Goal: Task Accomplishment & Management: Manage account settings

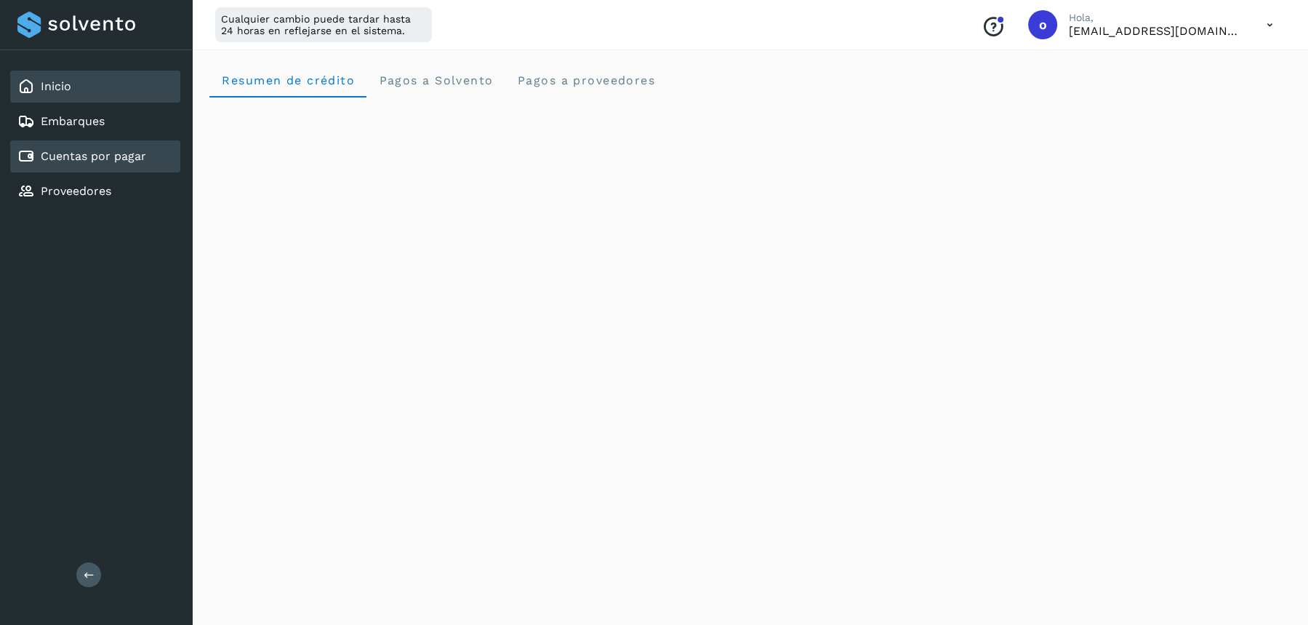
click at [66, 156] on link "Cuentas por pagar" at bounding box center [93, 156] width 105 height 14
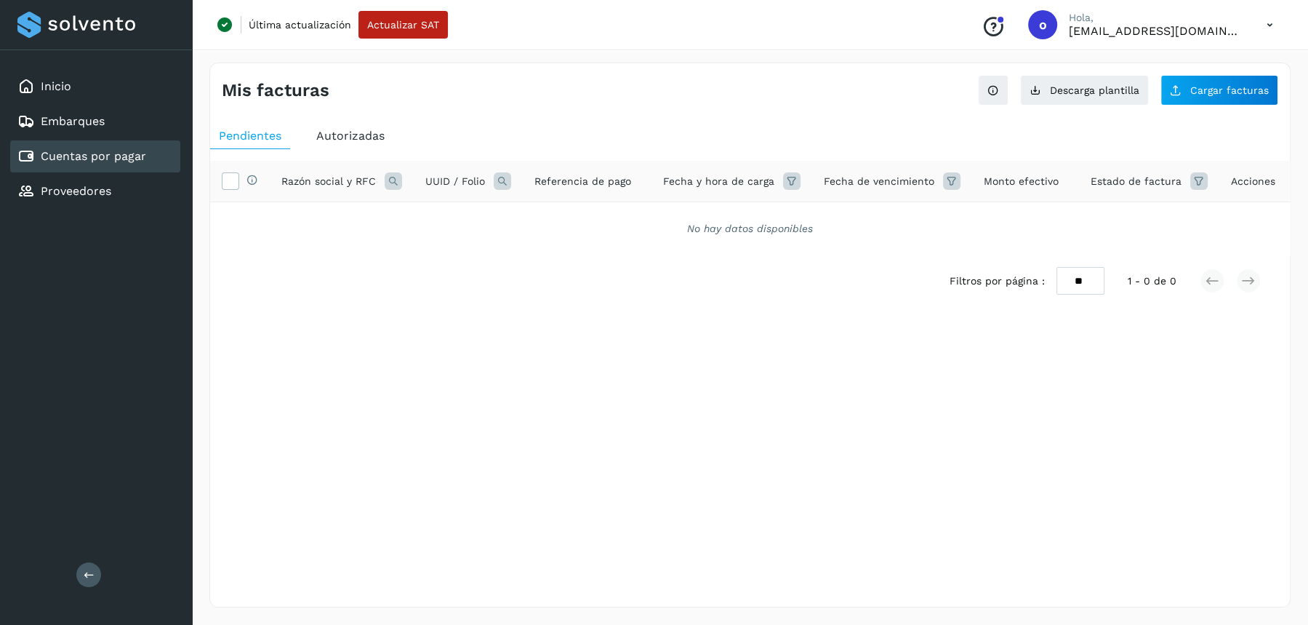
click at [345, 142] on div "Autorizadas" at bounding box center [351, 136] width 86 height 26
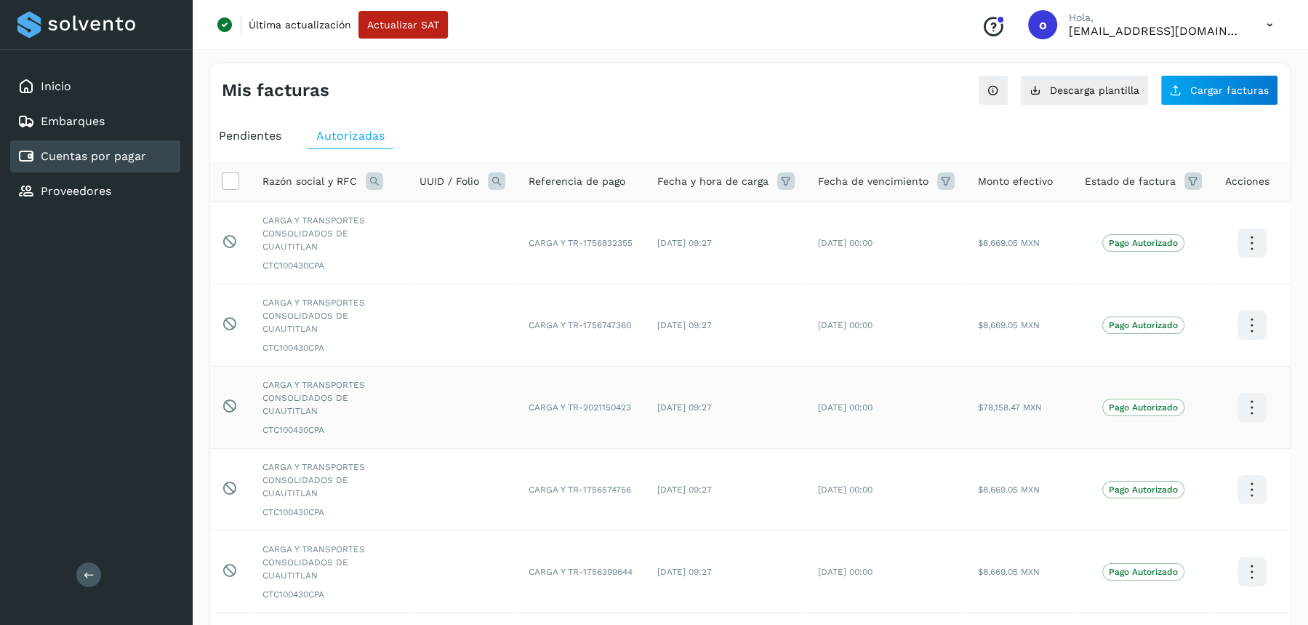
scroll to position [386, 0]
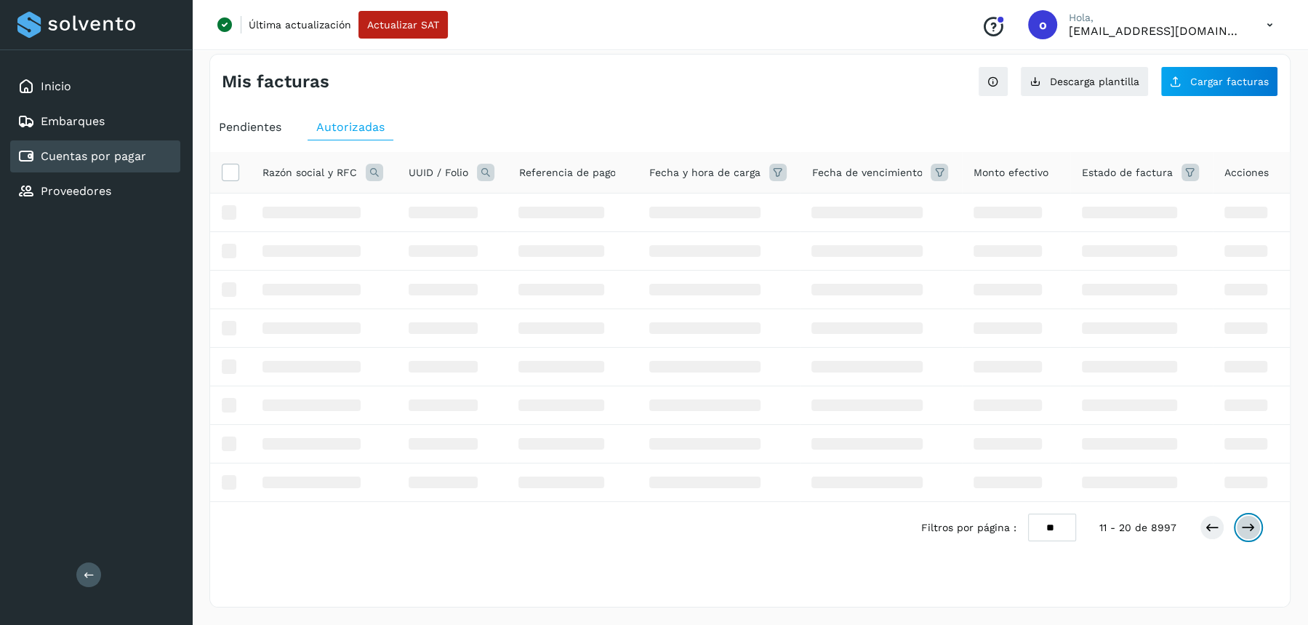
scroll to position [4, 0]
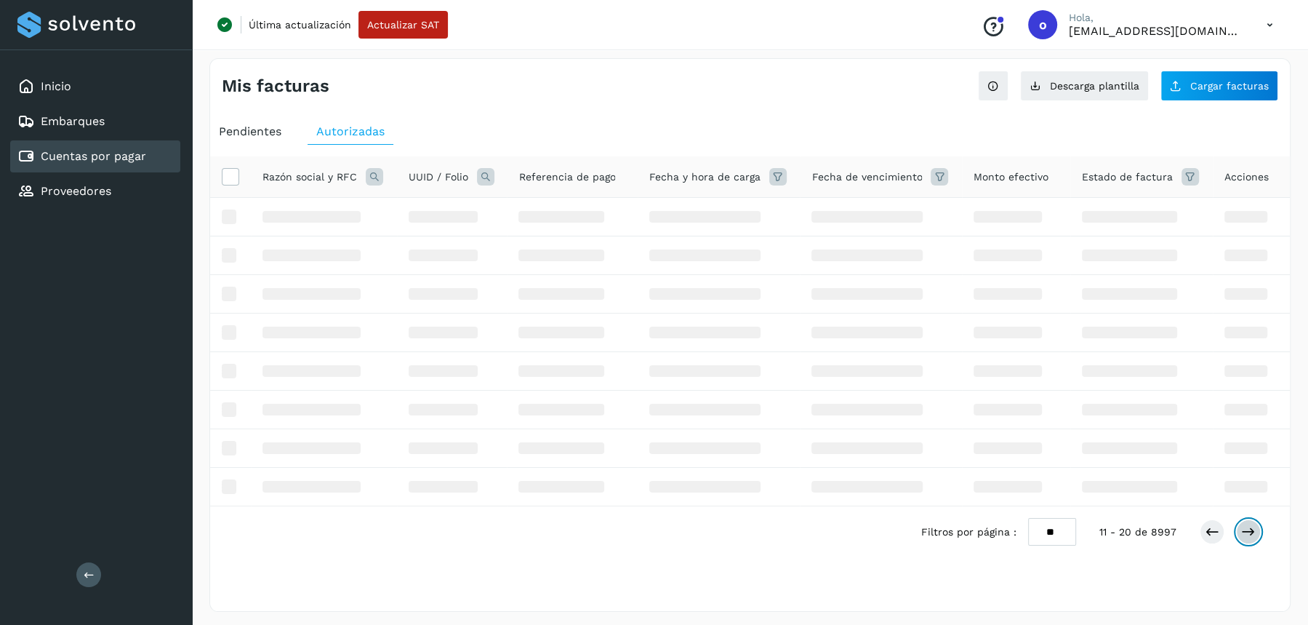
click at [1260, 525] on button at bounding box center [1248, 531] width 25 height 25
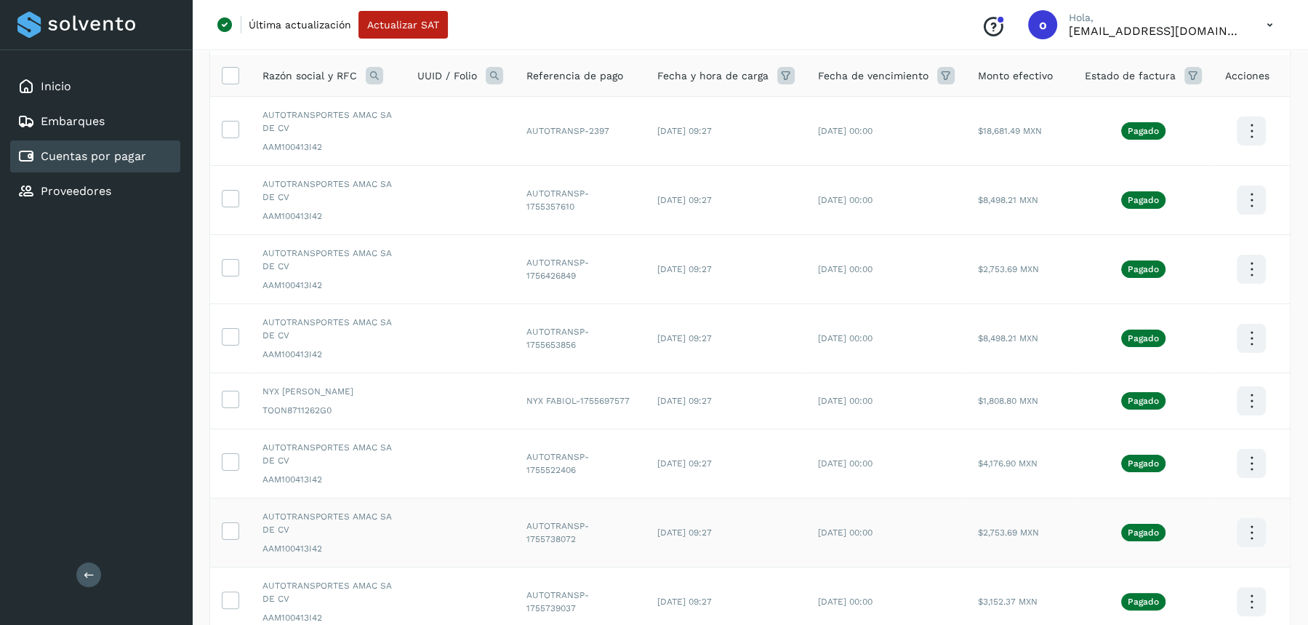
scroll to position [0, 0]
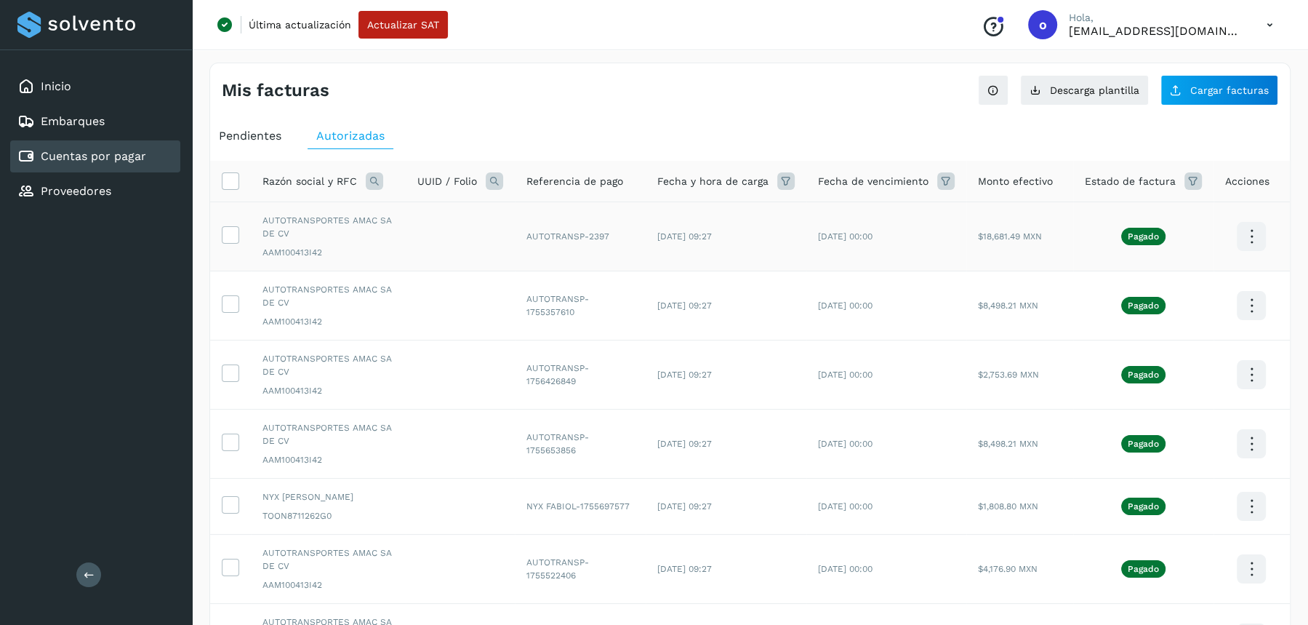
click at [1253, 235] on icon at bounding box center [1252, 237] width 34 height 34
click at [1304, 305] on div at bounding box center [654, 312] width 1308 height 625
click at [1250, 310] on icon at bounding box center [1252, 306] width 34 height 34
click at [259, 129] on div at bounding box center [654, 312] width 1308 height 625
click at [260, 145] on div "Pendientes" at bounding box center [250, 136] width 80 height 26
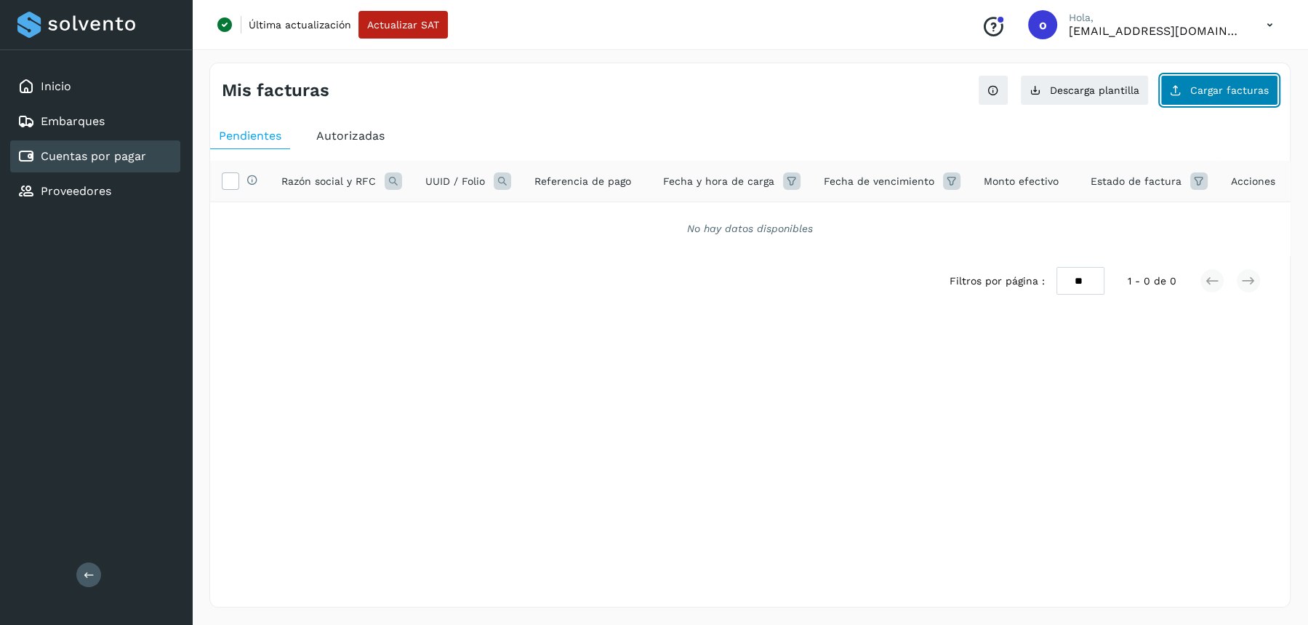
click at [1212, 88] on span "Cargar facturas" at bounding box center [1230, 90] width 79 height 10
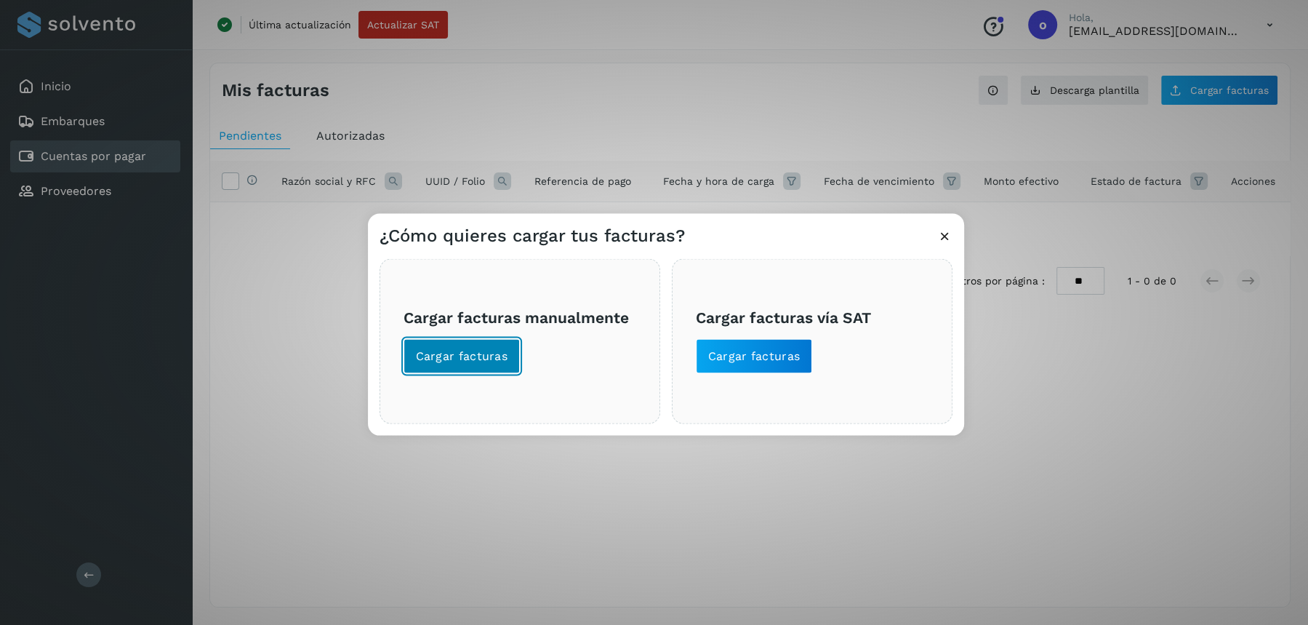
click at [479, 351] on span "Cargar facturas" at bounding box center [462, 356] width 92 height 16
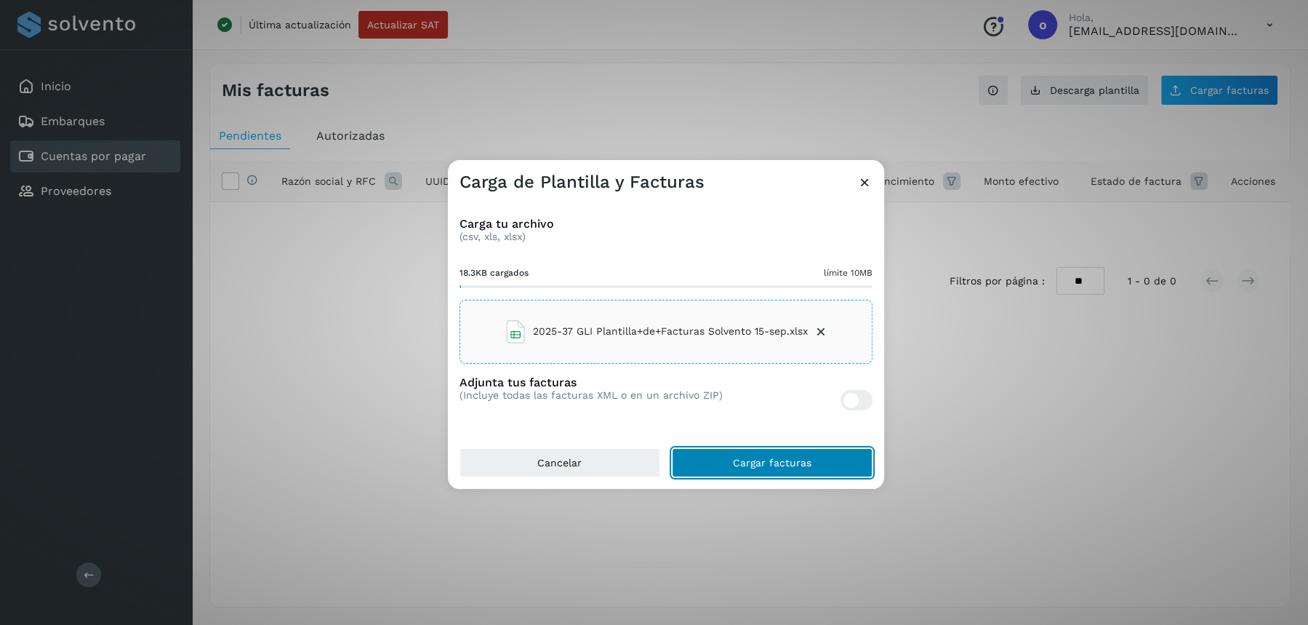
click at [713, 463] on button "Cargar facturas" at bounding box center [772, 462] width 201 height 29
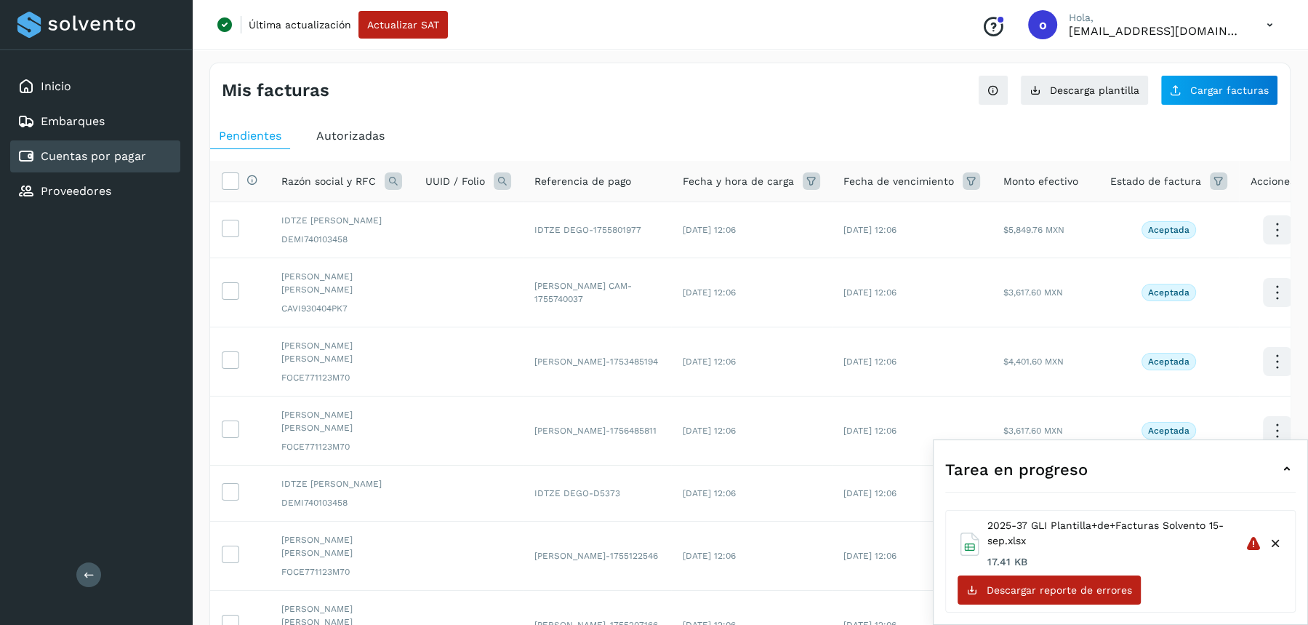
click at [1291, 471] on icon at bounding box center [1287, 468] width 17 height 17
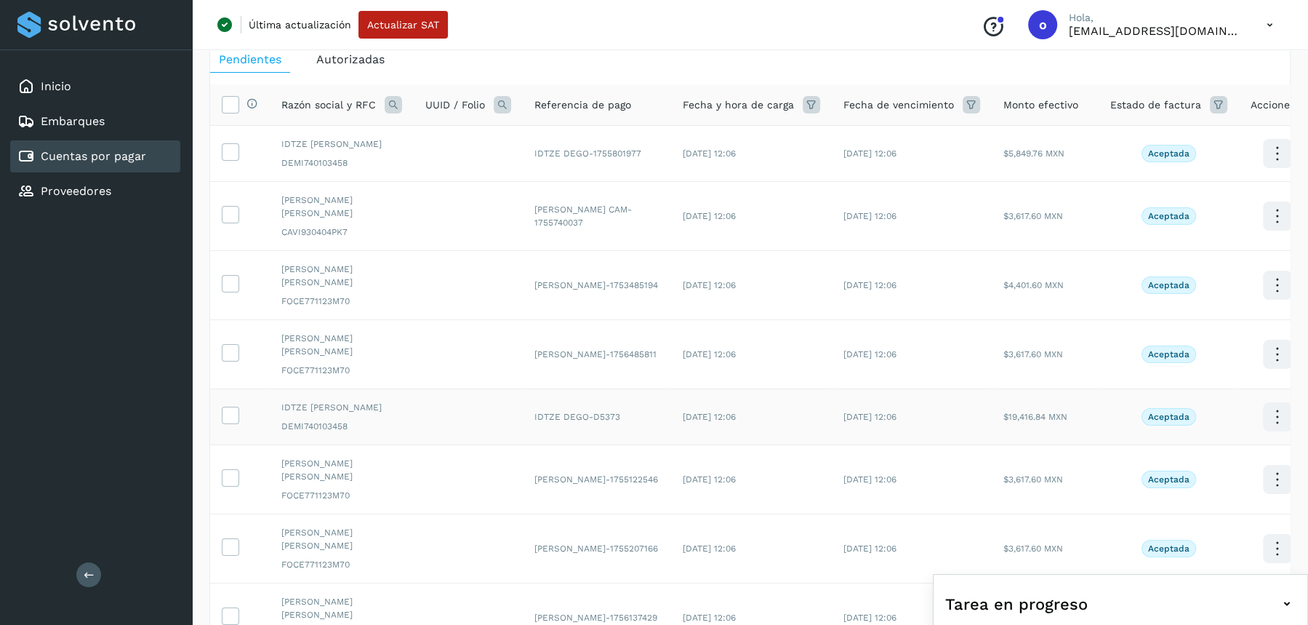
scroll to position [255, 0]
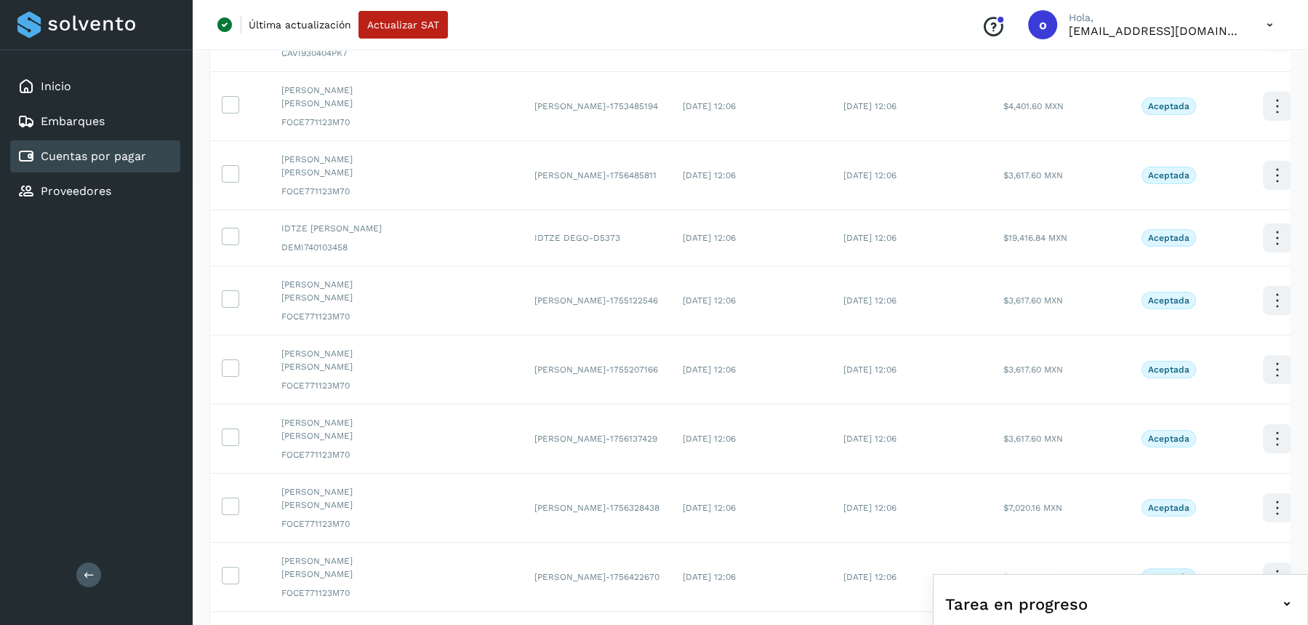
click at [1248, 624] on icon at bounding box center [1249, 637] width 15 height 15
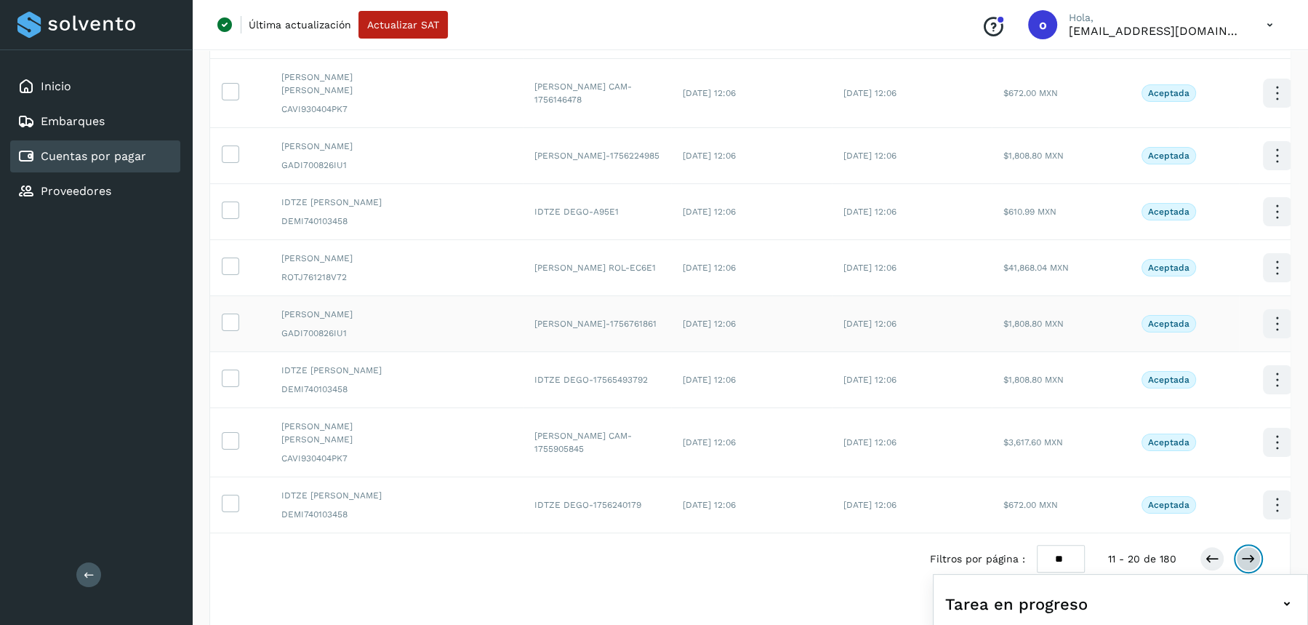
scroll to position [321, 0]
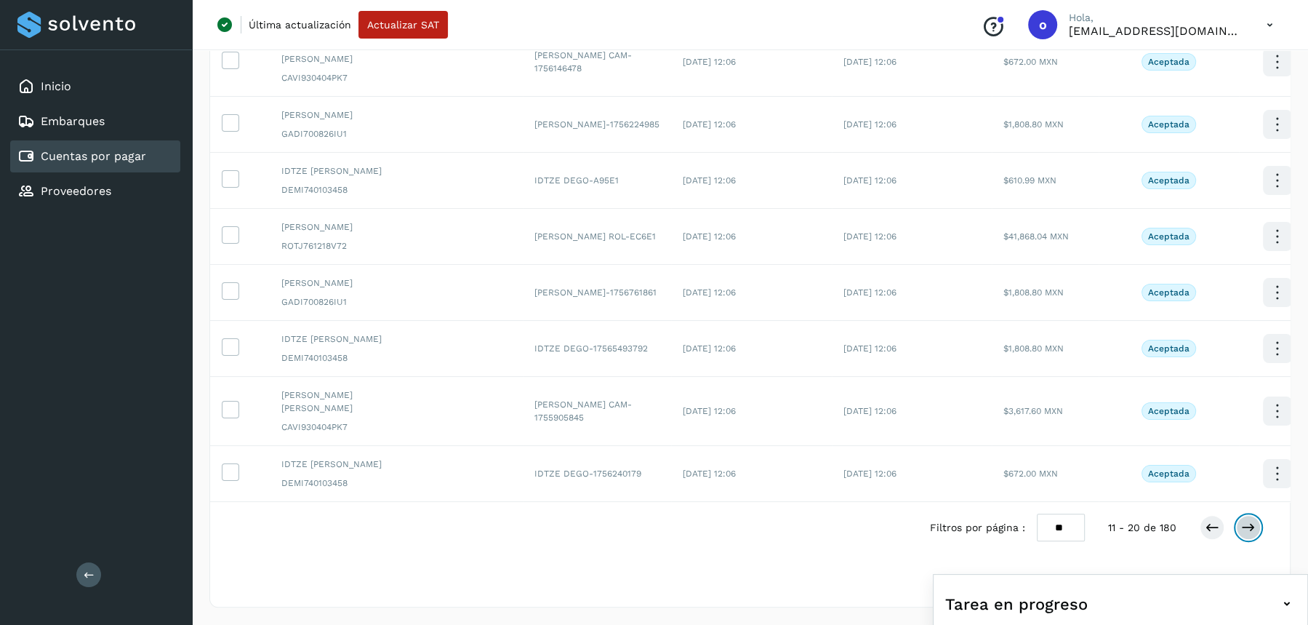
click at [1254, 525] on icon at bounding box center [1249, 527] width 15 height 15
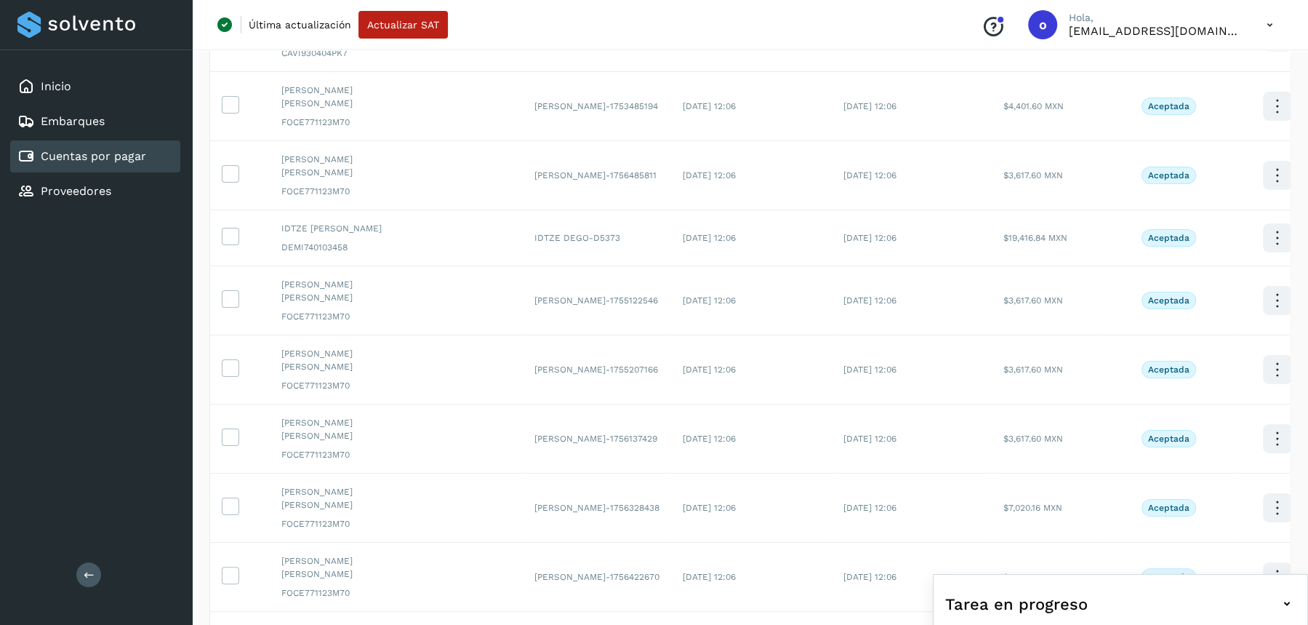
click at [1254, 624] on icon at bounding box center [1249, 637] width 15 height 15
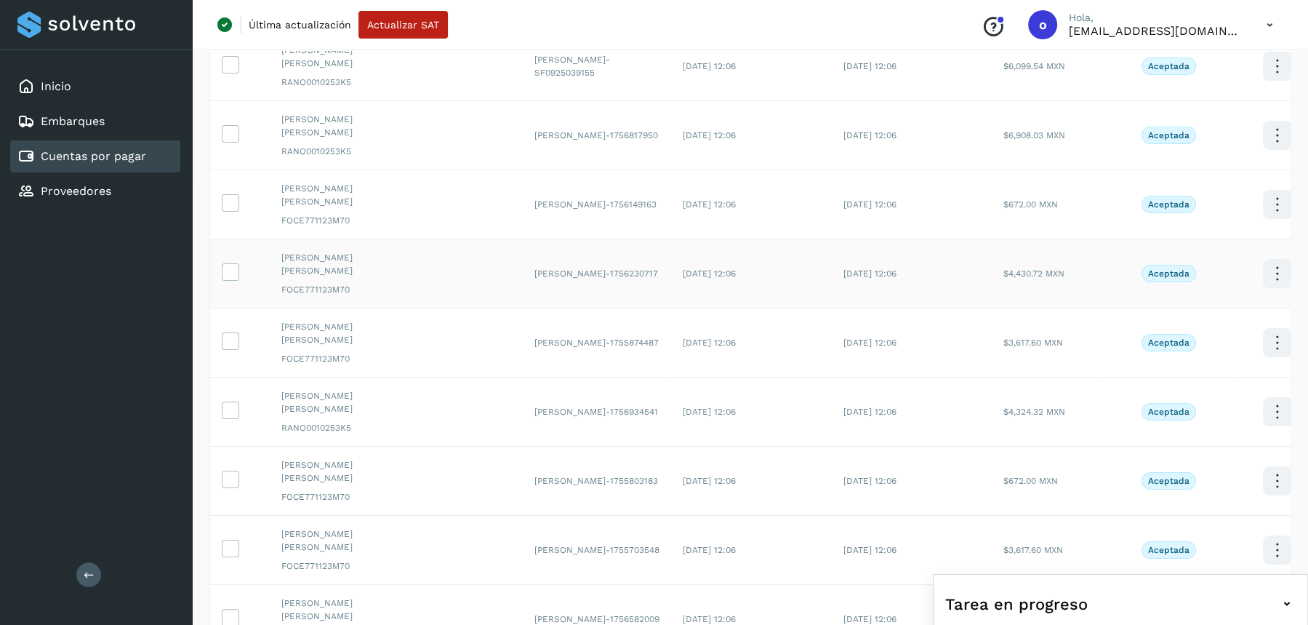
scroll to position [0, 0]
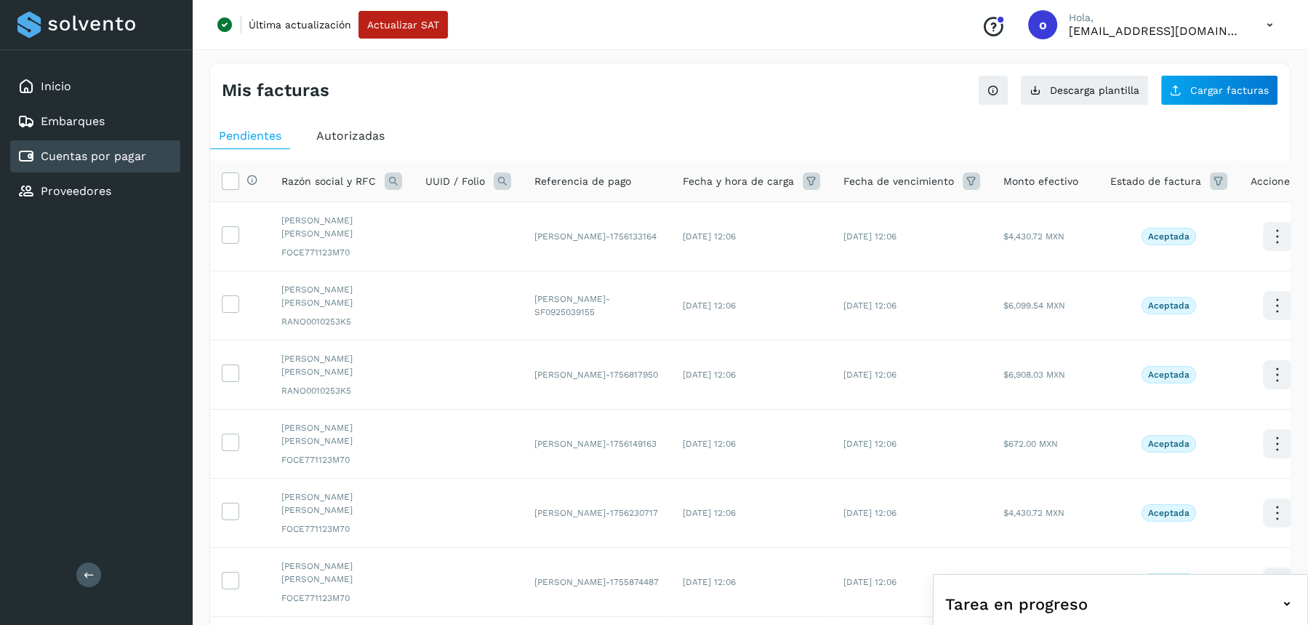
click at [1210, 185] on icon at bounding box center [1218, 180] width 17 height 17
click at [1066, 217] on input "text" at bounding box center [1089, 216] width 157 height 23
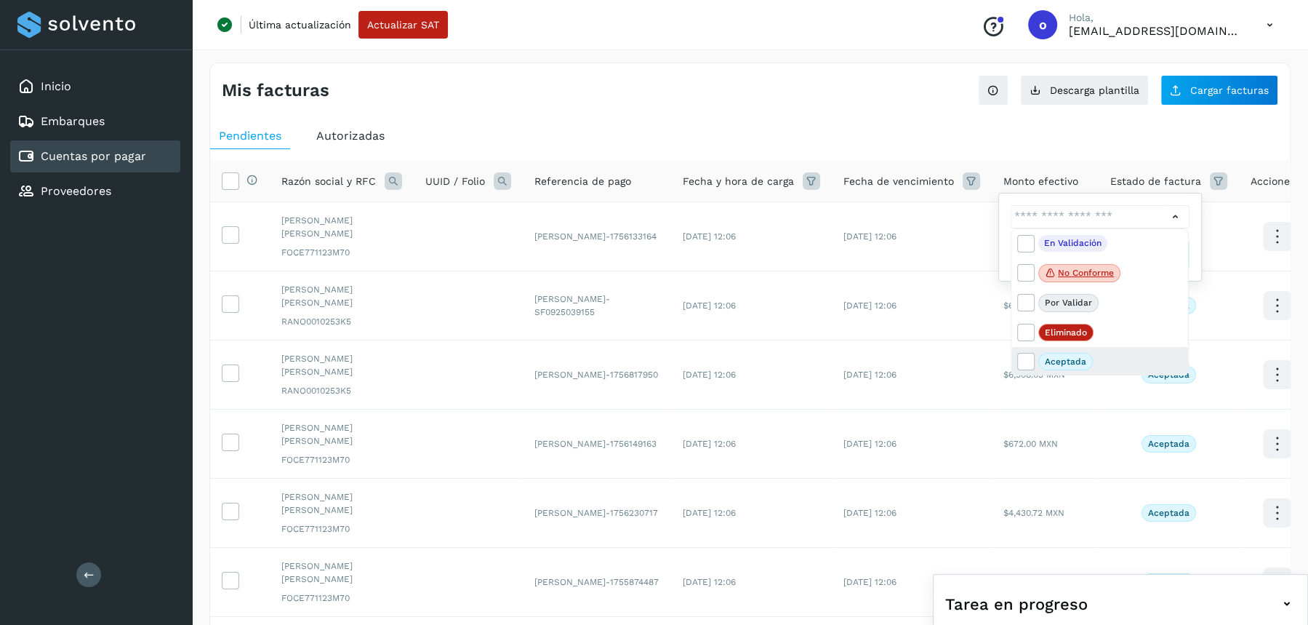
click at [1074, 349] on div "Aceptada" at bounding box center [1100, 361] width 177 height 29
type input "**********"
click at [900, 116] on div at bounding box center [654, 312] width 1308 height 625
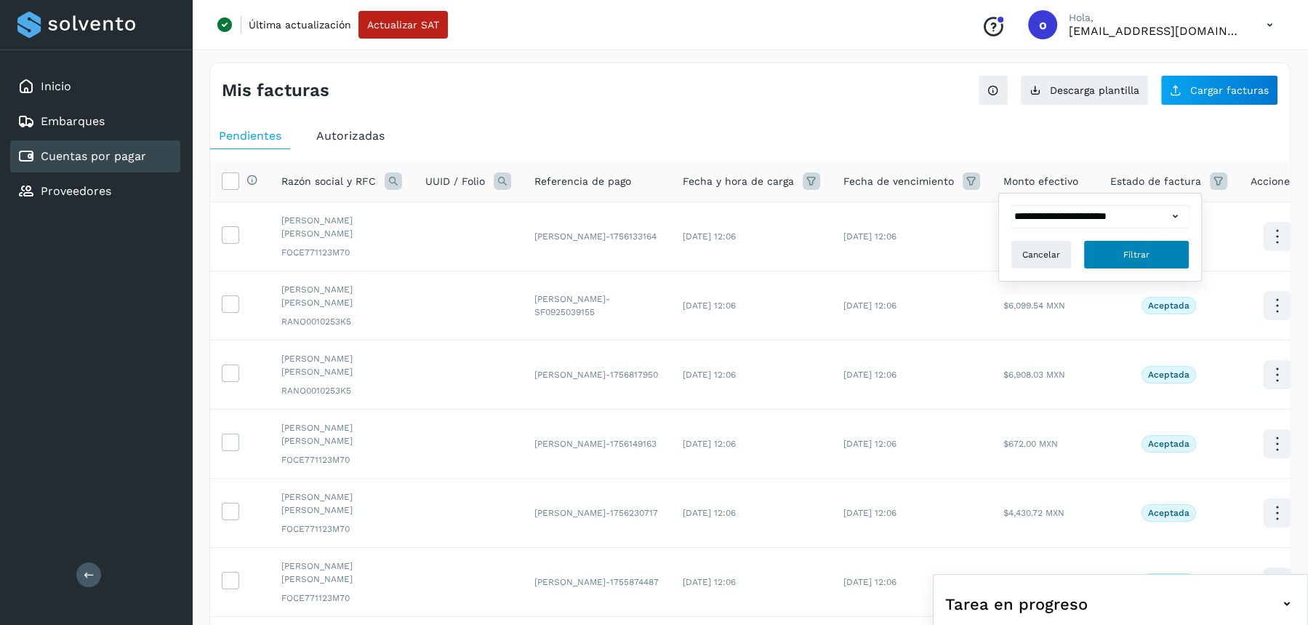
click at [1110, 250] on button "Filtrar" at bounding box center [1137, 254] width 106 height 29
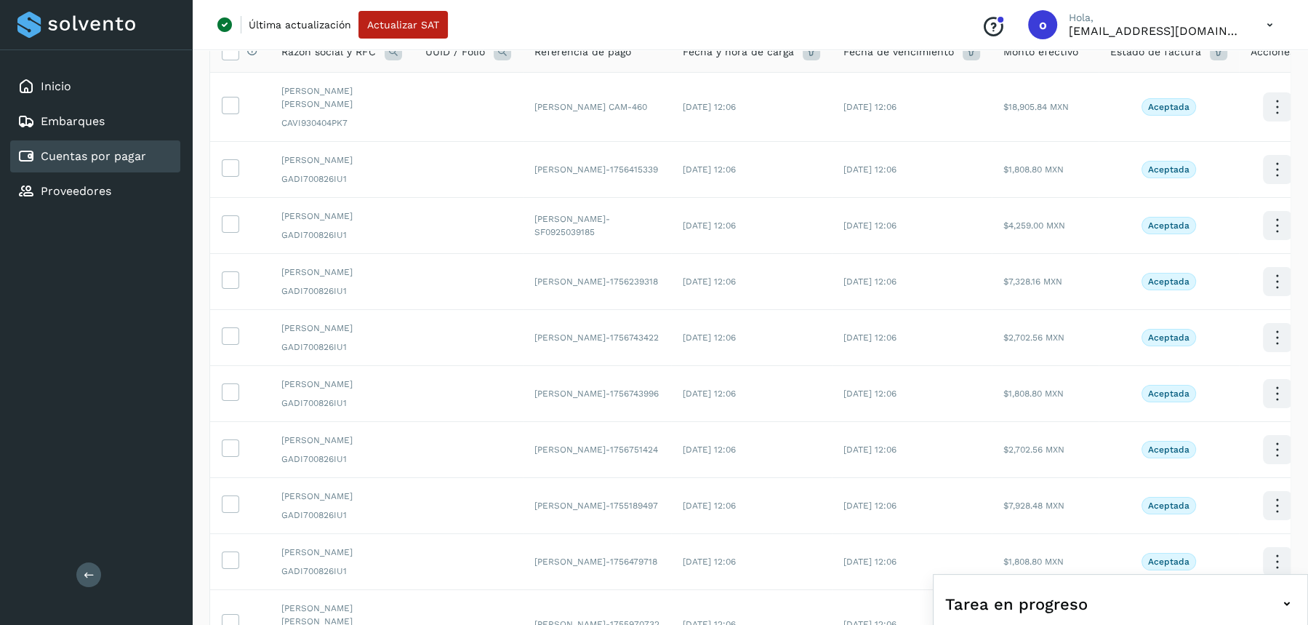
scroll to position [416, 0]
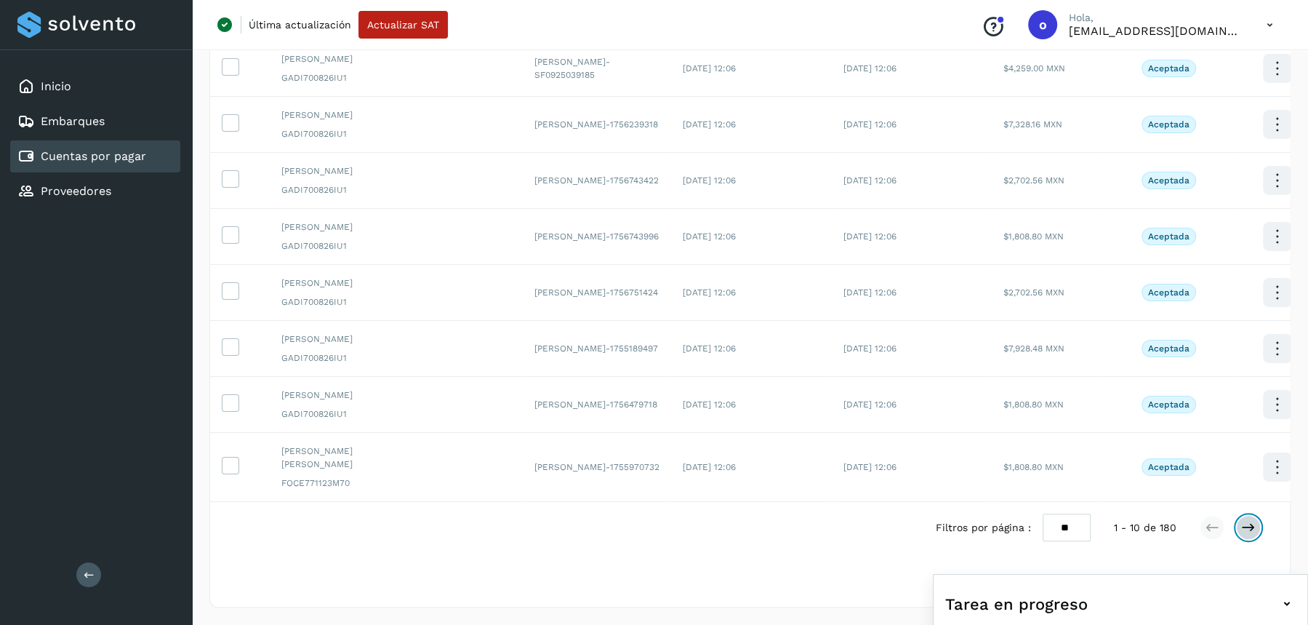
click at [1253, 525] on icon at bounding box center [1249, 527] width 15 height 15
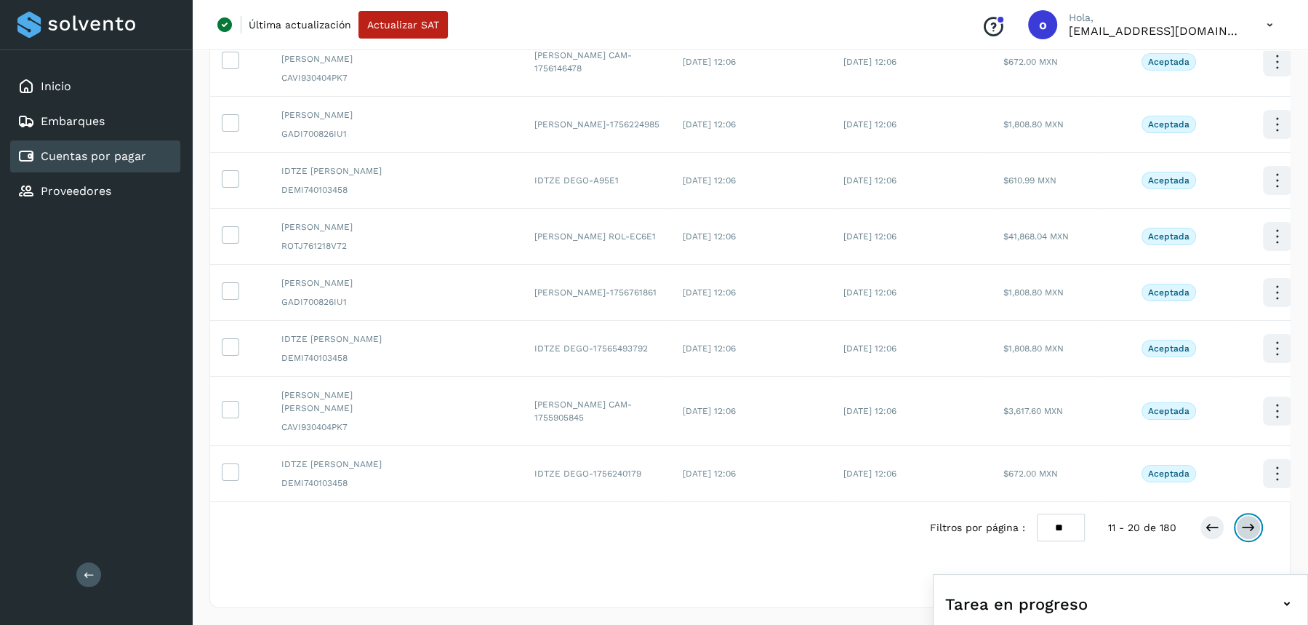
click at [1253, 525] on icon at bounding box center [1249, 527] width 15 height 15
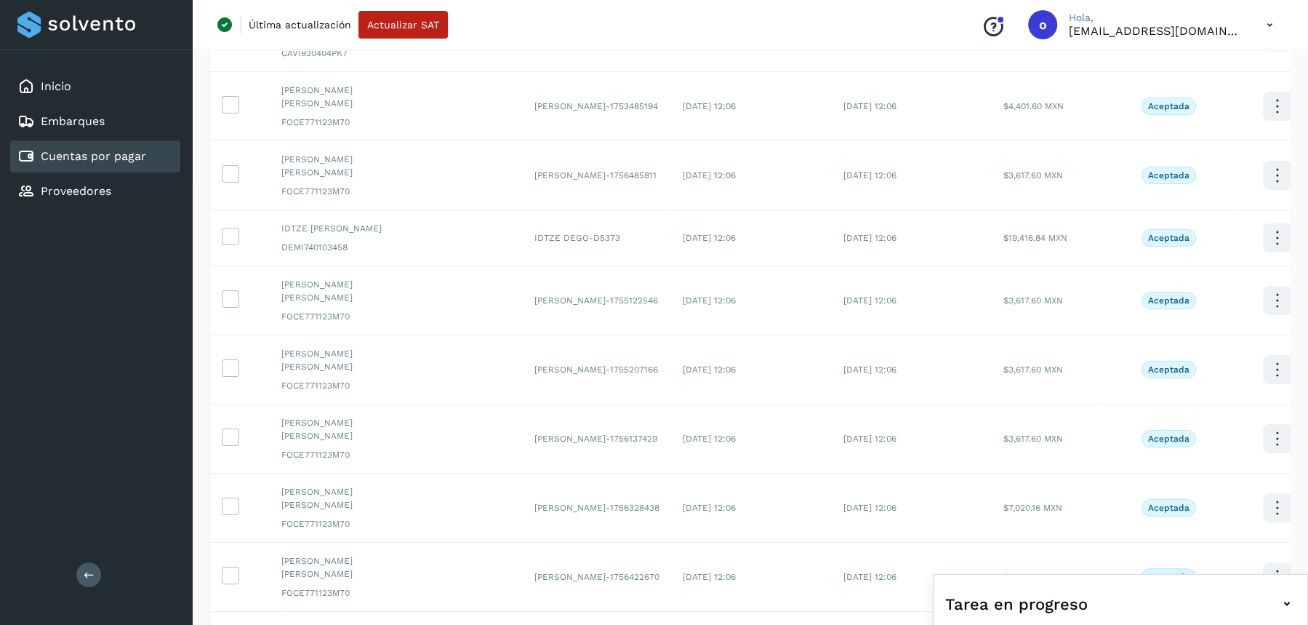
click at [1253, 624] on icon at bounding box center [1249, 637] width 15 height 15
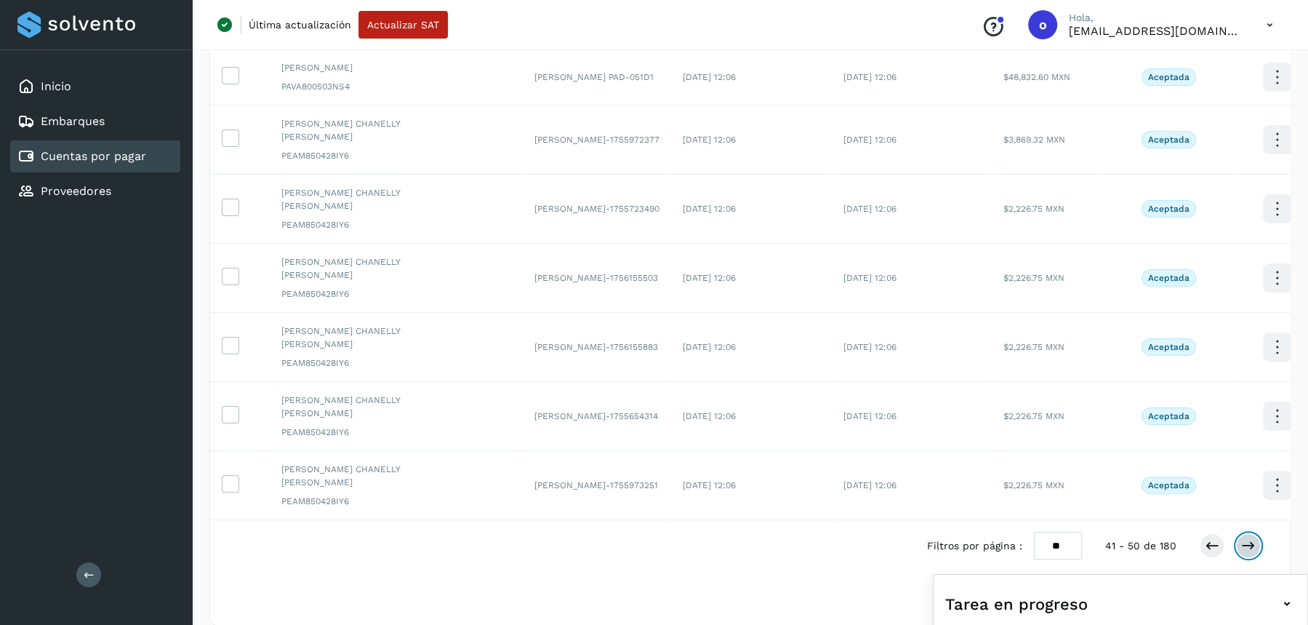
click at [1253, 538] on icon at bounding box center [1249, 545] width 15 height 15
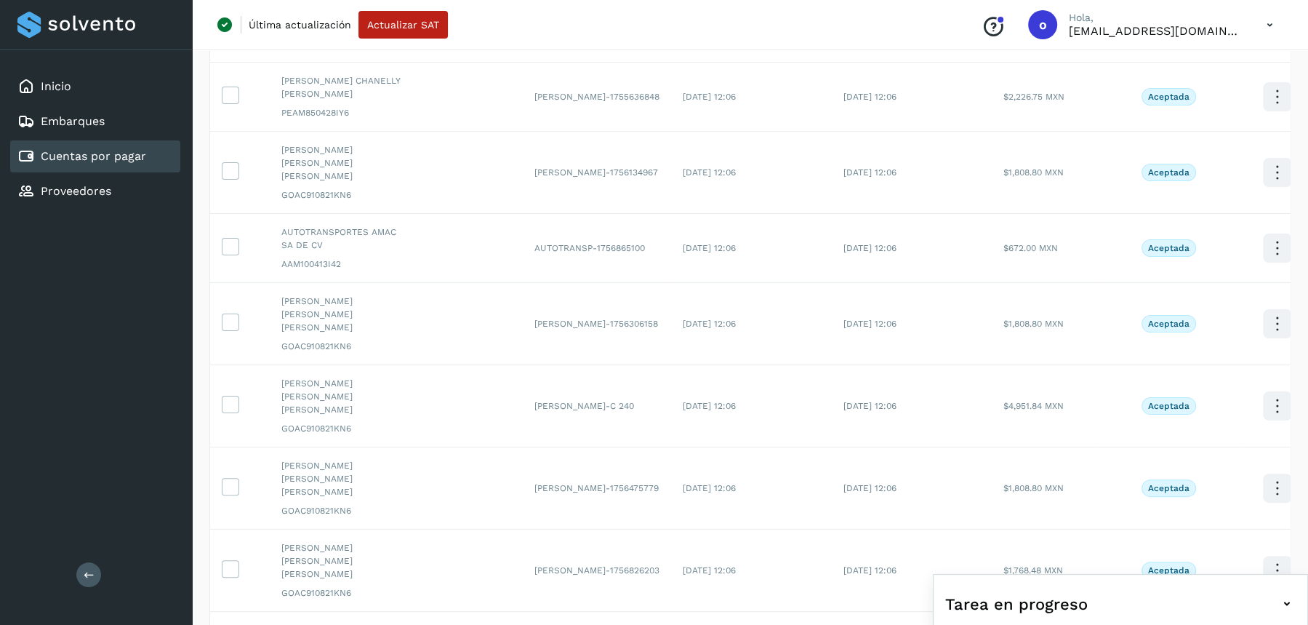
click at [1253, 624] on icon at bounding box center [1249, 637] width 15 height 15
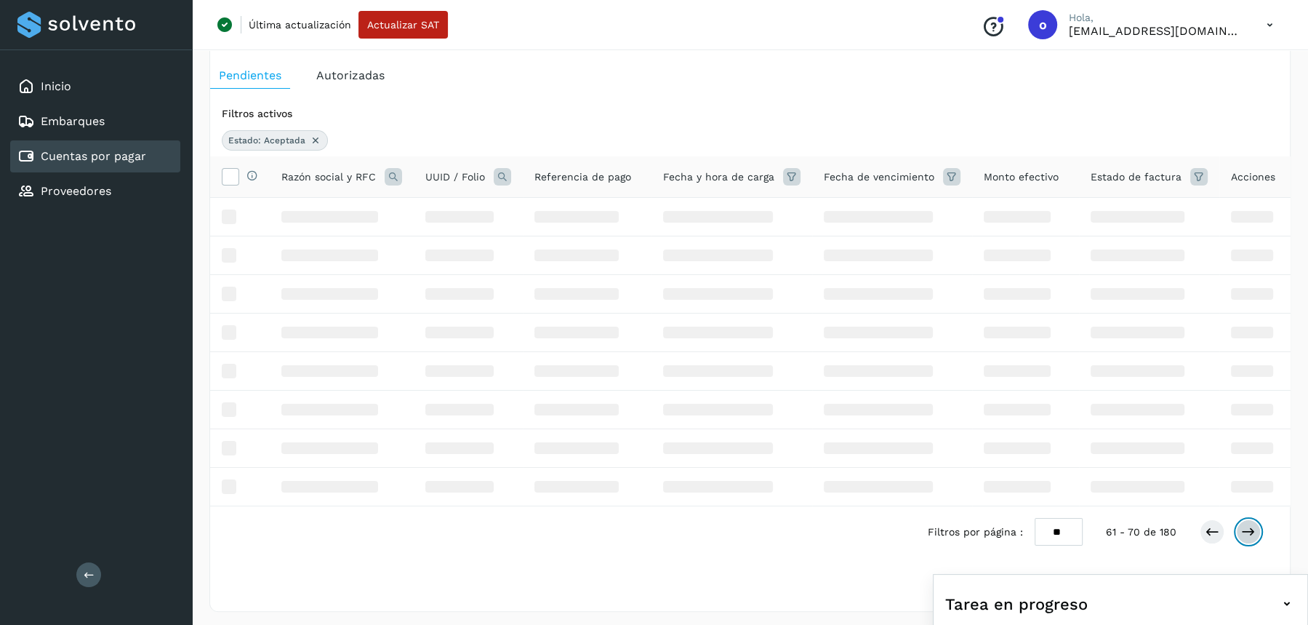
scroll to position [337, 0]
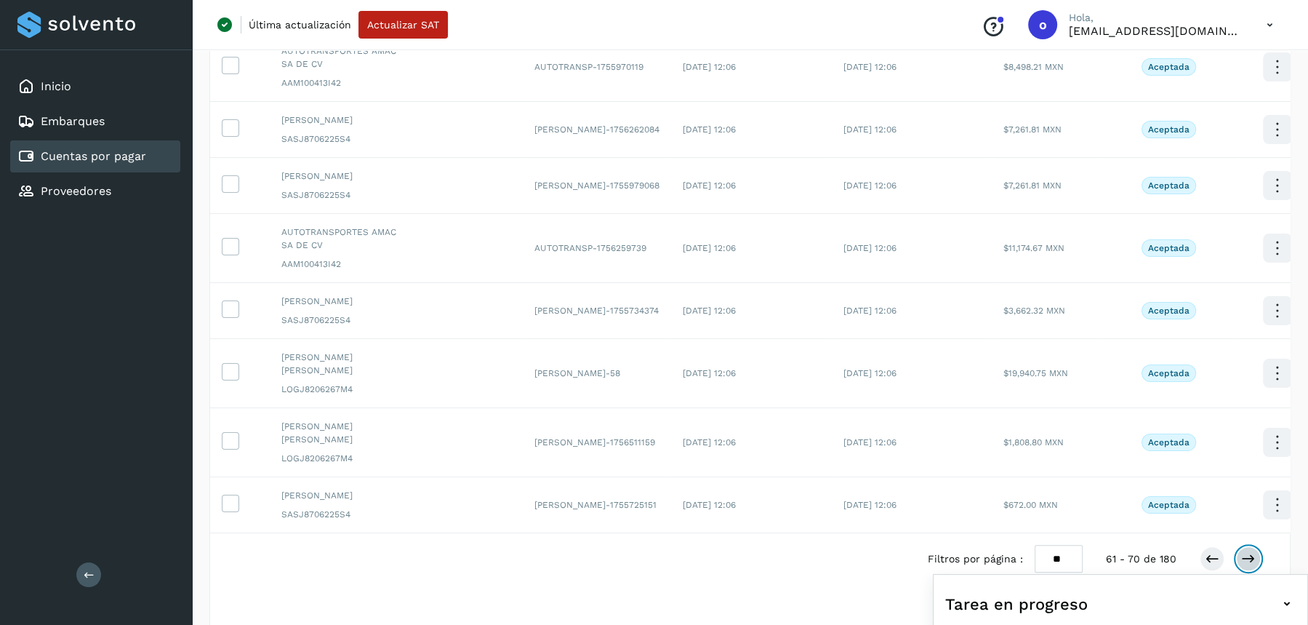
click at [1249, 551] on icon at bounding box center [1249, 558] width 15 height 15
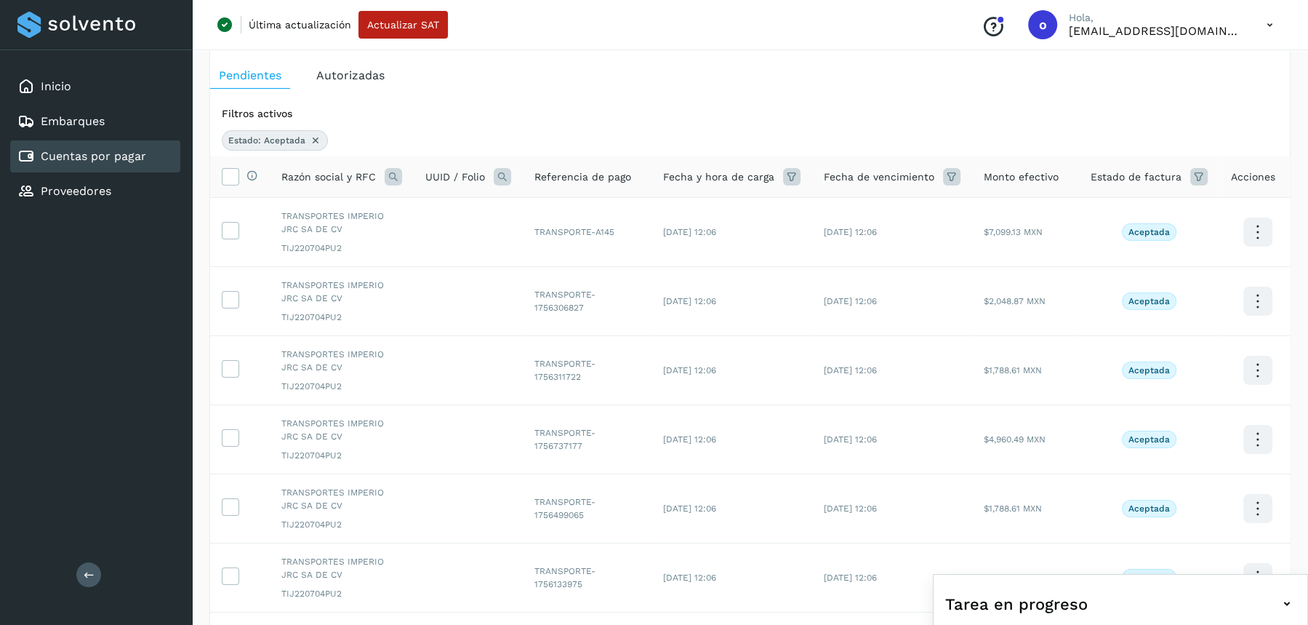
scroll to position [416, 0]
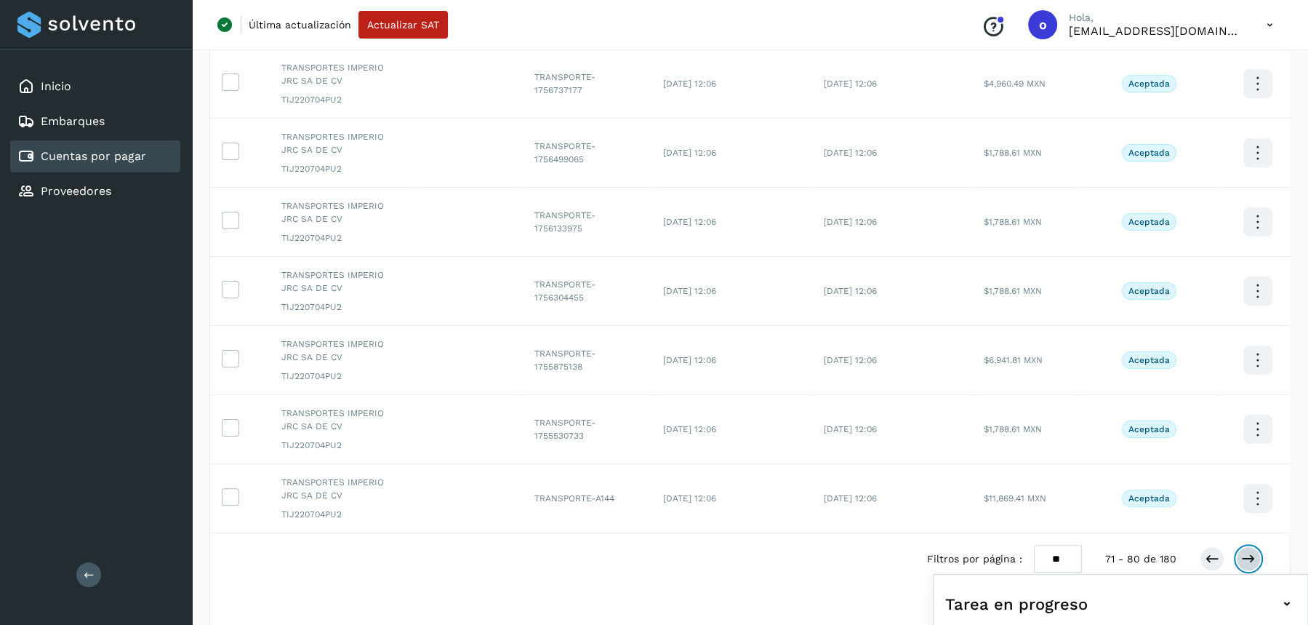
click at [1251, 553] on icon at bounding box center [1249, 558] width 15 height 15
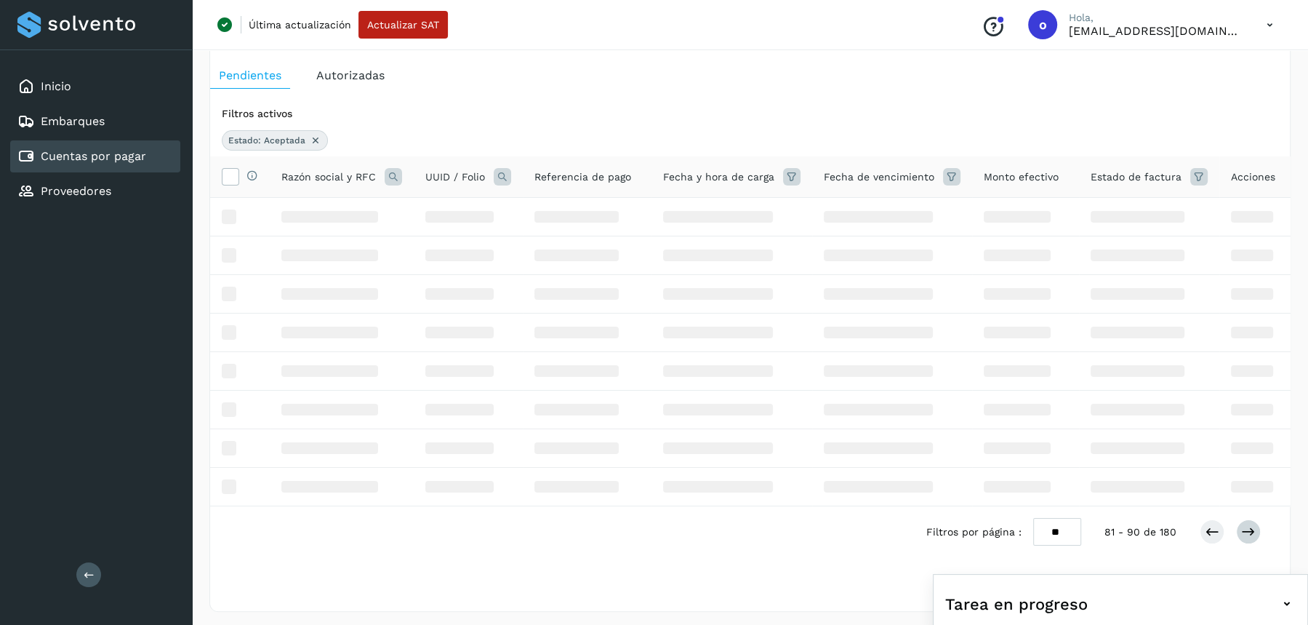
click at [1251, 557] on div "Selecciona una fecha" at bounding box center [750, 569] width 1080 height 24
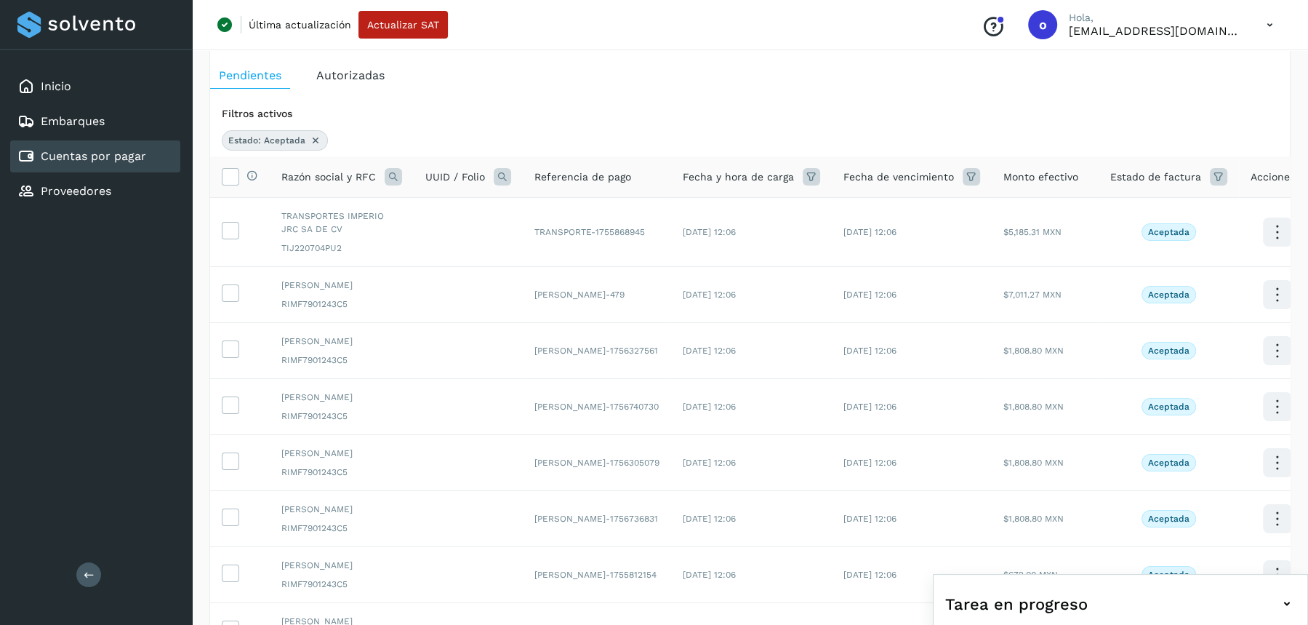
click at [1260, 558] on icon at bounding box center [1277, 575] width 34 height 34
click at [1251, 553] on button "Ver Detalle" at bounding box center [1205, 560] width 173 height 28
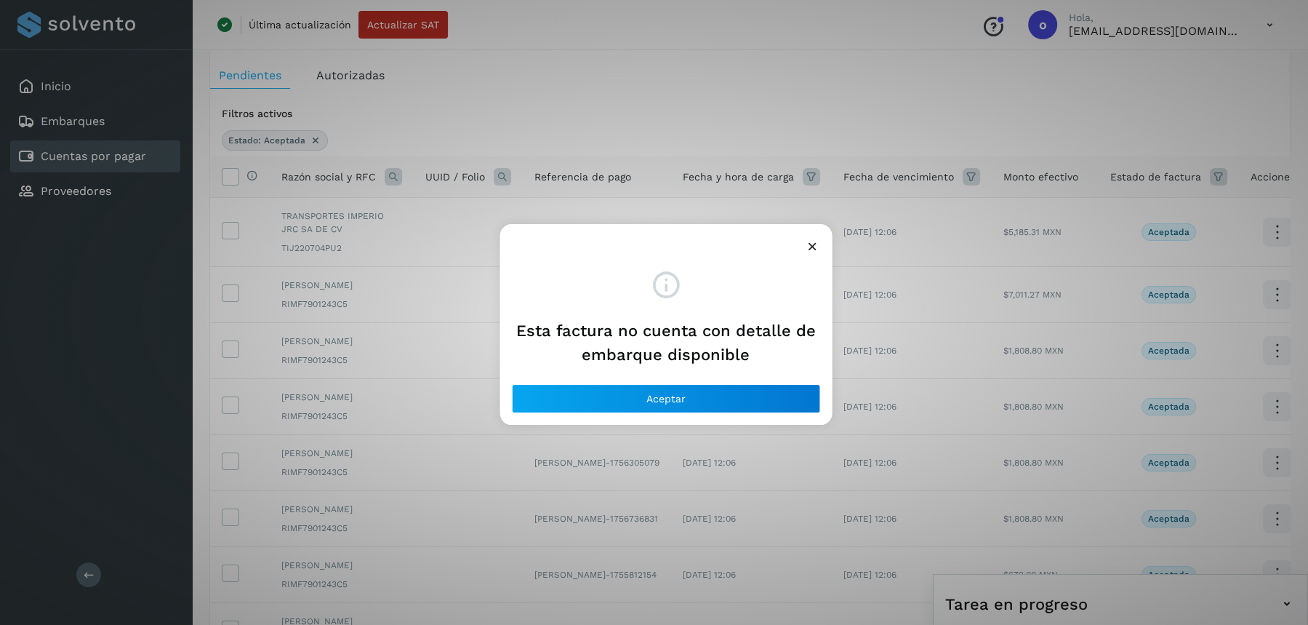
click at [810, 236] on div at bounding box center [666, 240] width 332 height 33
click at [812, 239] on icon at bounding box center [812, 246] width 15 height 15
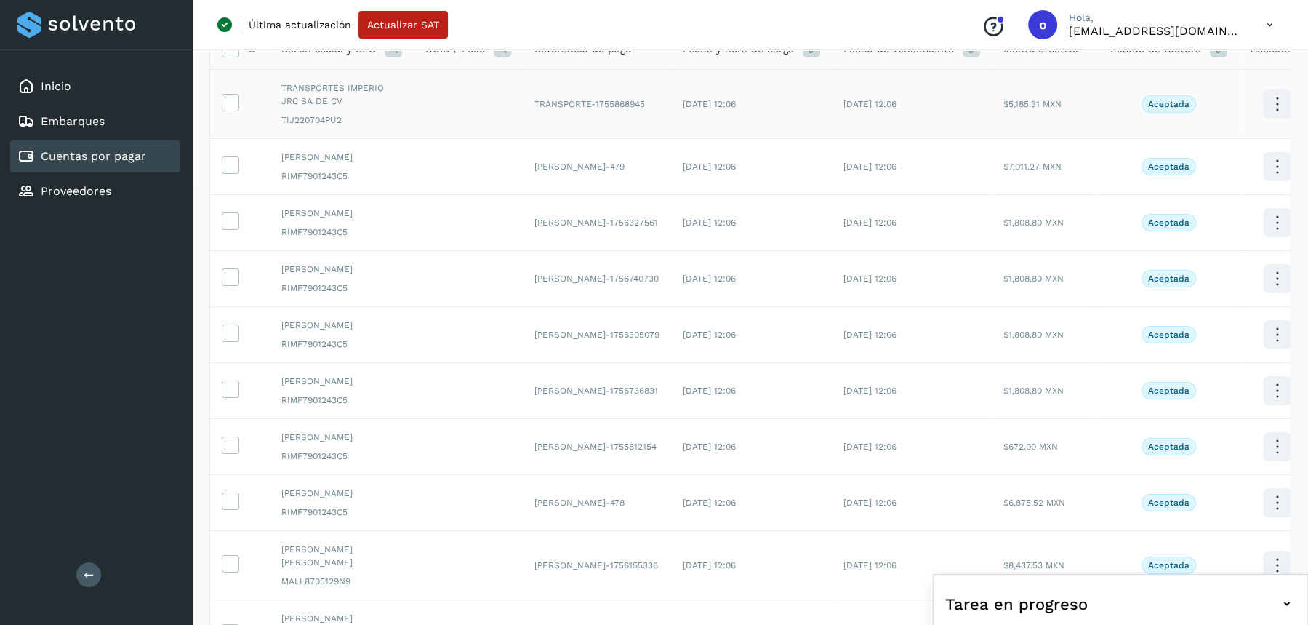
scroll to position [351, 0]
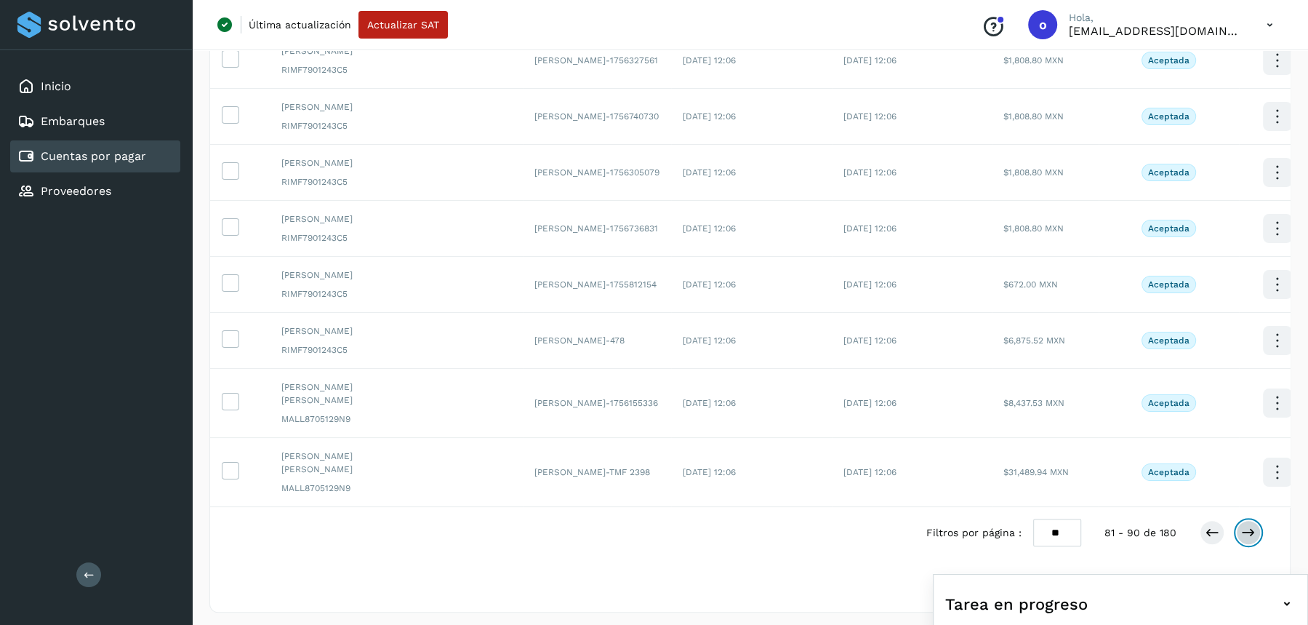
click at [1258, 528] on button at bounding box center [1248, 532] width 25 height 25
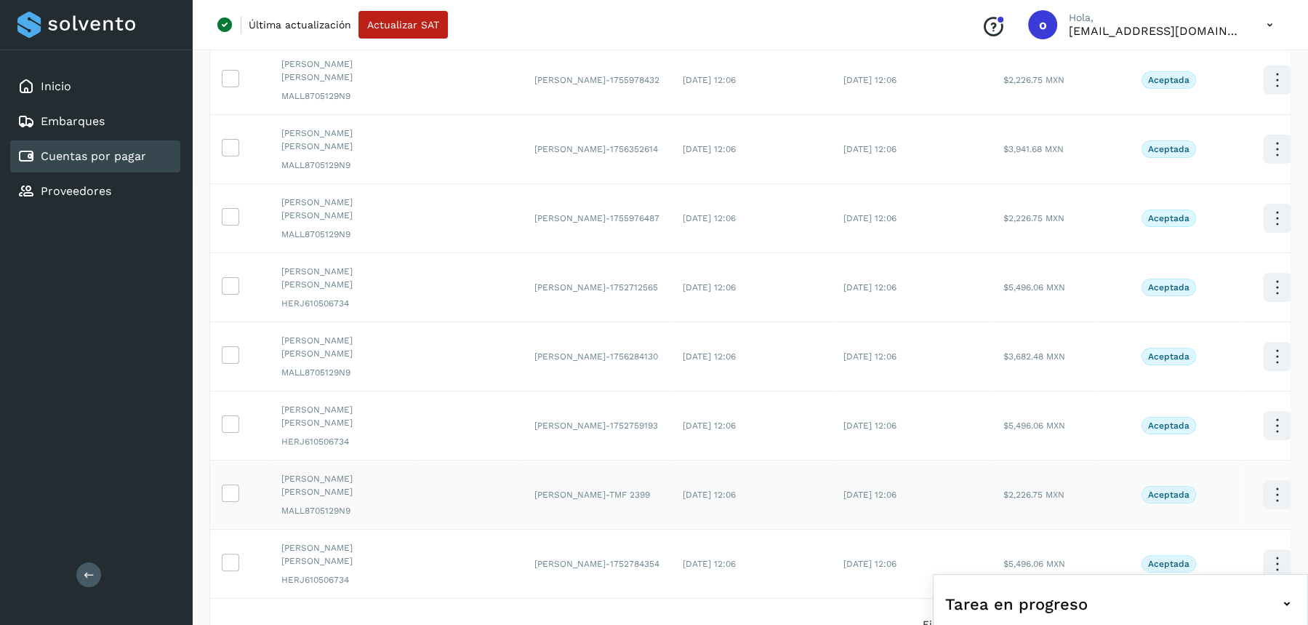
scroll to position [442, 0]
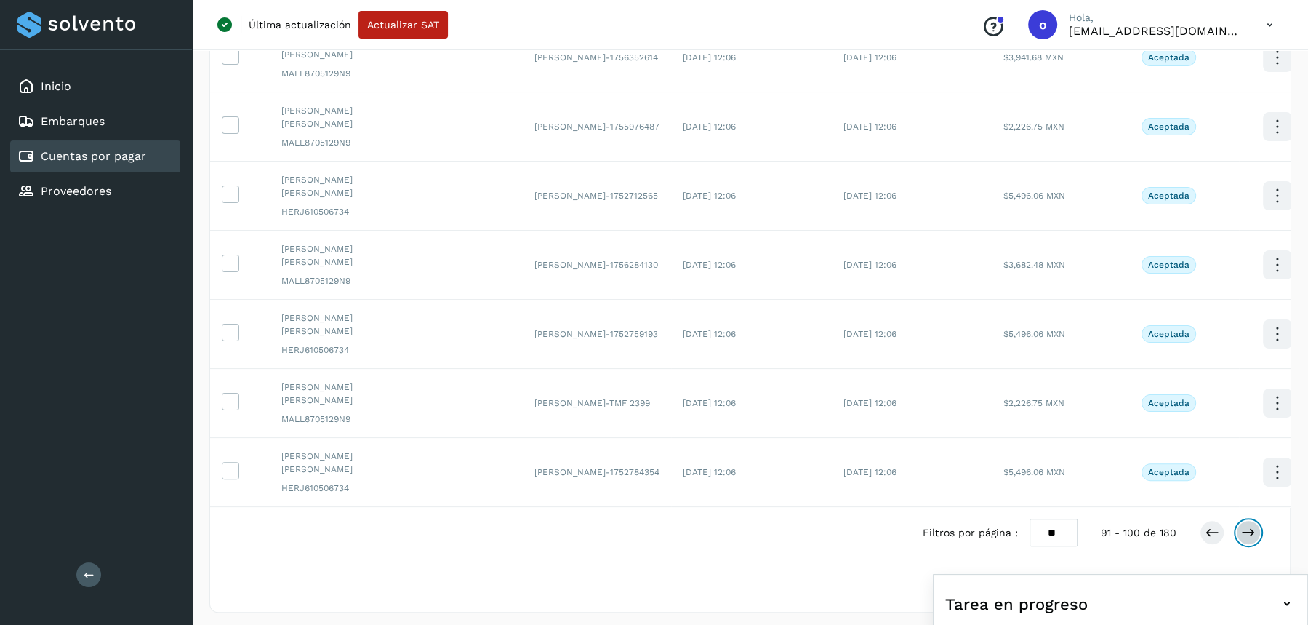
click at [1252, 532] on icon at bounding box center [1249, 532] width 15 height 15
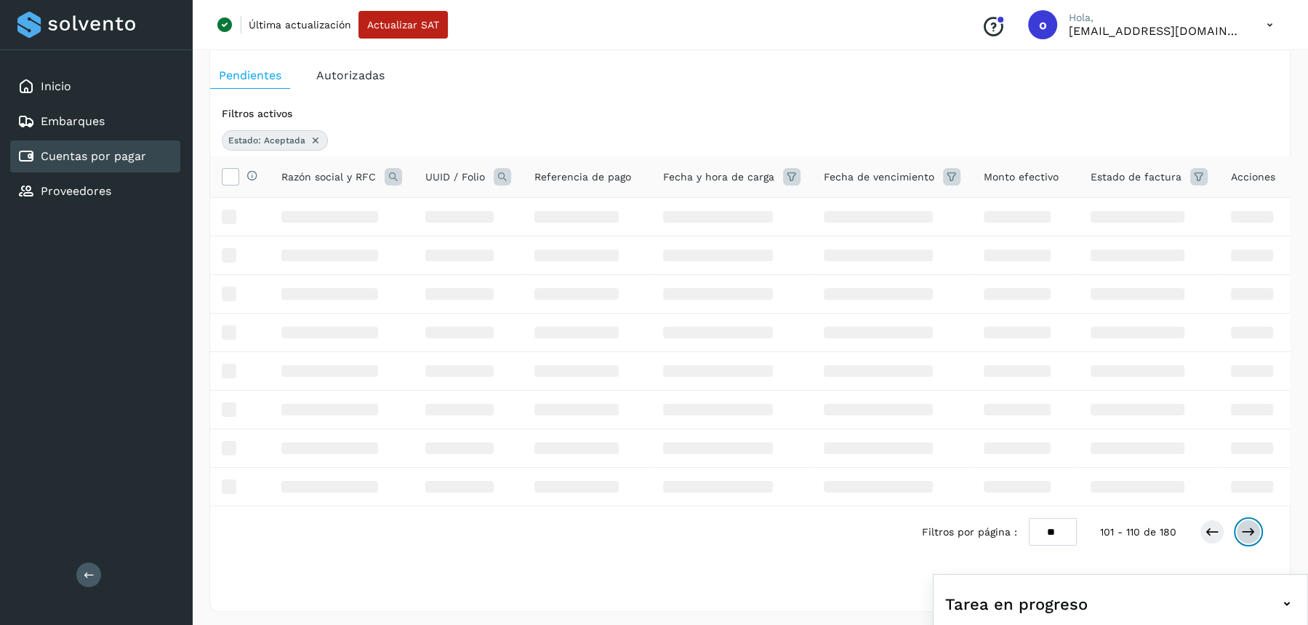
click at [1252, 532] on icon at bounding box center [1249, 531] width 15 height 15
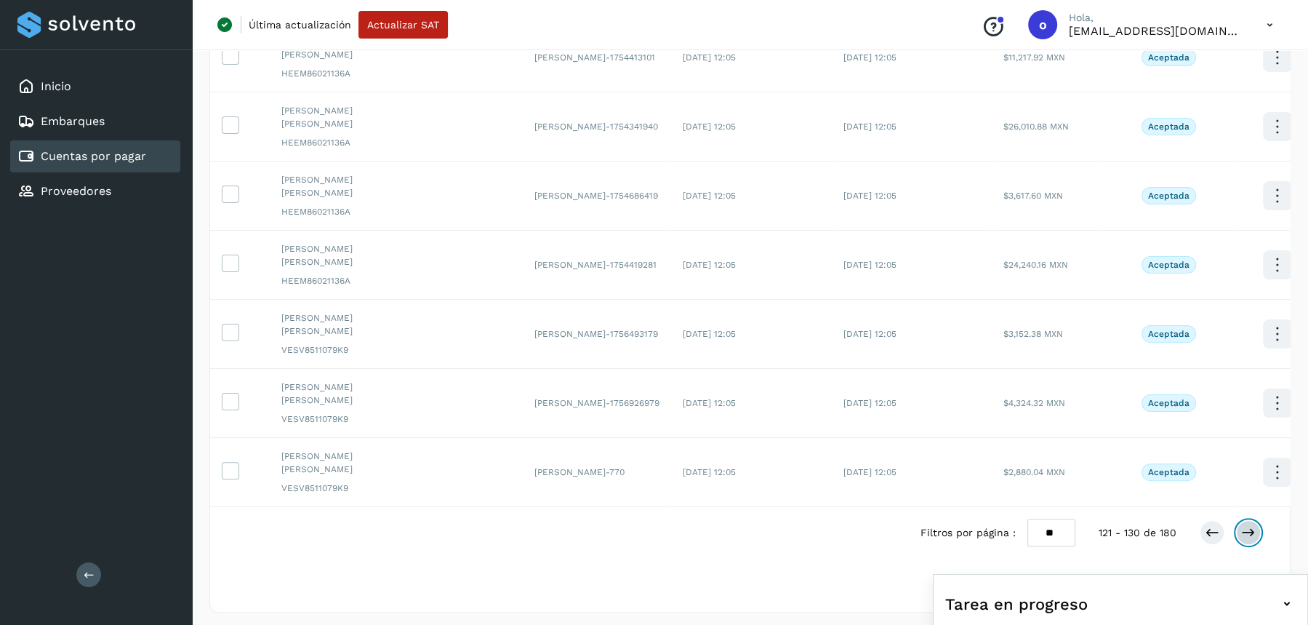
click at [1252, 532] on icon at bounding box center [1249, 532] width 15 height 15
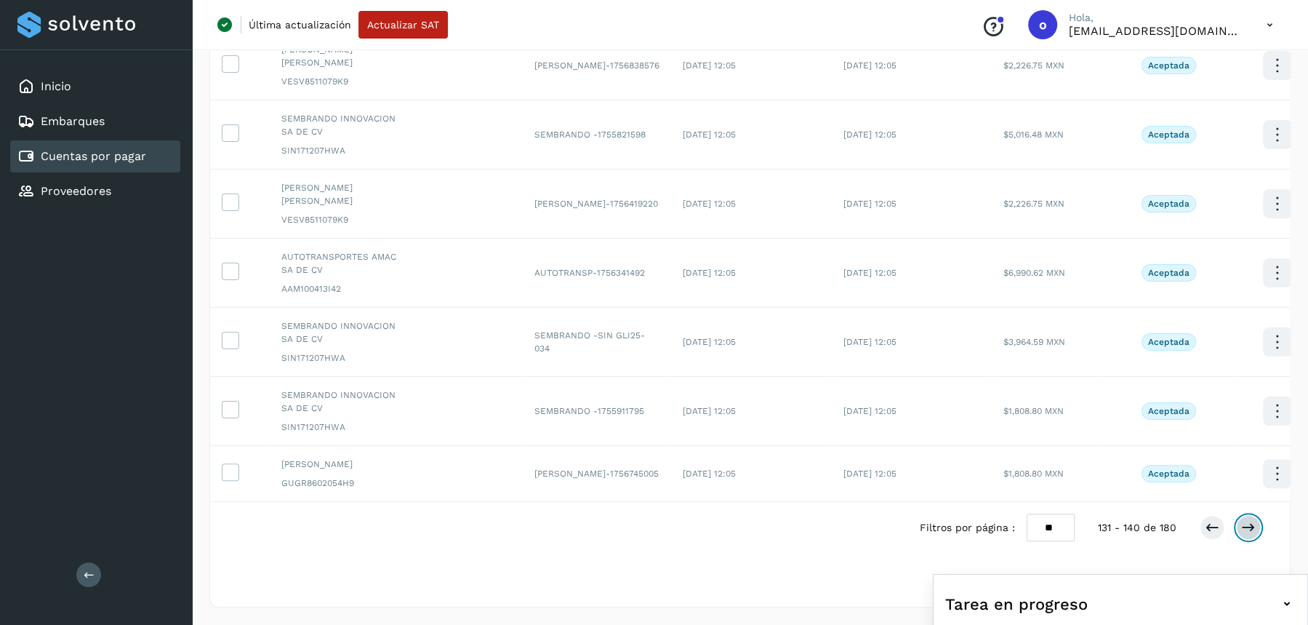
click at [1252, 532] on icon at bounding box center [1249, 527] width 15 height 15
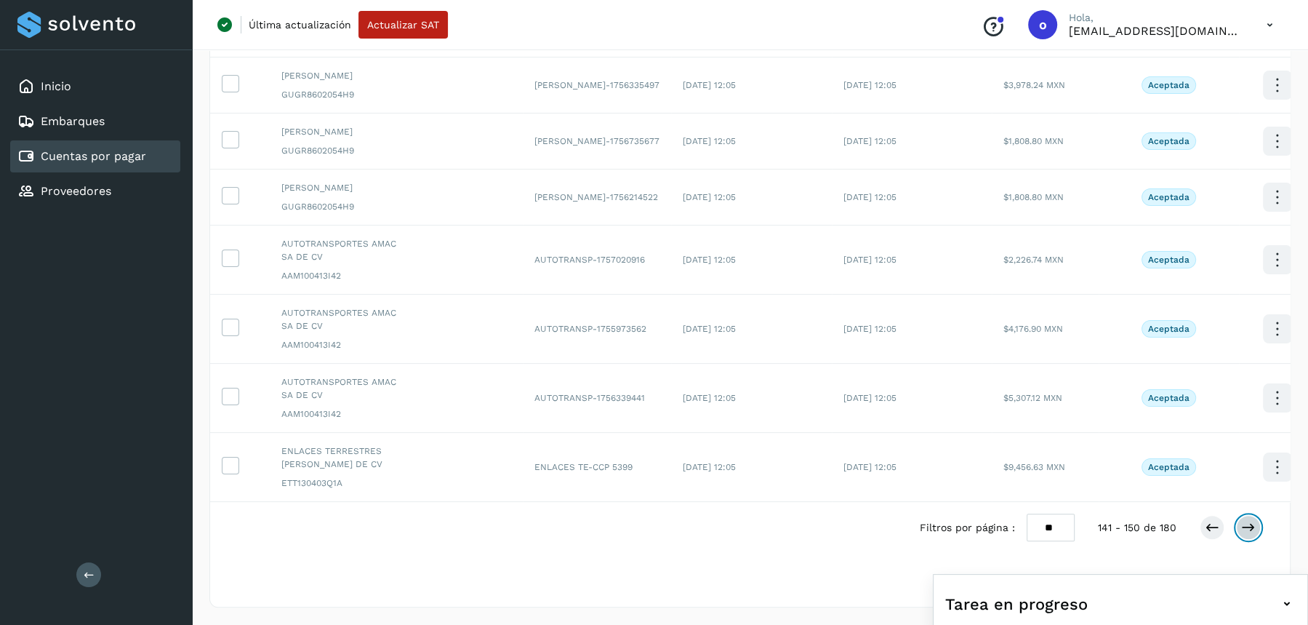
click at [1252, 532] on icon at bounding box center [1249, 527] width 15 height 15
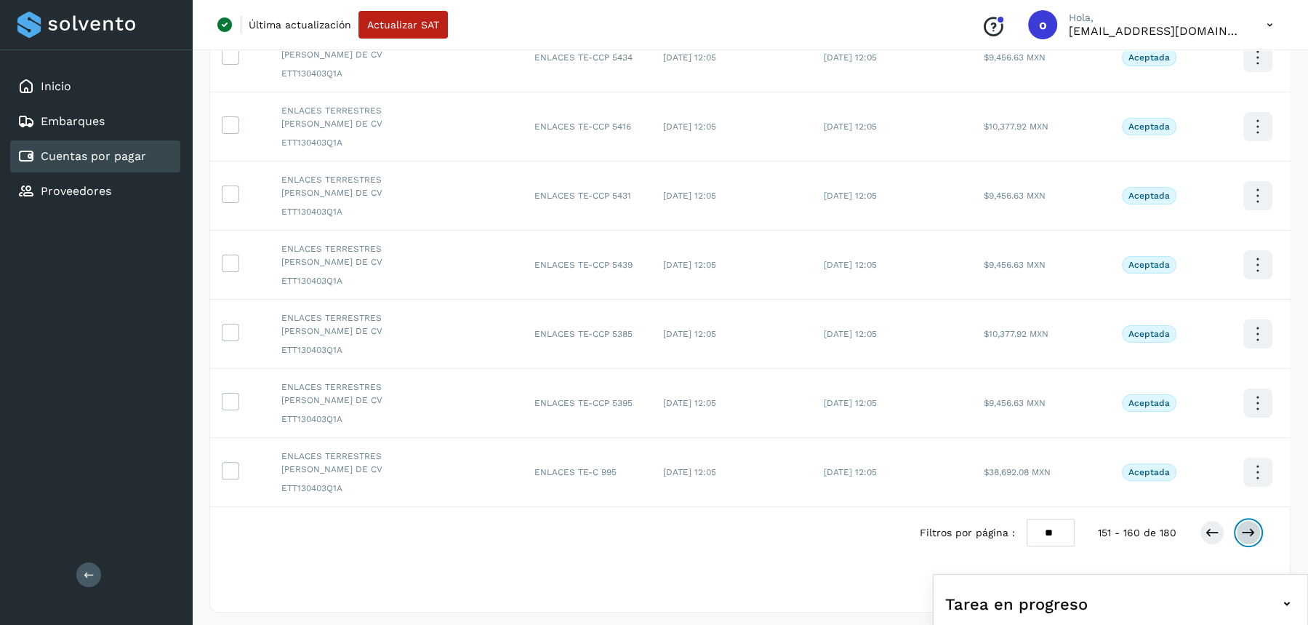
click at [1252, 532] on icon at bounding box center [1249, 532] width 15 height 15
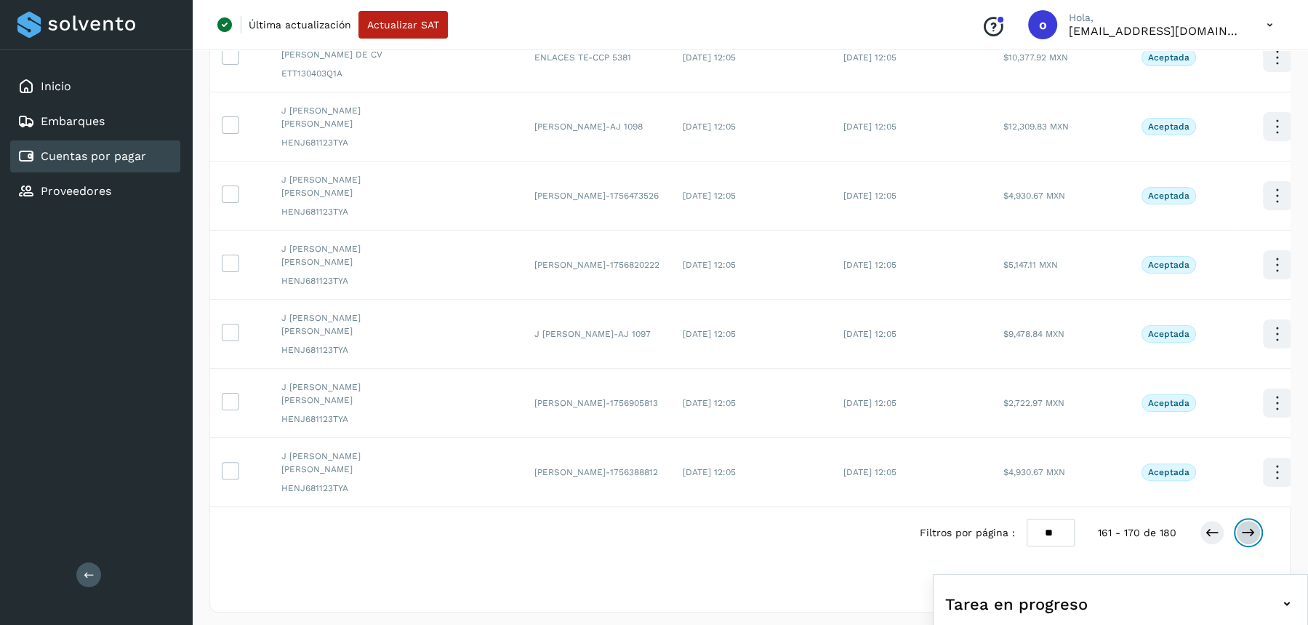
click at [1253, 530] on icon at bounding box center [1249, 532] width 15 height 15
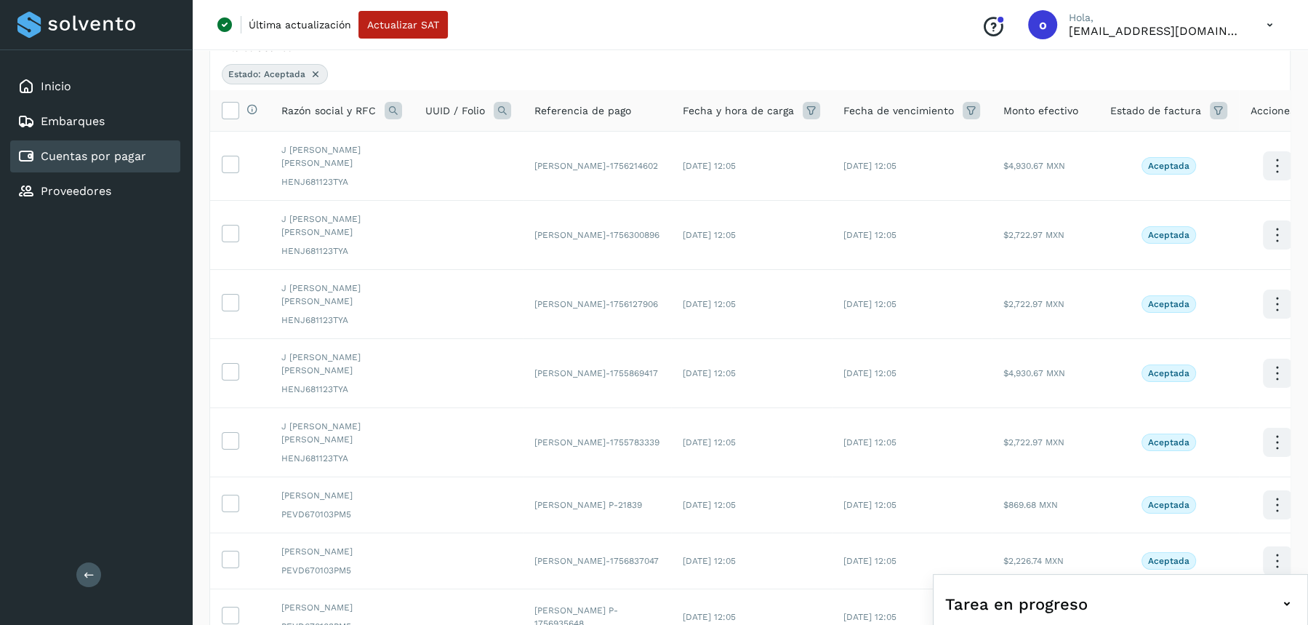
scroll to position [98, 0]
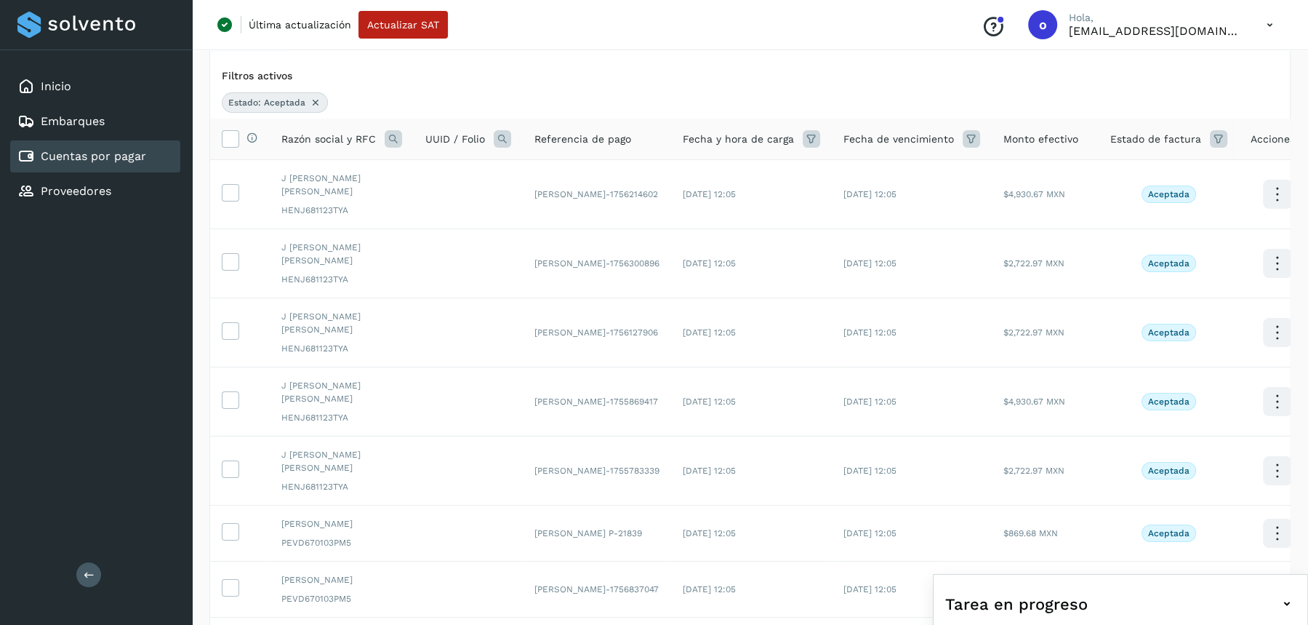
click at [316, 98] on icon at bounding box center [316, 103] width 12 height 12
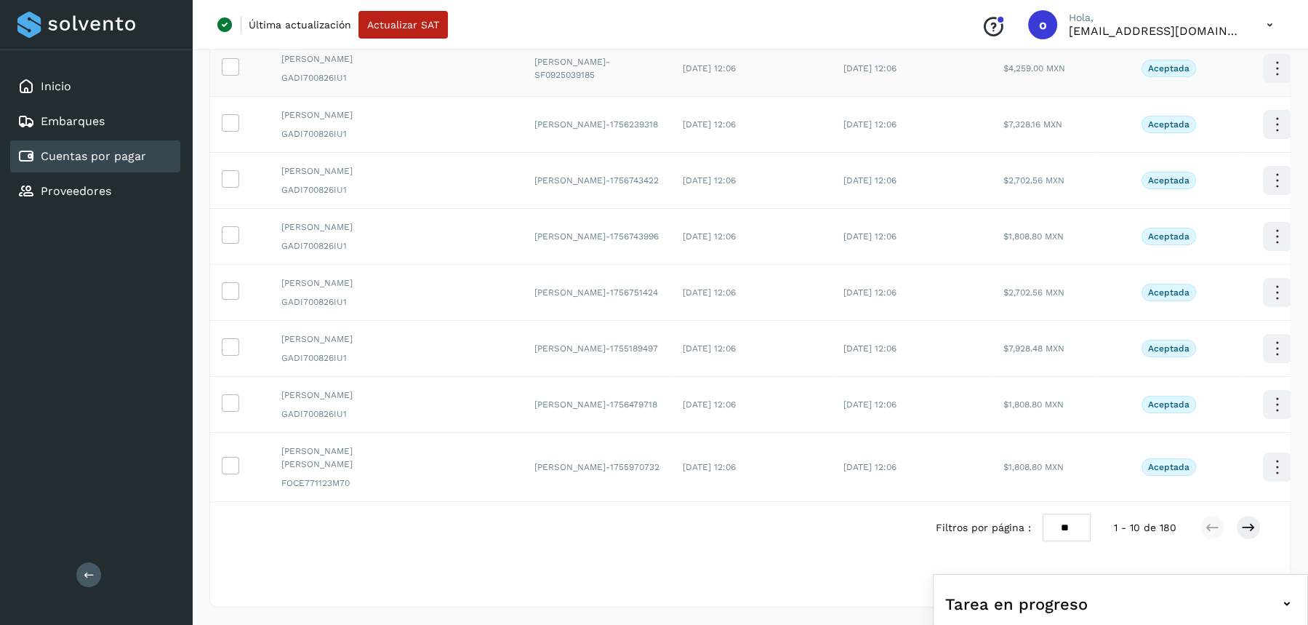
scroll to position [0, 0]
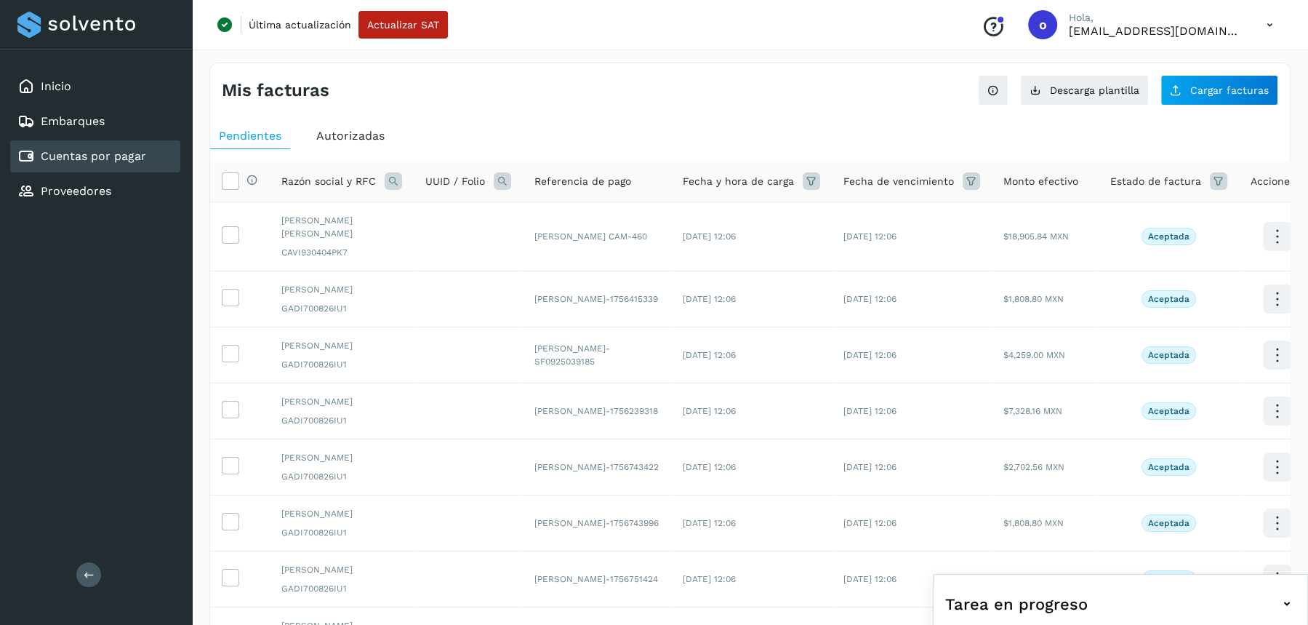
click at [385, 177] on icon at bounding box center [393, 180] width 17 height 17
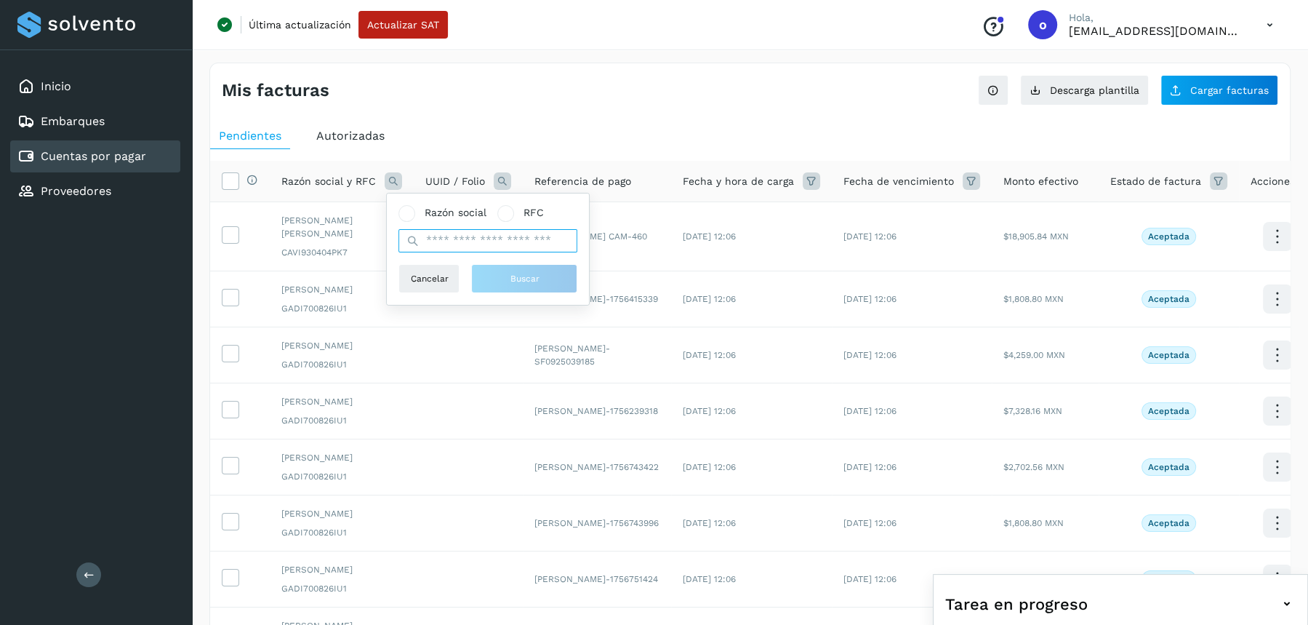
click at [447, 236] on input "text" at bounding box center [488, 240] width 179 height 23
type input "********"
click at [497, 284] on button "Buscar" at bounding box center [524, 278] width 106 height 29
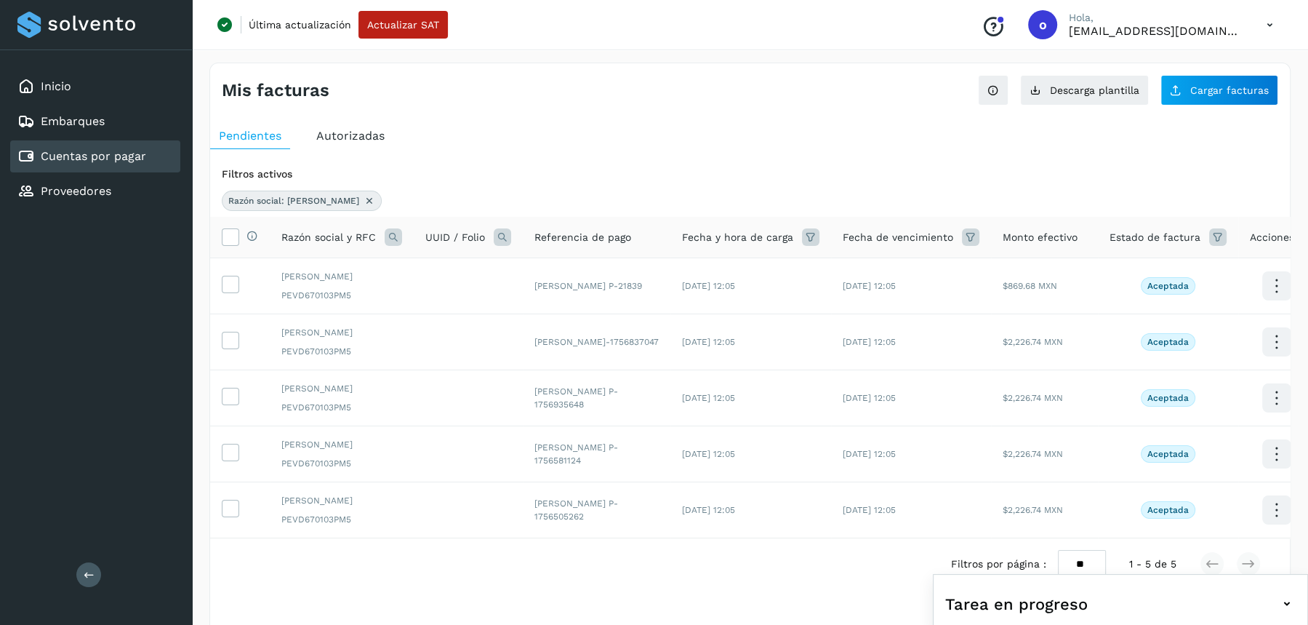
scroll to position [33, 0]
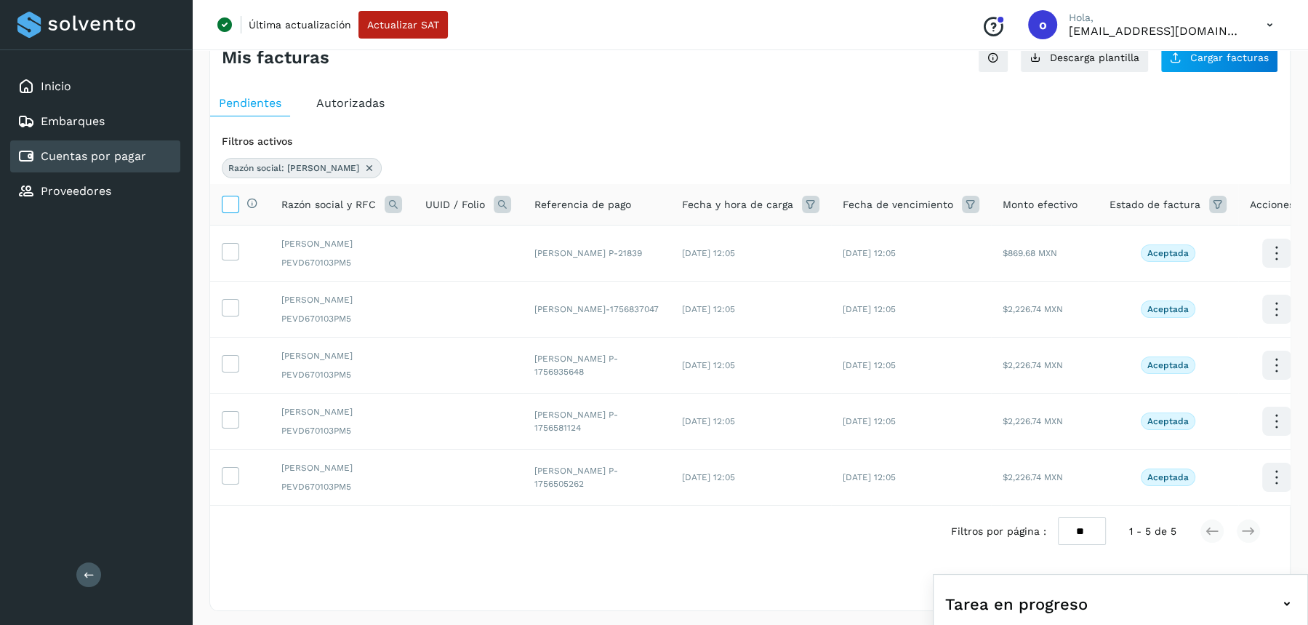
click at [227, 196] on icon at bounding box center [230, 203] width 15 height 15
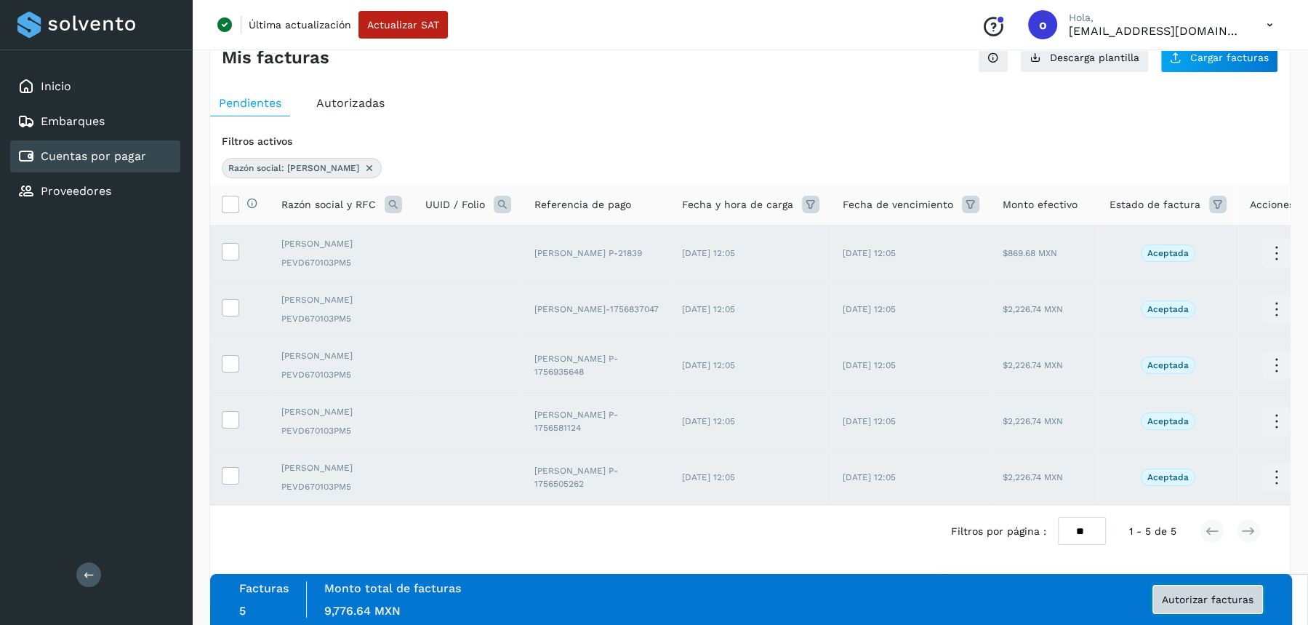
click at [1170, 597] on span "Autorizar facturas" at bounding box center [1208, 599] width 92 height 10
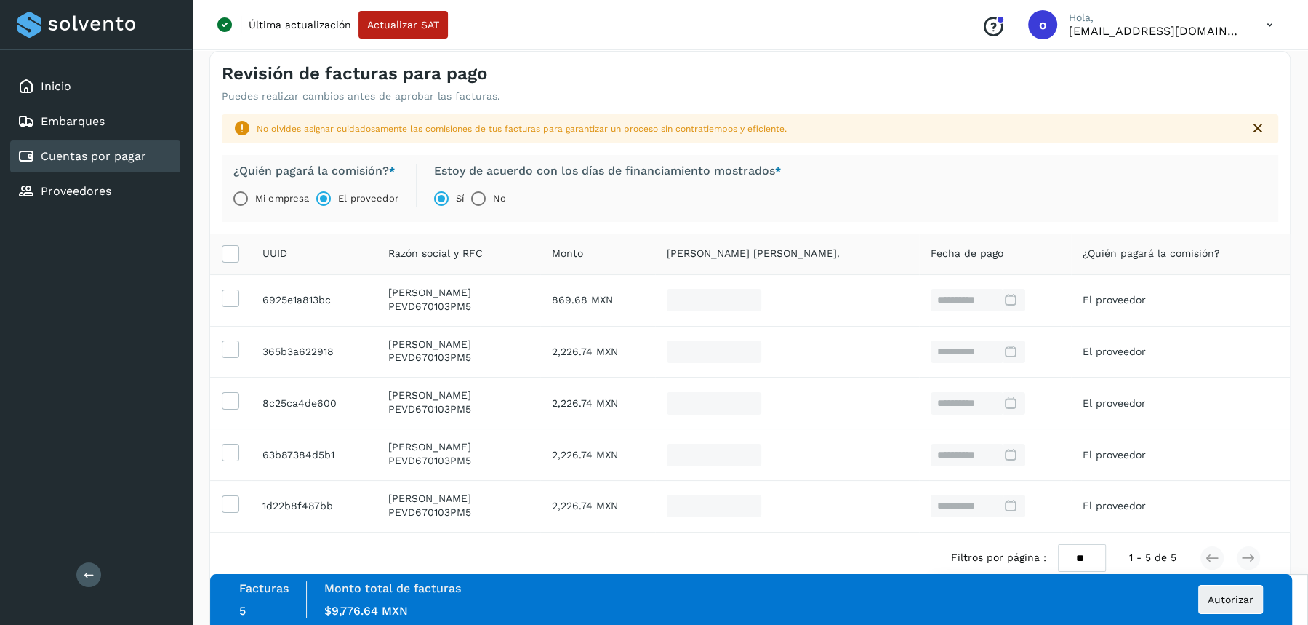
scroll to position [104, 0]
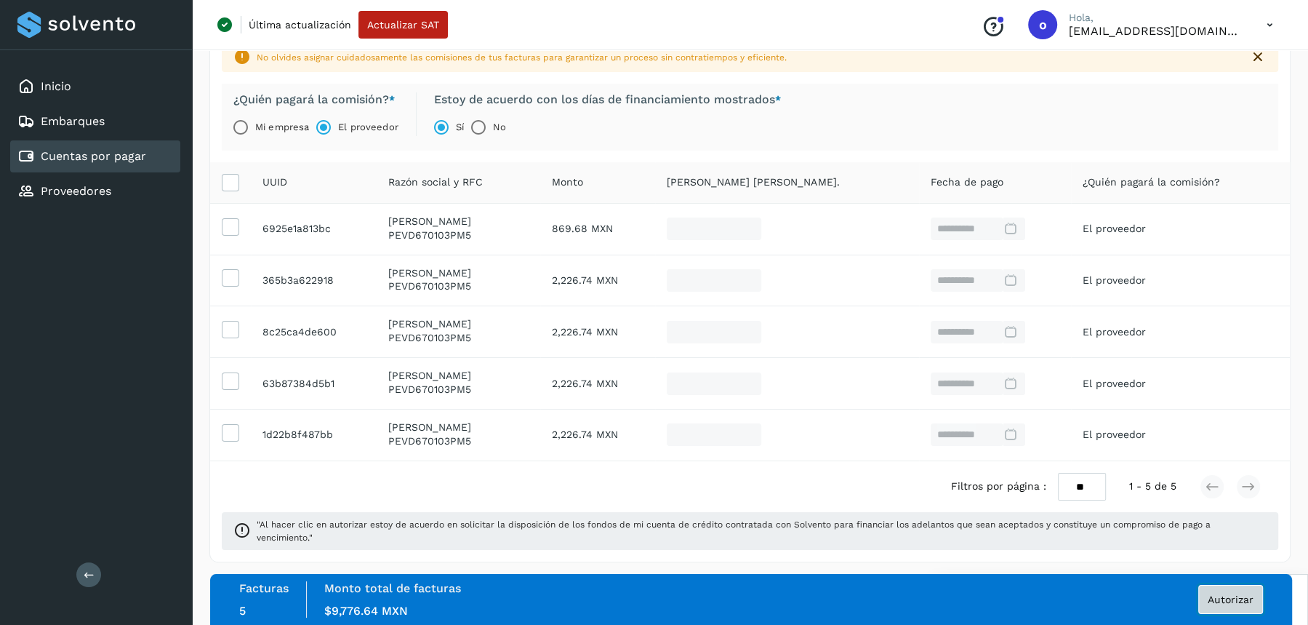
click at [1218, 597] on span "Autorizar" at bounding box center [1231, 599] width 46 height 10
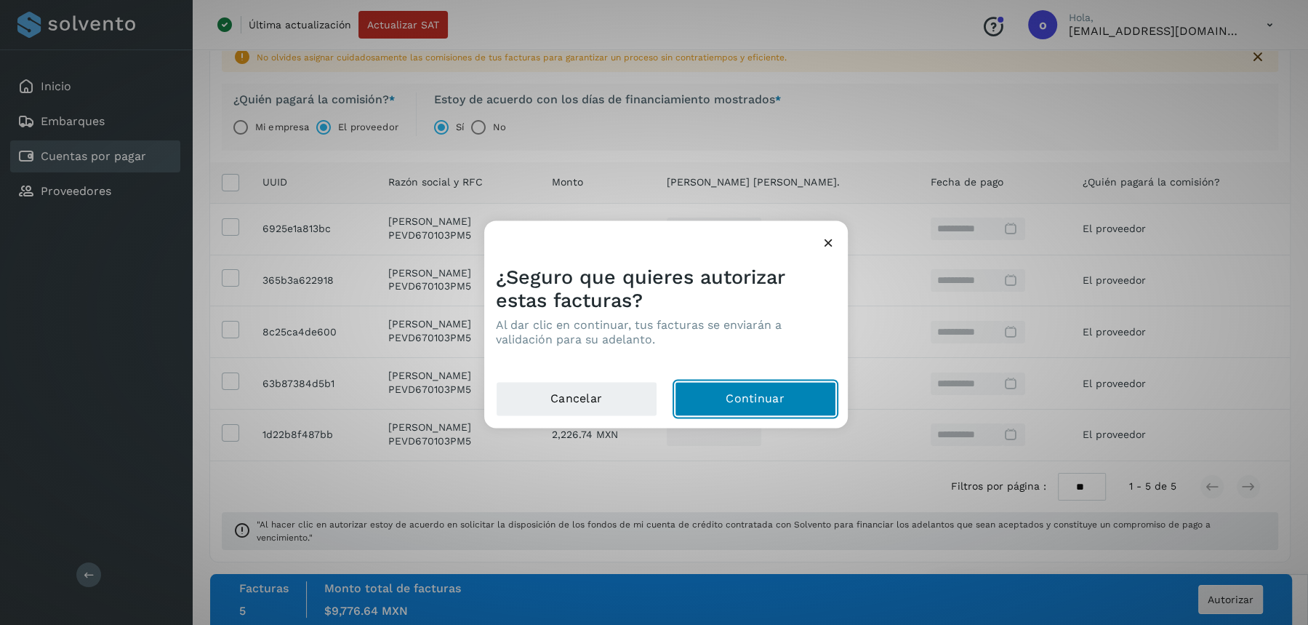
click at [777, 391] on button "Continuar" at bounding box center [755, 398] width 161 height 35
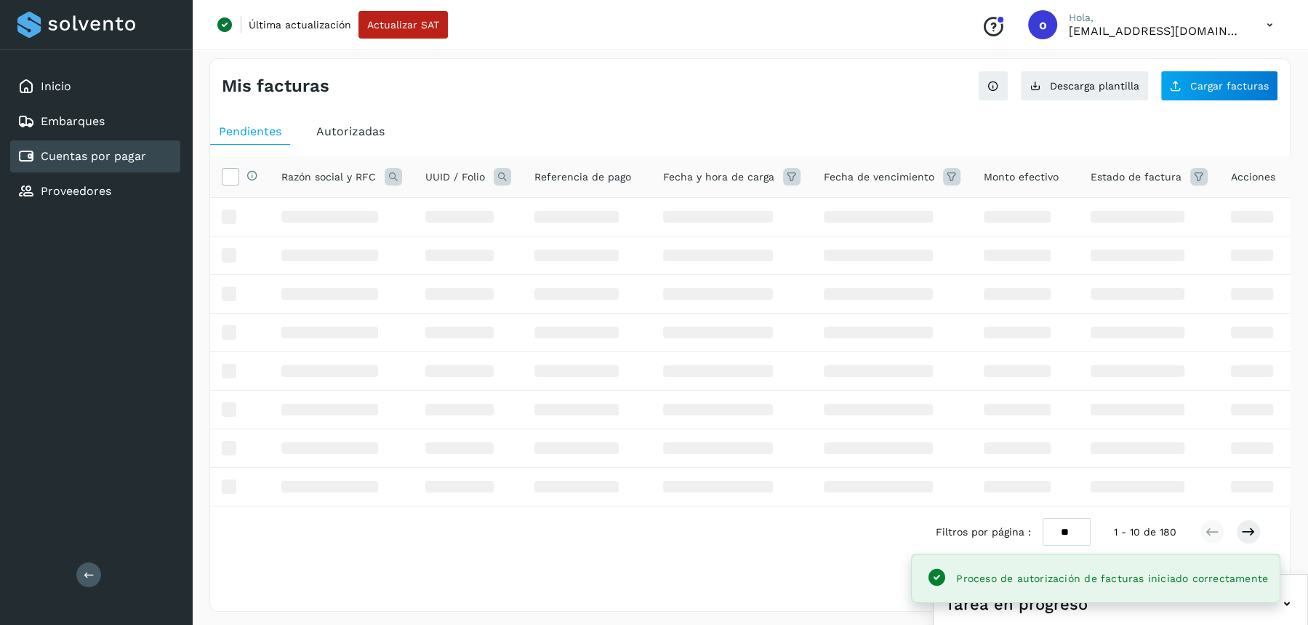
scroll to position [104, 0]
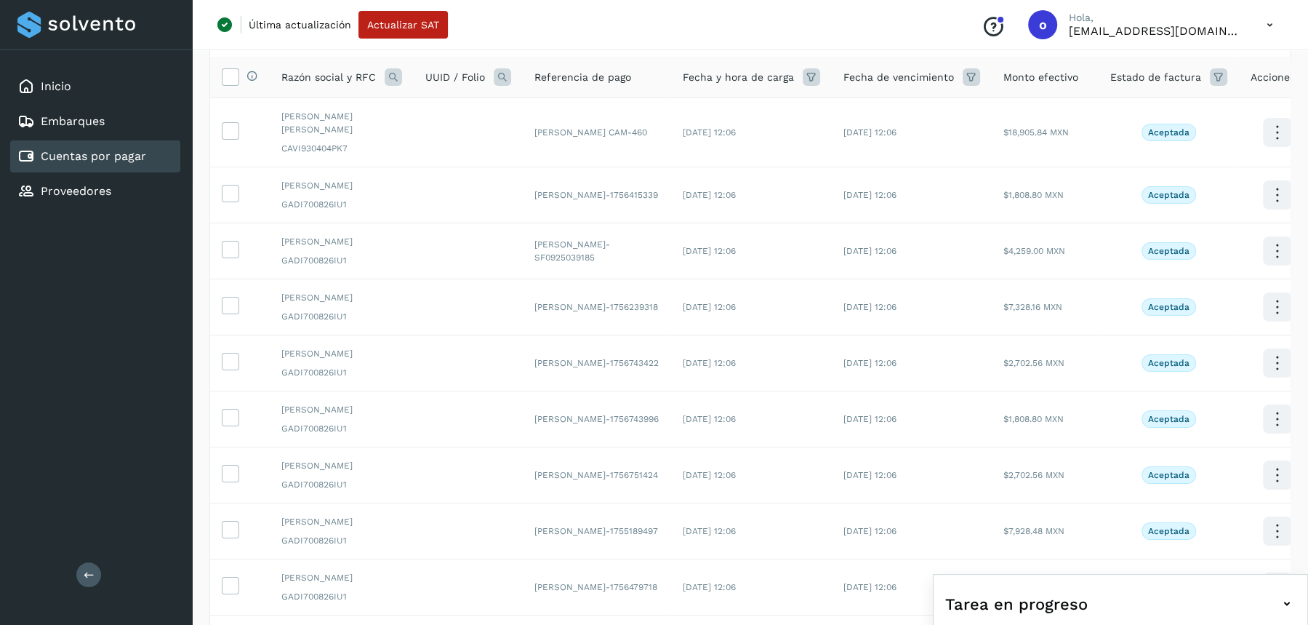
click at [394, 78] on icon at bounding box center [393, 76] width 17 height 17
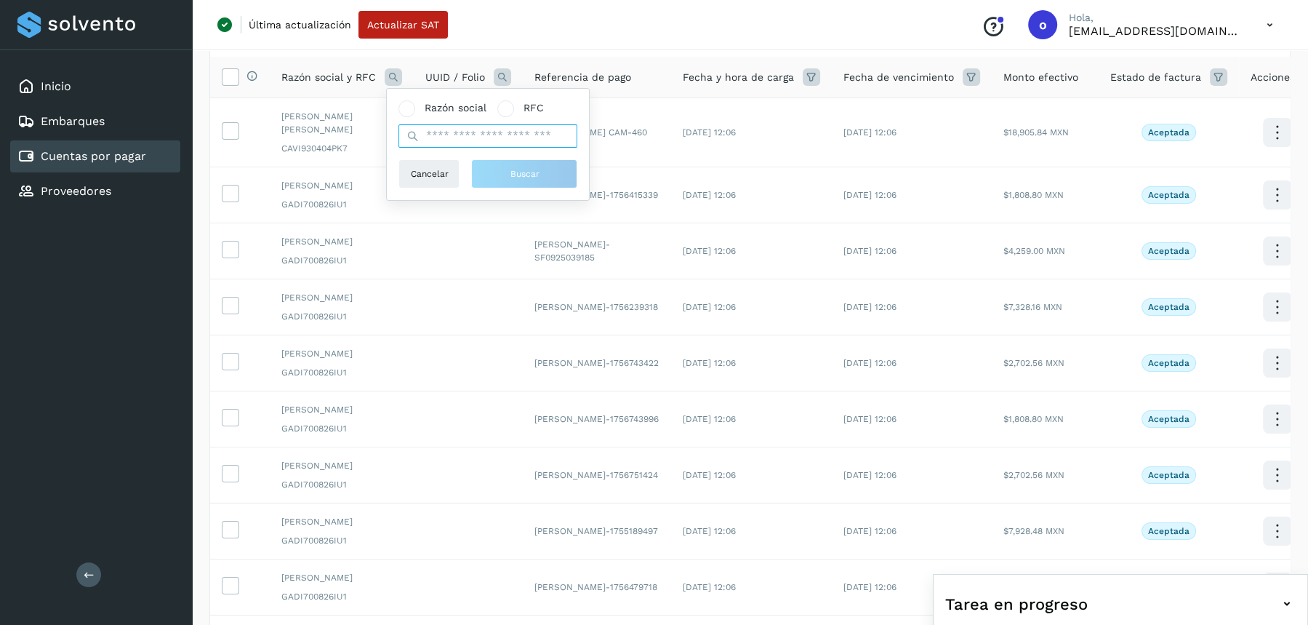
click at [455, 135] on input "text" at bounding box center [488, 135] width 179 height 23
type input "*******"
click at [514, 171] on span "Buscar" at bounding box center [524, 173] width 29 height 13
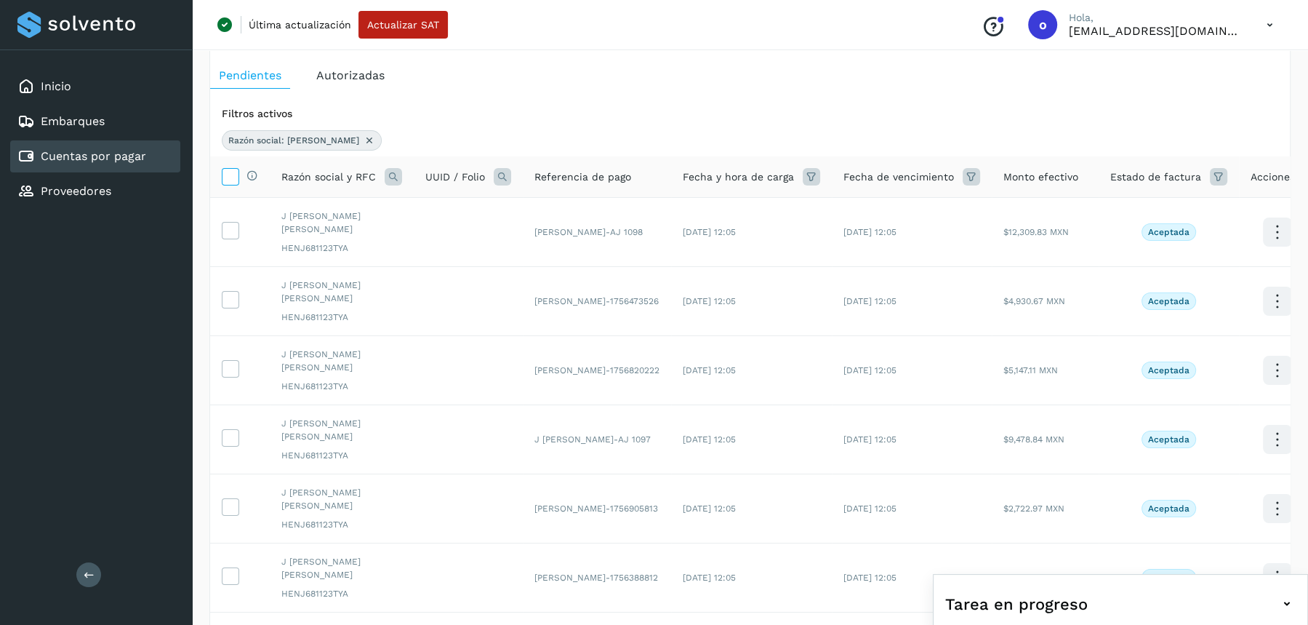
click at [236, 177] on icon at bounding box center [230, 175] width 15 height 15
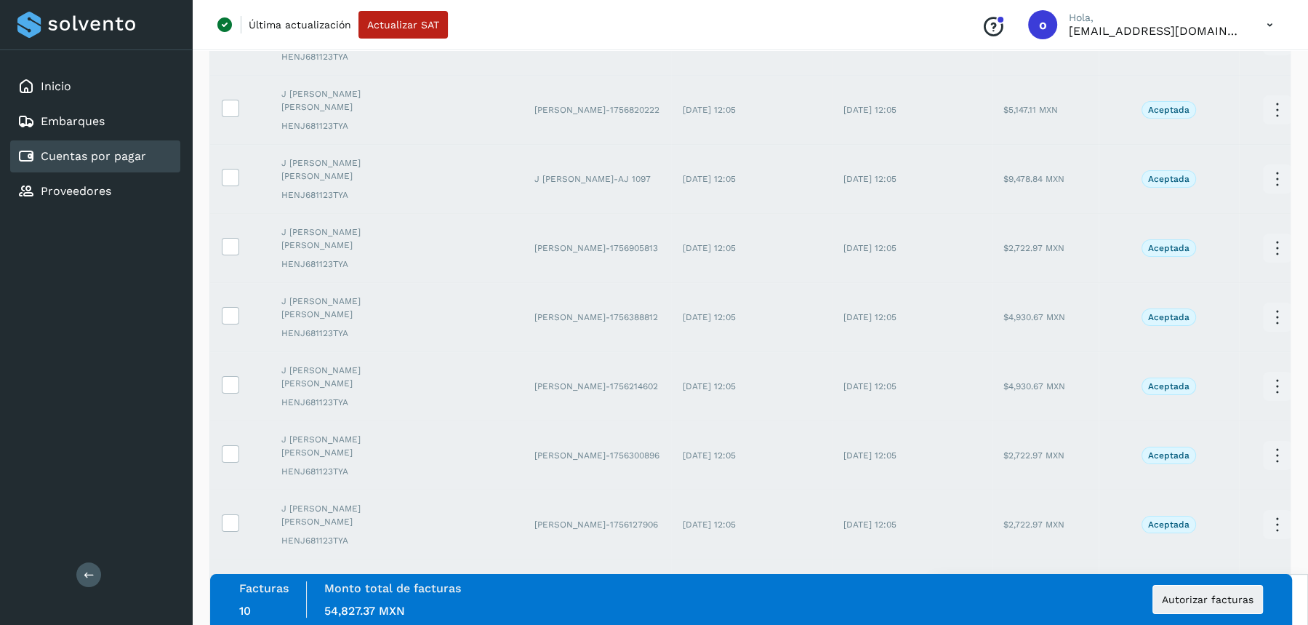
scroll to position [442, 0]
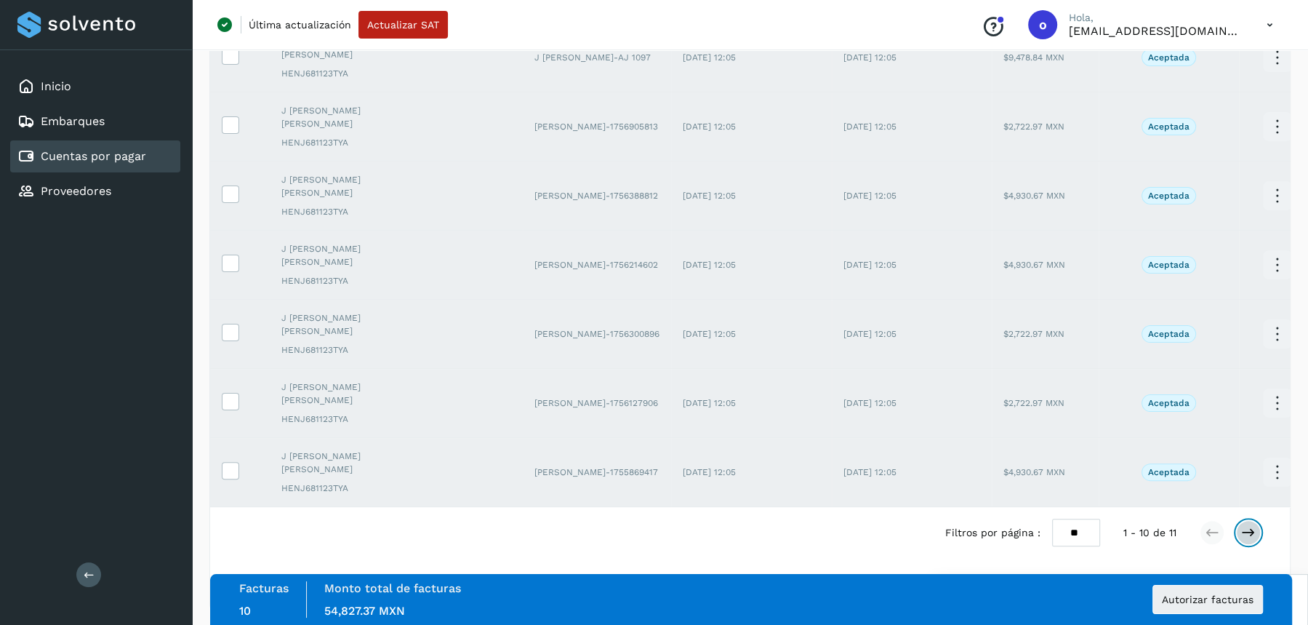
click at [1243, 527] on icon at bounding box center [1249, 532] width 15 height 15
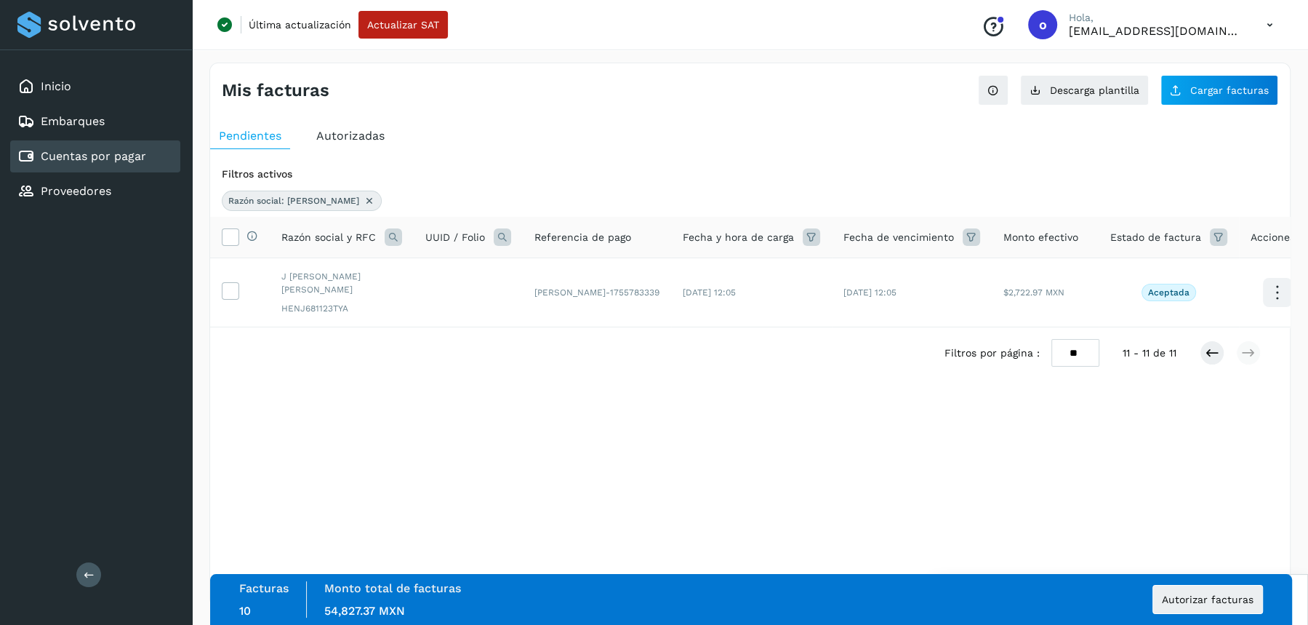
scroll to position [0, 0]
click at [231, 241] on icon at bounding box center [230, 235] width 15 height 15
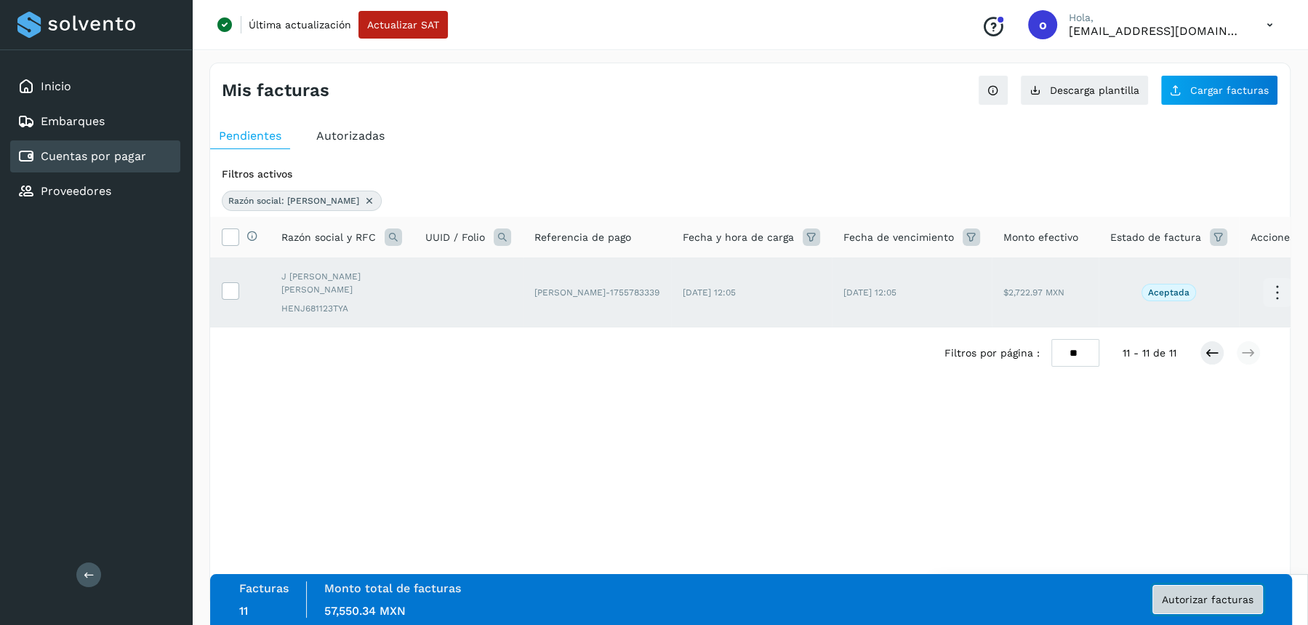
click at [1186, 606] on button "Autorizar facturas" at bounding box center [1208, 599] width 111 height 29
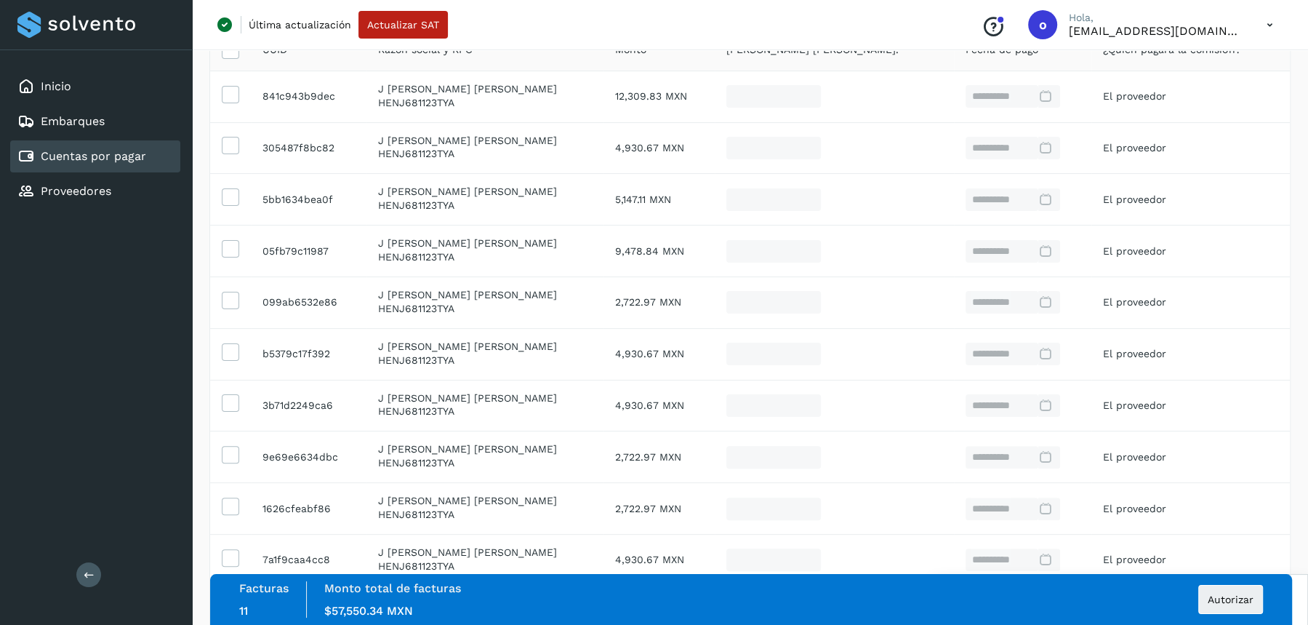
scroll to position [360, 0]
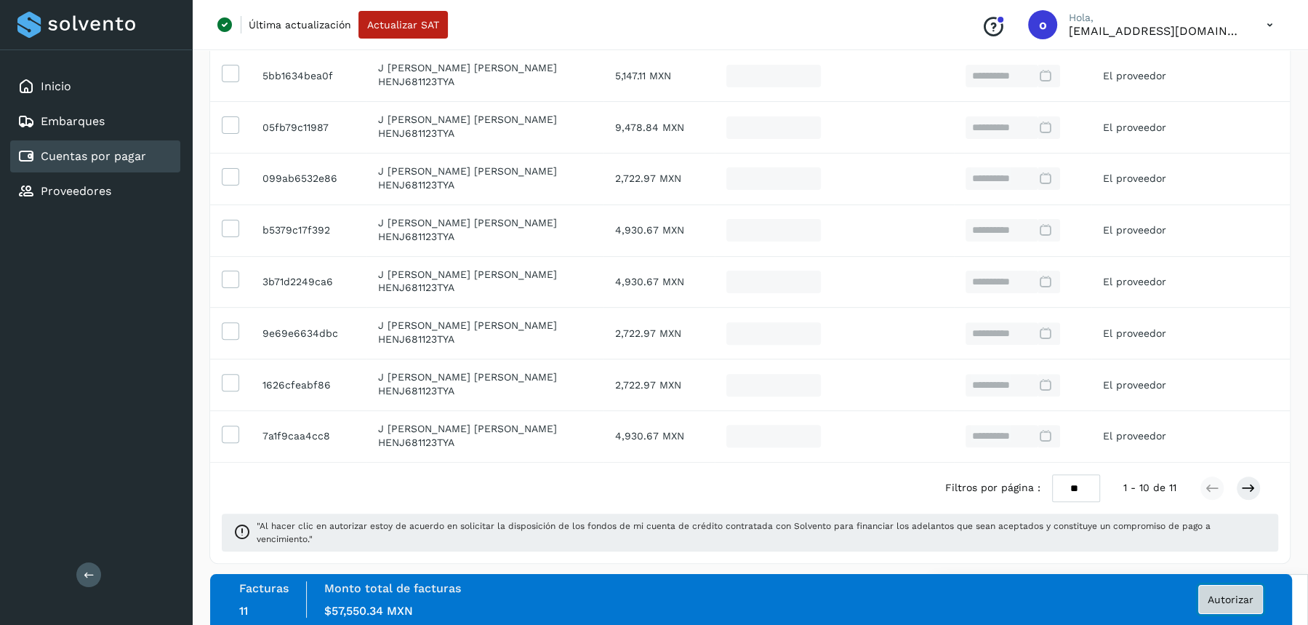
click at [1223, 603] on span "Autorizar" at bounding box center [1231, 599] width 46 height 10
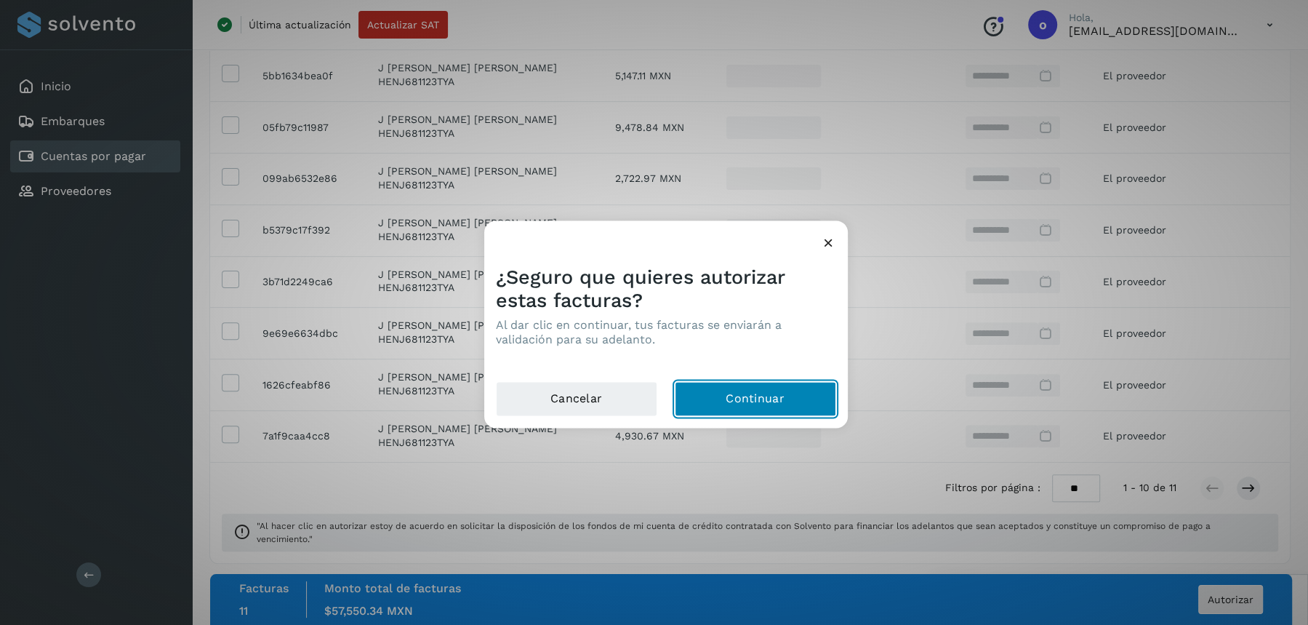
click at [752, 403] on button "Continuar" at bounding box center [755, 398] width 161 height 35
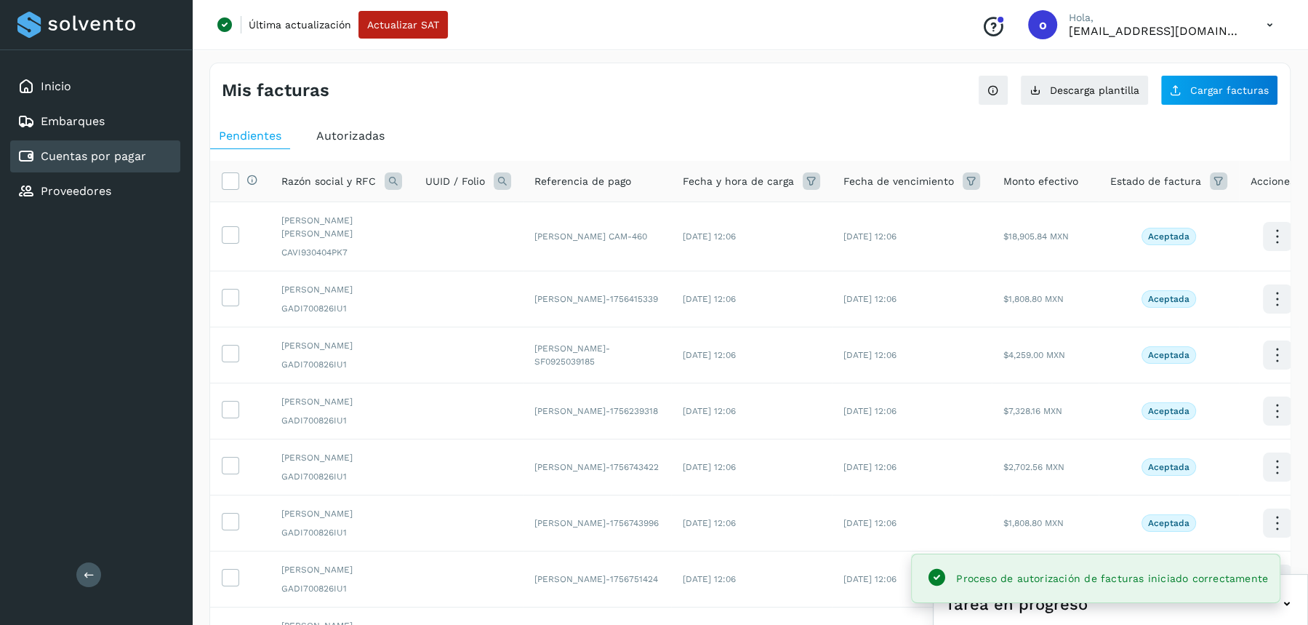
click at [398, 175] on icon at bounding box center [393, 180] width 17 height 17
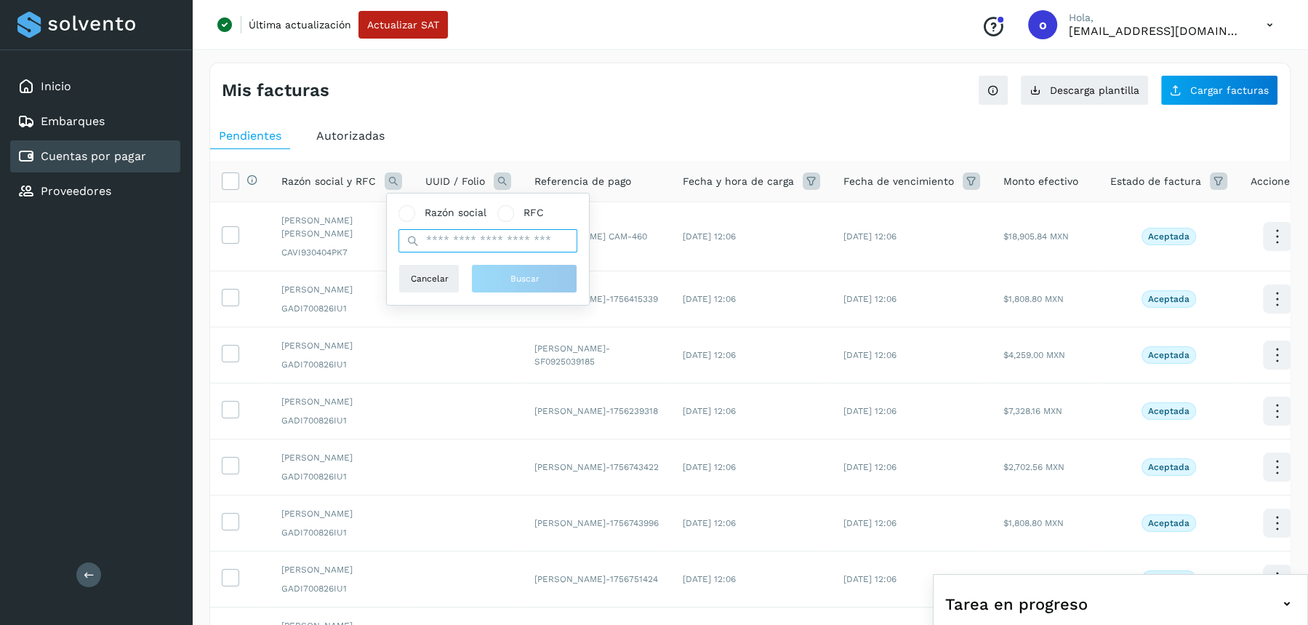
click at [443, 240] on input "text" at bounding box center [488, 240] width 179 height 23
type input "*****"
click at [520, 278] on span "Buscar" at bounding box center [524, 278] width 29 height 13
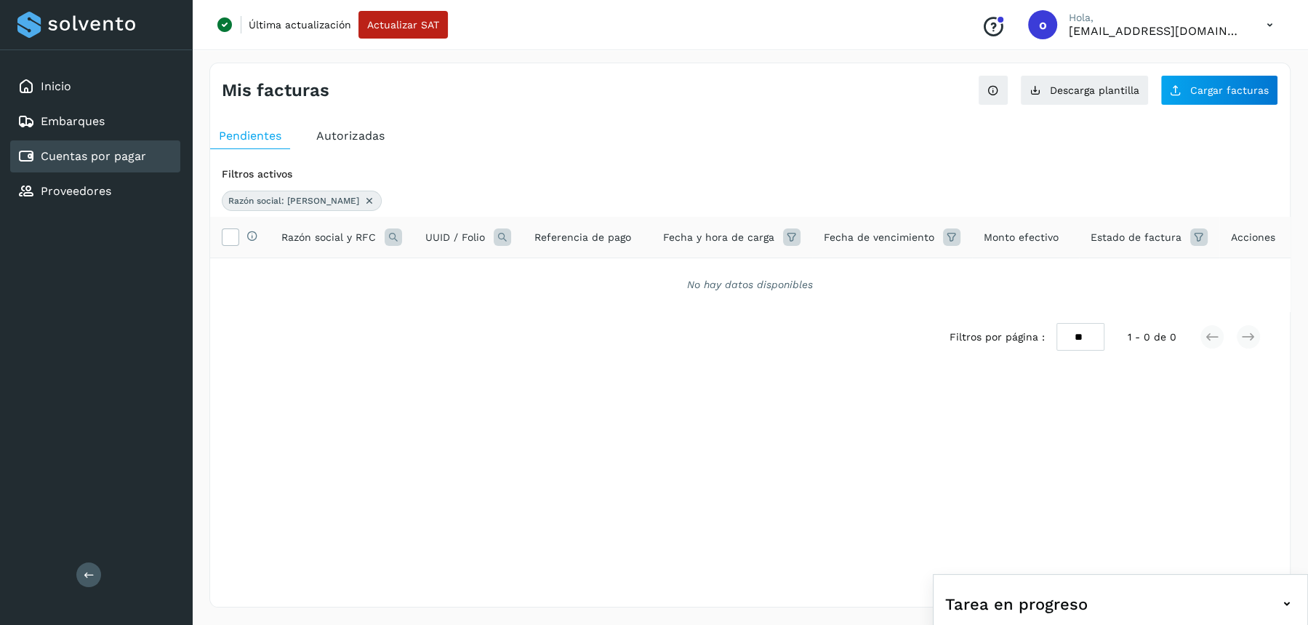
click at [364, 197] on icon at bounding box center [370, 201] width 12 height 12
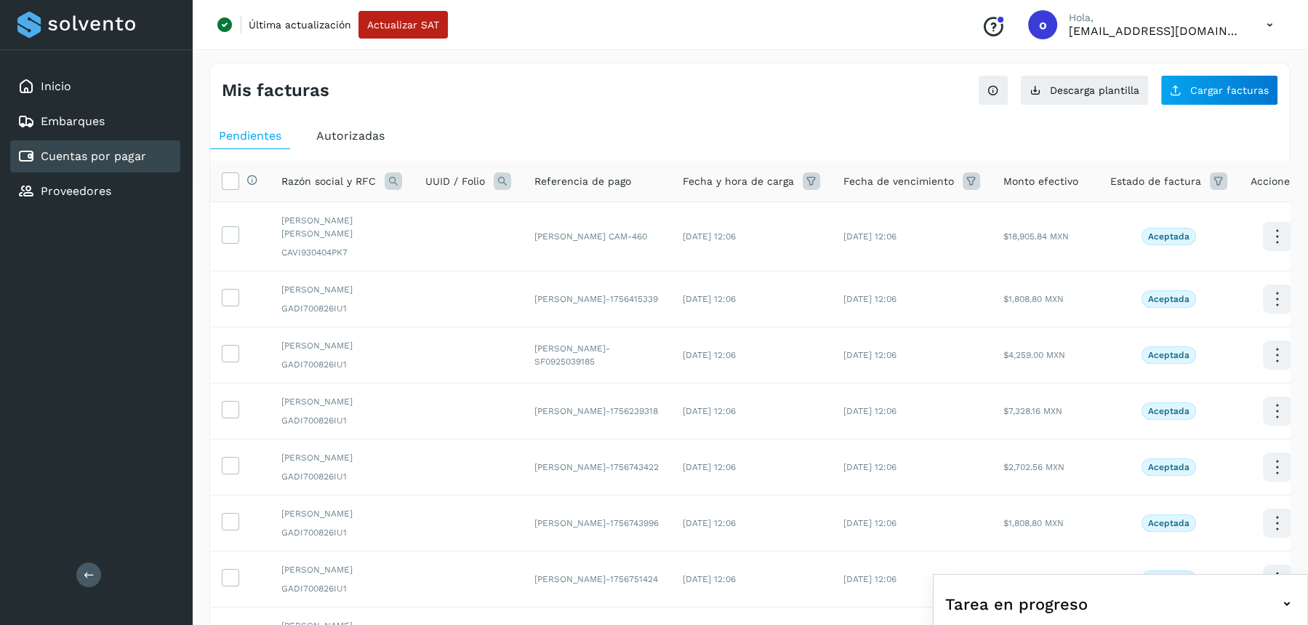
click at [389, 178] on icon at bounding box center [393, 180] width 17 height 17
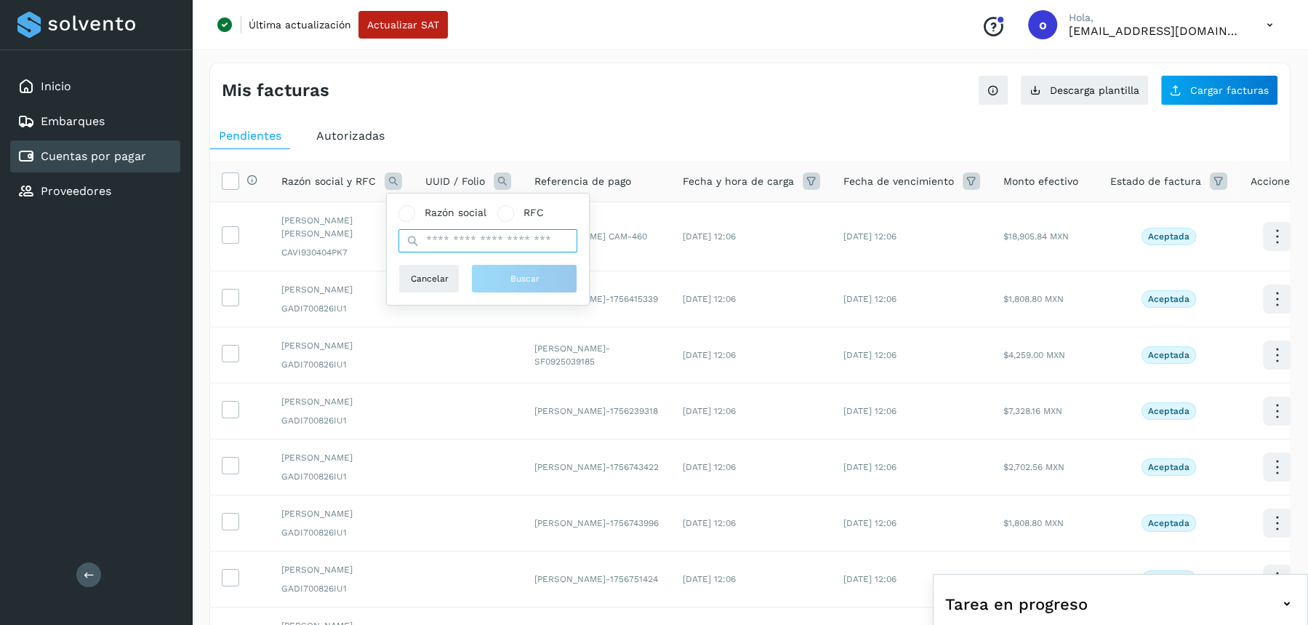
click at [446, 237] on input "text" at bounding box center [488, 240] width 179 height 23
type input "*******"
click at [513, 281] on span "Buscar" at bounding box center [524, 278] width 29 height 13
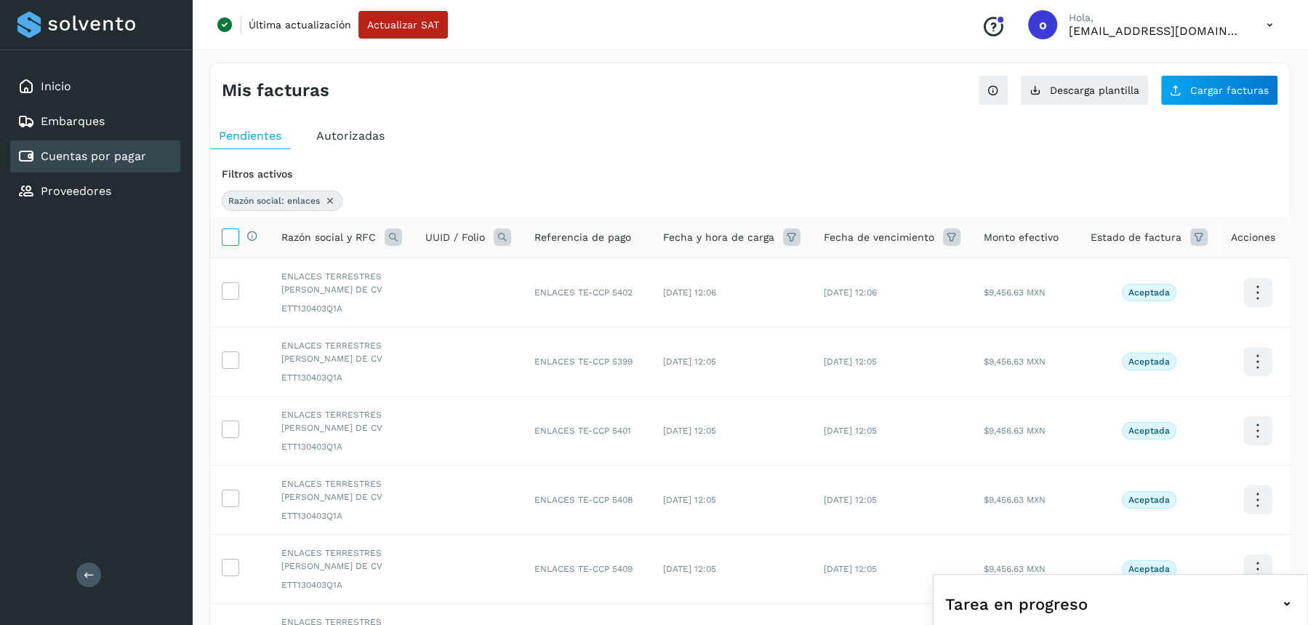
click at [230, 231] on icon at bounding box center [230, 235] width 15 height 15
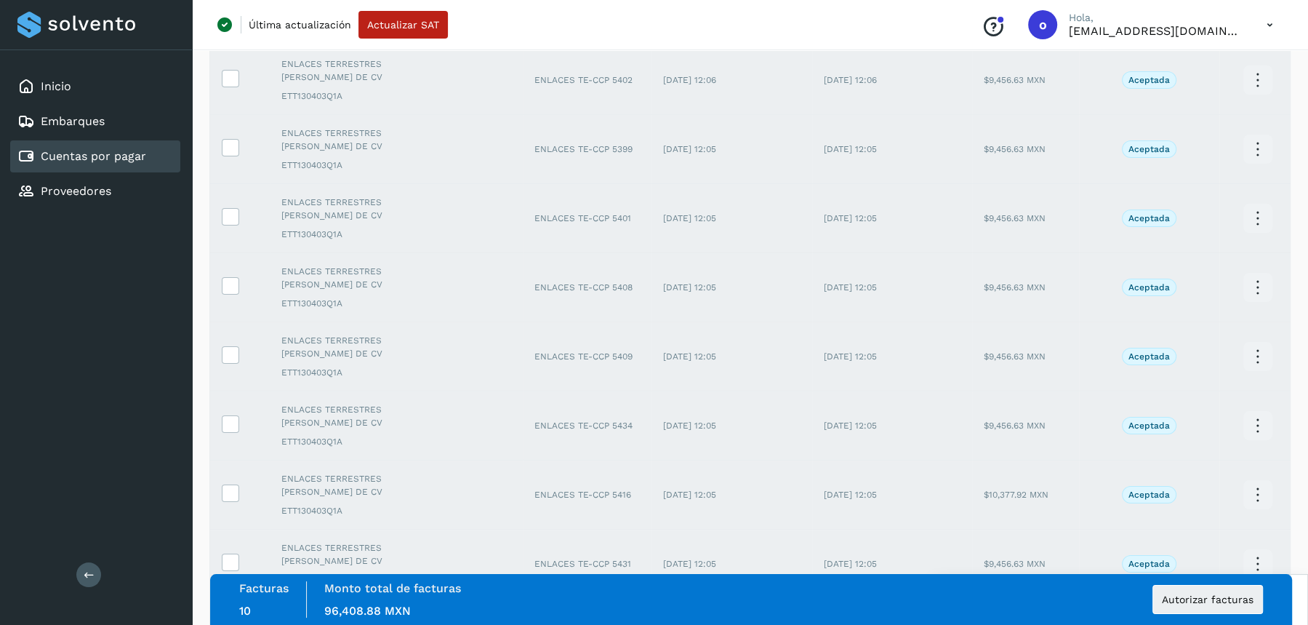
scroll to position [442, 0]
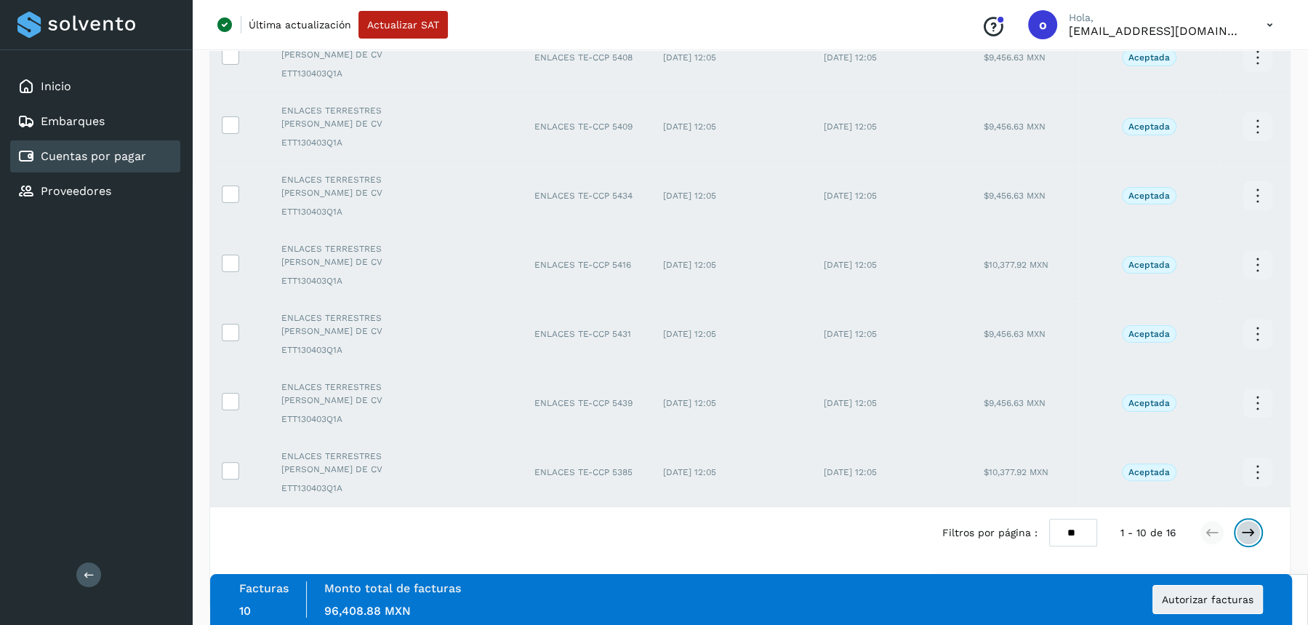
click at [1252, 527] on icon at bounding box center [1249, 532] width 15 height 15
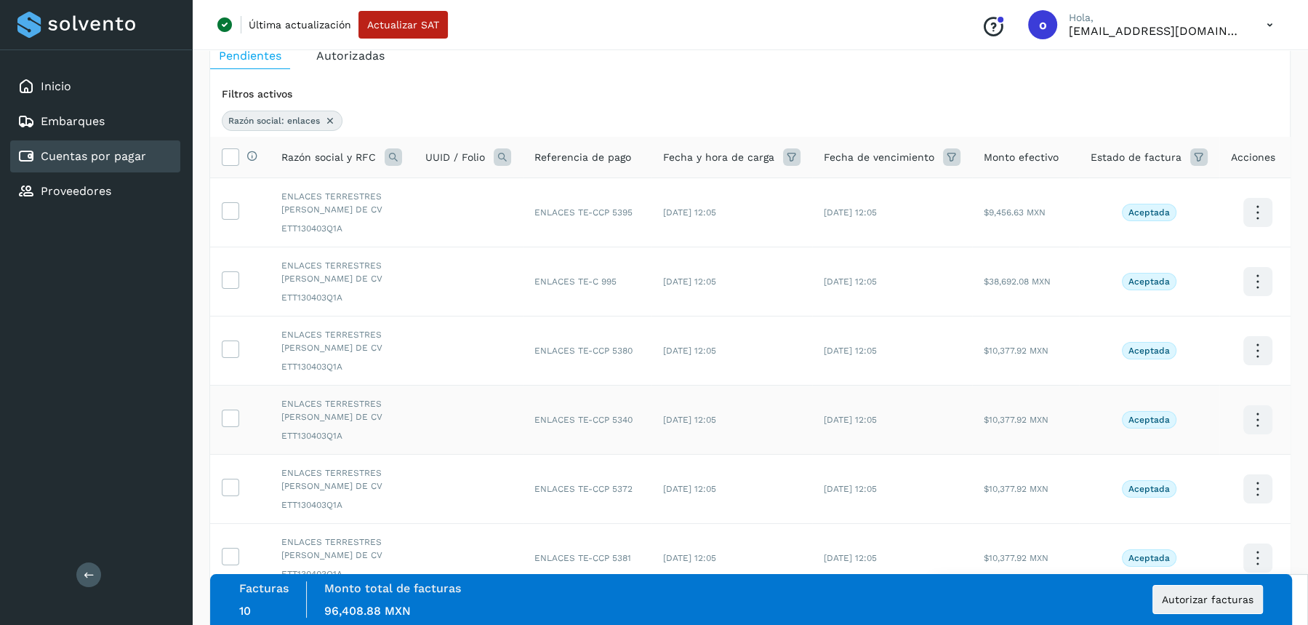
scroll to position [0, 0]
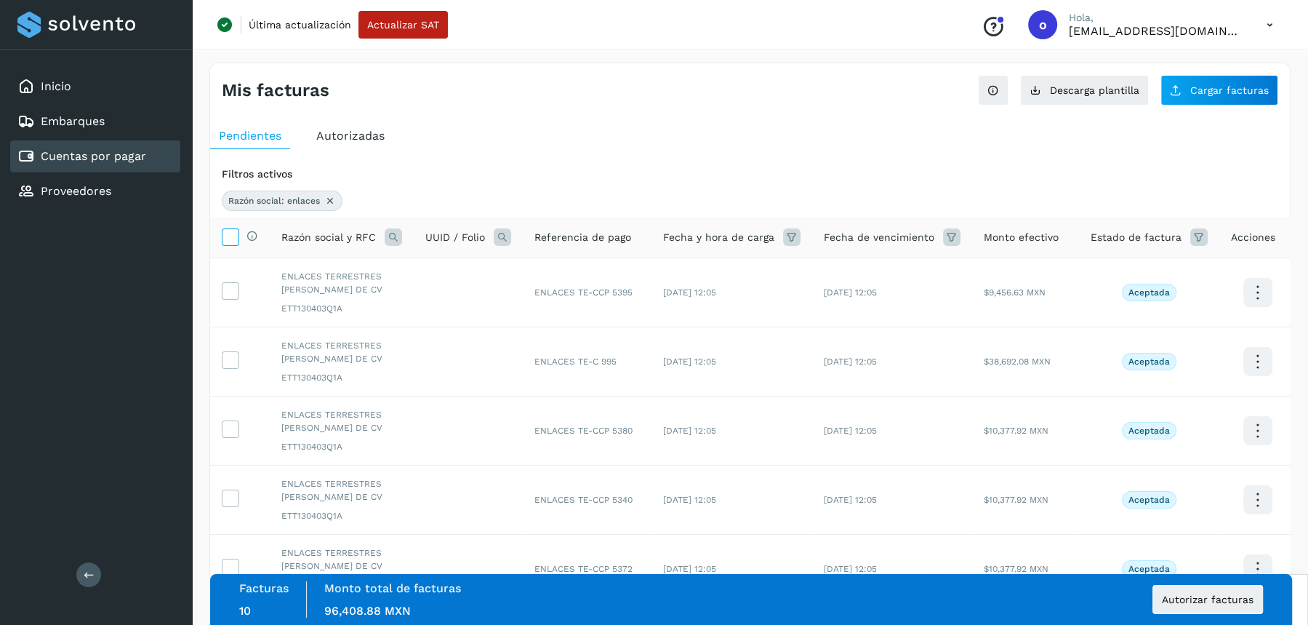
click at [222, 234] on label at bounding box center [230, 236] width 17 height 17
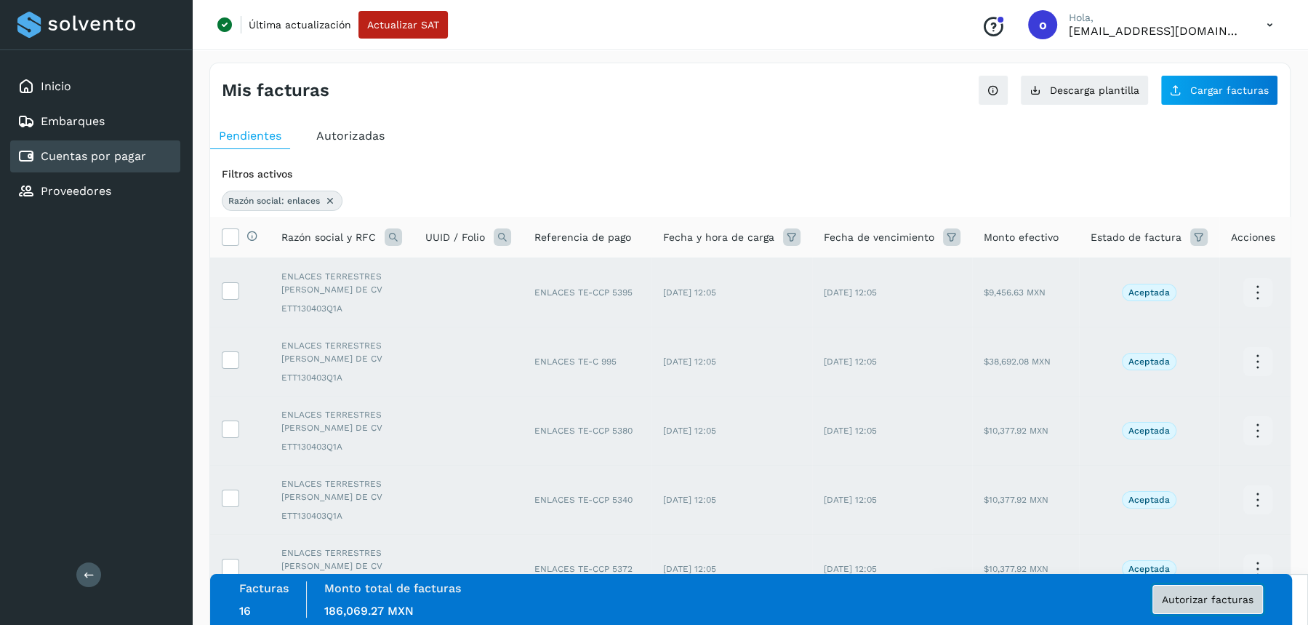
click at [1228, 594] on span "Autorizar facturas" at bounding box center [1208, 599] width 92 height 10
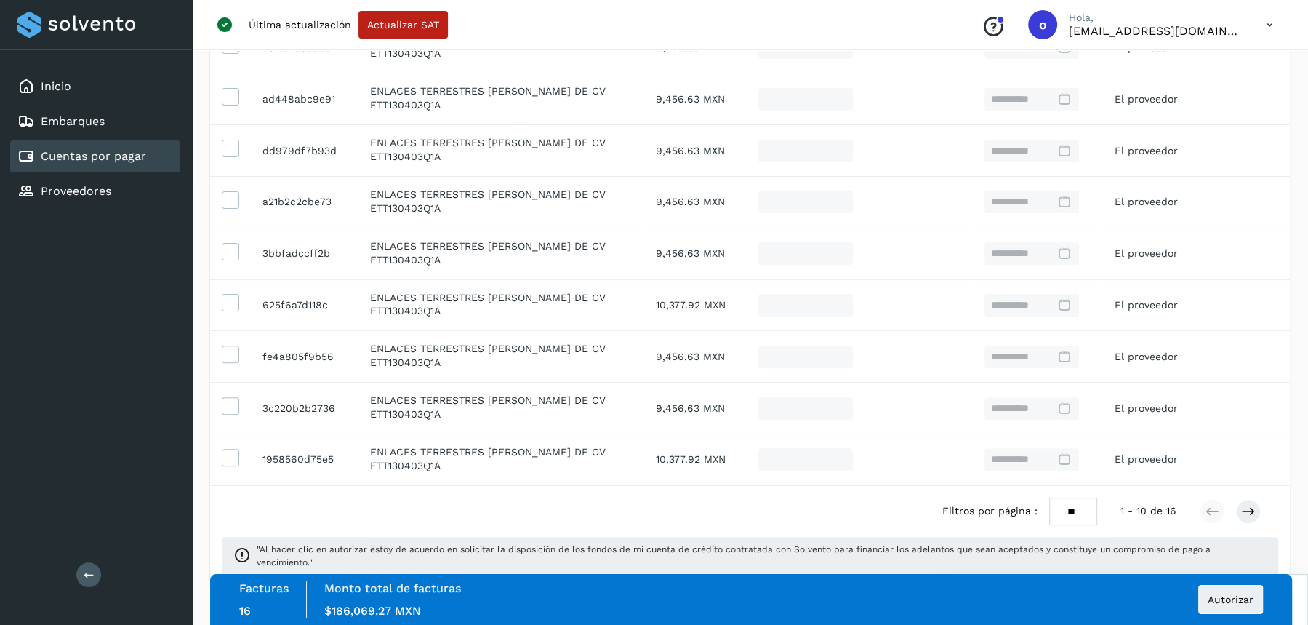
scroll to position [360, 0]
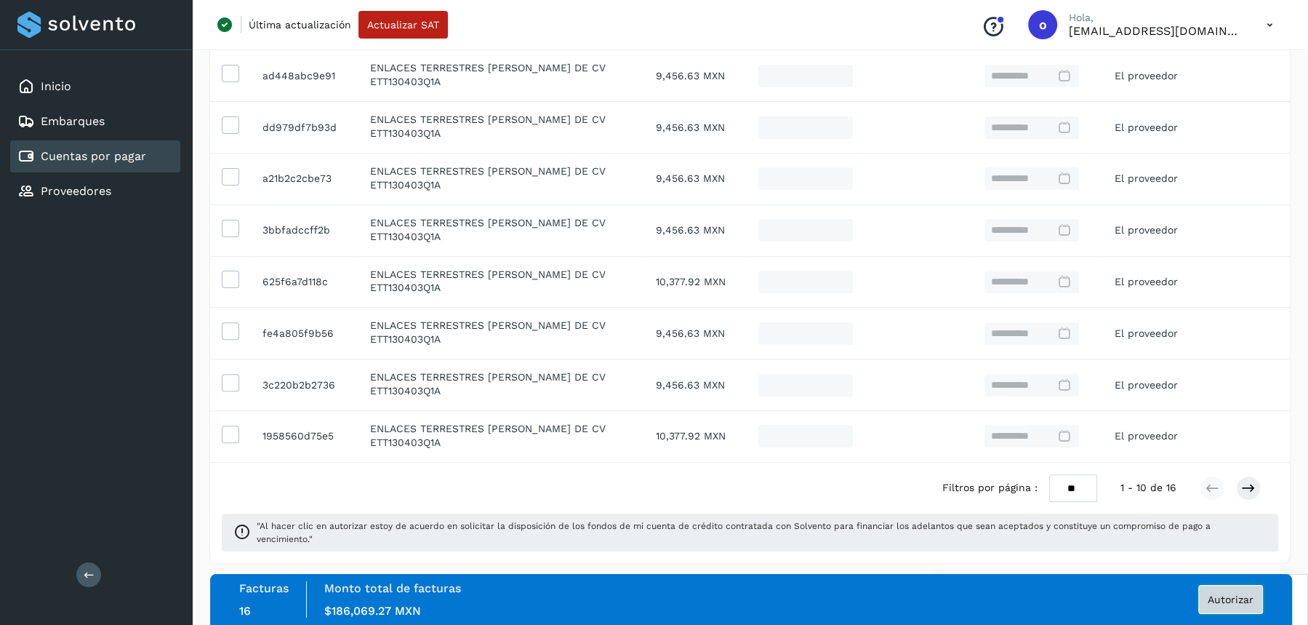
click at [1239, 594] on span "Autorizar" at bounding box center [1231, 599] width 46 height 10
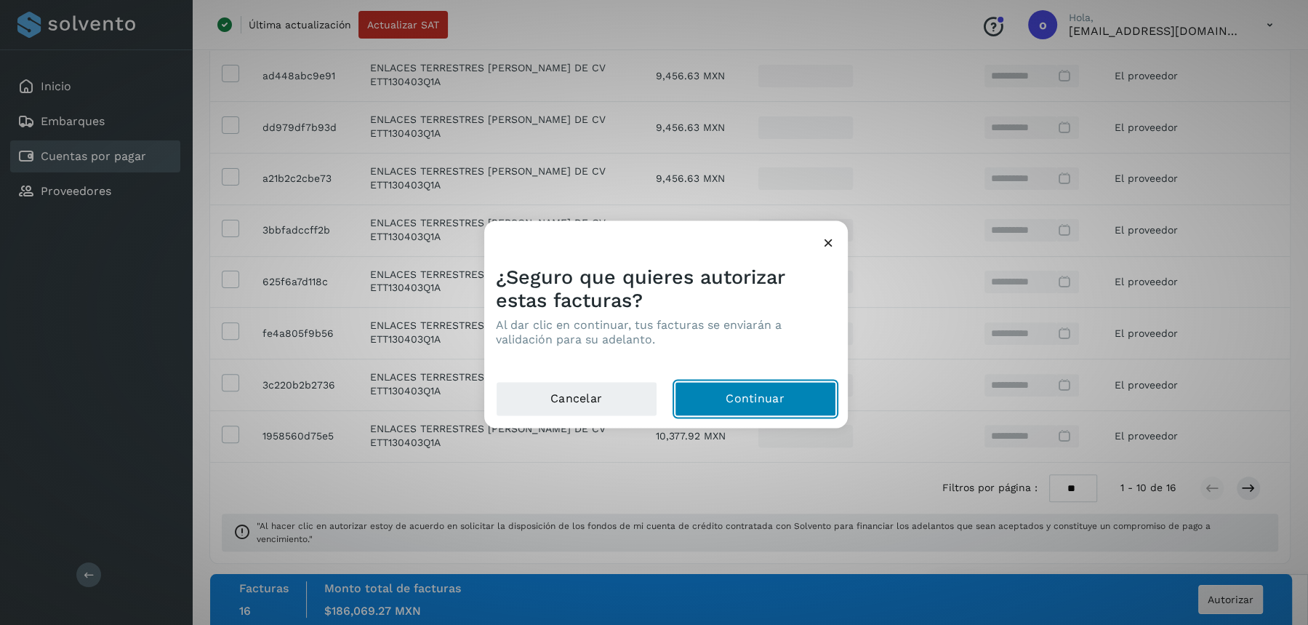
click at [793, 405] on button "Continuar" at bounding box center [755, 398] width 161 height 35
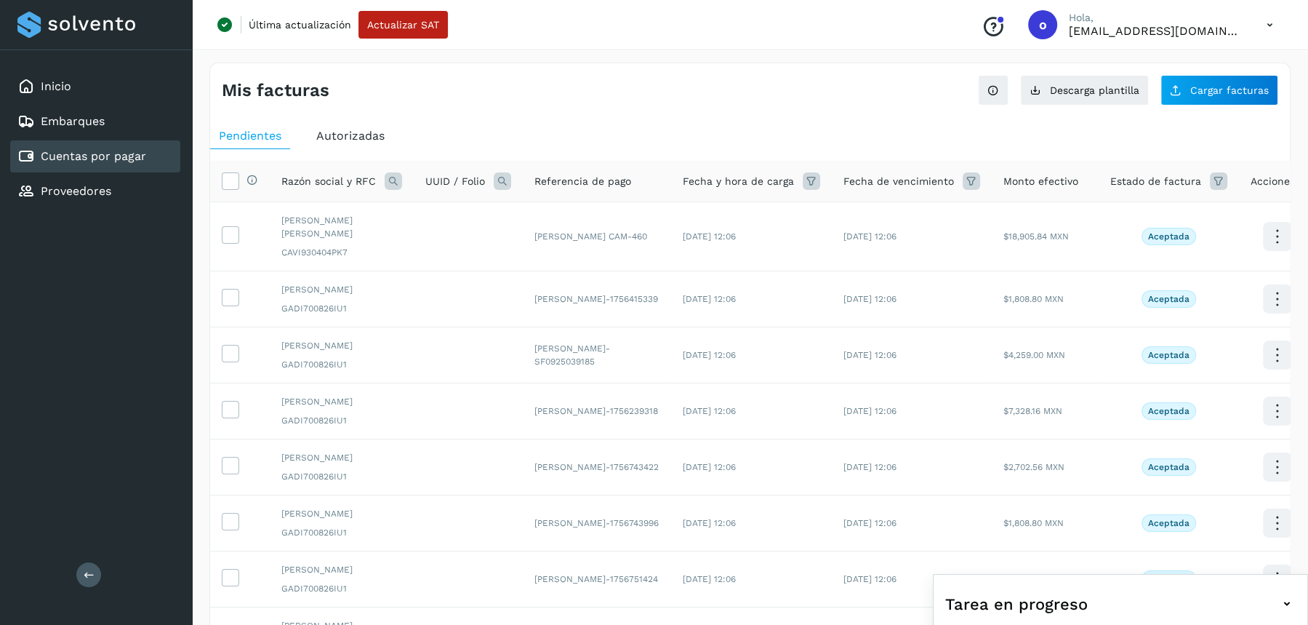
click at [392, 175] on icon at bounding box center [393, 180] width 17 height 17
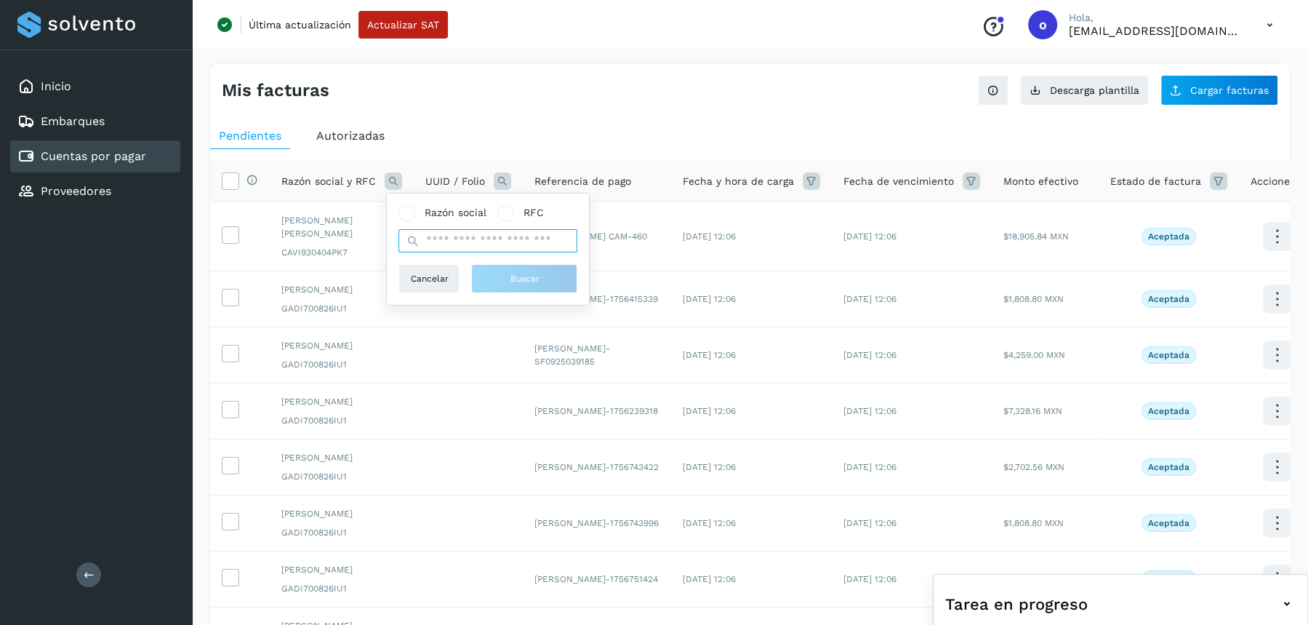
click at [429, 243] on input "text" at bounding box center [488, 240] width 179 height 23
type input "**********"
click at [511, 262] on div "**********" at bounding box center [488, 249] width 179 height 88
click at [516, 276] on span "Buscar" at bounding box center [524, 278] width 29 height 13
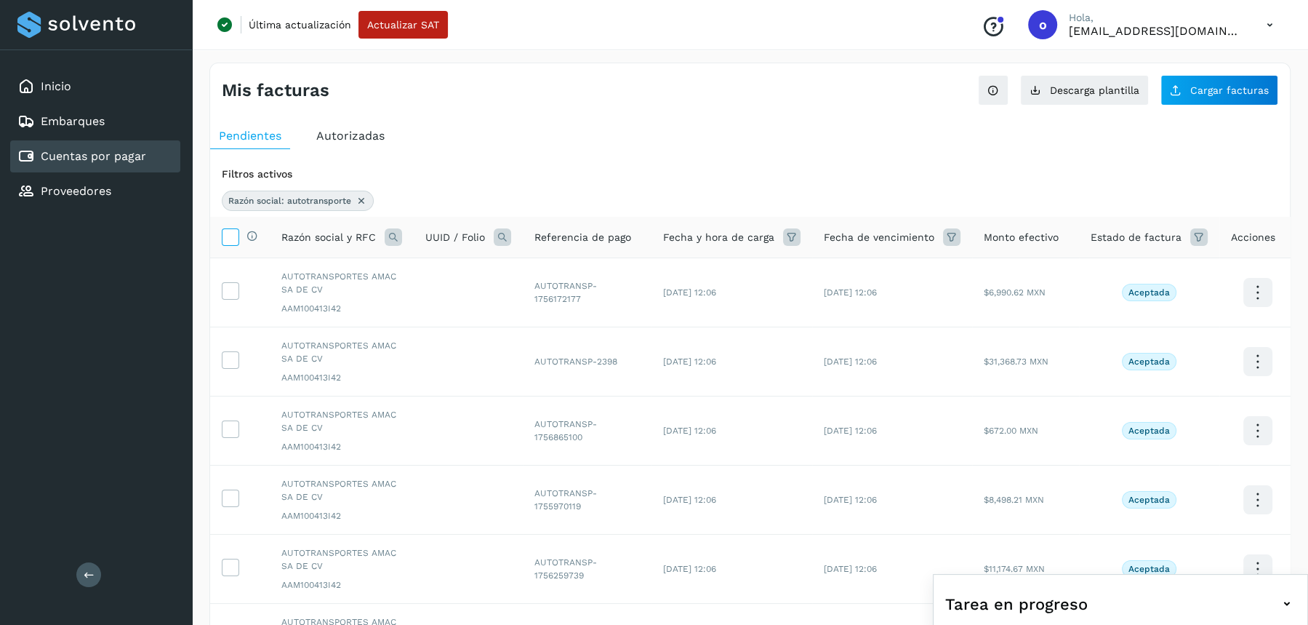
click at [228, 235] on icon at bounding box center [230, 235] width 15 height 15
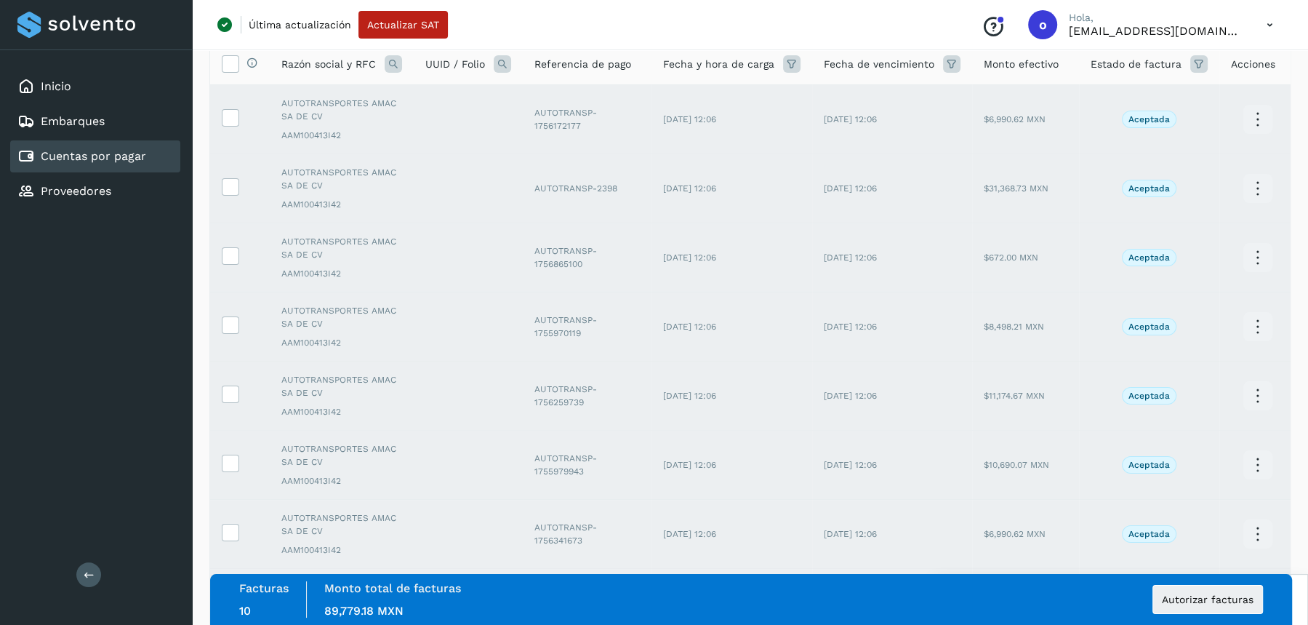
scroll to position [442, 0]
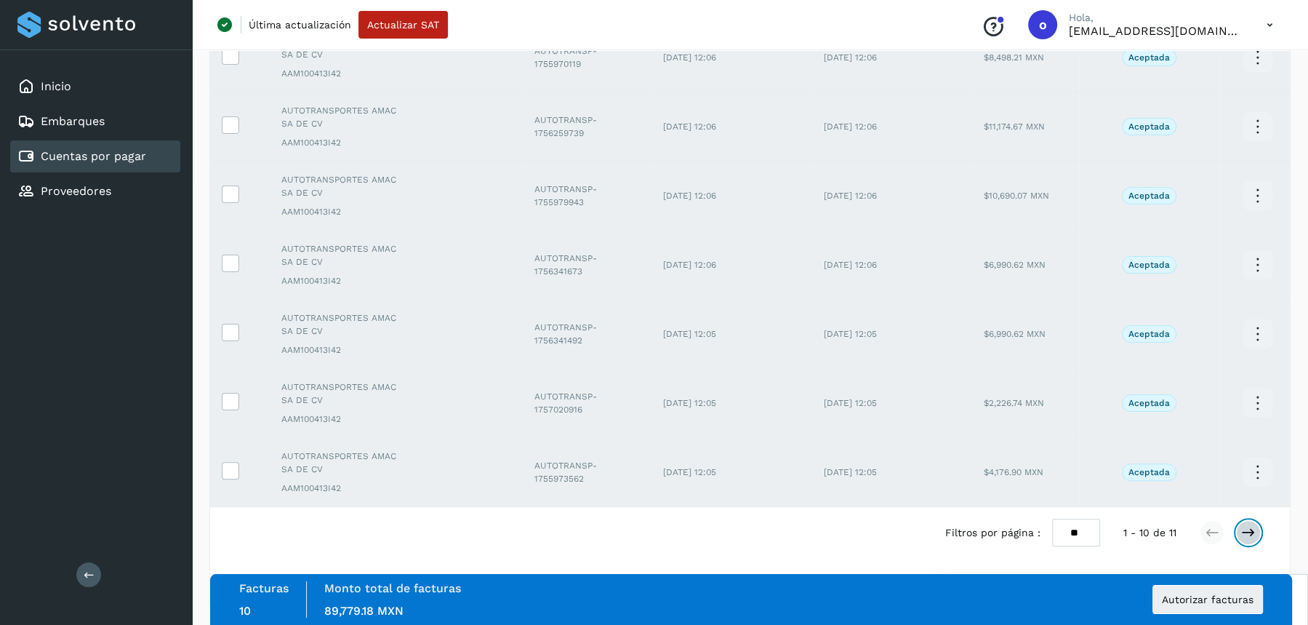
click at [1254, 531] on icon at bounding box center [1249, 532] width 15 height 15
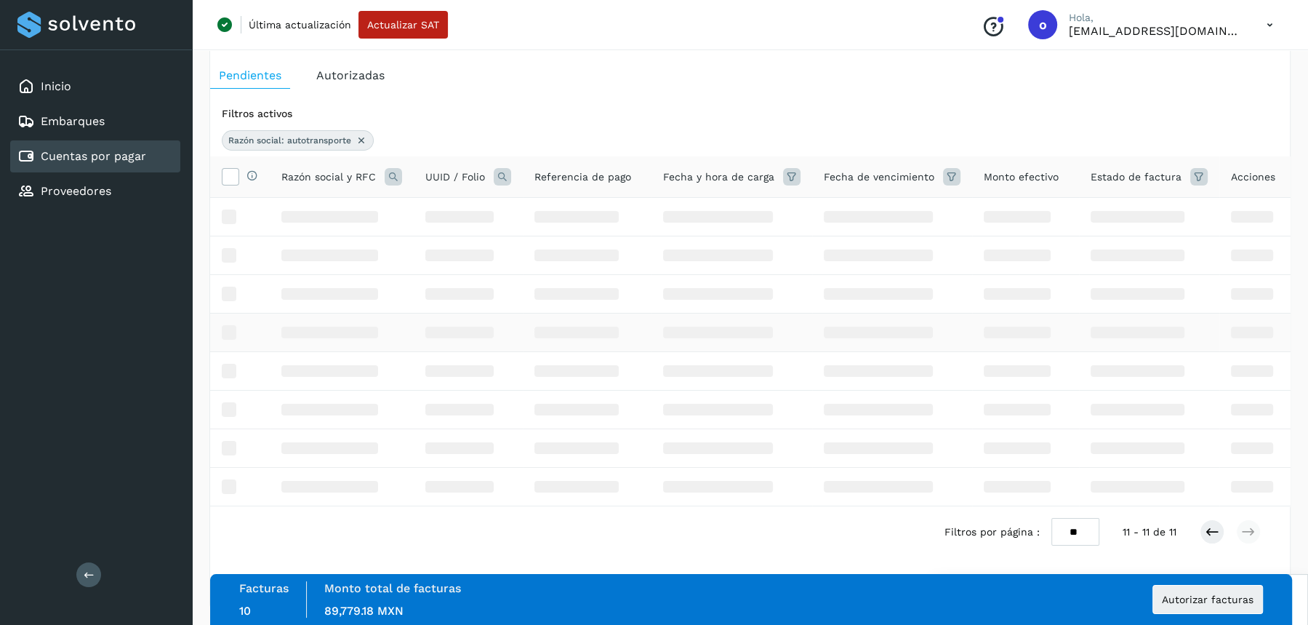
scroll to position [0, 0]
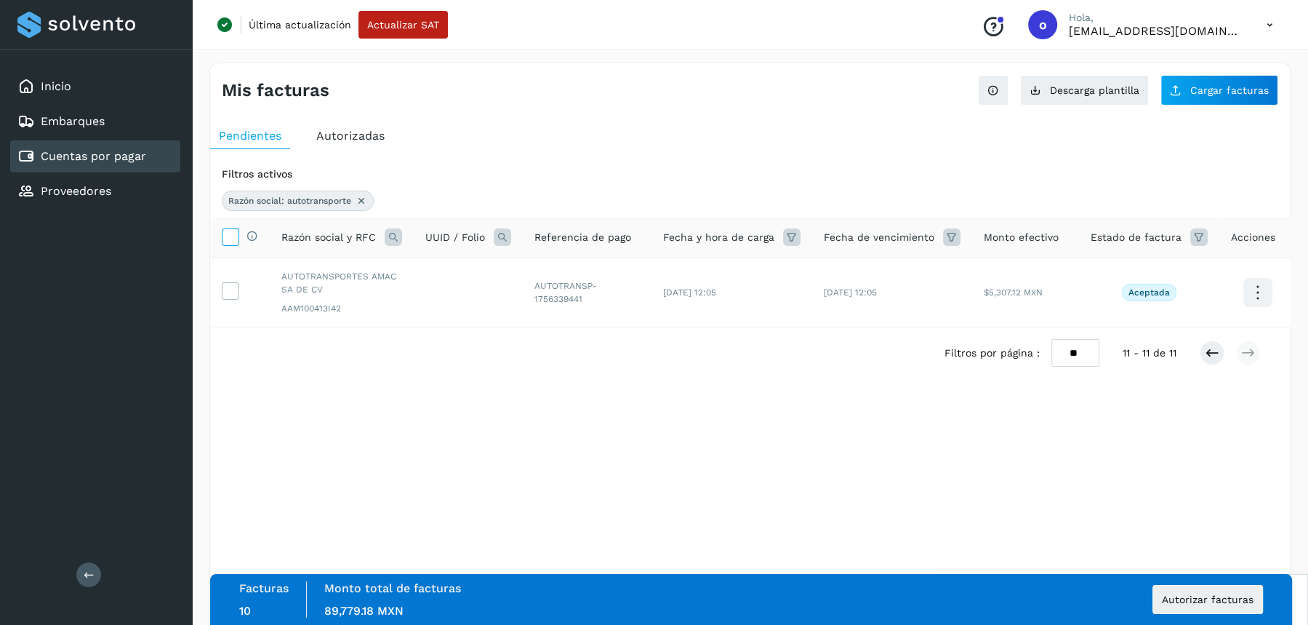
click at [226, 232] on icon at bounding box center [230, 235] width 15 height 15
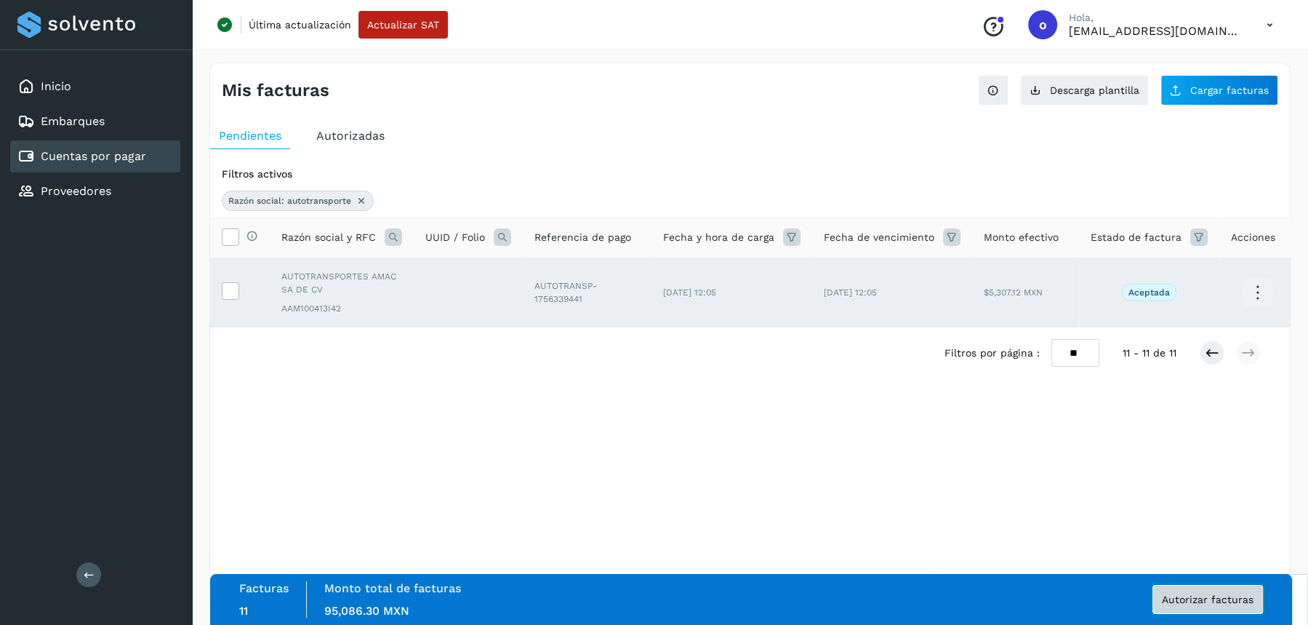
click at [1214, 604] on button "Autorizar facturas" at bounding box center [1208, 599] width 111 height 29
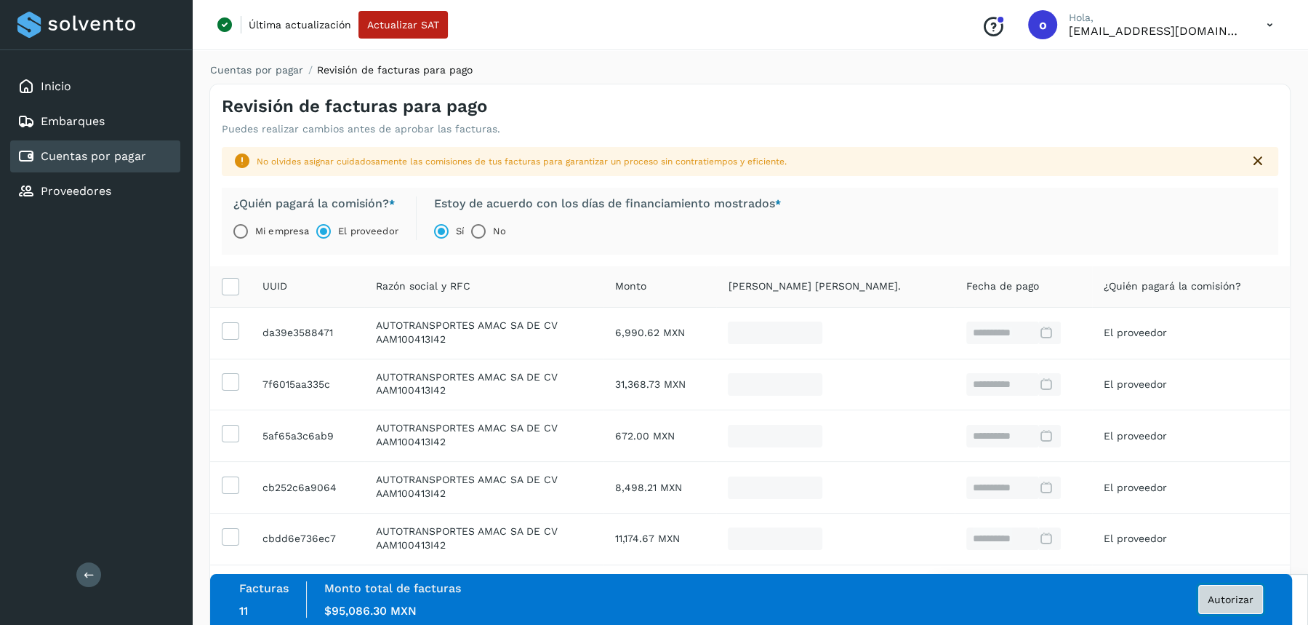
click at [1218, 599] on span "Autorizar" at bounding box center [1231, 599] width 46 height 10
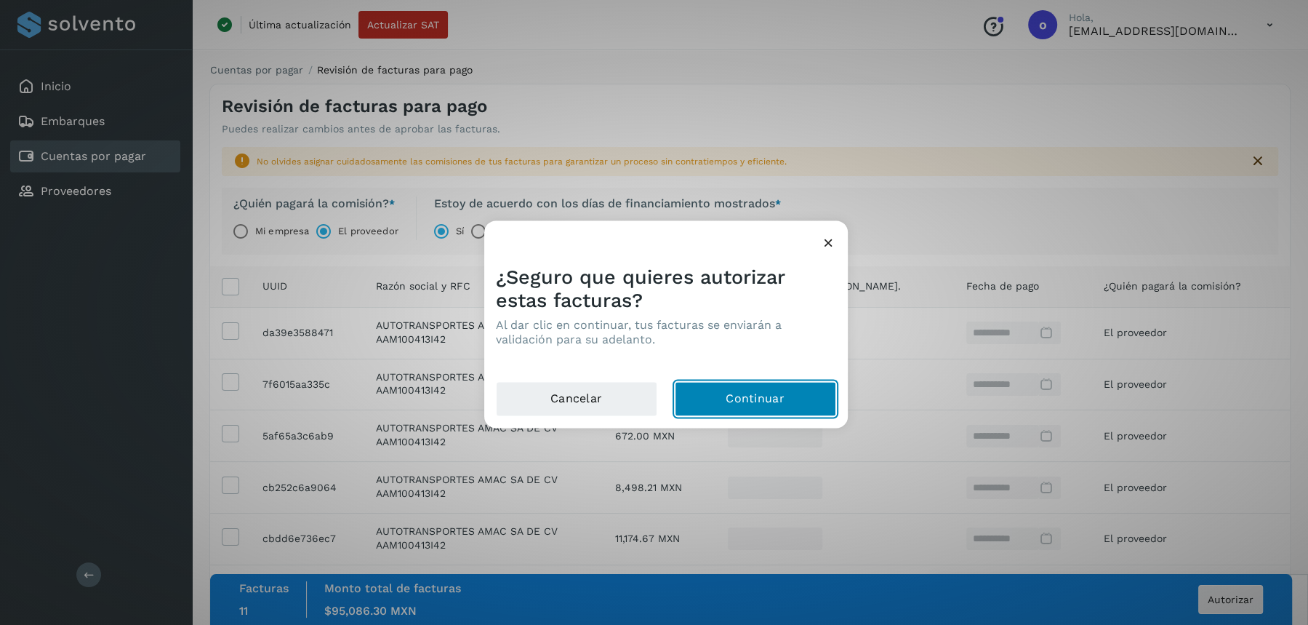
click at [760, 406] on button "Continuar" at bounding box center [755, 398] width 161 height 35
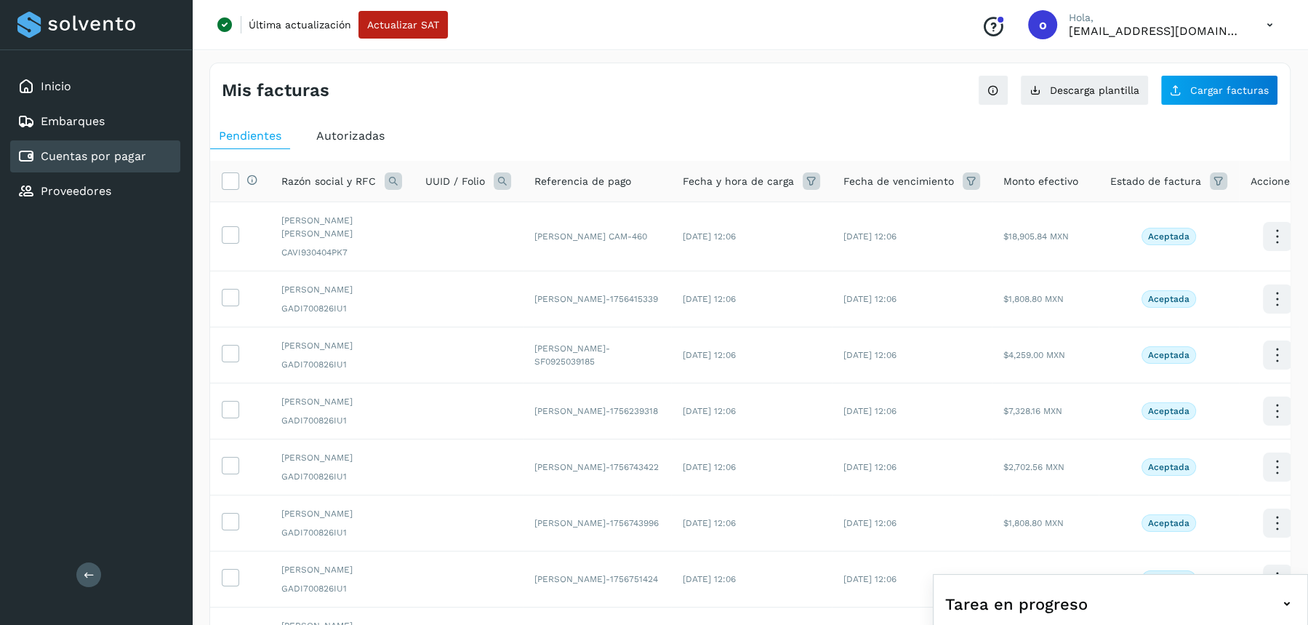
click at [390, 177] on icon at bounding box center [393, 180] width 17 height 17
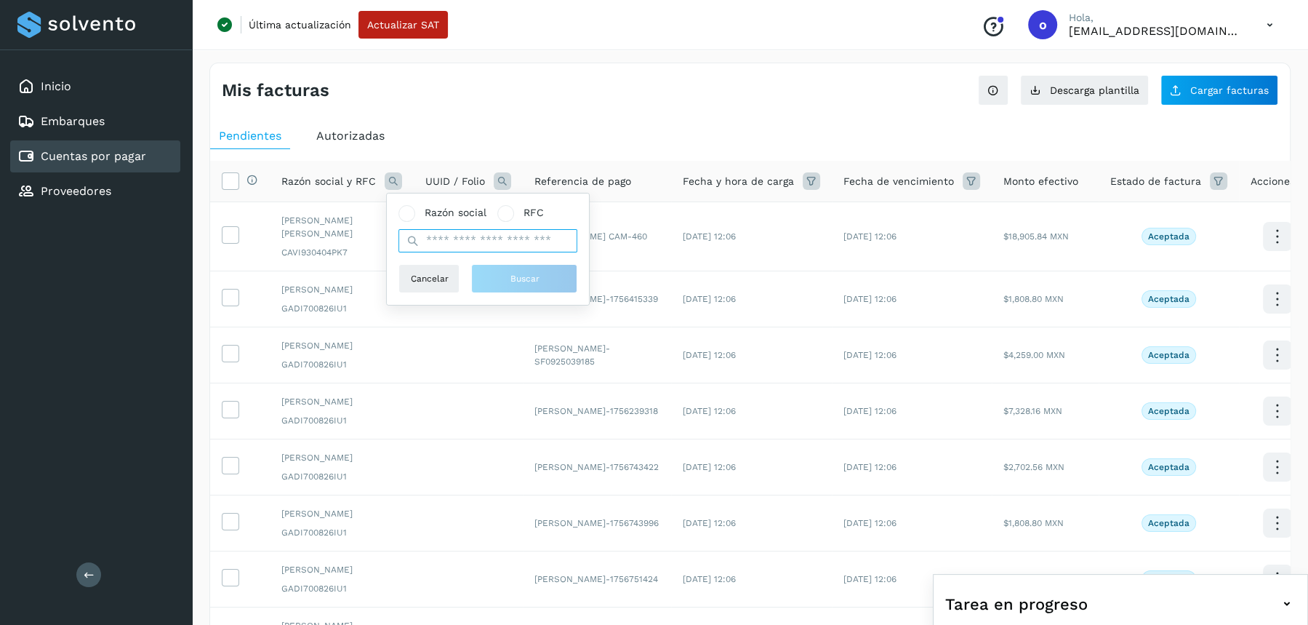
click at [437, 241] on input "text" at bounding box center [488, 240] width 179 height 23
type input "******"
click at [543, 277] on button "Buscar" at bounding box center [524, 278] width 106 height 29
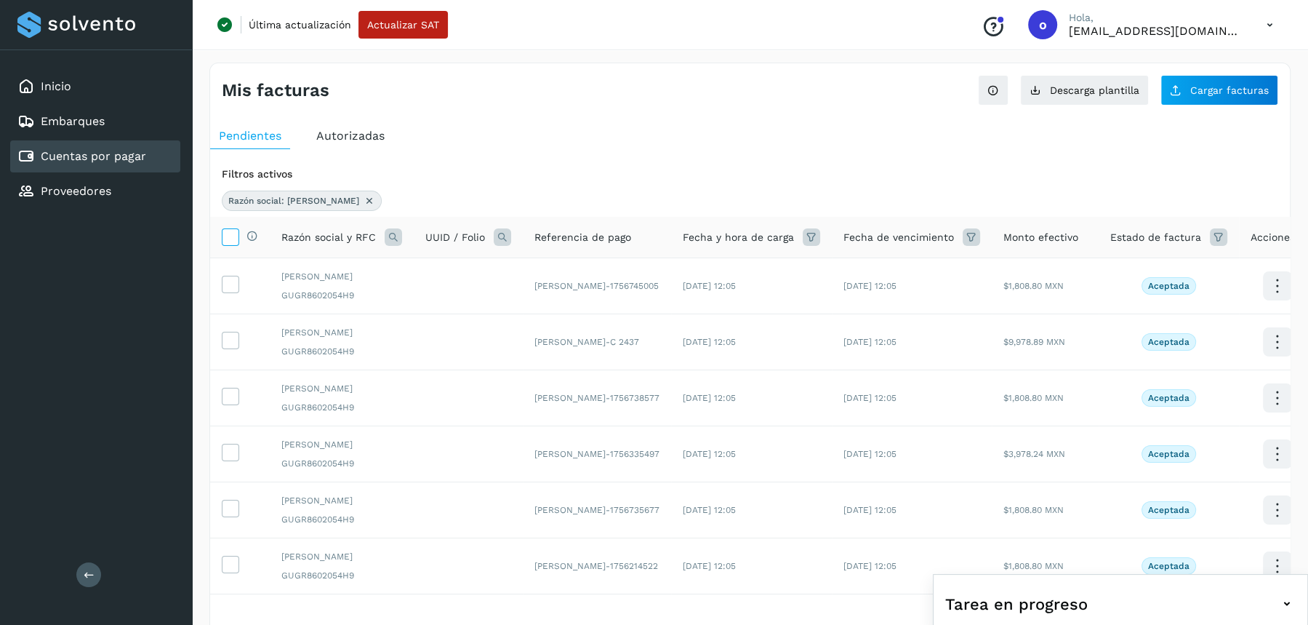
click at [224, 240] on icon at bounding box center [230, 235] width 15 height 15
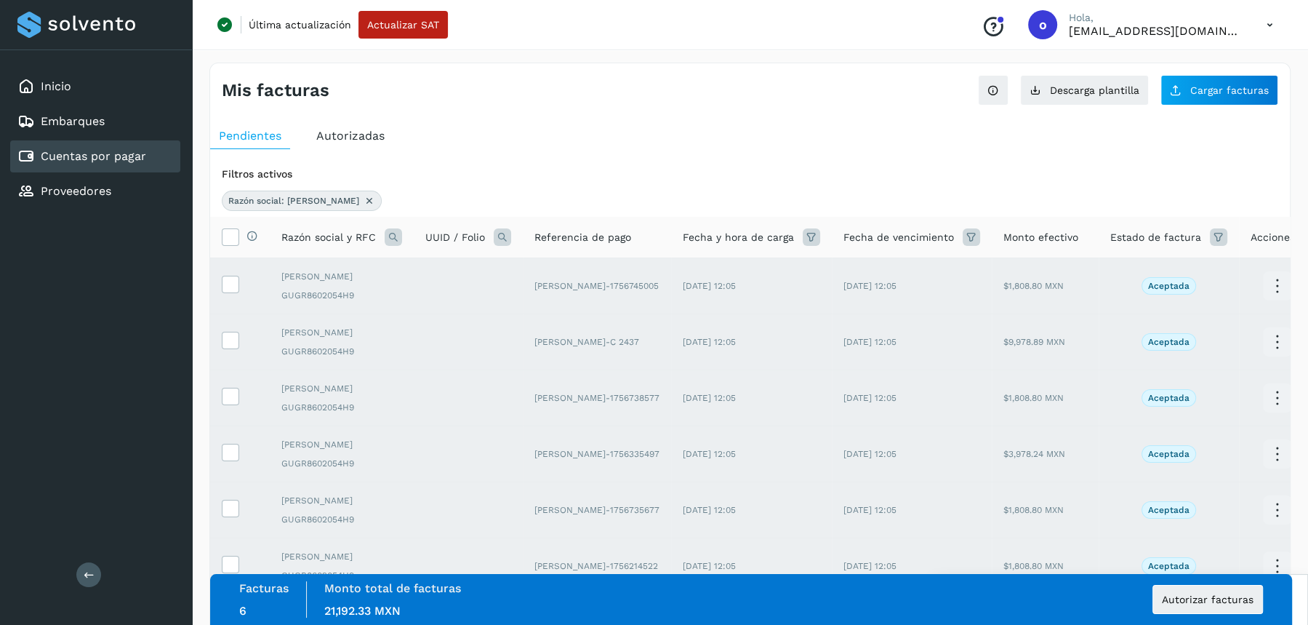
scroll to position [167, 0]
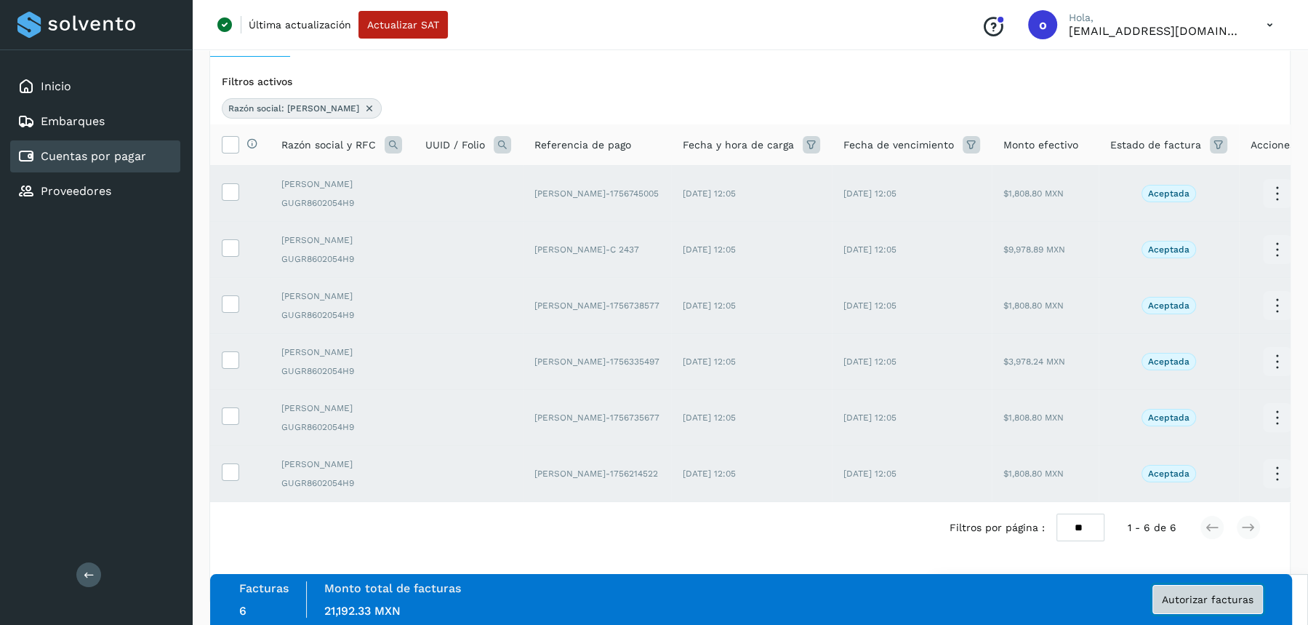
click at [1190, 612] on button "Autorizar facturas" at bounding box center [1208, 599] width 111 height 29
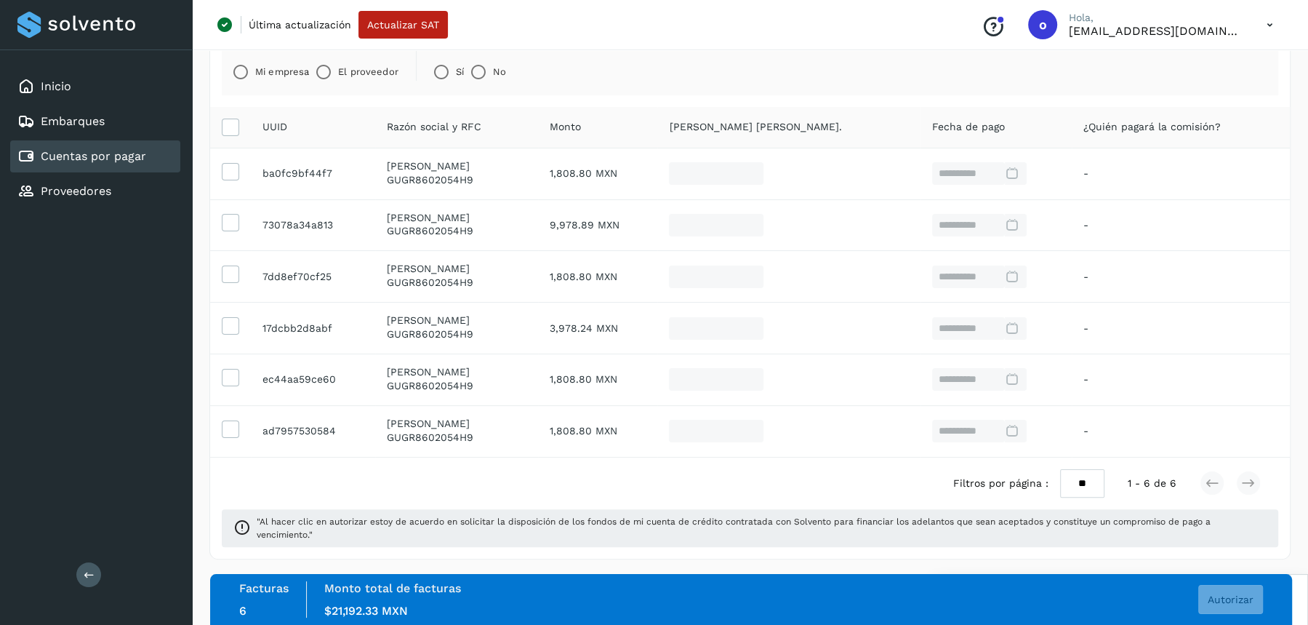
scroll to position [156, 0]
click at [921, 552] on div "**********" at bounding box center [750, 245] width 1082 height 634
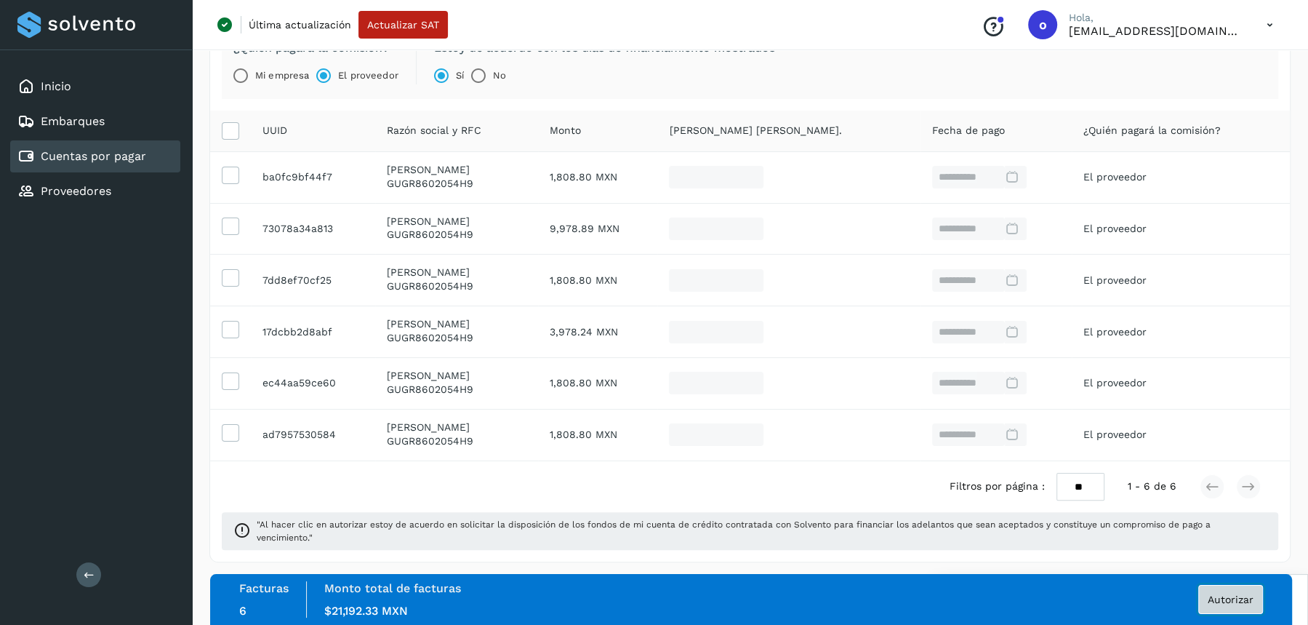
click at [1224, 597] on span "Autorizar" at bounding box center [1231, 599] width 46 height 10
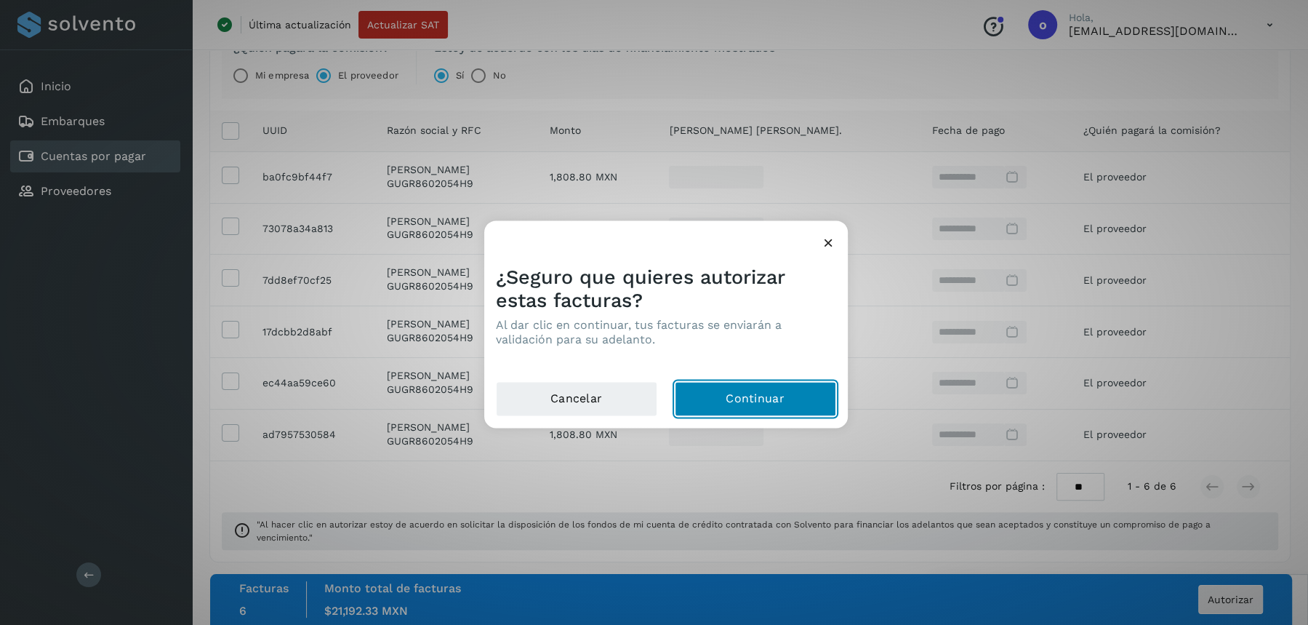
click at [787, 398] on button "Continuar" at bounding box center [755, 398] width 161 height 35
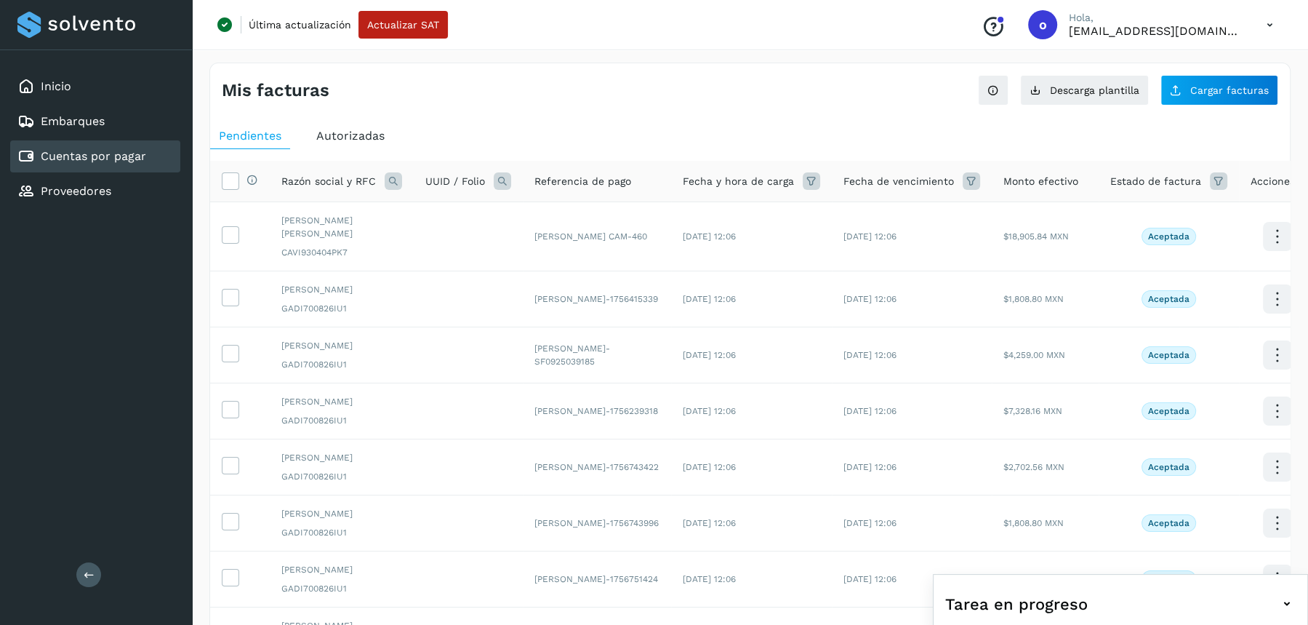
click at [391, 172] on icon at bounding box center [393, 180] width 17 height 17
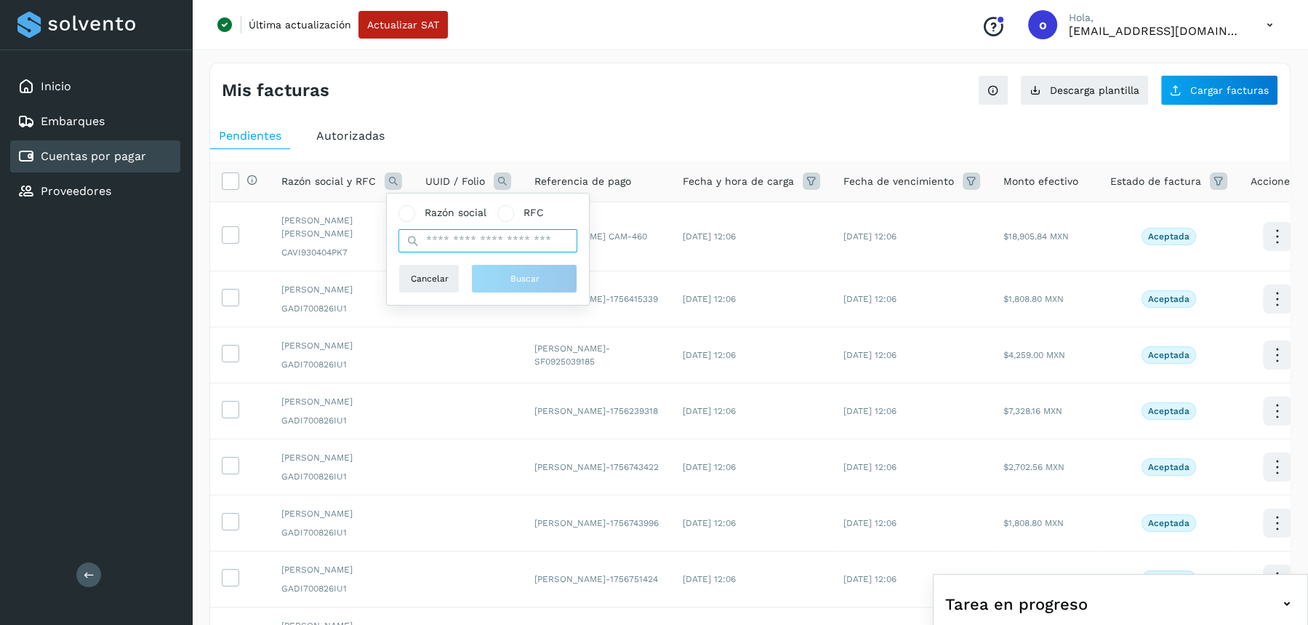
click at [431, 238] on input "text" at bounding box center [488, 240] width 179 height 23
type input "*********"
click at [506, 274] on button "Buscar" at bounding box center [524, 278] width 106 height 29
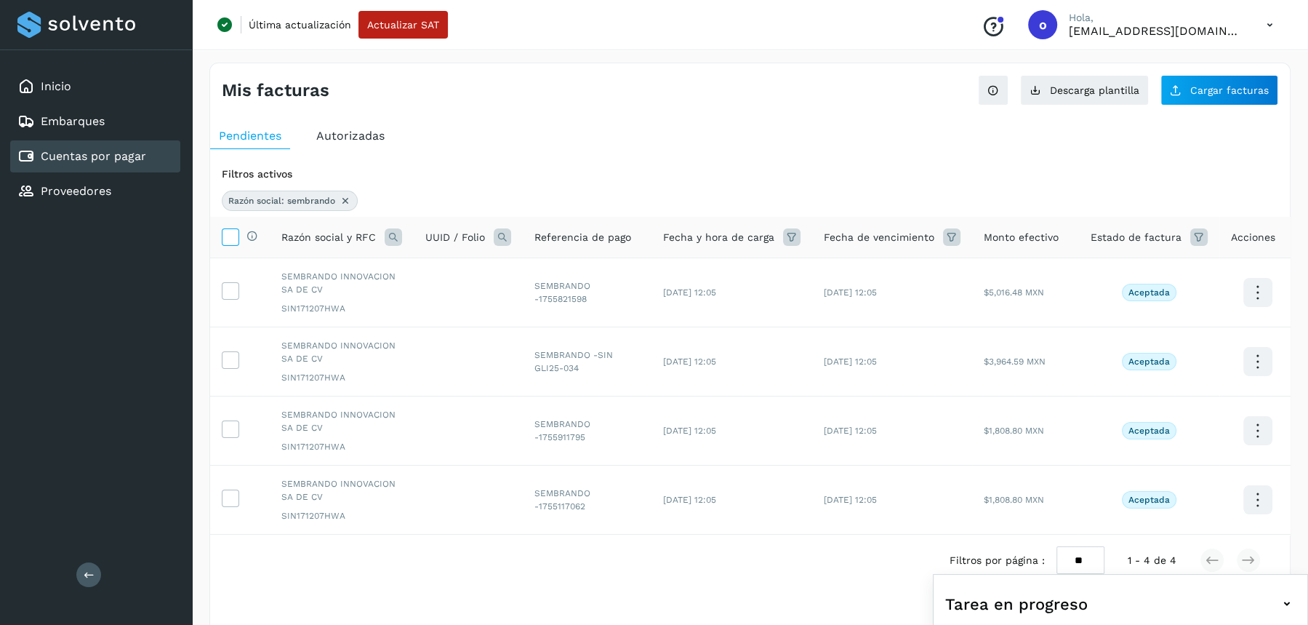
click at [228, 236] on icon at bounding box center [230, 235] width 15 height 15
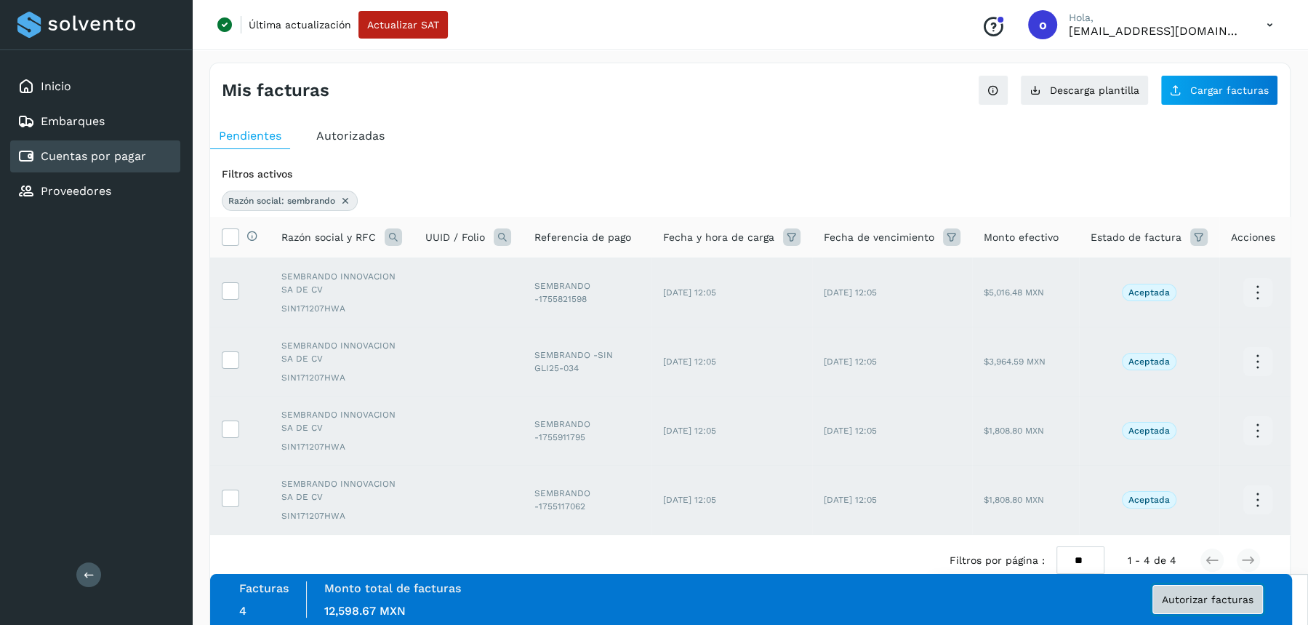
click at [1227, 597] on span "Autorizar facturas" at bounding box center [1208, 599] width 92 height 10
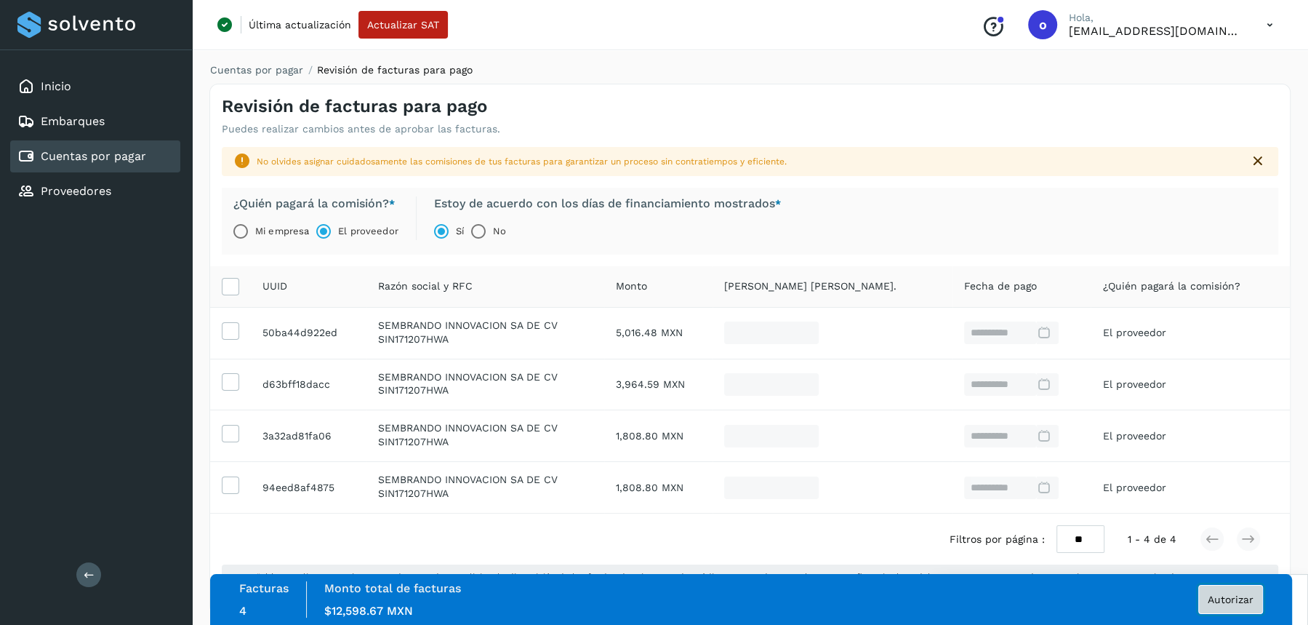
click at [1224, 603] on span "Autorizar" at bounding box center [1231, 599] width 46 height 10
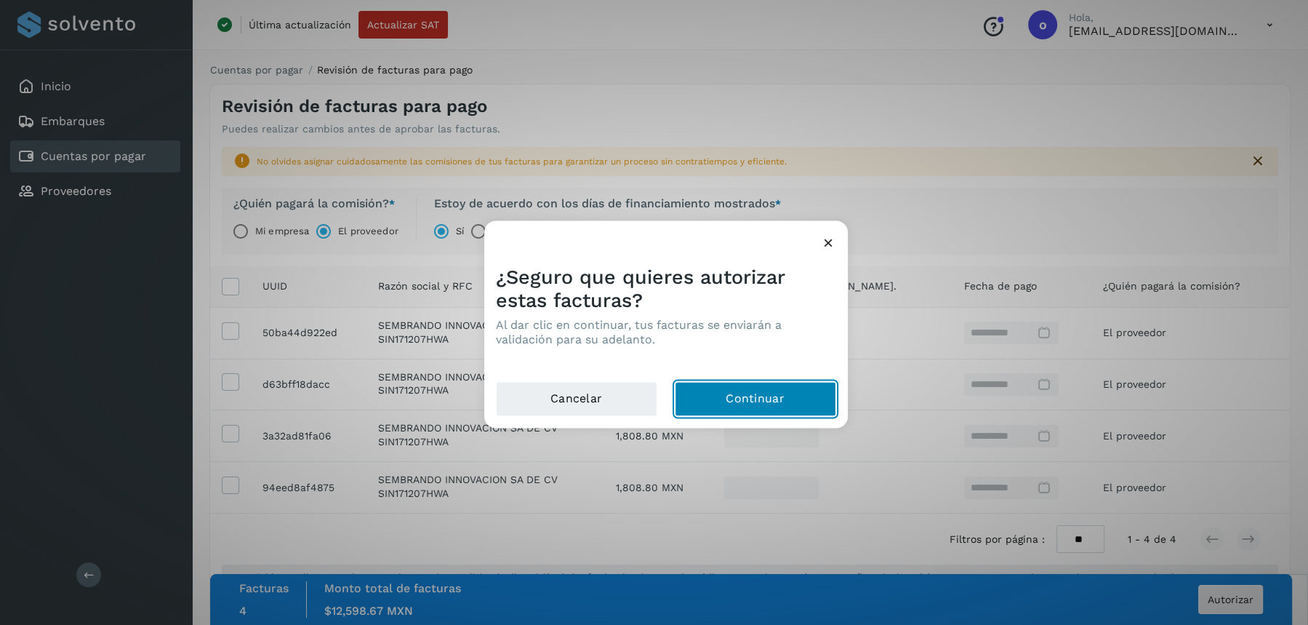
click at [803, 391] on button "Continuar" at bounding box center [755, 398] width 161 height 35
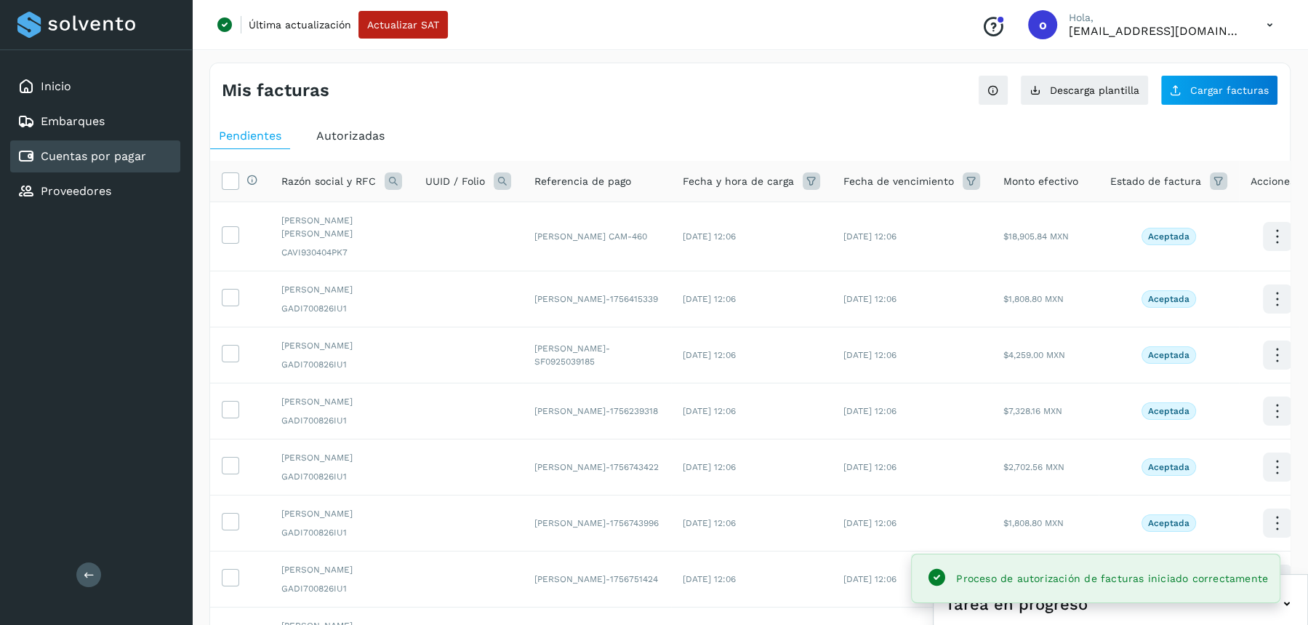
click at [391, 177] on icon at bounding box center [393, 180] width 17 height 17
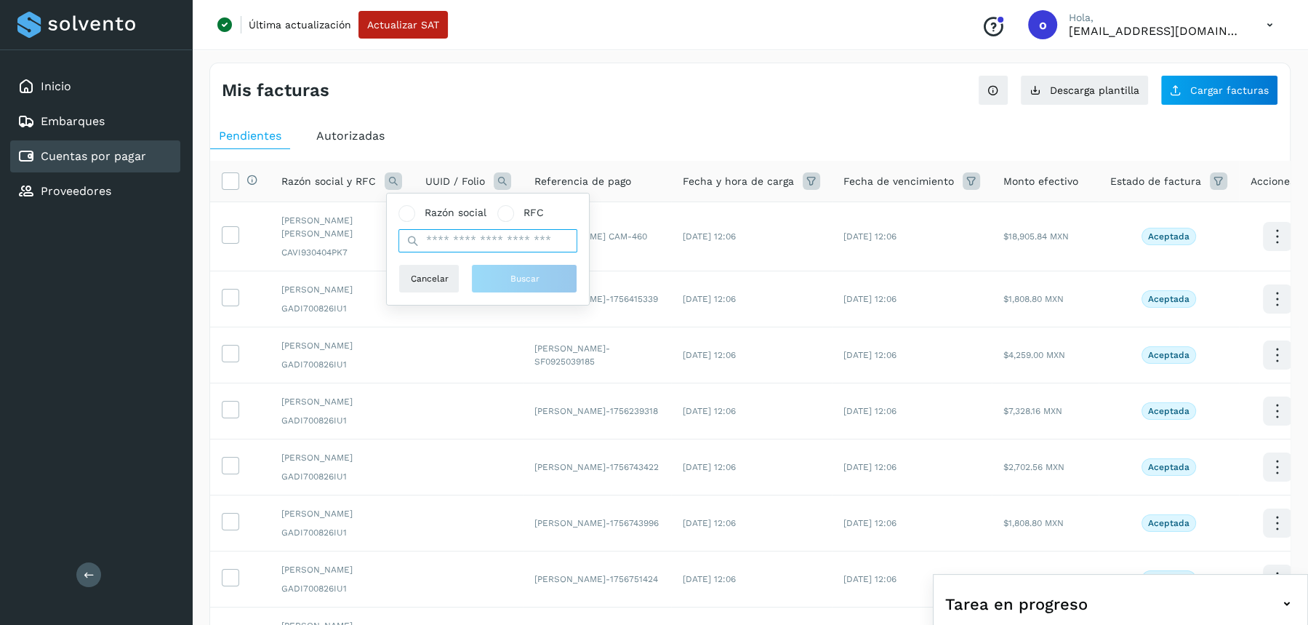
click at [468, 247] on input "text" at bounding box center [488, 240] width 179 height 23
type input "******"
click at [495, 281] on button "Buscar" at bounding box center [524, 278] width 106 height 29
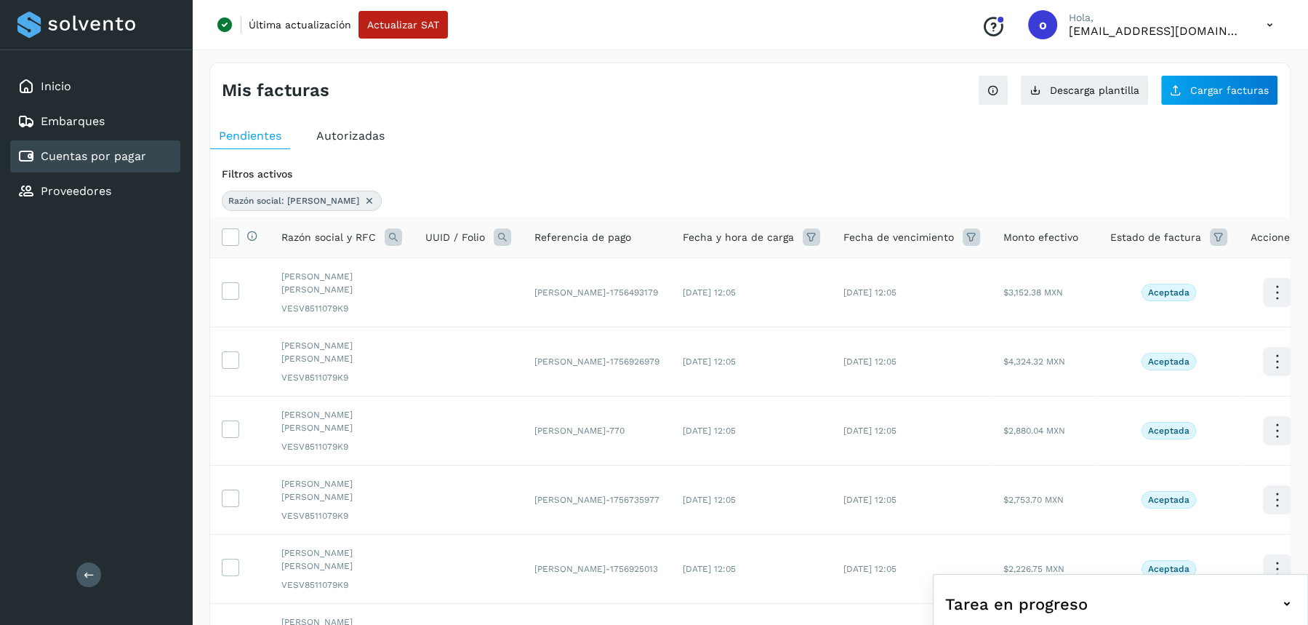
click at [231, 251] on th "Selecciona todas las facturas disponibles para autorización" at bounding box center [240, 237] width 60 height 41
click at [226, 235] on icon at bounding box center [230, 235] width 15 height 15
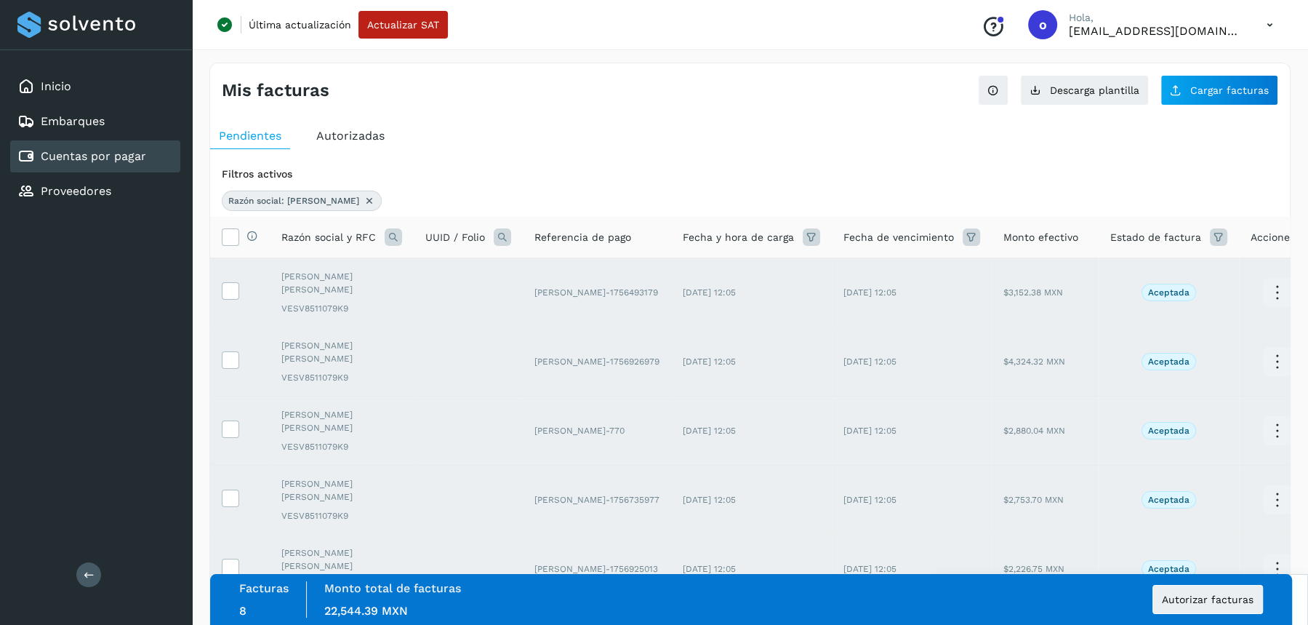
scroll to position [305, 0]
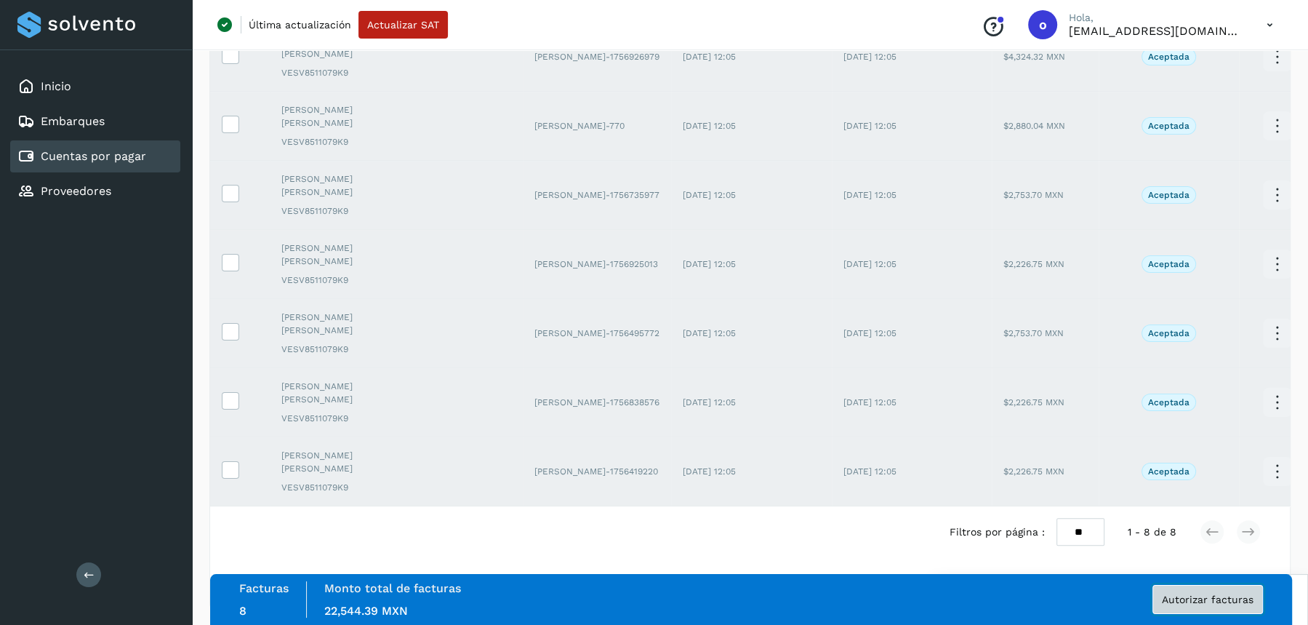
click at [1192, 605] on button "Autorizar facturas" at bounding box center [1208, 599] width 111 height 29
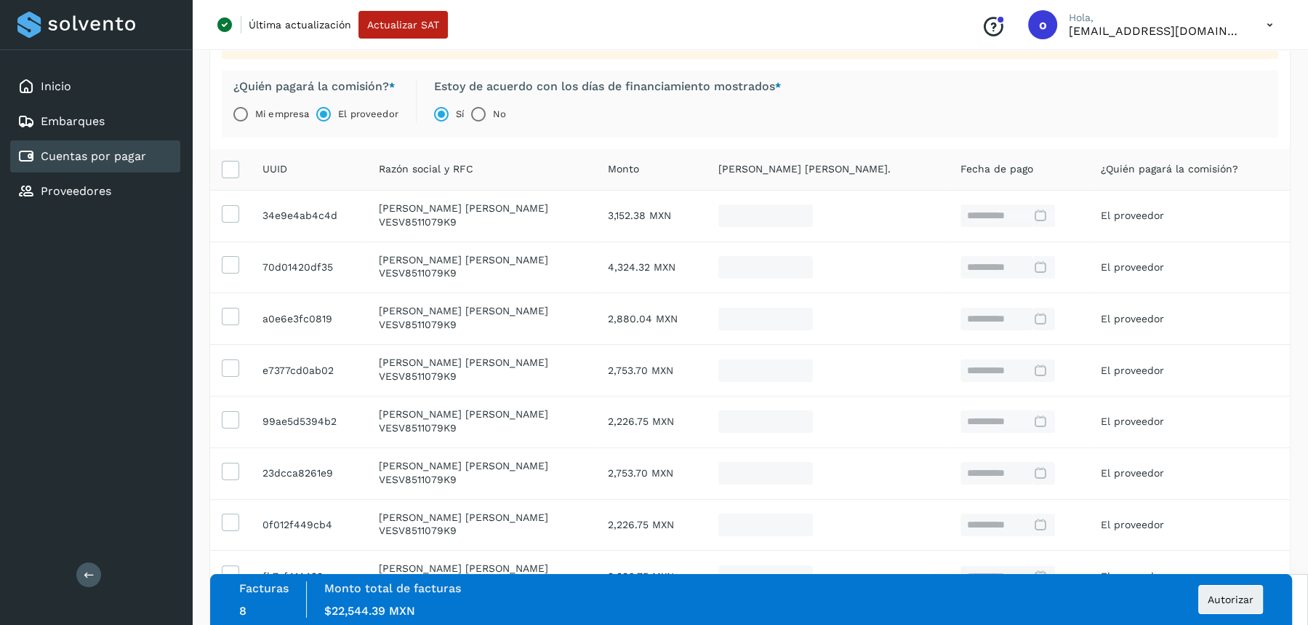
scroll to position [258, 0]
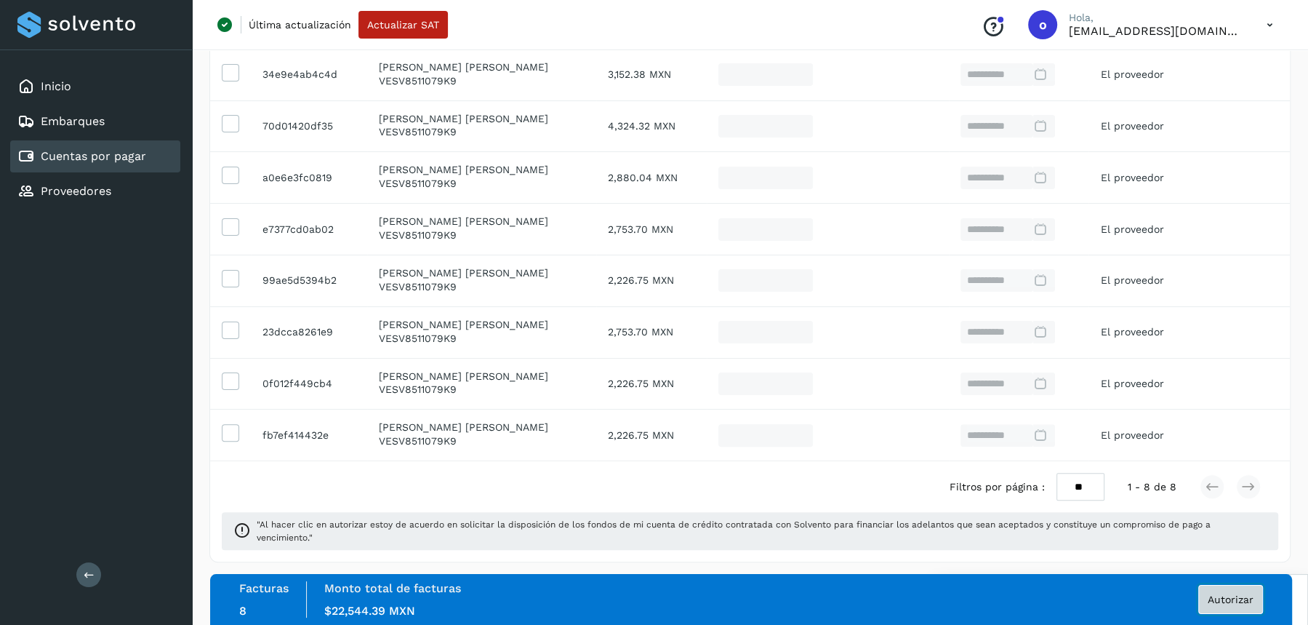
click at [1230, 604] on span "Autorizar" at bounding box center [1231, 599] width 46 height 10
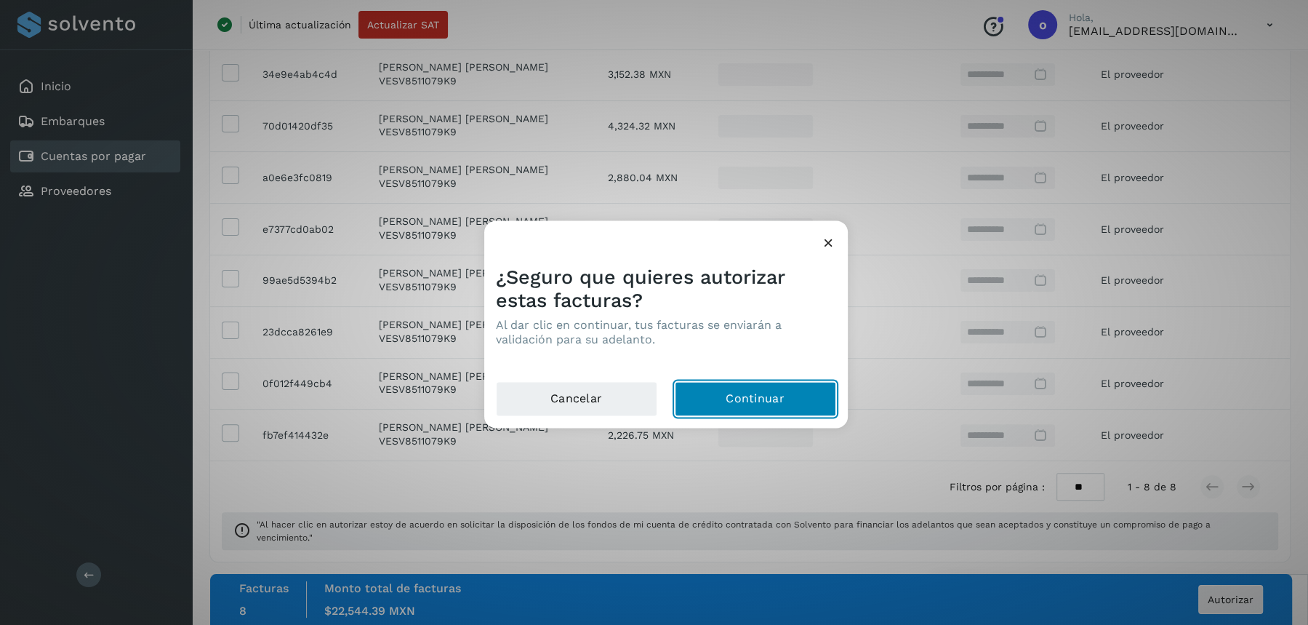
click at [764, 391] on button "Continuar" at bounding box center [755, 398] width 161 height 35
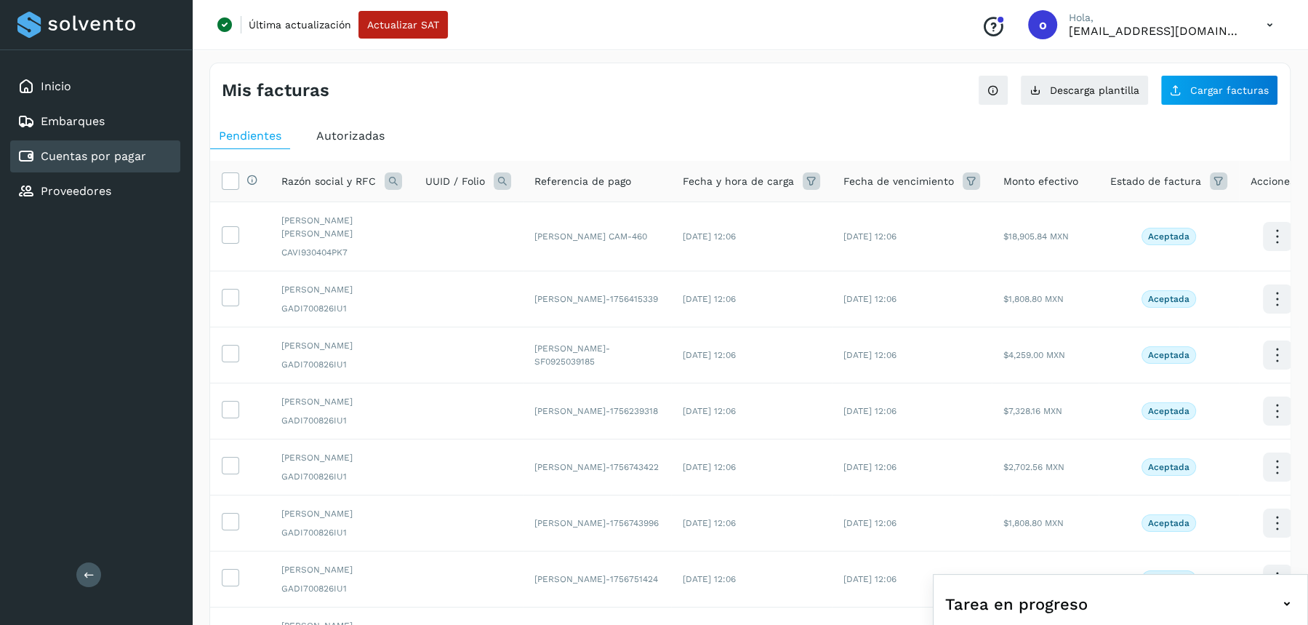
click at [393, 177] on icon at bounding box center [393, 180] width 17 height 17
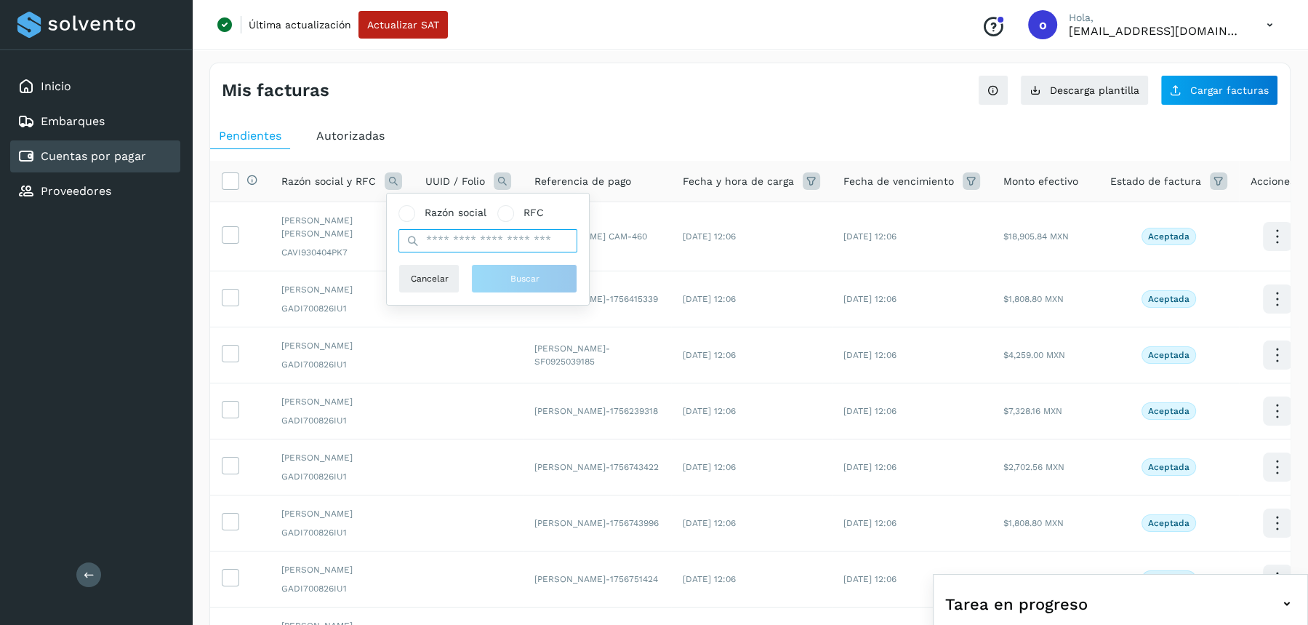
click at [457, 242] on input "text" at bounding box center [488, 240] width 179 height 23
type input "*****"
click at [493, 282] on button "Buscar" at bounding box center [524, 278] width 106 height 29
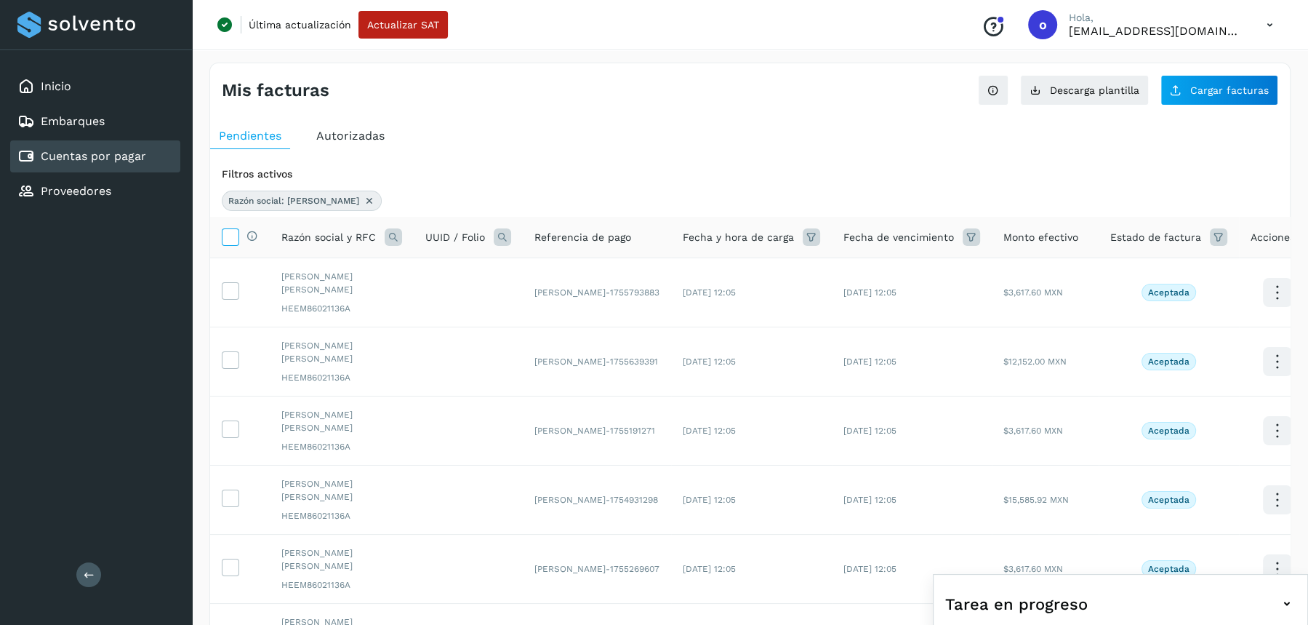
click at [237, 238] on icon at bounding box center [230, 235] width 15 height 15
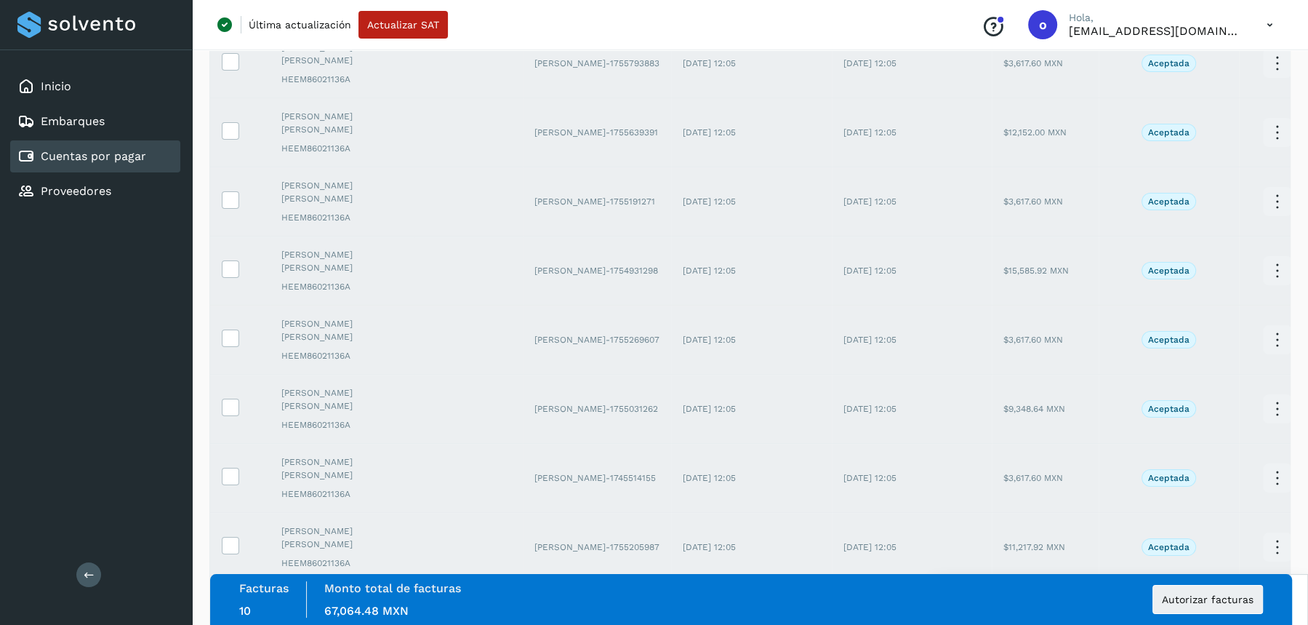
scroll to position [442, 0]
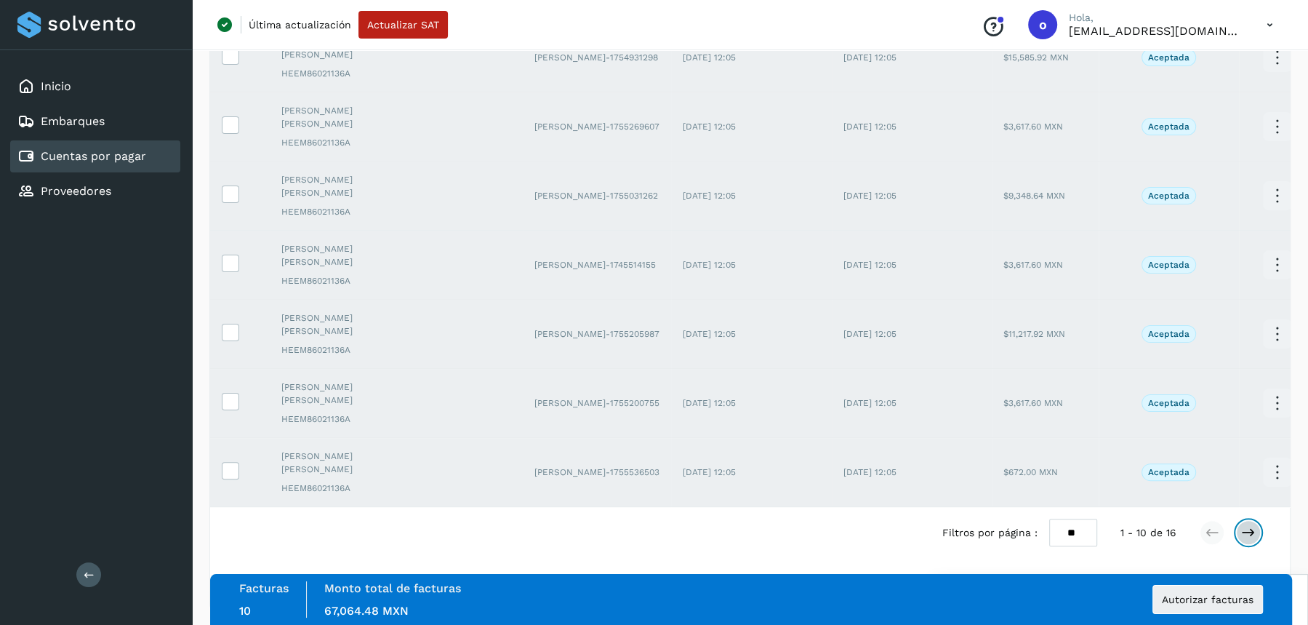
click at [1248, 525] on icon at bounding box center [1249, 532] width 15 height 15
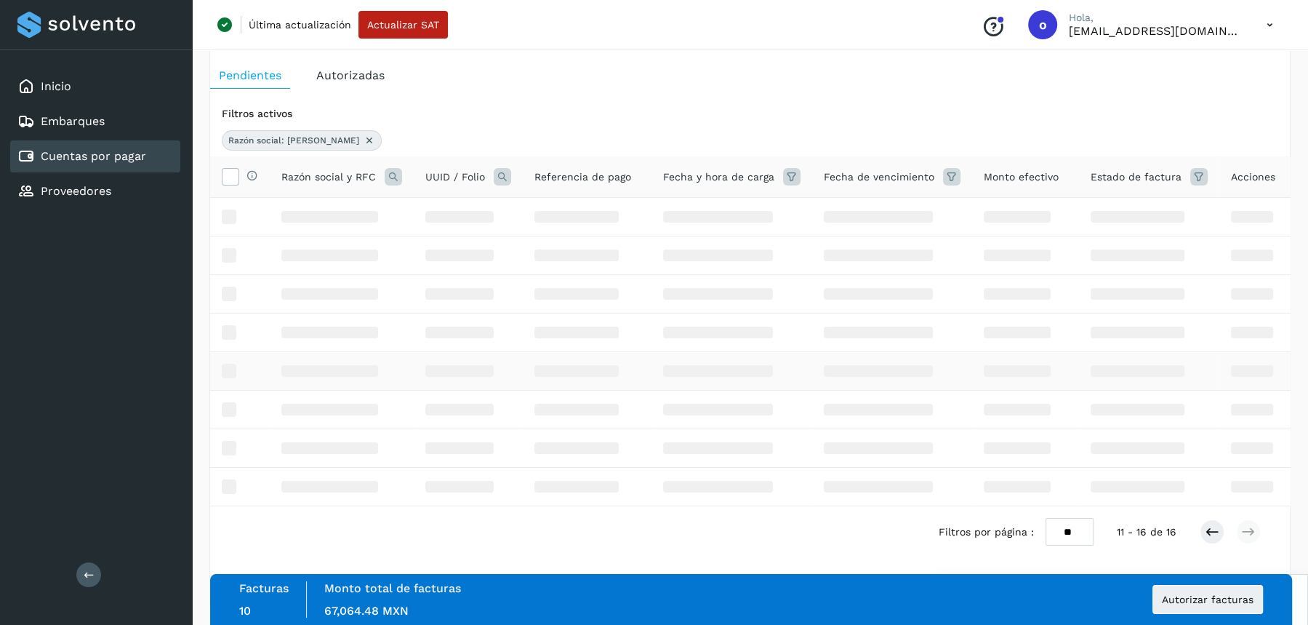
scroll to position [167, 0]
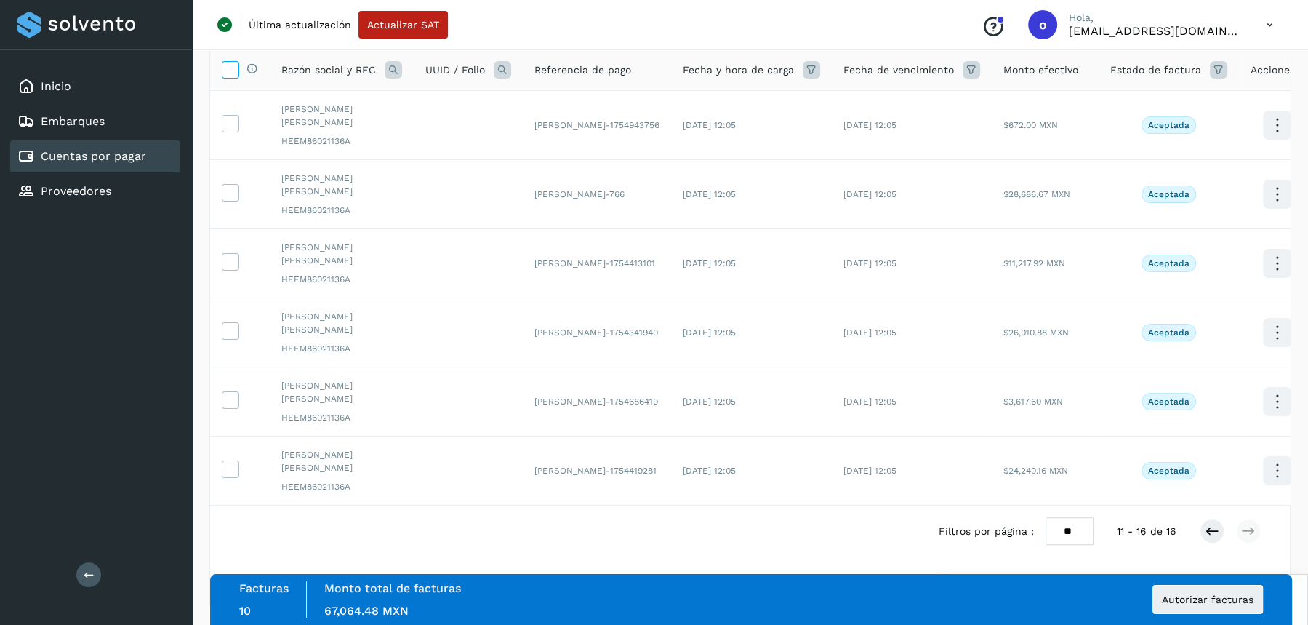
click at [232, 72] on icon at bounding box center [230, 68] width 15 height 15
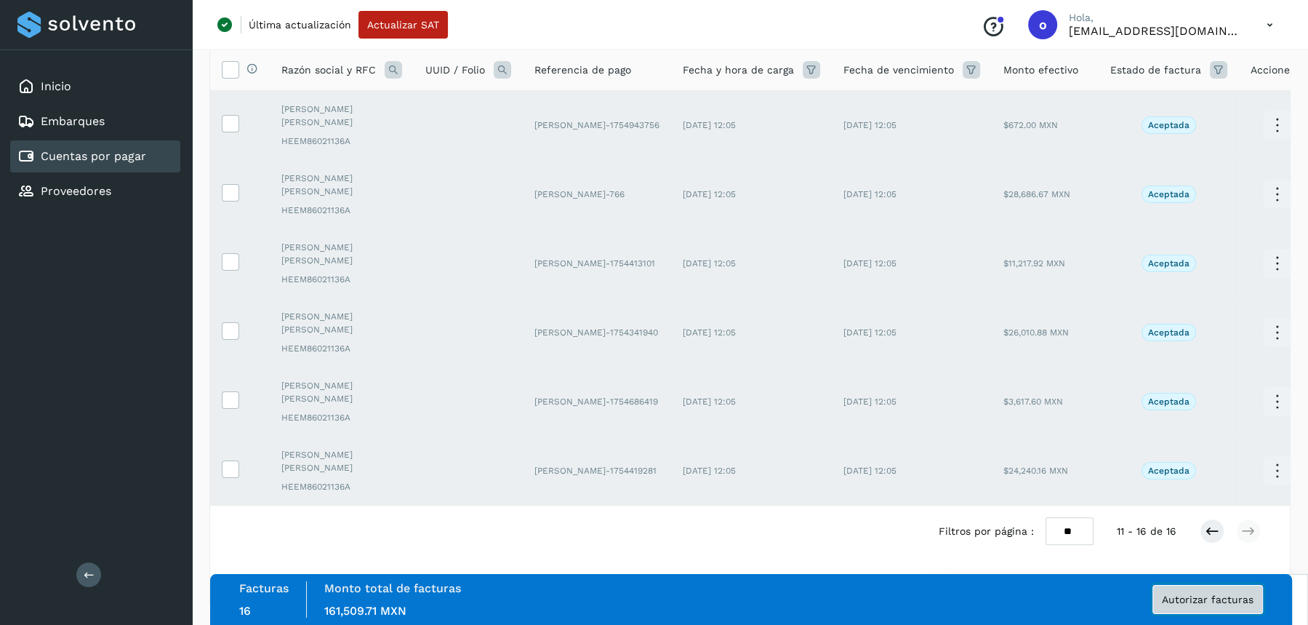
click at [1239, 590] on button "Autorizar facturas" at bounding box center [1208, 599] width 111 height 29
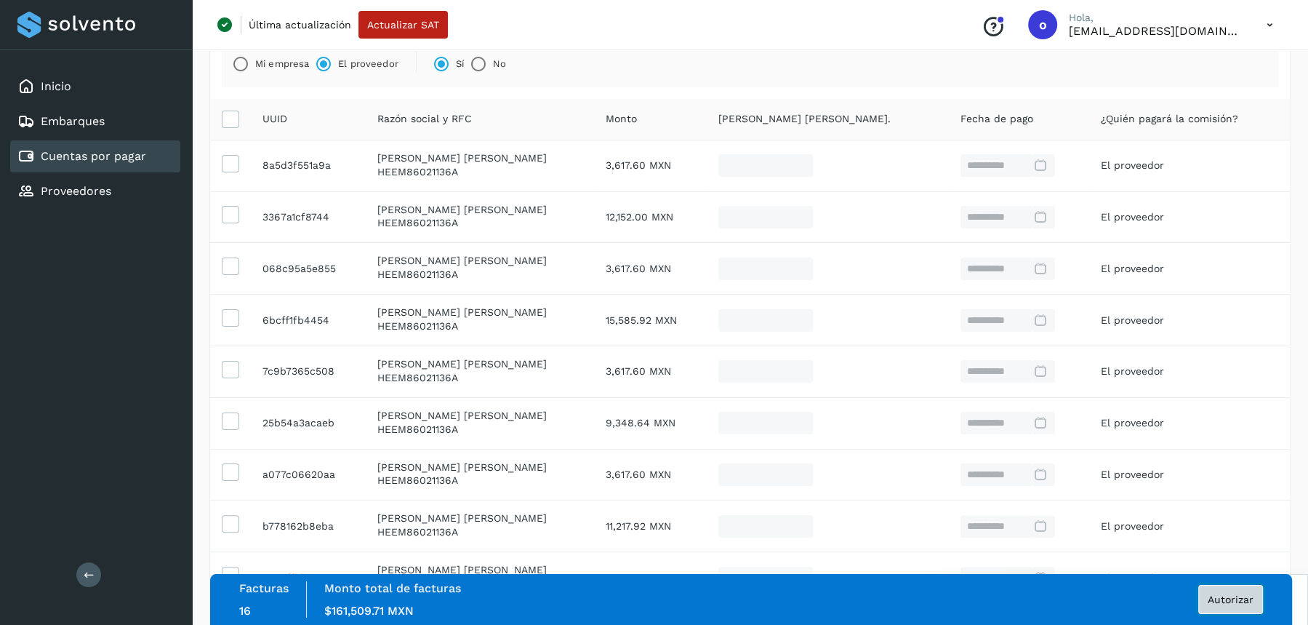
click at [1214, 597] on span "Autorizar" at bounding box center [1231, 599] width 46 height 10
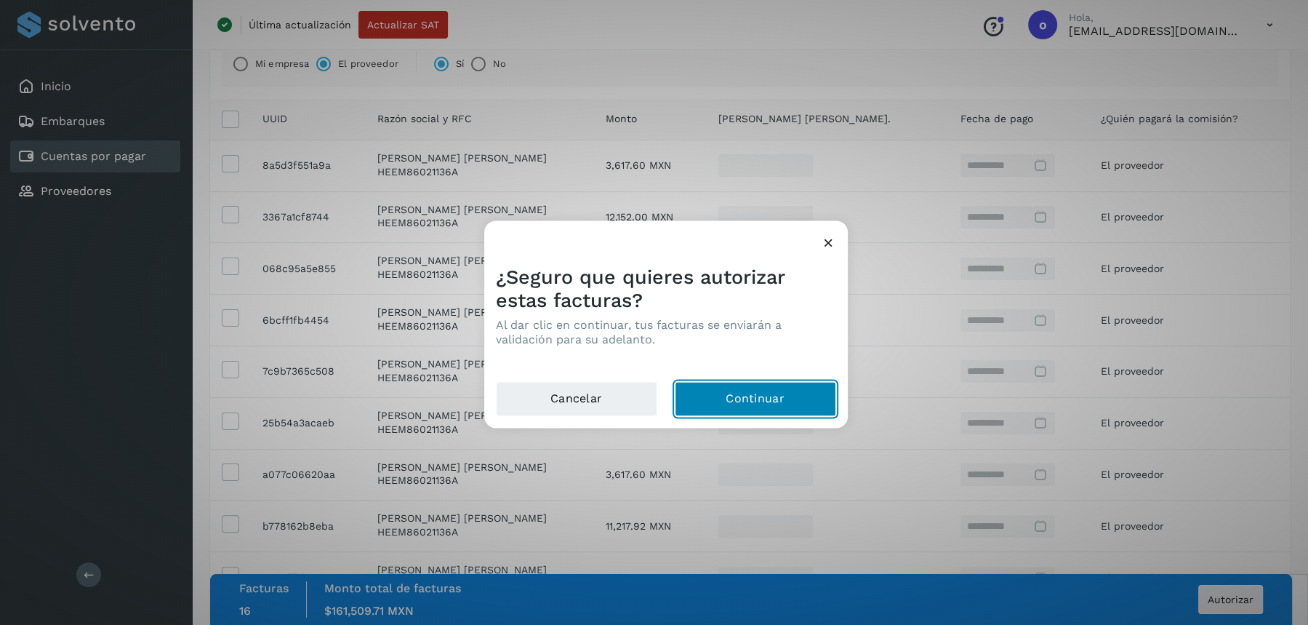
click at [723, 399] on button "Continuar" at bounding box center [755, 398] width 161 height 35
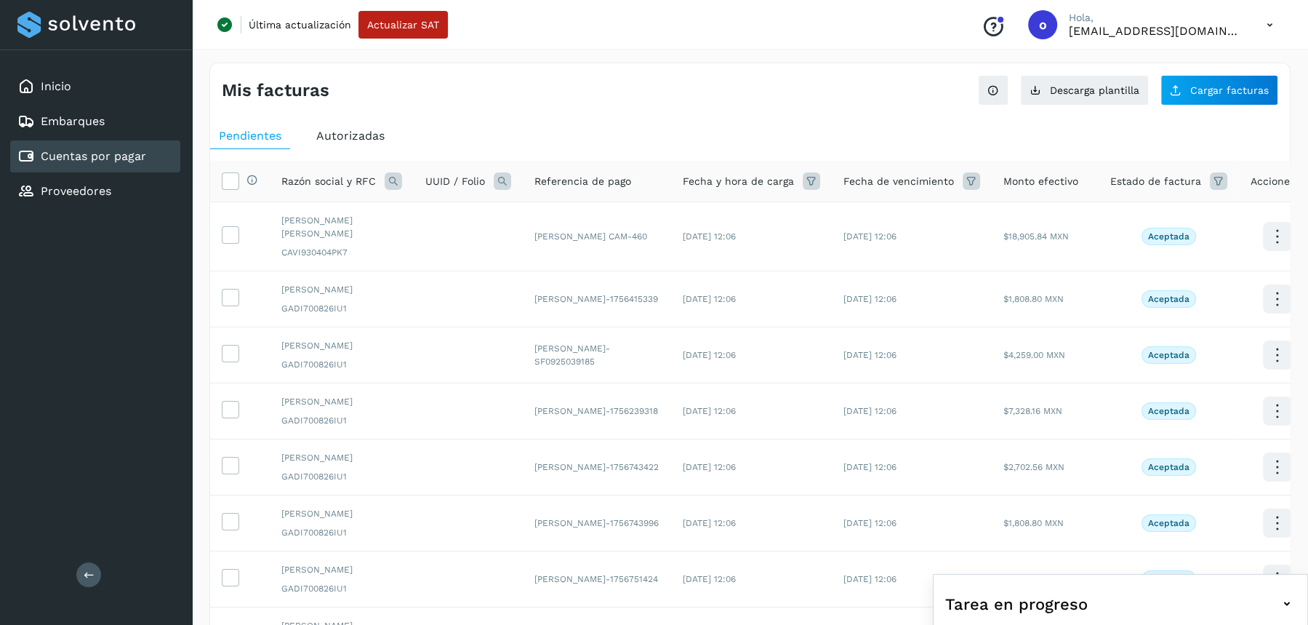
click at [391, 183] on icon at bounding box center [393, 180] width 17 height 17
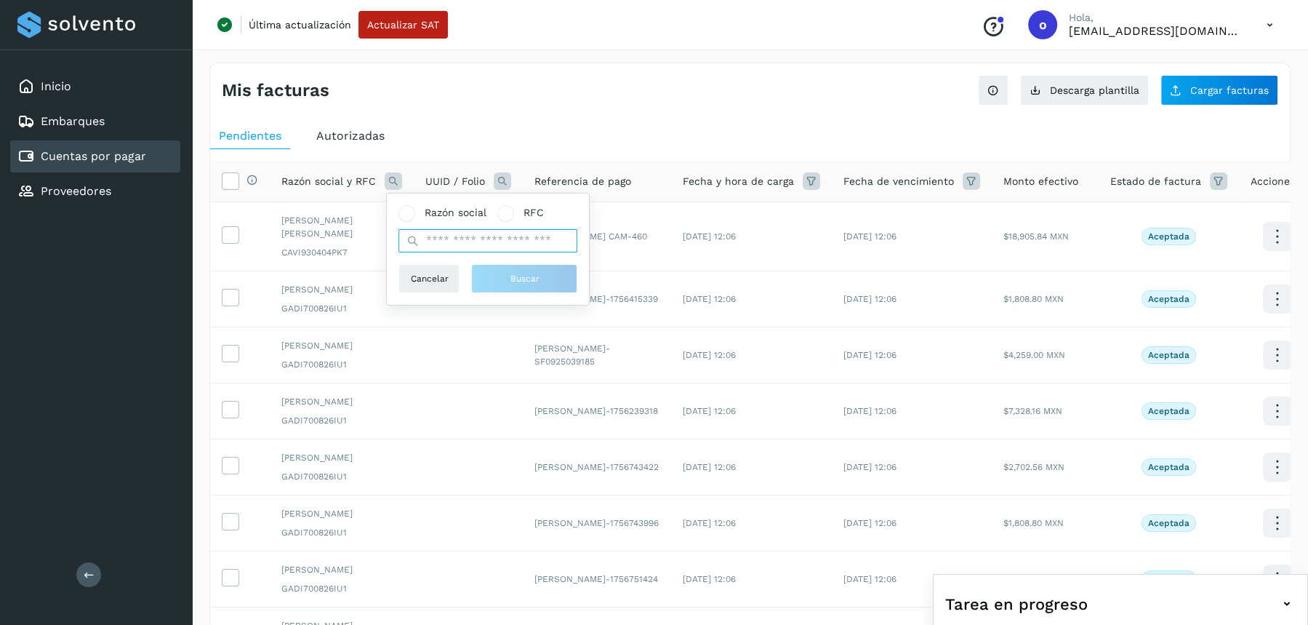
click at [455, 243] on input "text" at bounding box center [488, 240] width 179 height 23
type input "*****"
click at [524, 282] on span "Buscar" at bounding box center [524, 278] width 29 height 13
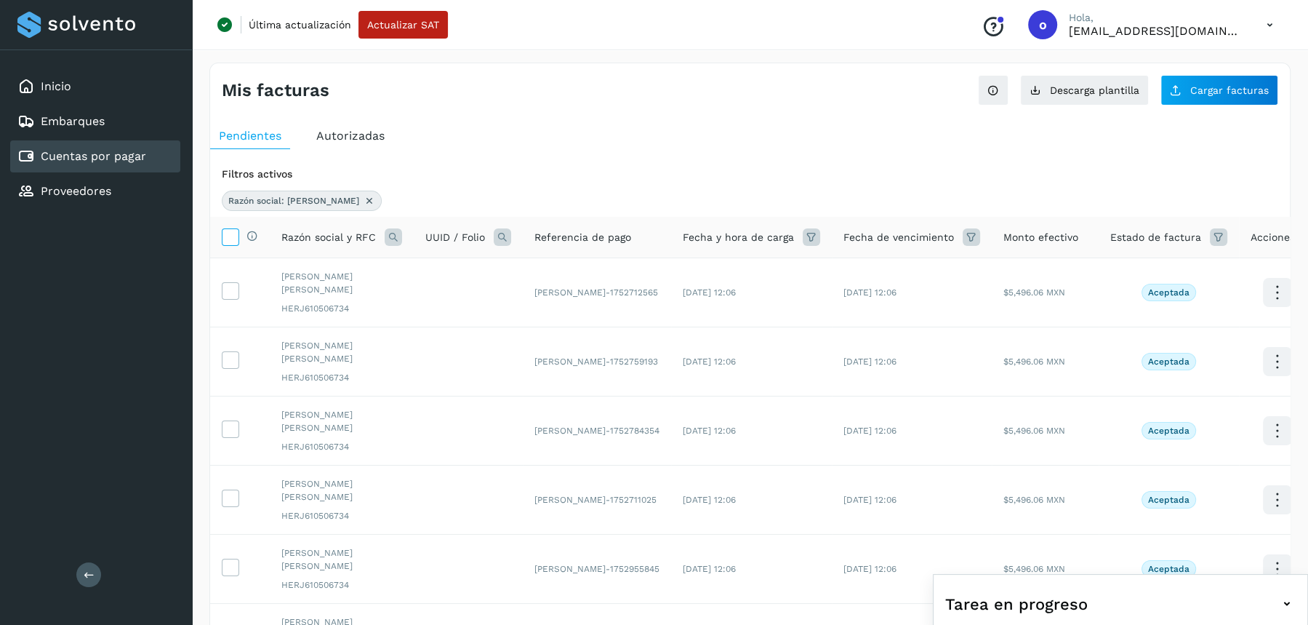
click at [231, 241] on icon at bounding box center [230, 235] width 15 height 15
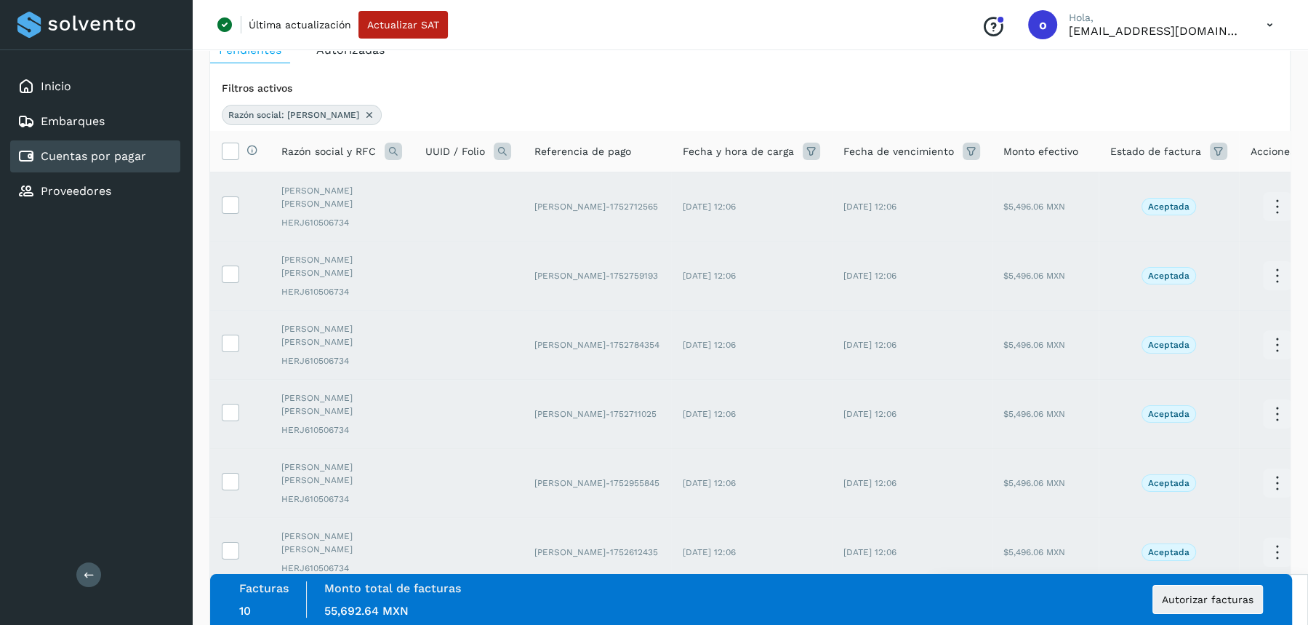
scroll to position [442, 0]
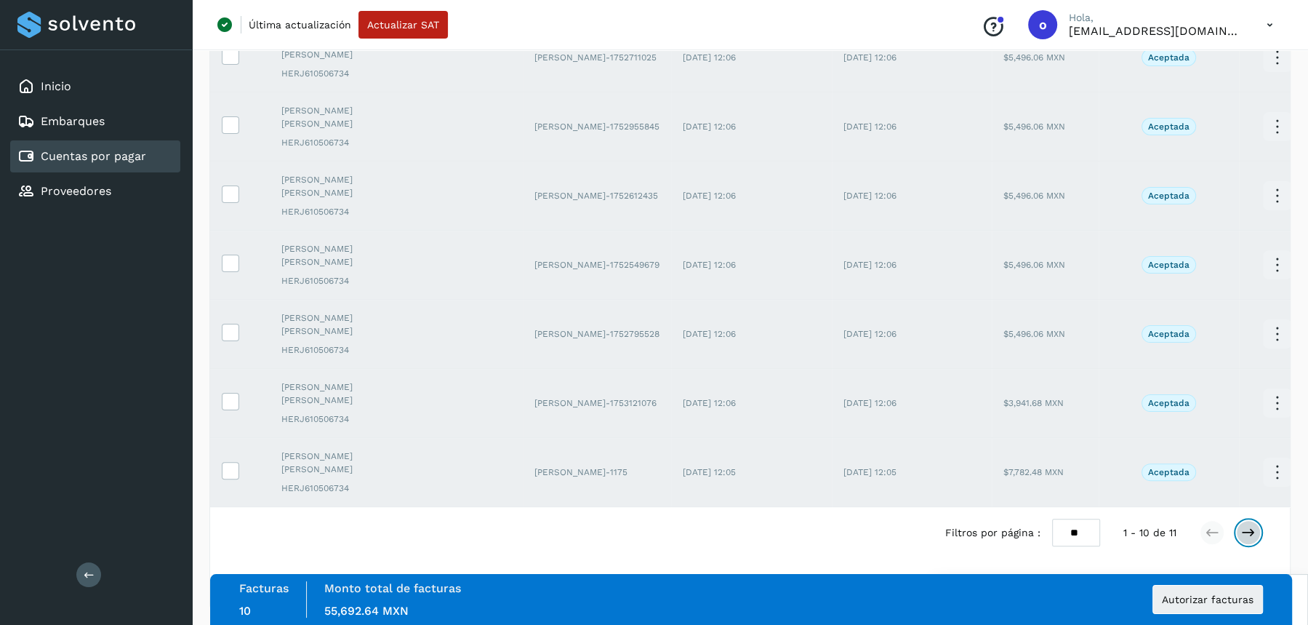
click at [1252, 525] on icon at bounding box center [1249, 532] width 15 height 15
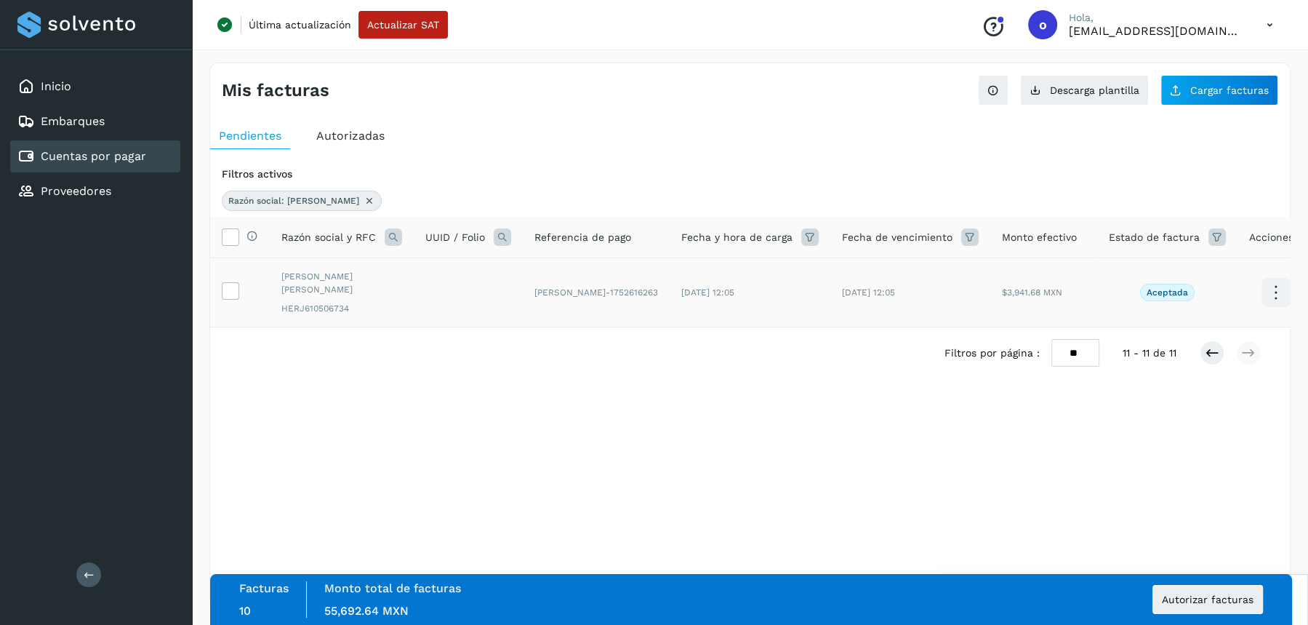
scroll to position [0, 0]
click at [227, 228] on icon at bounding box center [230, 235] width 15 height 15
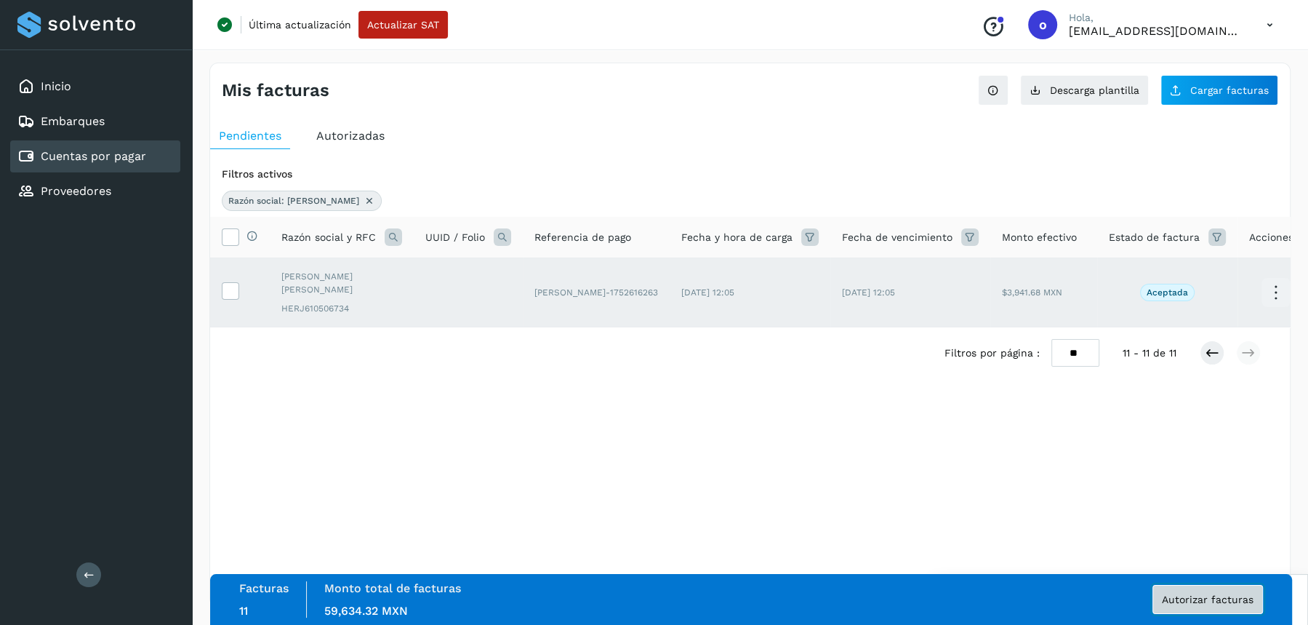
click at [1234, 604] on span "Autorizar facturas" at bounding box center [1208, 599] width 92 height 10
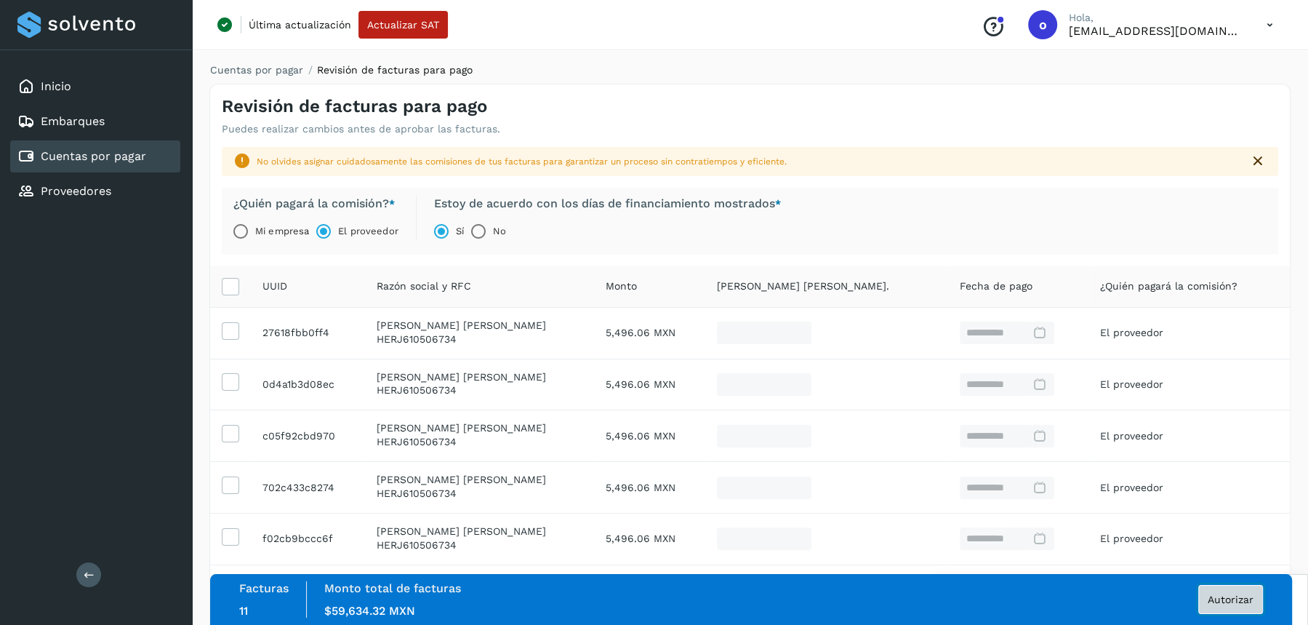
click at [1244, 607] on button "Autorizar" at bounding box center [1231, 599] width 65 height 29
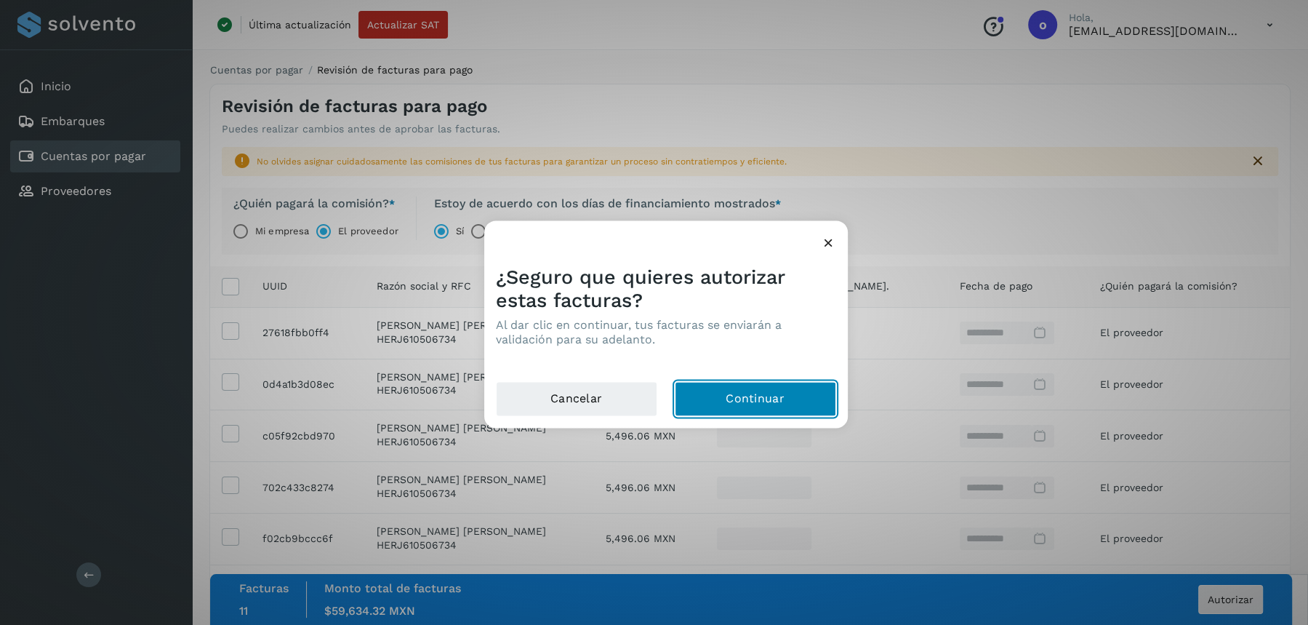
click at [812, 399] on button "Continuar" at bounding box center [755, 398] width 161 height 35
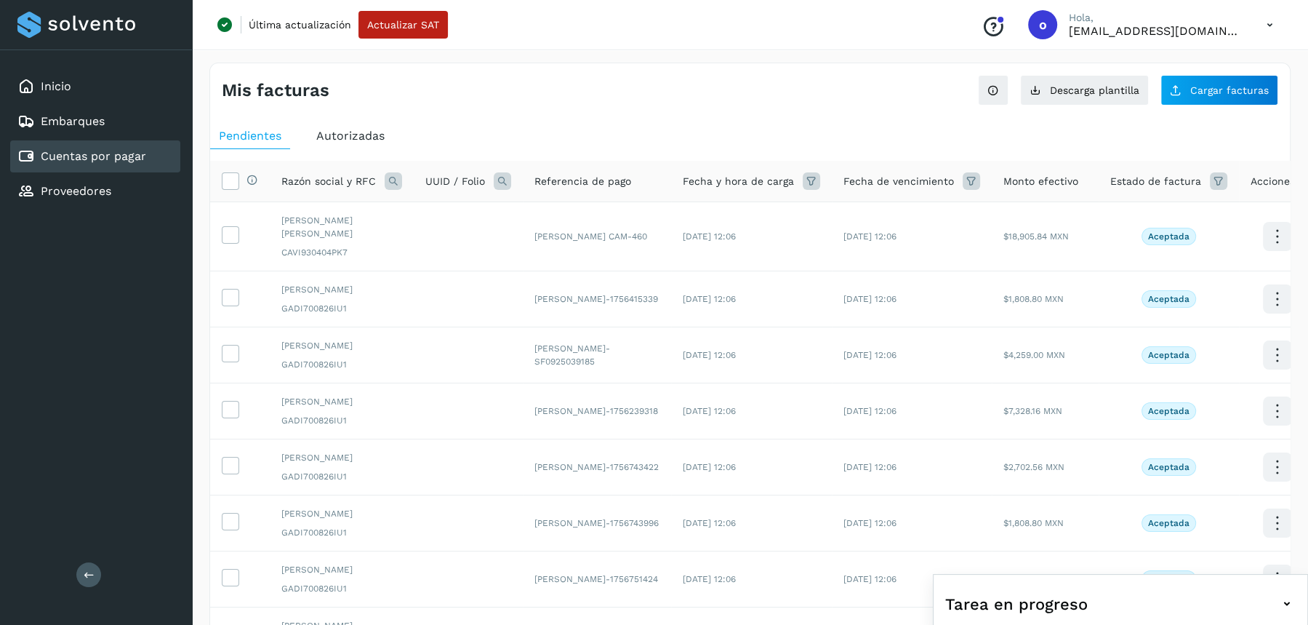
click at [389, 175] on icon at bounding box center [393, 180] width 17 height 17
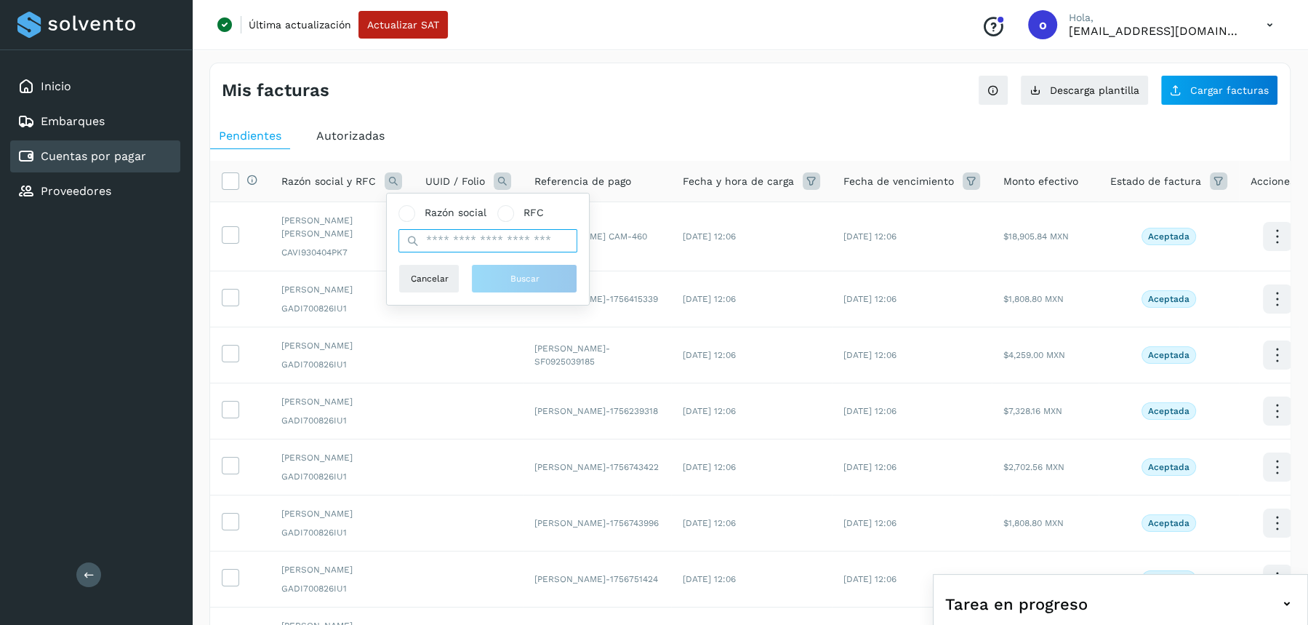
click at [455, 244] on input "text" at bounding box center [488, 240] width 179 height 23
type input "*******"
click at [491, 277] on button "Buscar" at bounding box center [524, 278] width 106 height 29
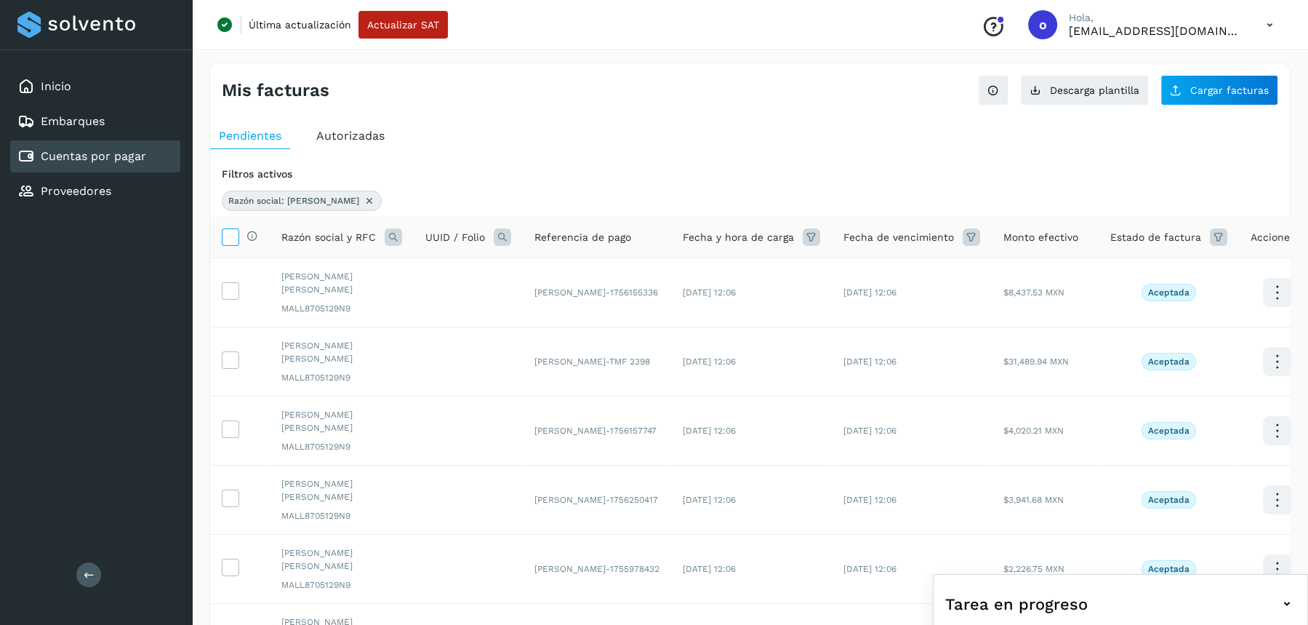
click at [234, 231] on icon at bounding box center [230, 235] width 15 height 15
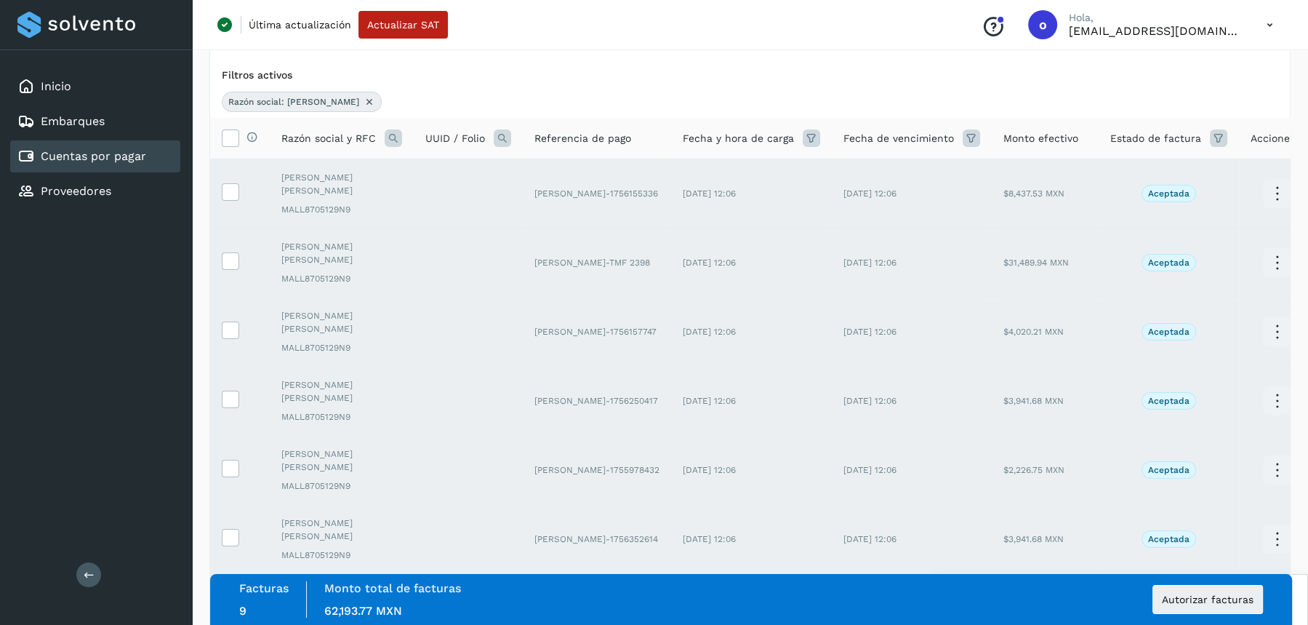
scroll to position [373, 0]
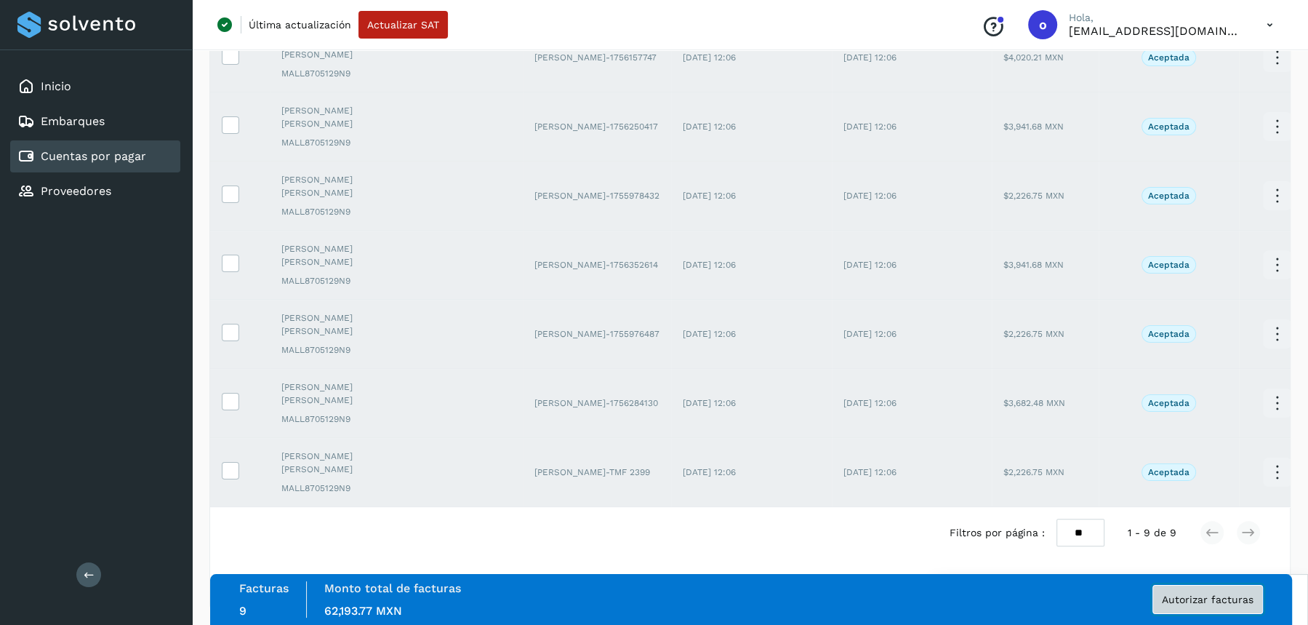
click at [1181, 603] on span "Autorizar facturas" at bounding box center [1208, 599] width 92 height 10
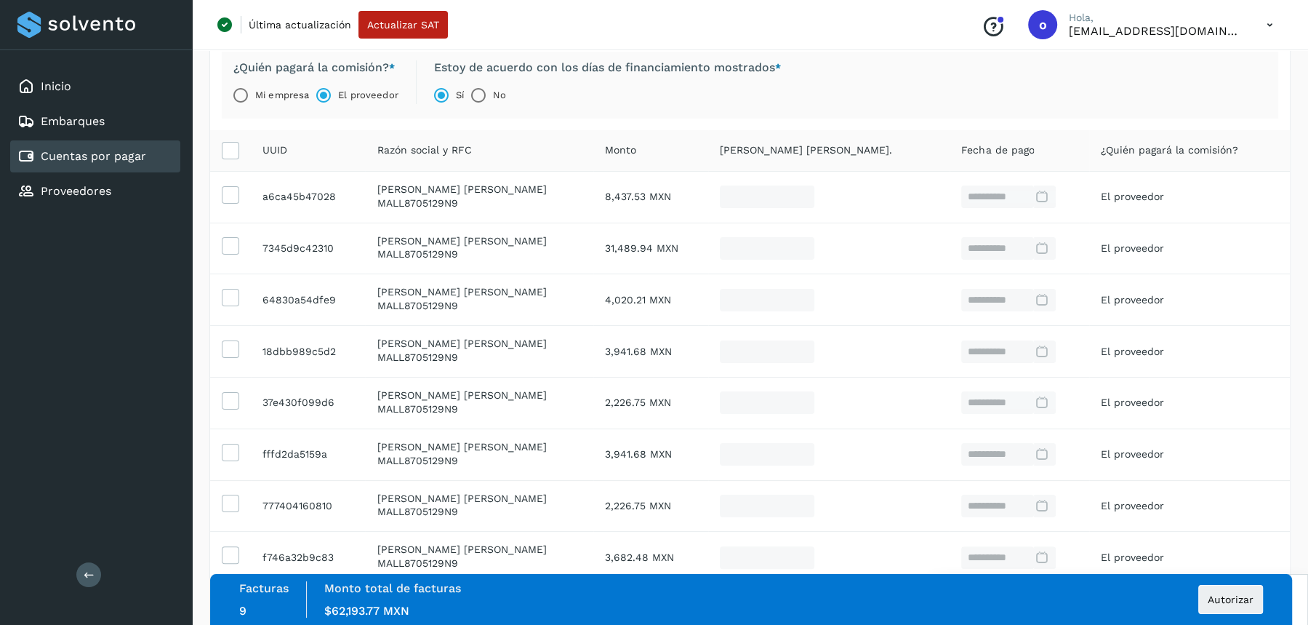
scroll to position [309, 0]
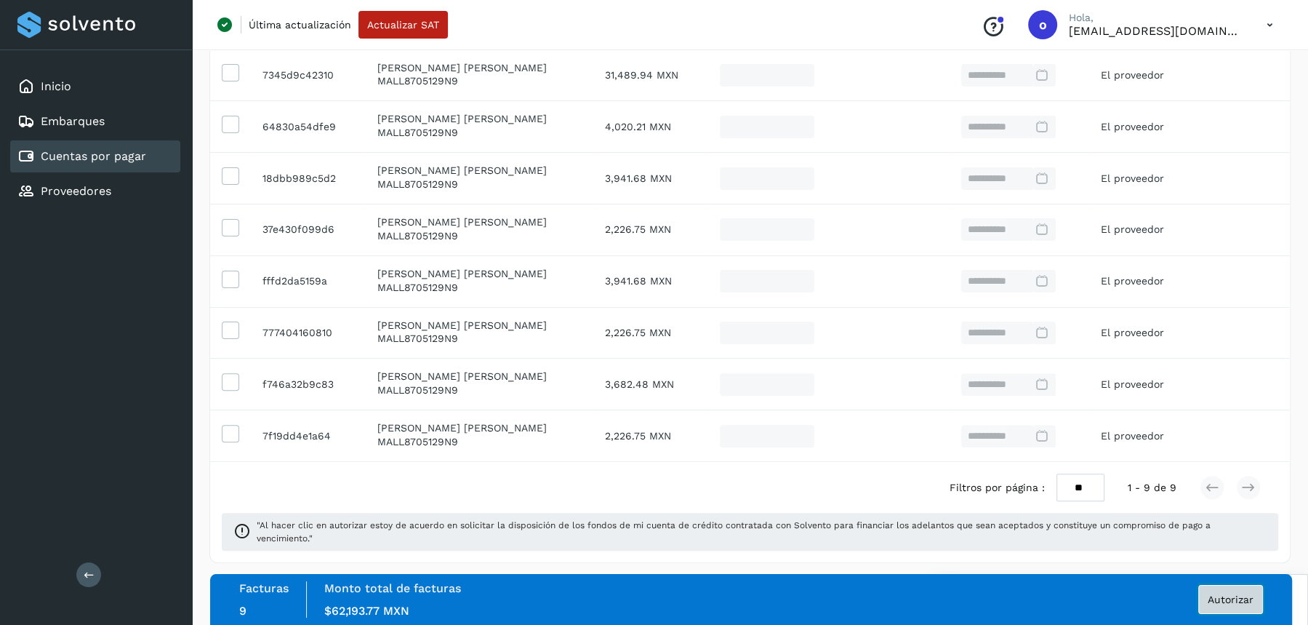
click at [1222, 599] on span "Autorizar" at bounding box center [1231, 599] width 46 height 10
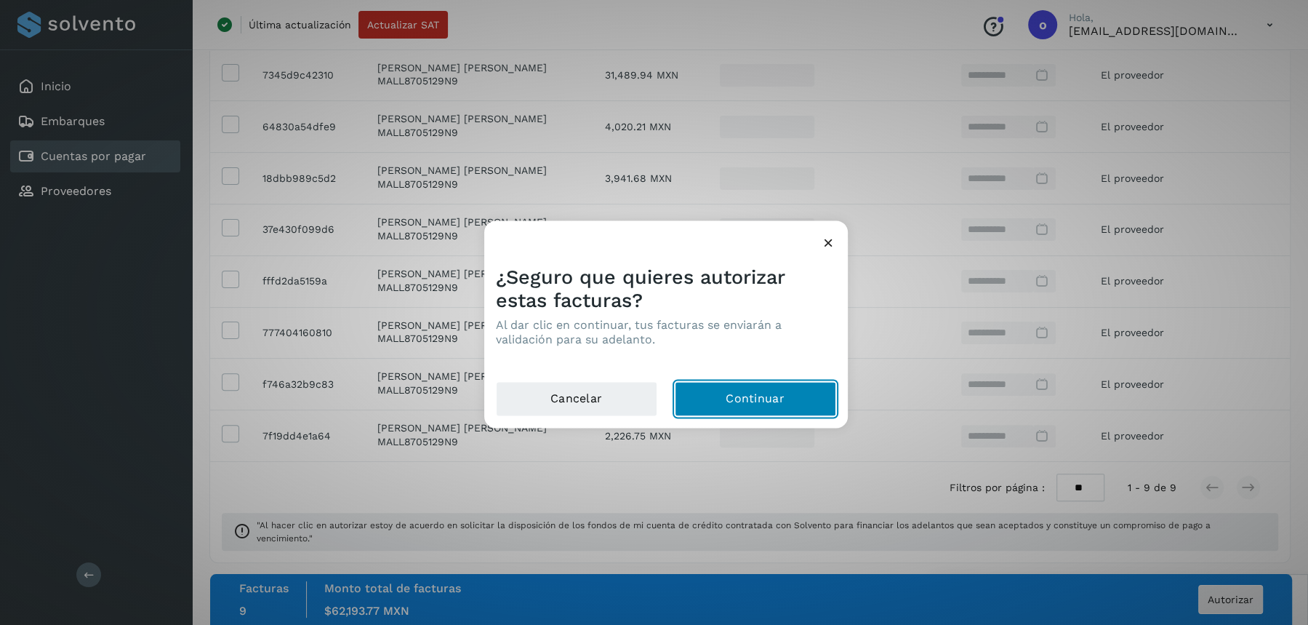
click at [758, 399] on button "Continuar" at bounding box center [755, 398] width 161 height 35
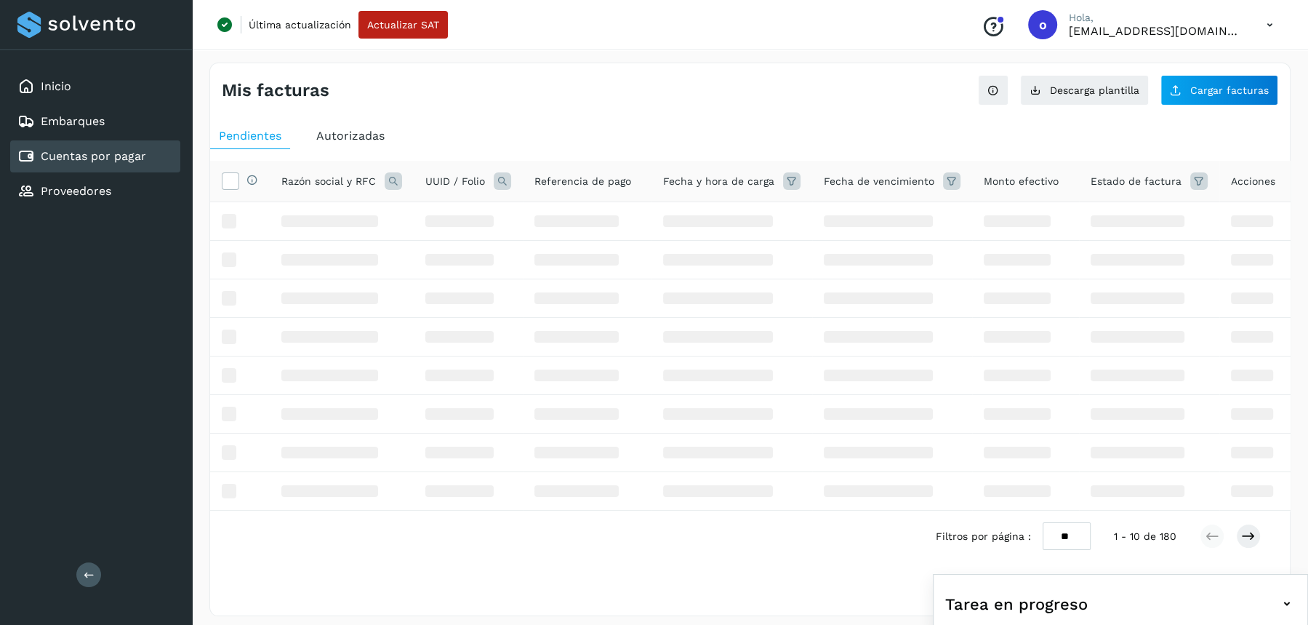
click at [391, 170] on th "Razón social y RFC" at bounding box center [342, 181] width 144 height 41
click at [400, 182] on icon at bounding box center [393, 180] width 17 height 17
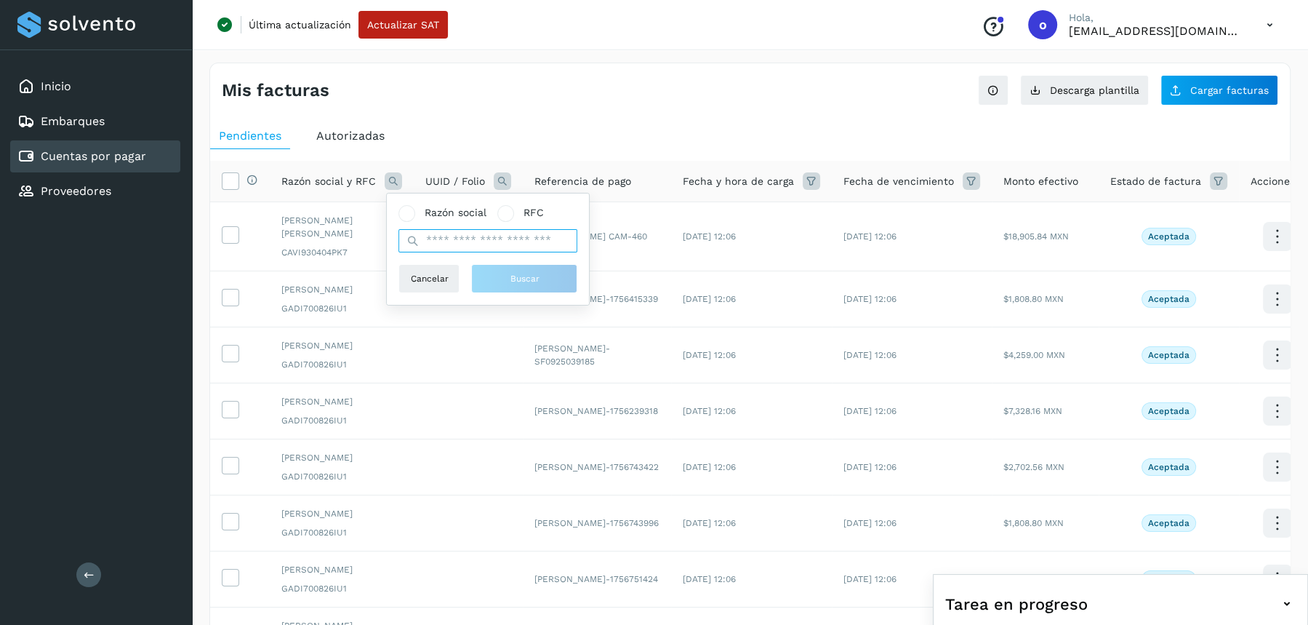
click at [425, 243] on input "text" at bounding box center [488, 240] width 179 height 23
type input "*******"
click at [503, 268] on button "Buscar" at bounding box center [524, 278] width 106 height 29
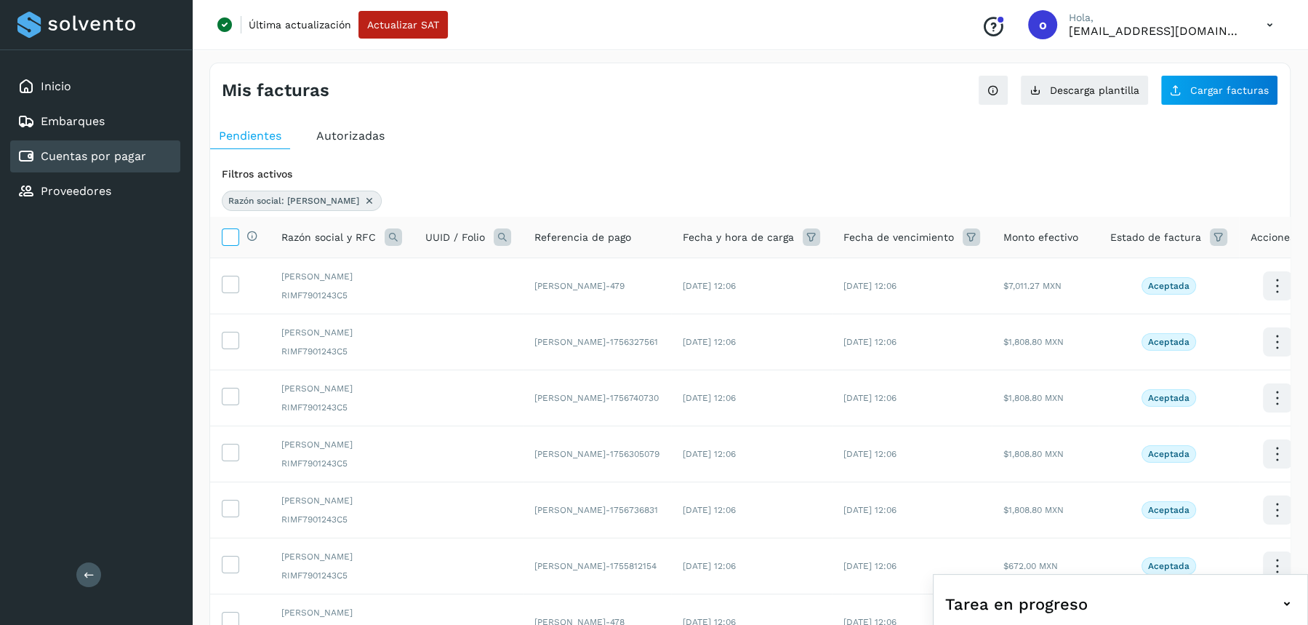
click at [230, 238] on icon at bounding box center [230, 235] width 15 height 15
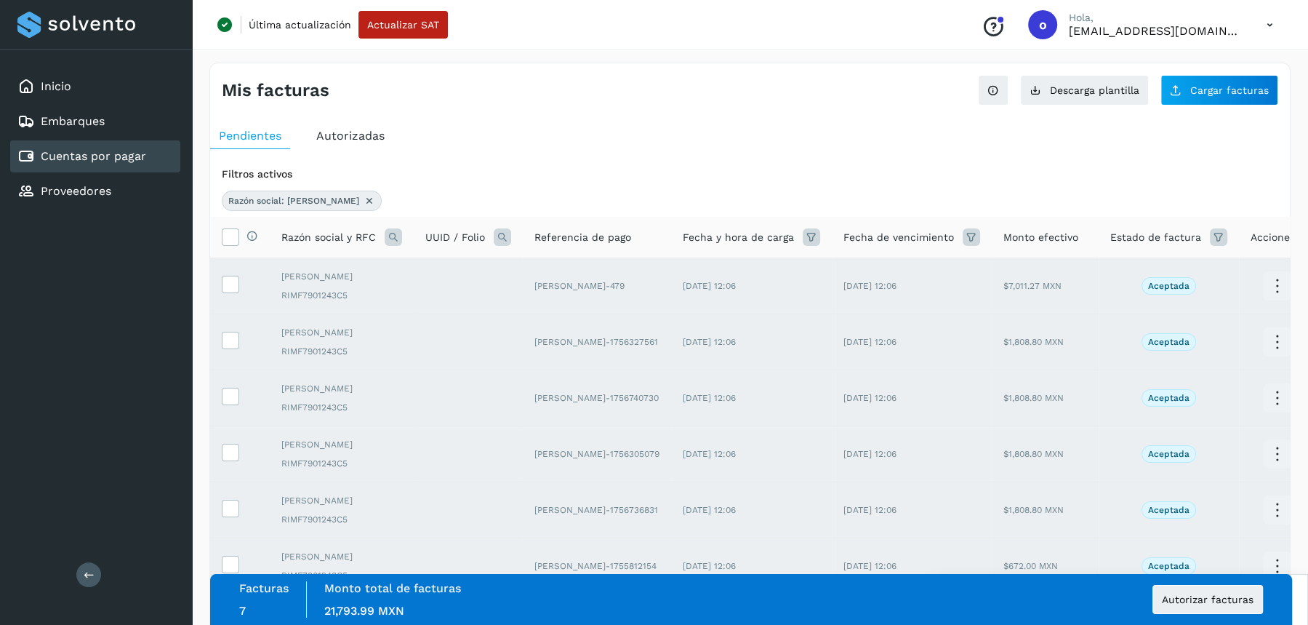
scroll to position [144, 0]
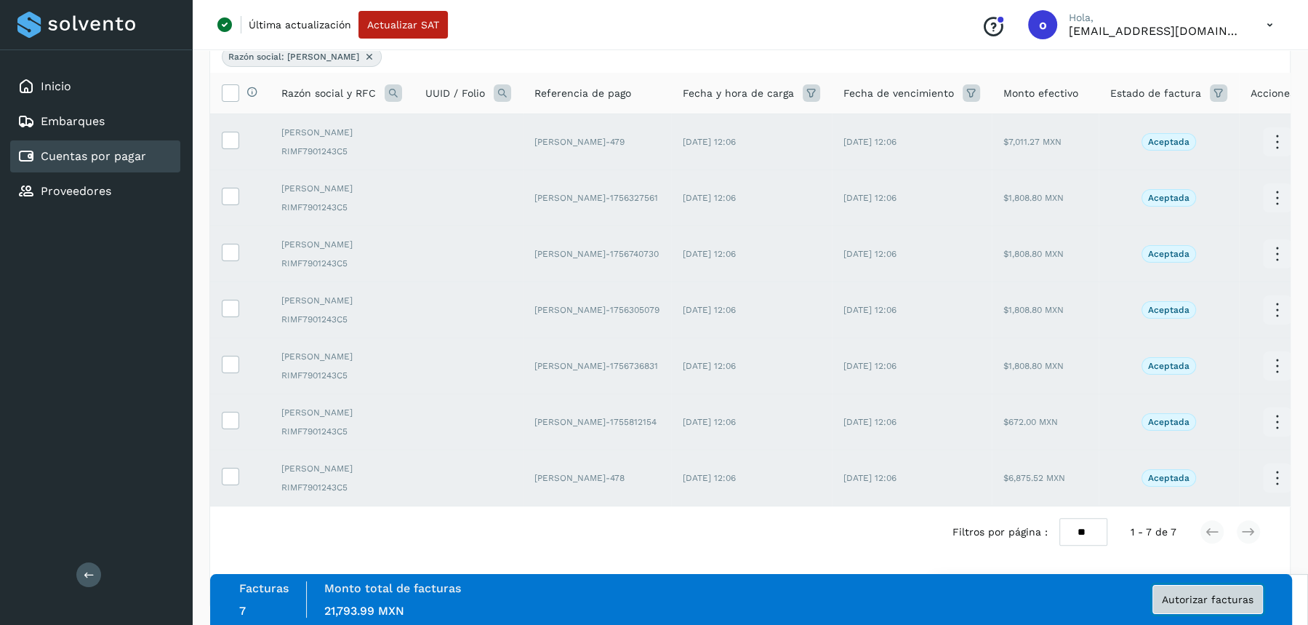
click at [1207, 596] on span "Autorizar facturas" at bounding box center [1208, 599] width 92 height 10
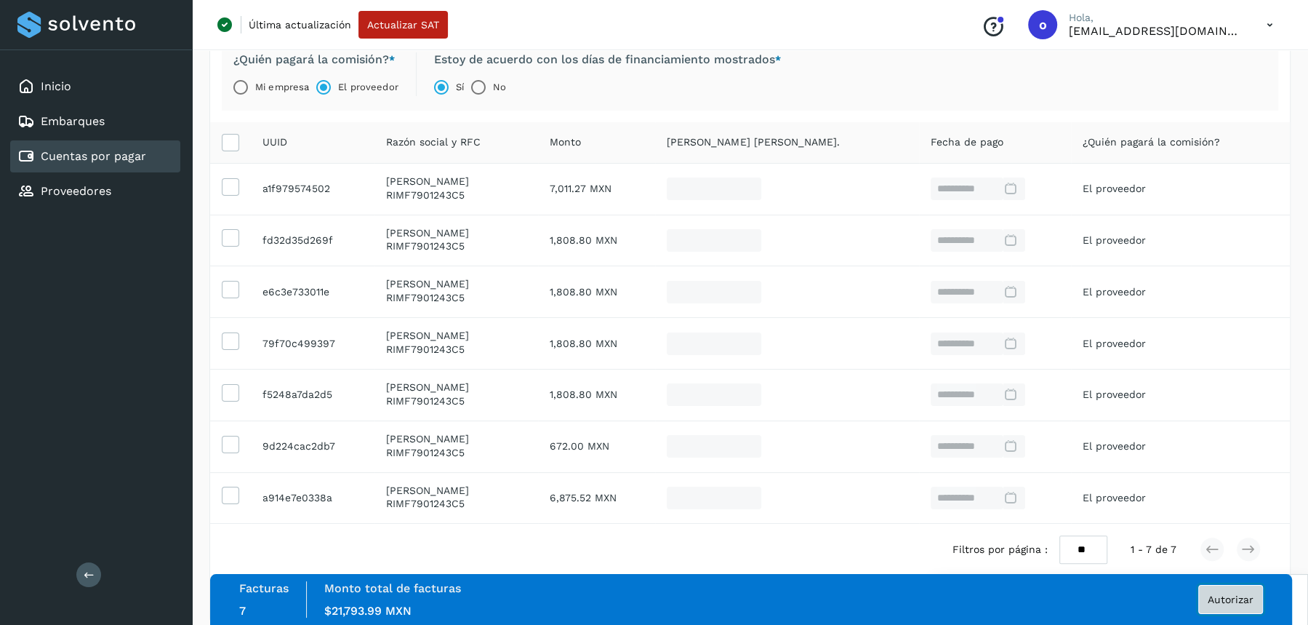
click at [1229, 602] on span "Autorizar" at bounding box center [1231, 599] width 46 height 10
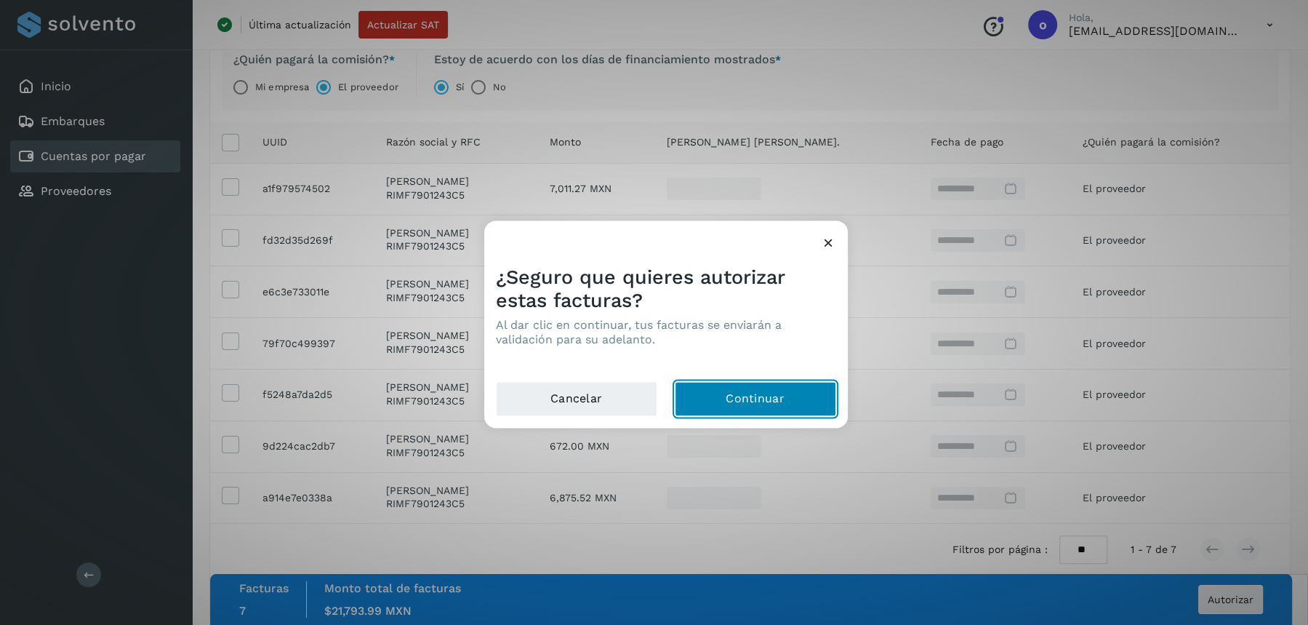
click at [748, 405] on button "Continuar" at bounding box center [755, 398] width 161 height 35
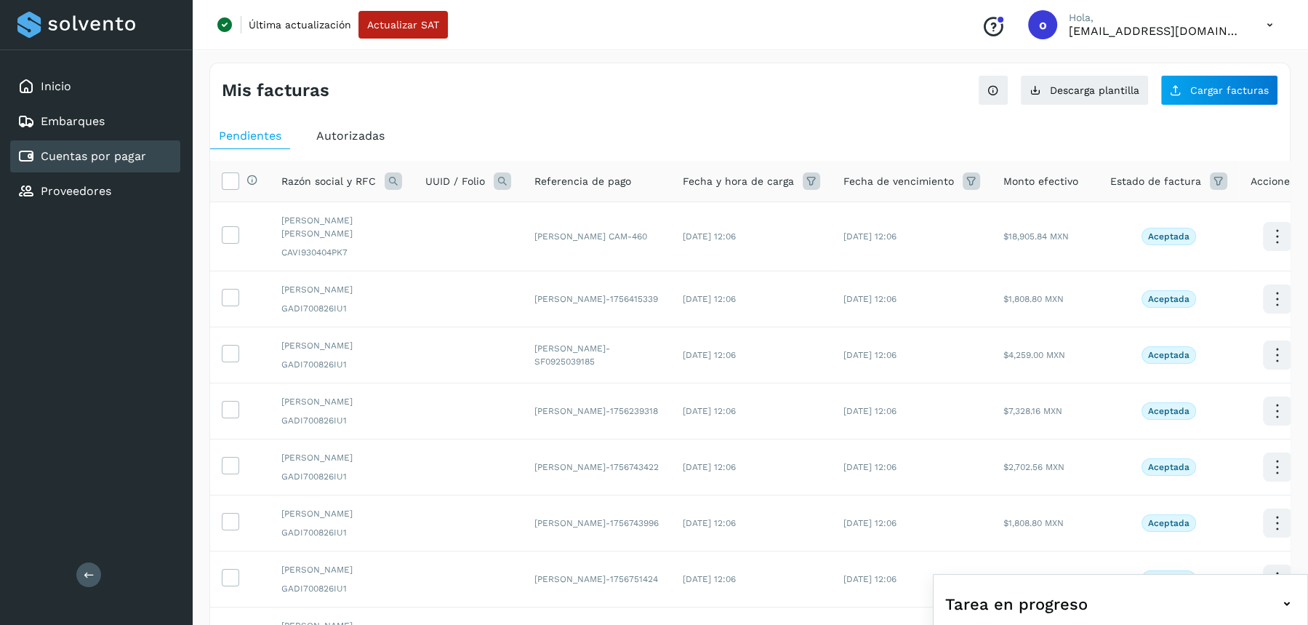
click at [391, 189] on th "Razón social y RFC" at bounding box center [342, 181] width 144 height 41
click at [393, 181] on icon at bounding box center [393, 180] width 17 height 17
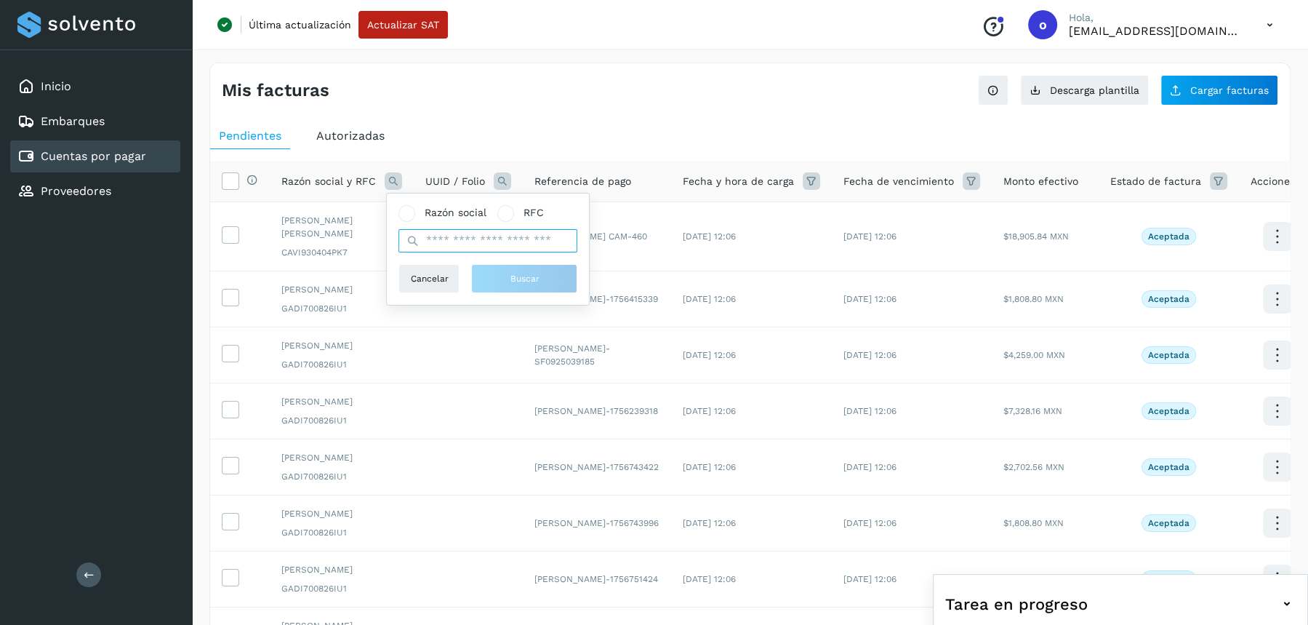
click at [449, 243] on input "text" at bounding box center [488, 240] width 179 height 23
type input "***"
click at [524, 282] on span "Buscar" at bounding box center [524, 278] width 29 height 13
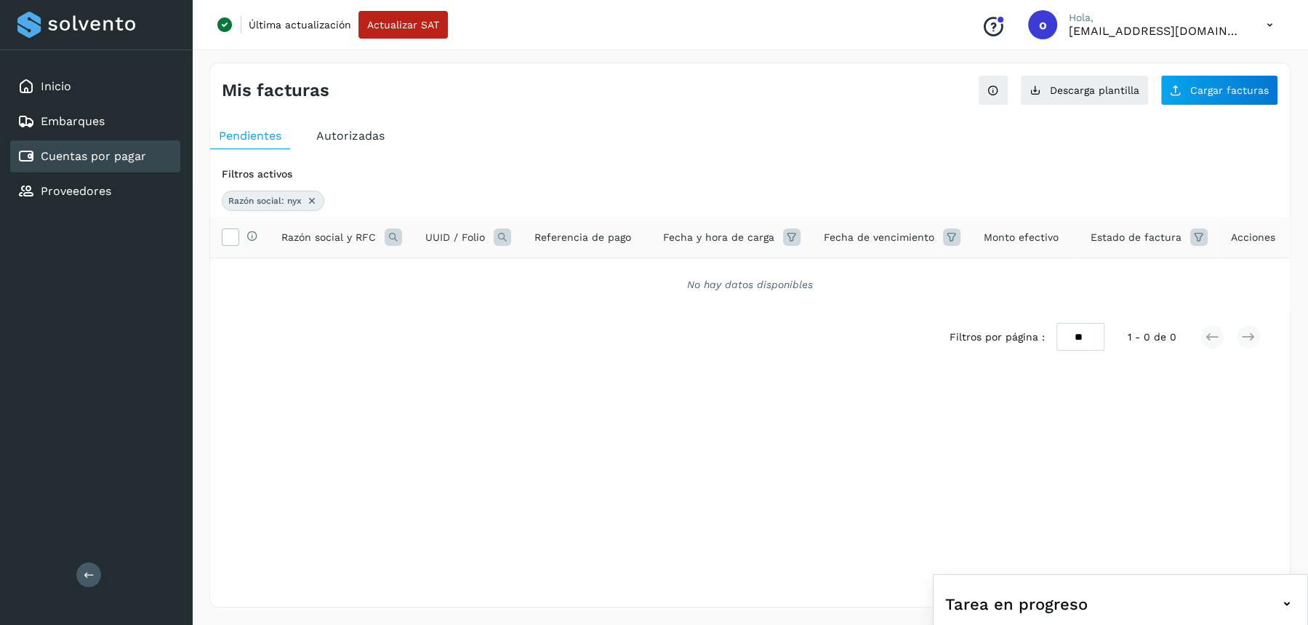
click at [313, 195] on icon at bounding box center [312, 201] width 12 height 12
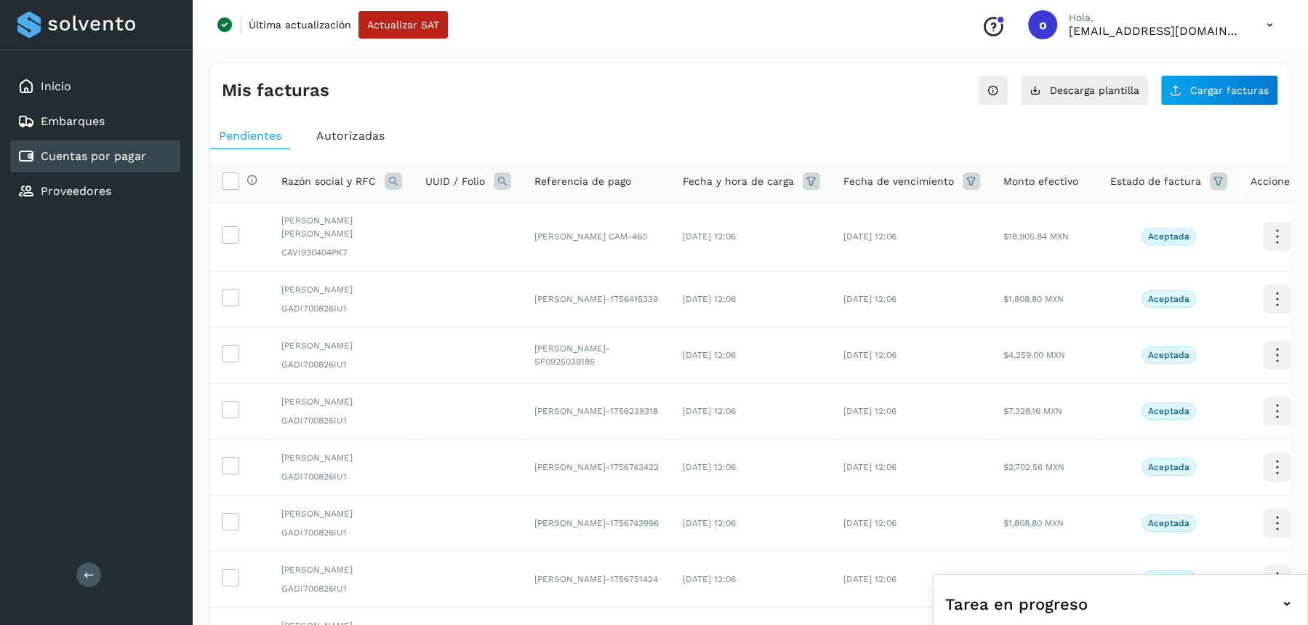
click at [398, 179] on icon at bounding box center [393, 180] width 17 height 17
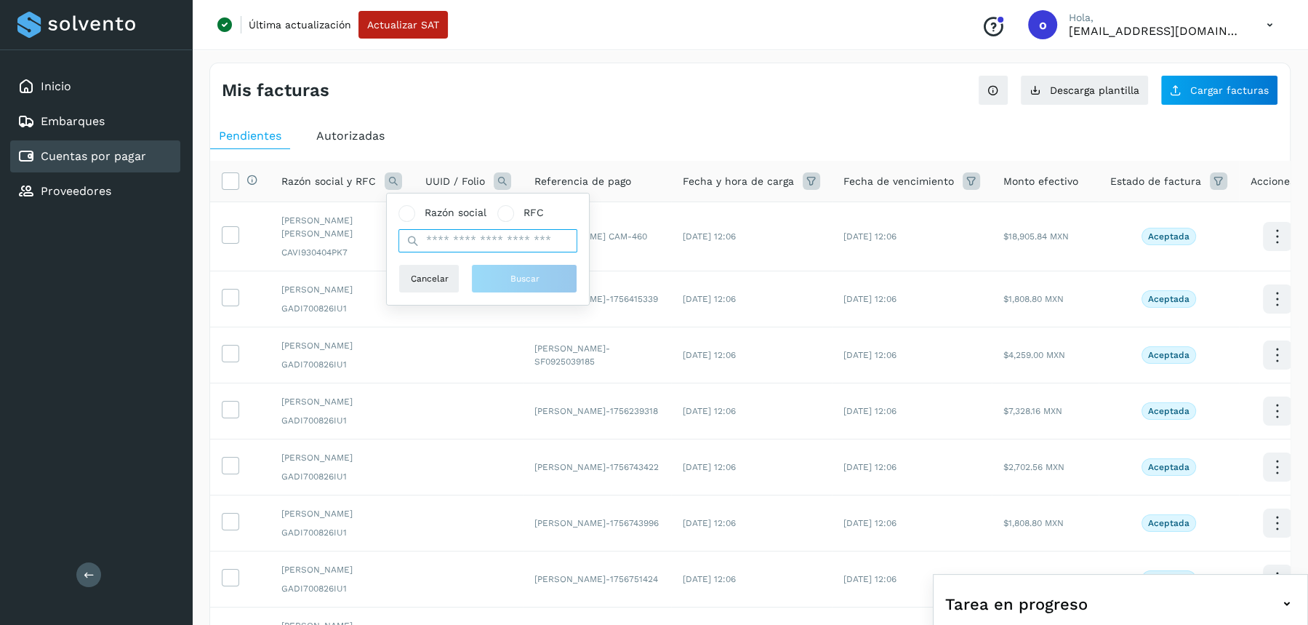
click at [535, 242] on input "text" at bounding box center [488, 240] width 179 height 23
type input "*"
type input "*******"
click at [572, 281] on button "Buscar" at bounding box center [524, 278] width 106 height 29
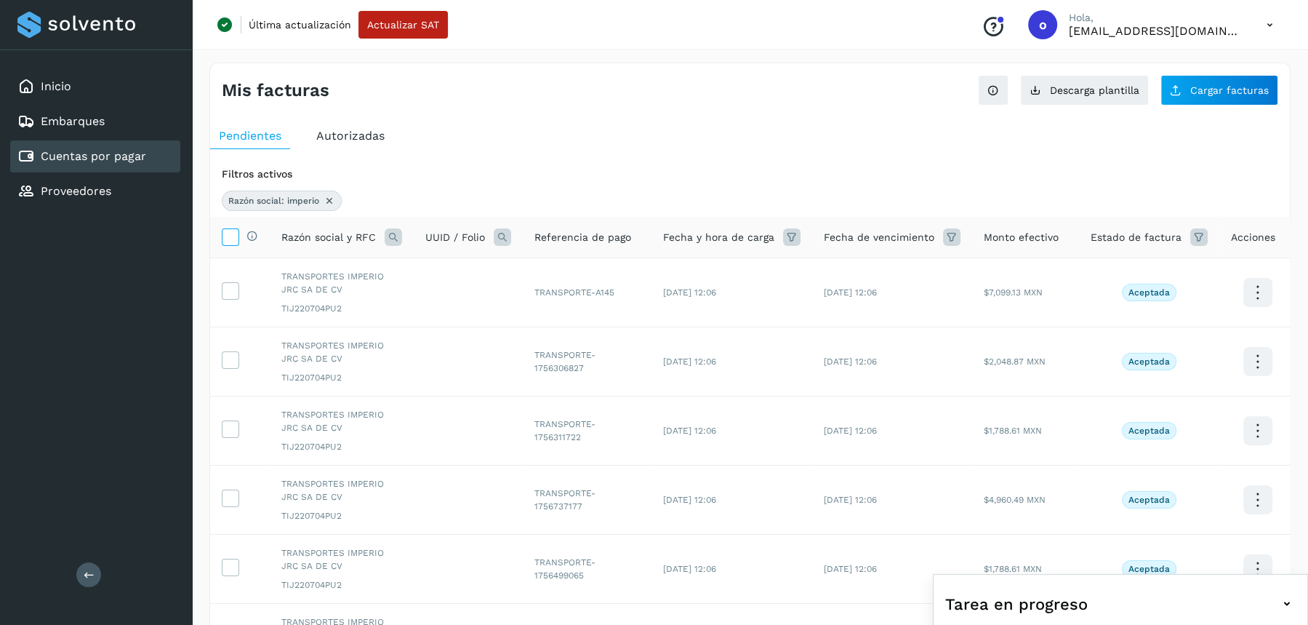
click at [227, 229] on icon at bounding box center [230, 235] width 15 height 15
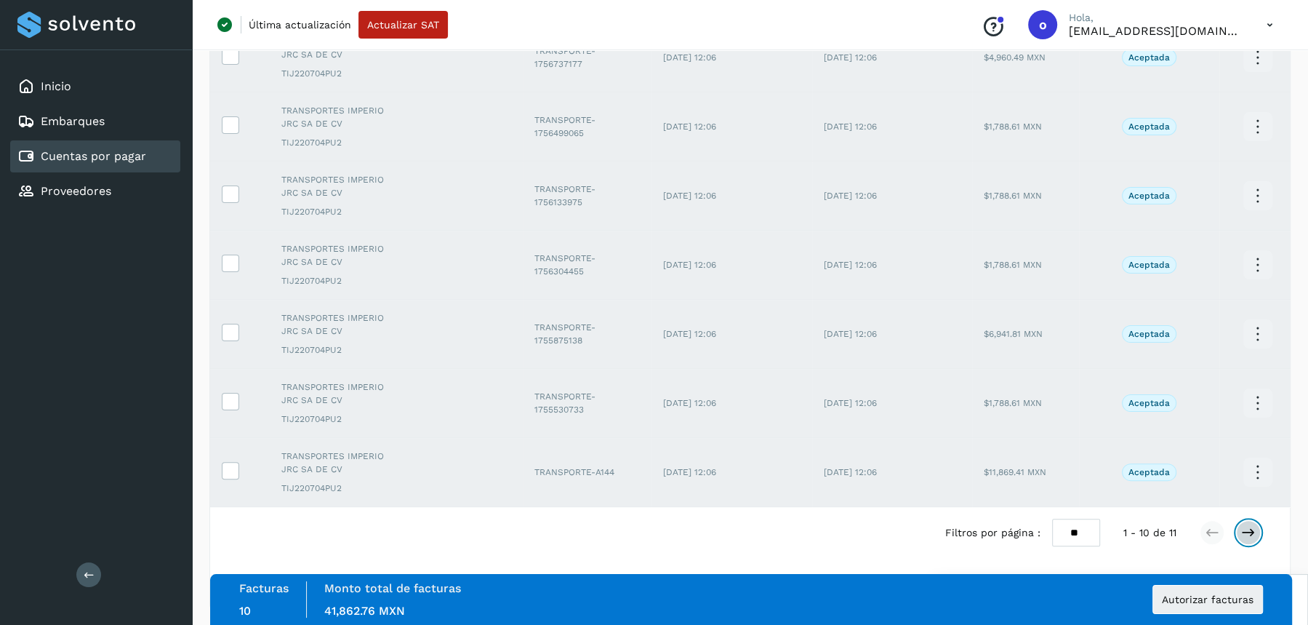
click at [1250, 526] on icon at bounding box center [1249, 532] width 15 height 15
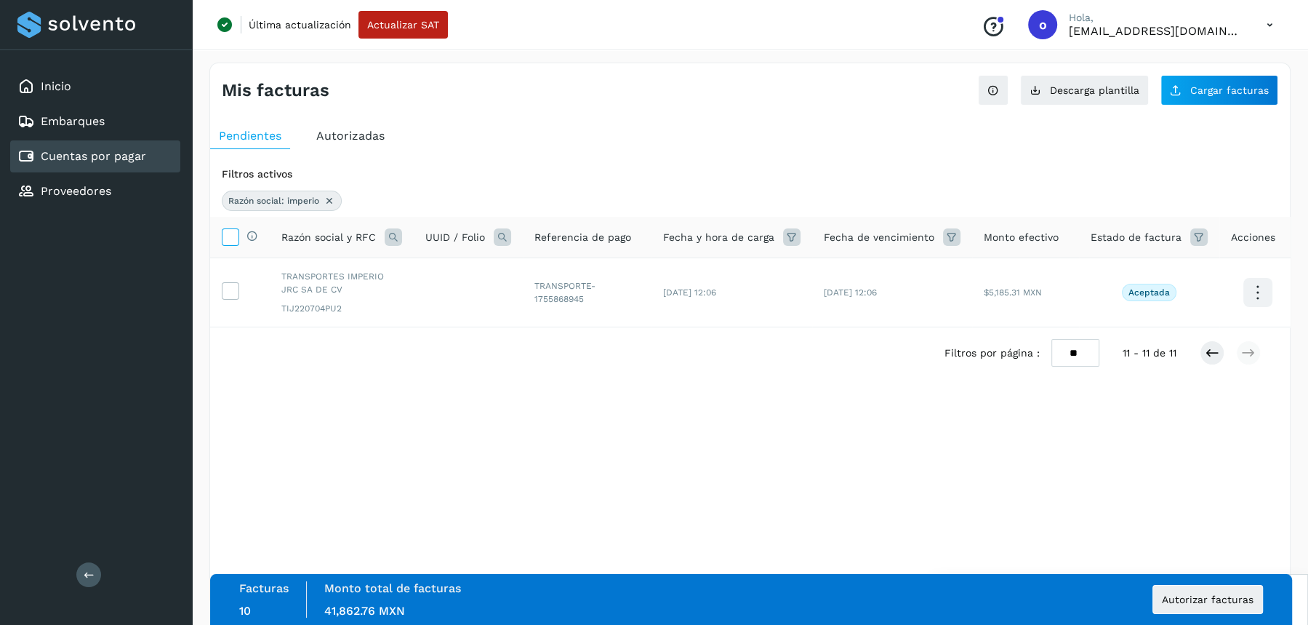
click at [233, 236] on icon at bounding box center [230, 235] width 15 height 15
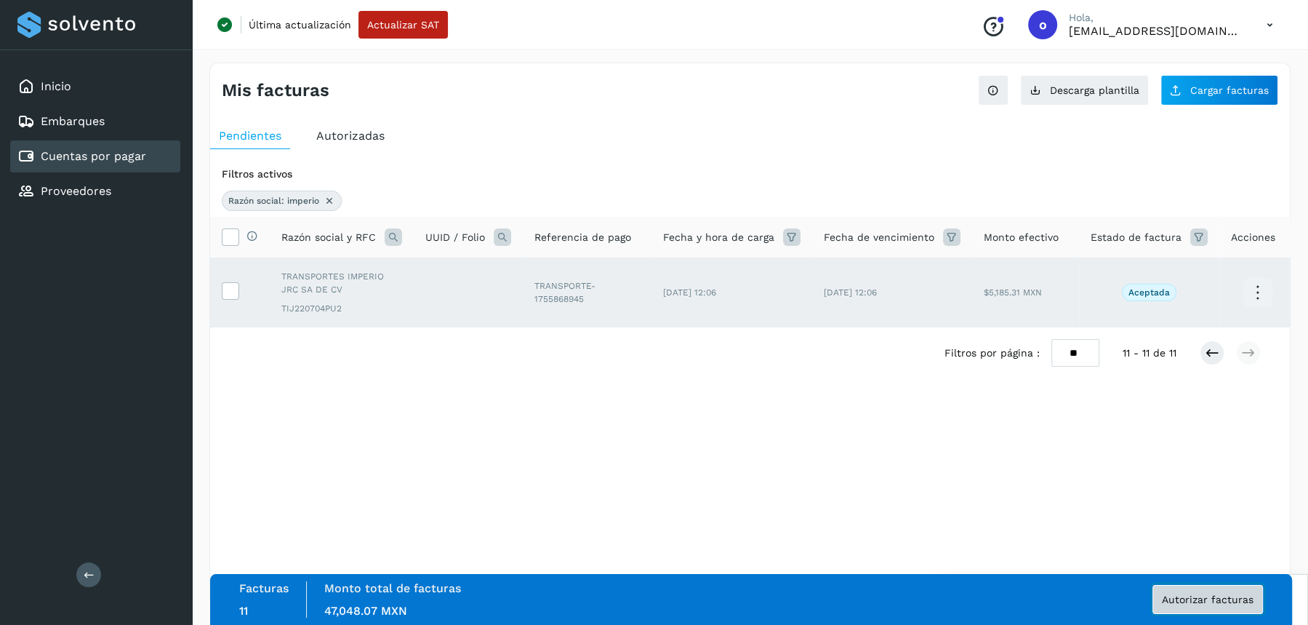
click at [1244, 596] on span "Autorizar facturas" at bounding box center [1208, 599] width 92 height 10
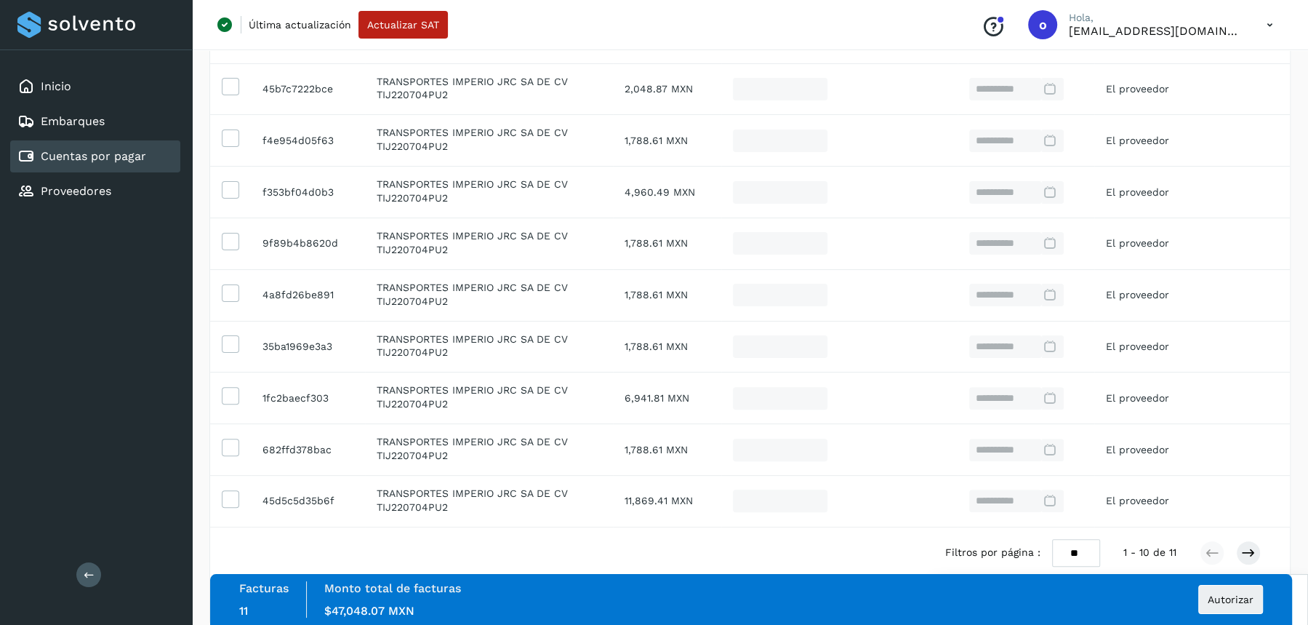
scroll to position [342, 0]
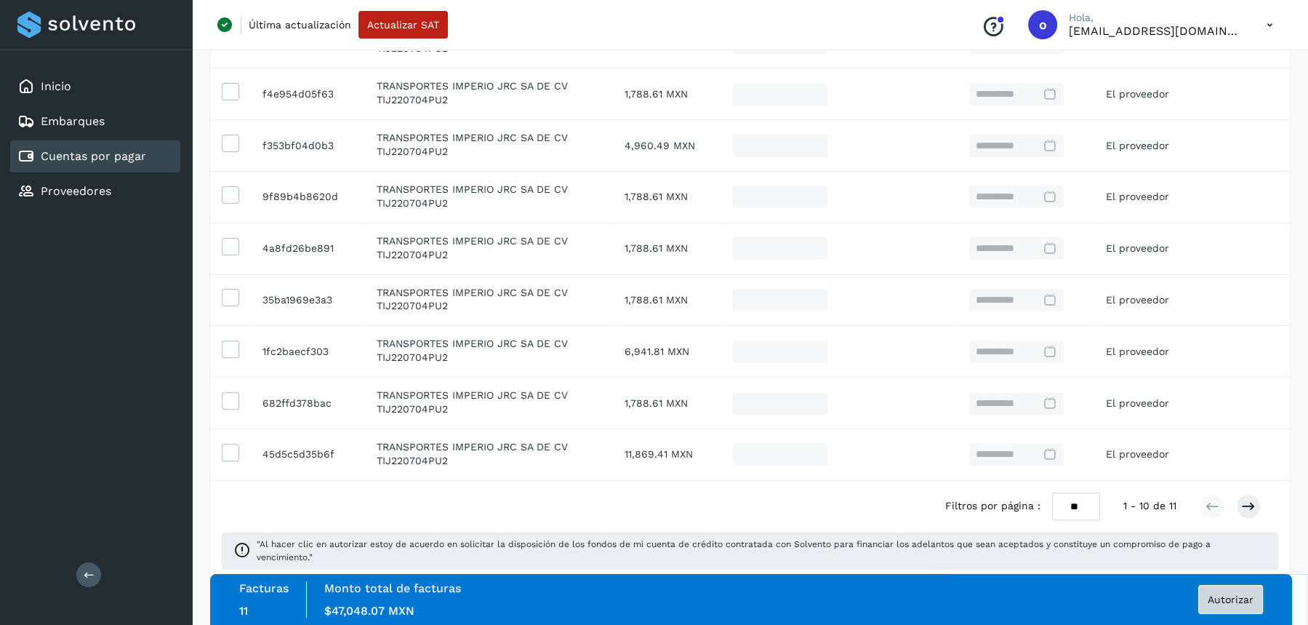
click at [1231, 612] on button "Autorizar" at bounding box center [1231, 599] width 65 height 29
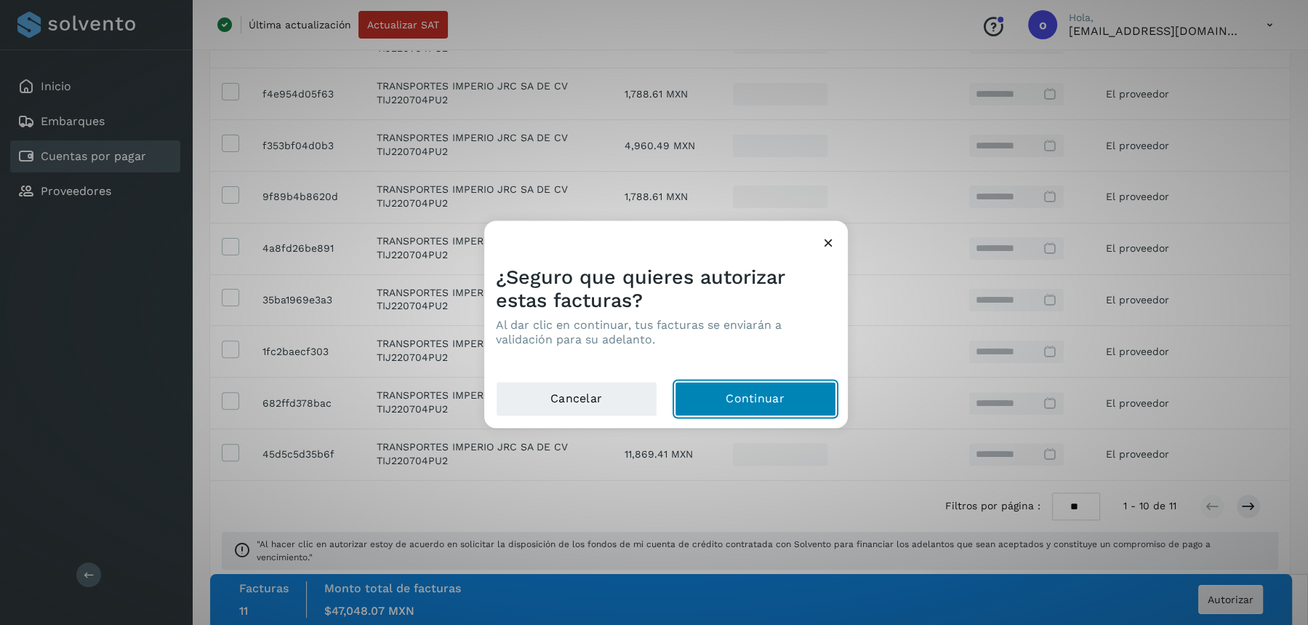
click at [705, 396] on button "Continuar" at bounding box center [755, 398] width 161 height 35
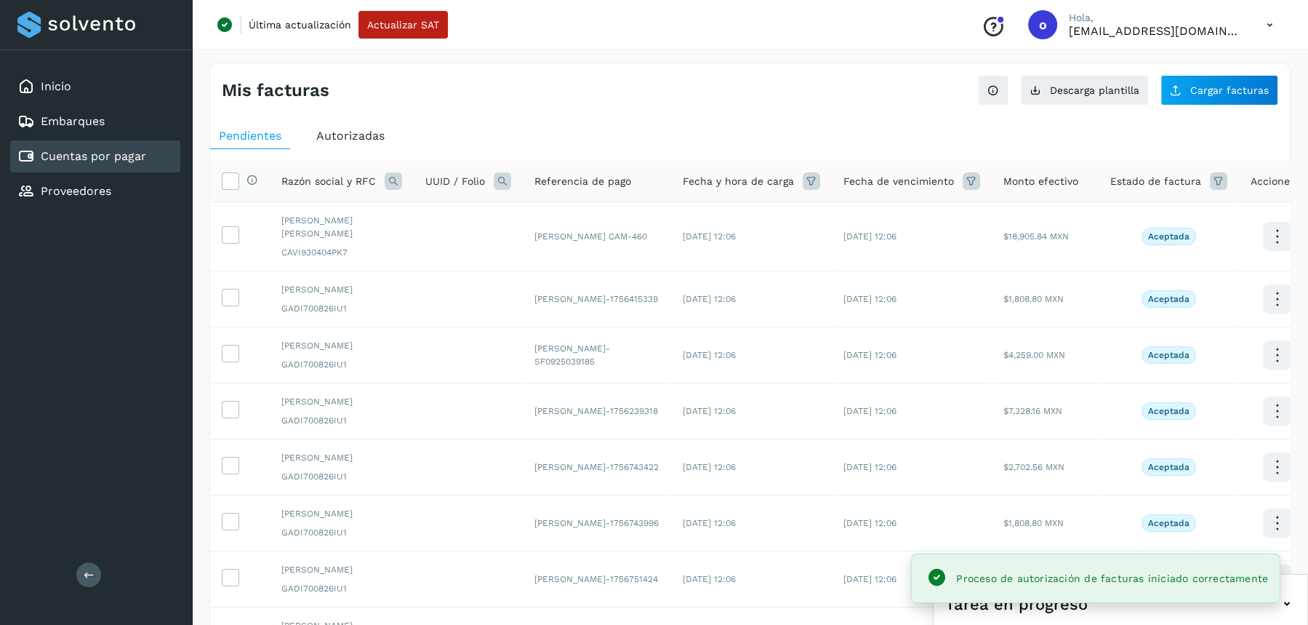
click at [389, 175] on icon at bounding box center [393, 180] width 17 height 17
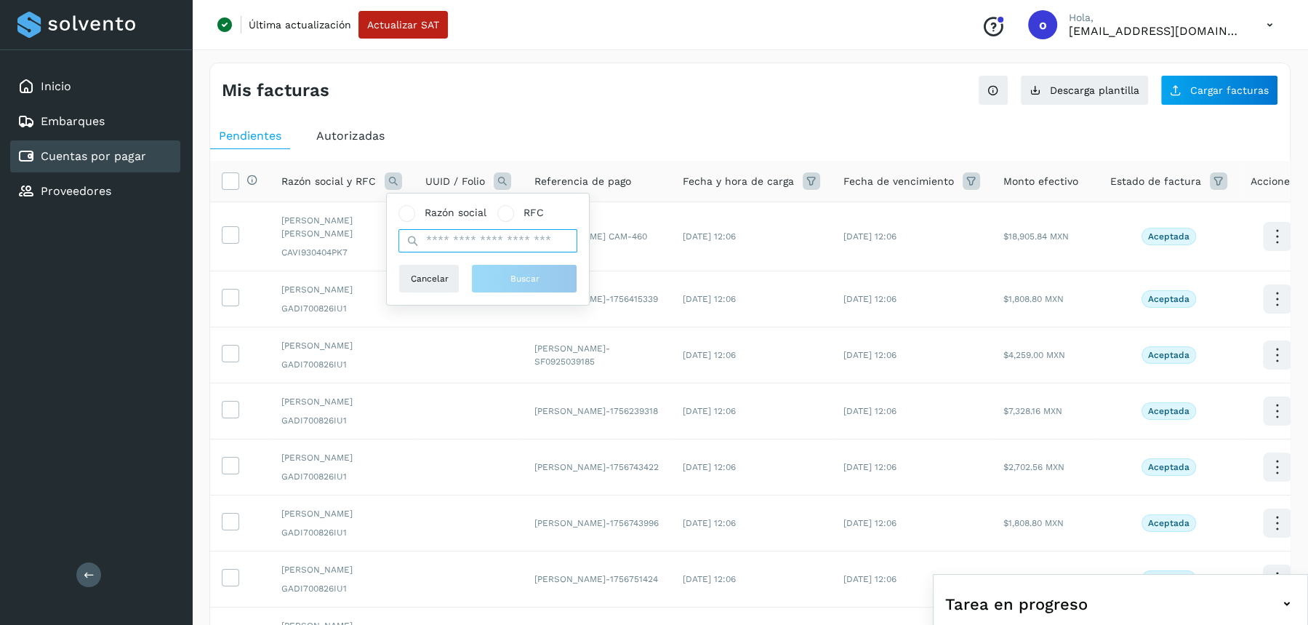
click at [444, 250] on input "text" at bounding box center [488, 240] width 179 height 23
type input "****"
click at [519, 272] on span "Buscar" at bounding box center [524, 278] width 29 height 13
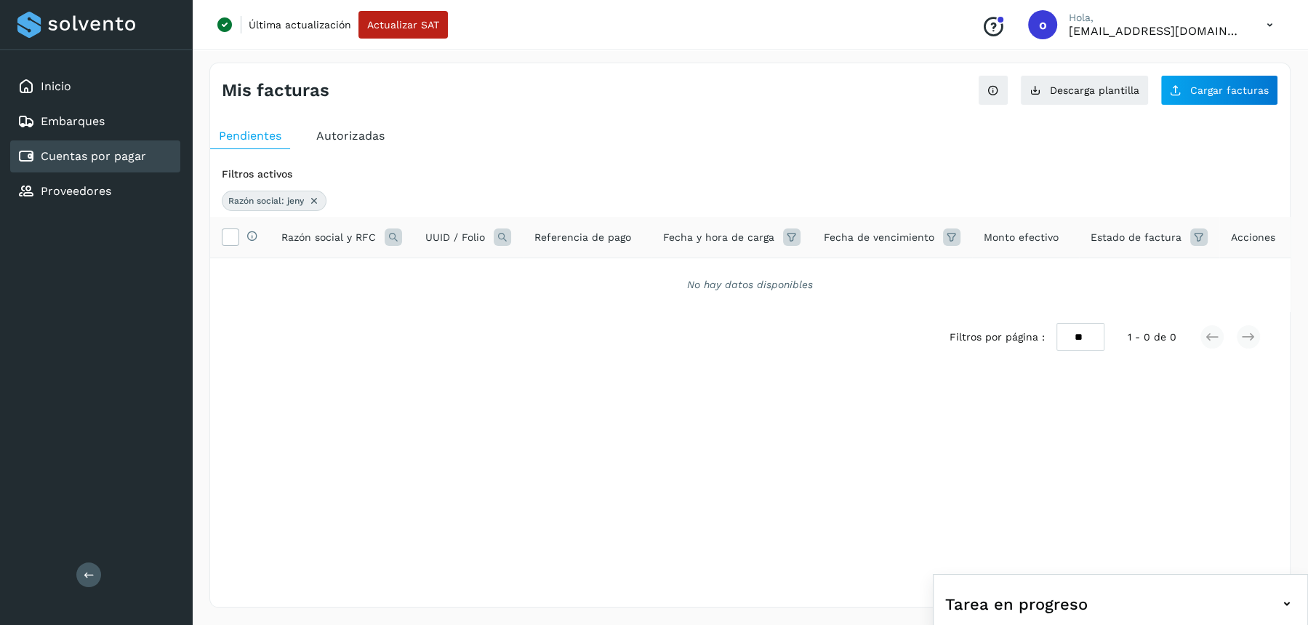
click at [314, 200] on icon at bounding box center [314, 201] width 12 height 12
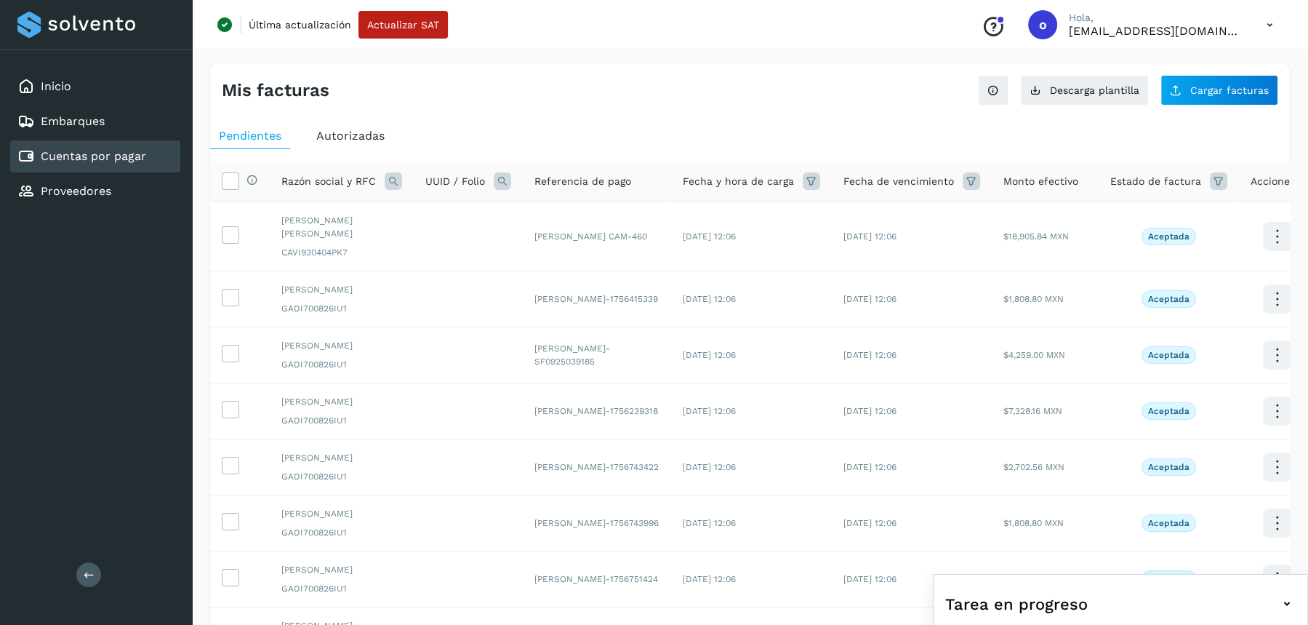
click at [395, 176] on icon at bounding box center [393, 180] width 17 height 17
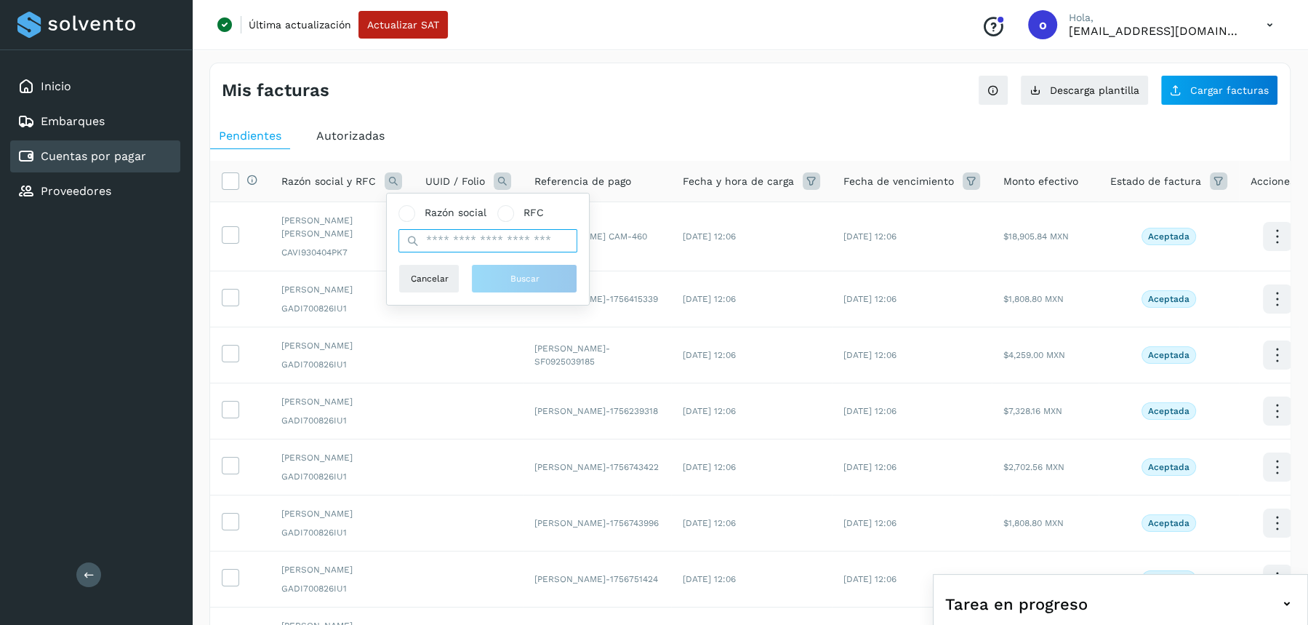
click at [446, 233] on input "text" at bounding box center [488, 240] width 179 height 23
paste input "**********"
type input "**********"
click at [505, 271] on button "Buscar" at bounding box center [524, 278] width 106 height 29
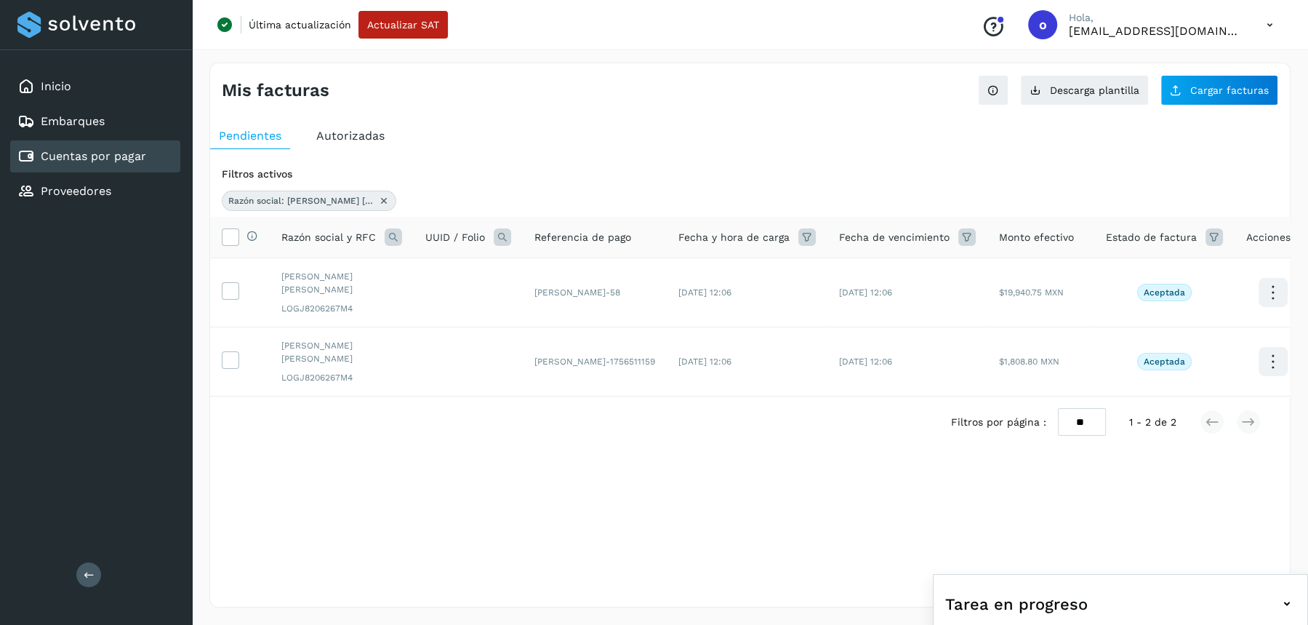
click at [233, 225] on th "Selecciona todas las facturas disponibles para autorización" at bounding box center [240, 237] width 60 height 41
click at [233, 233] on icon at bounding box center [230, 235] width 15 height 15
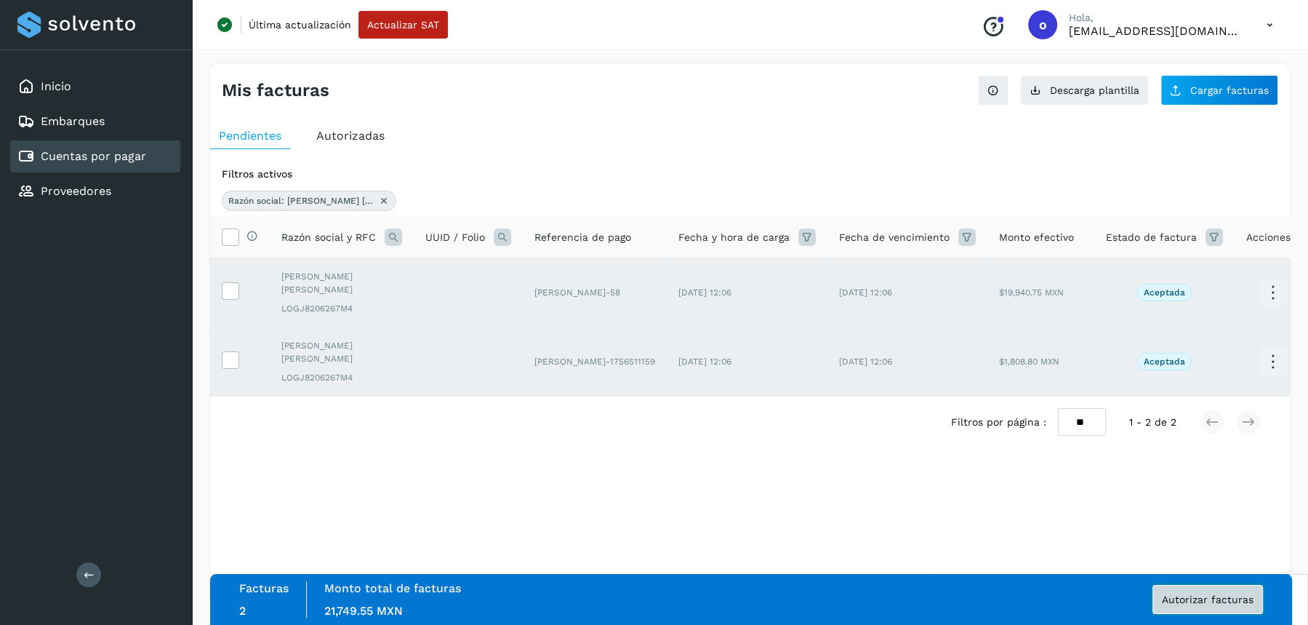
click at [1192, 607] on button "Autorizar facturas" at bounding box center [1208, 599] width 111 height 29
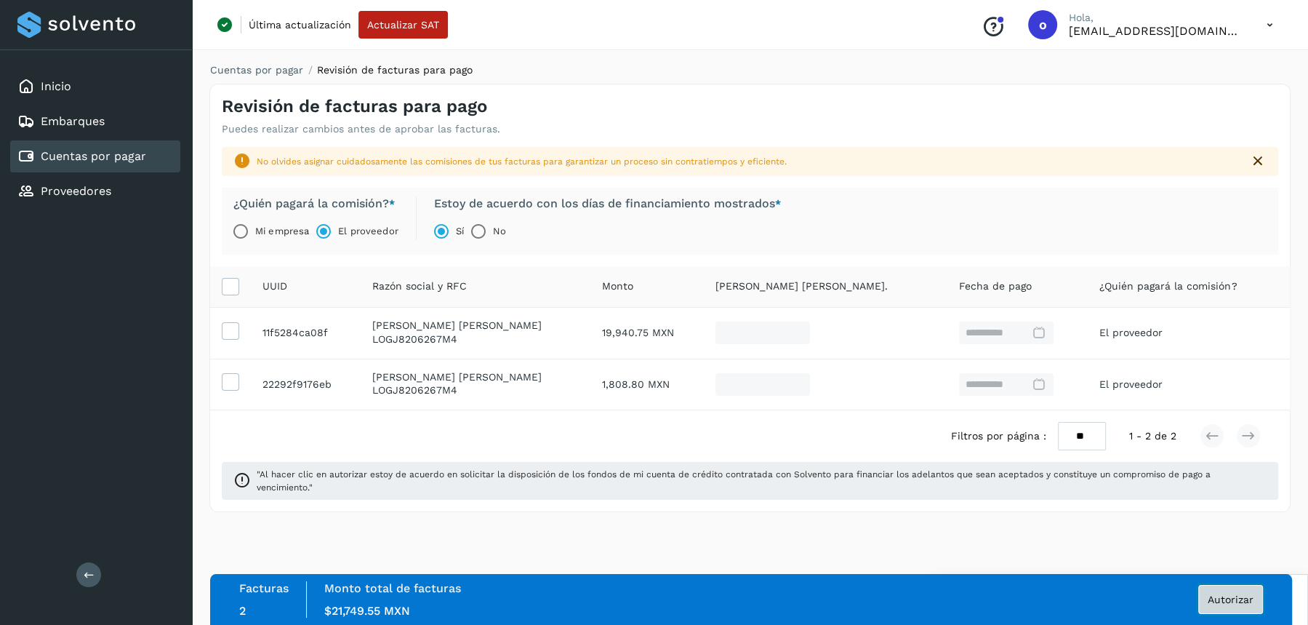
click at [1231, 607] on button "Autorizar" at bounding box center [1231, 599] width 65 height 29
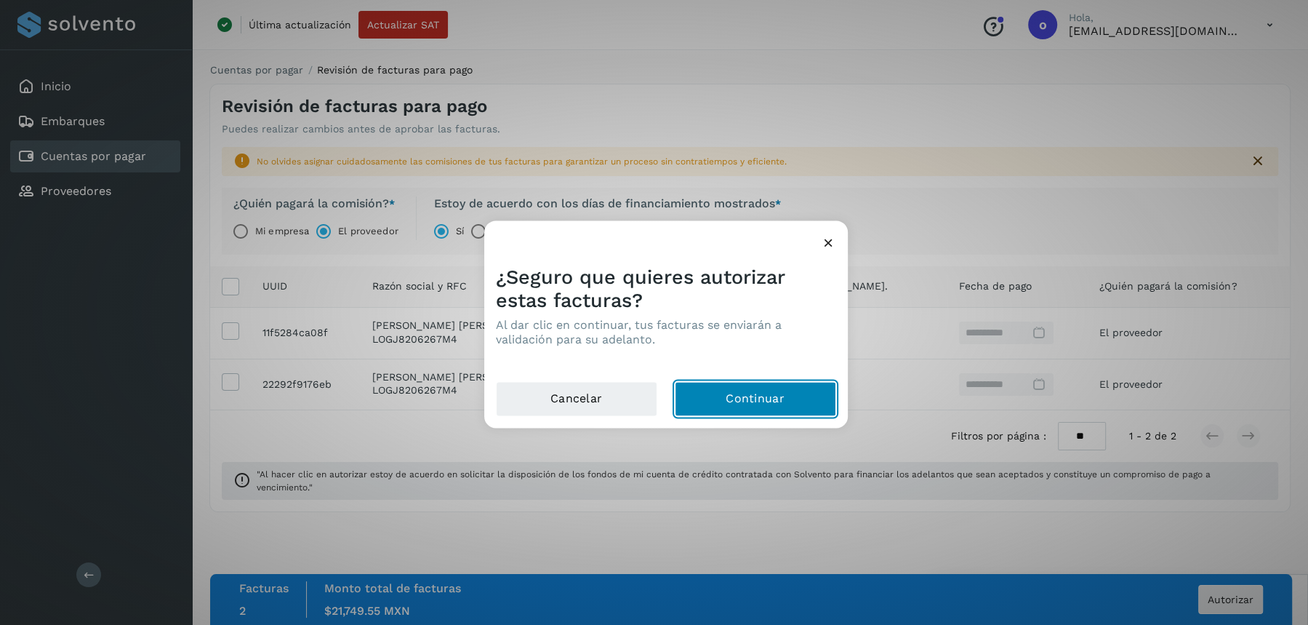
click at [739, 401] on button "Continuar" at bounding box center [755, 398] width 161 height 35
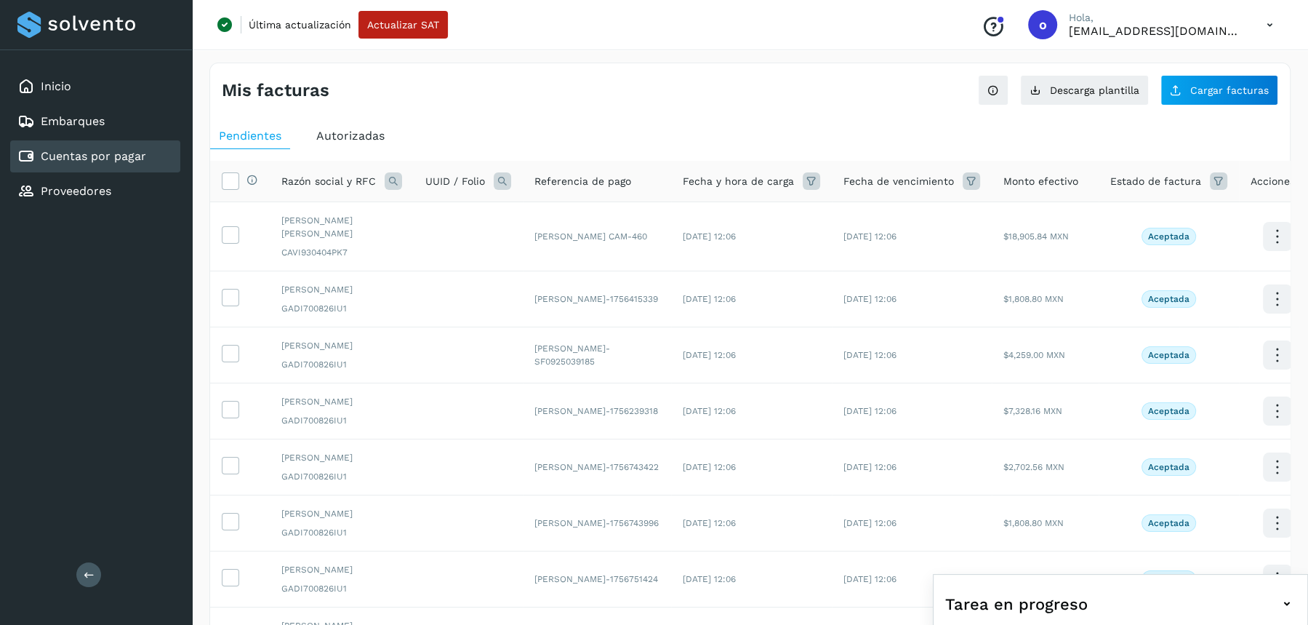
click at [389, 185] on icon at bounding box center [393, 180] width 17 height 17
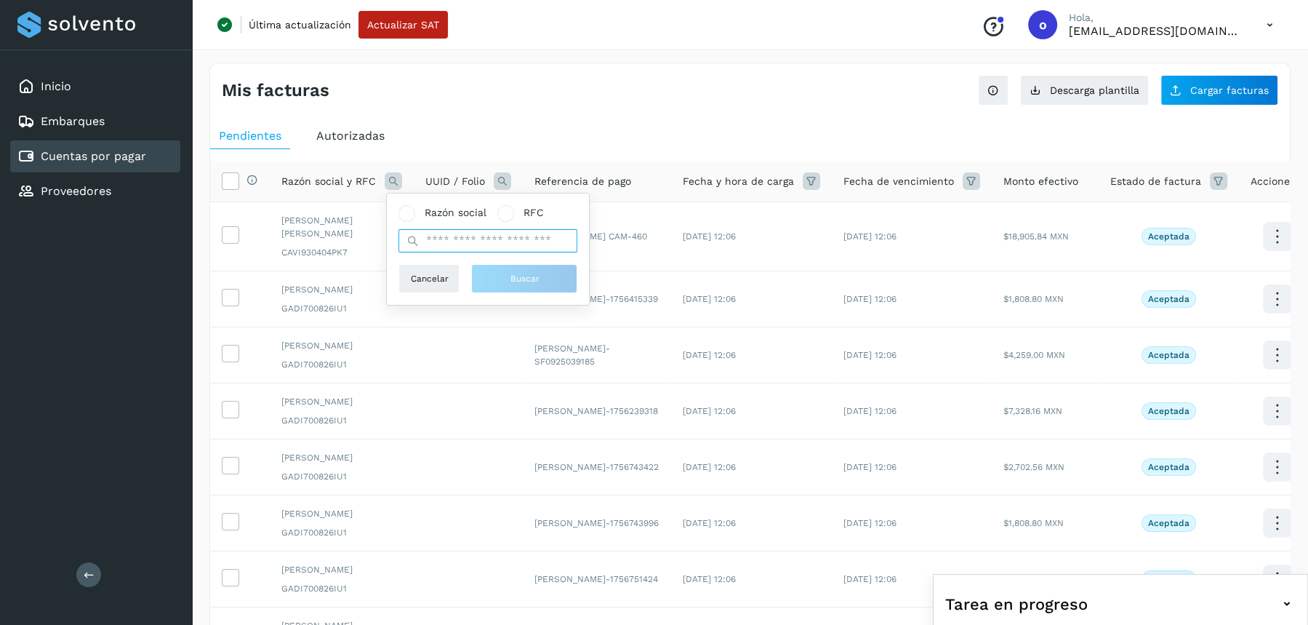
click at [436, 244] on input "text" at bounding box center [488, 240] width 179 height 23
paste input "**********"
type input "**********"
click at [486, 255] on div "**********" at bounding box center [488, 249] width 179 height 88
click at [503, 278] on button "Buscar" at bounding box center [524, 278] width 106 height 29
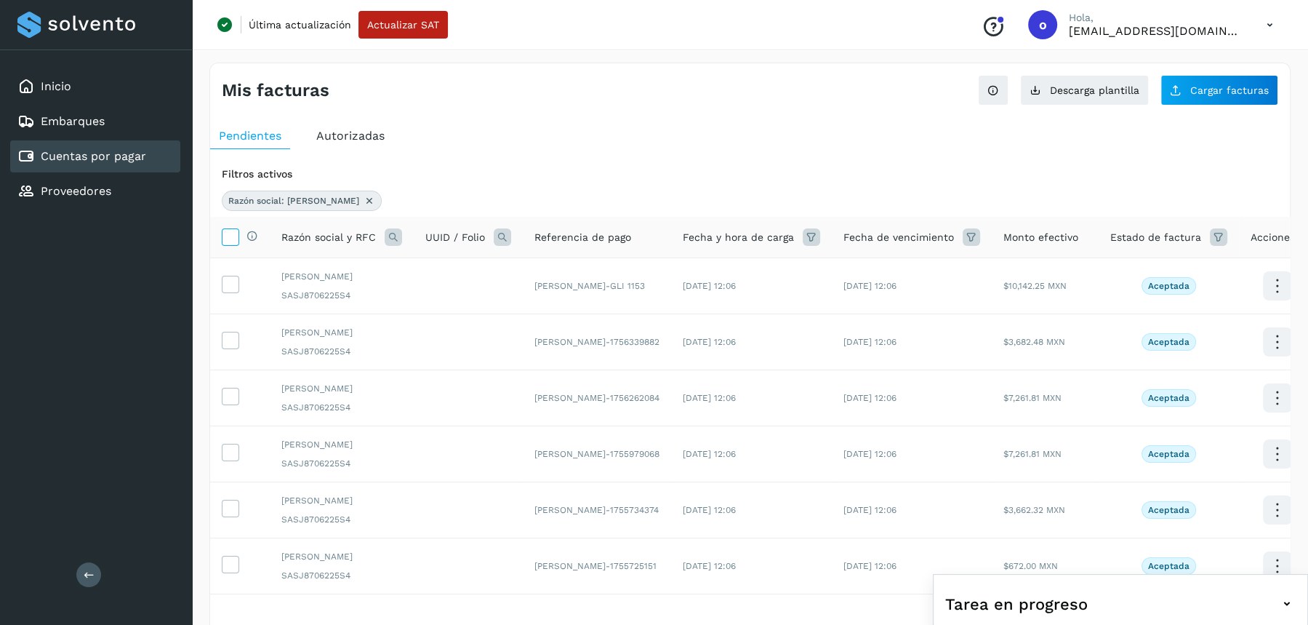
click at [236, 243] on span at bounding box center [230, 239] width 15 height 12
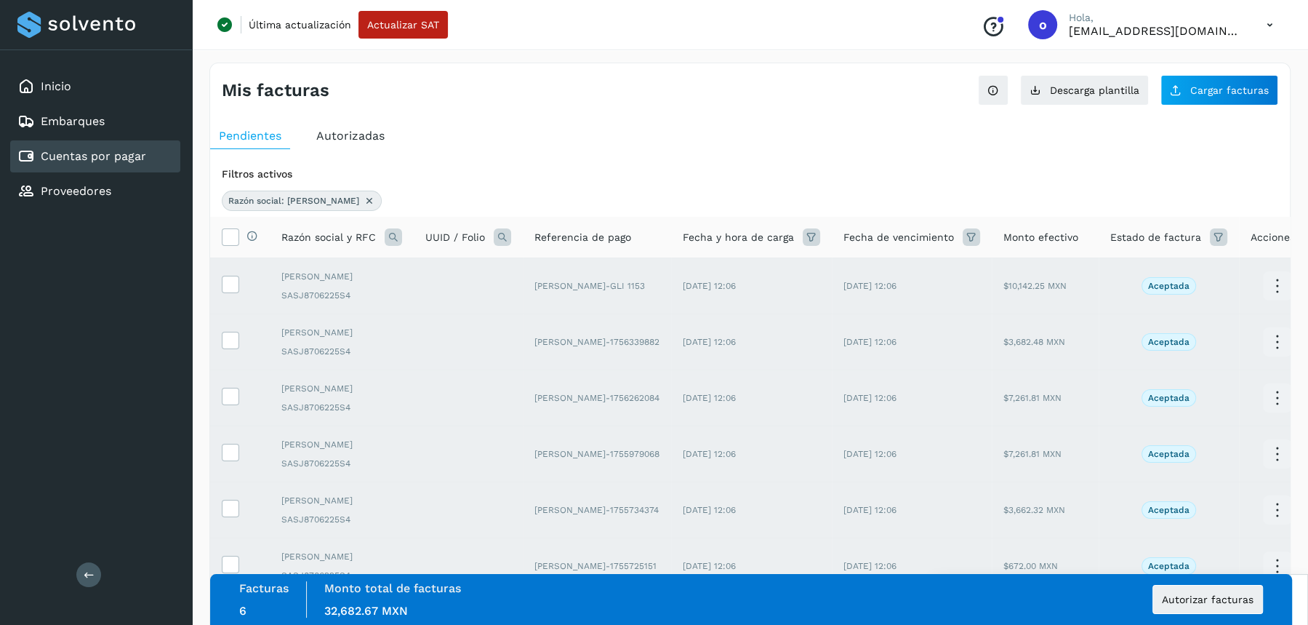
scroll to position [88, 0]
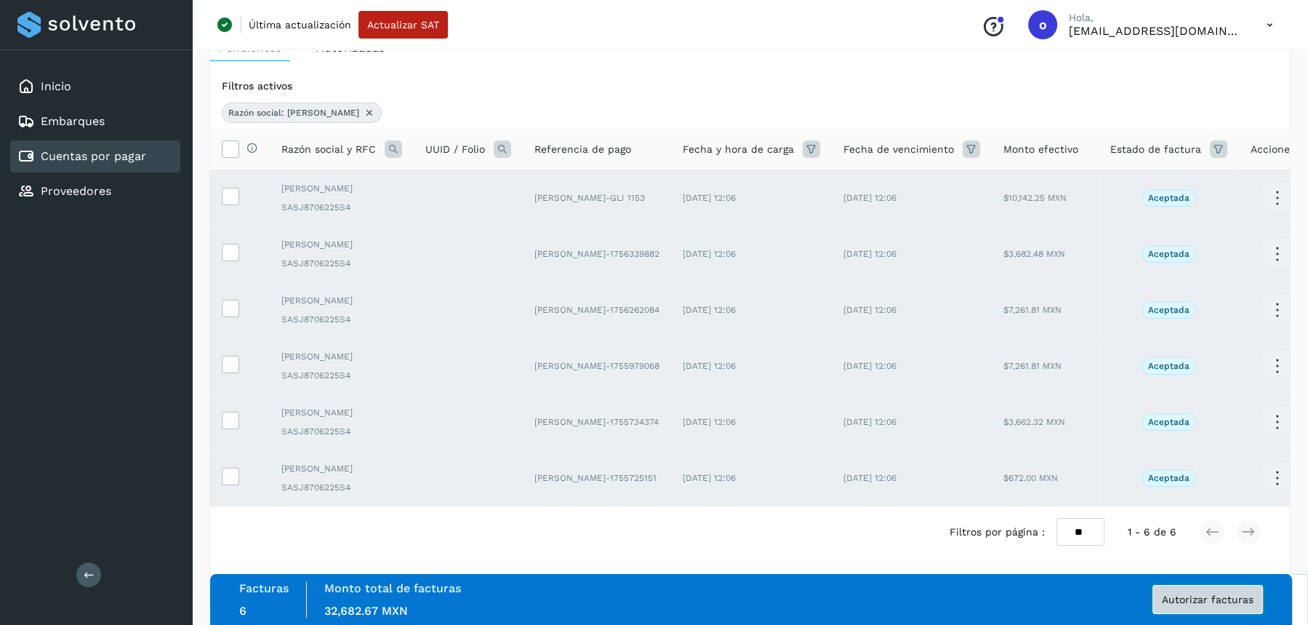
click at [1226, 596] on span "Autorizar facturas" at bounding box center [1208, 599] width 92 height 10
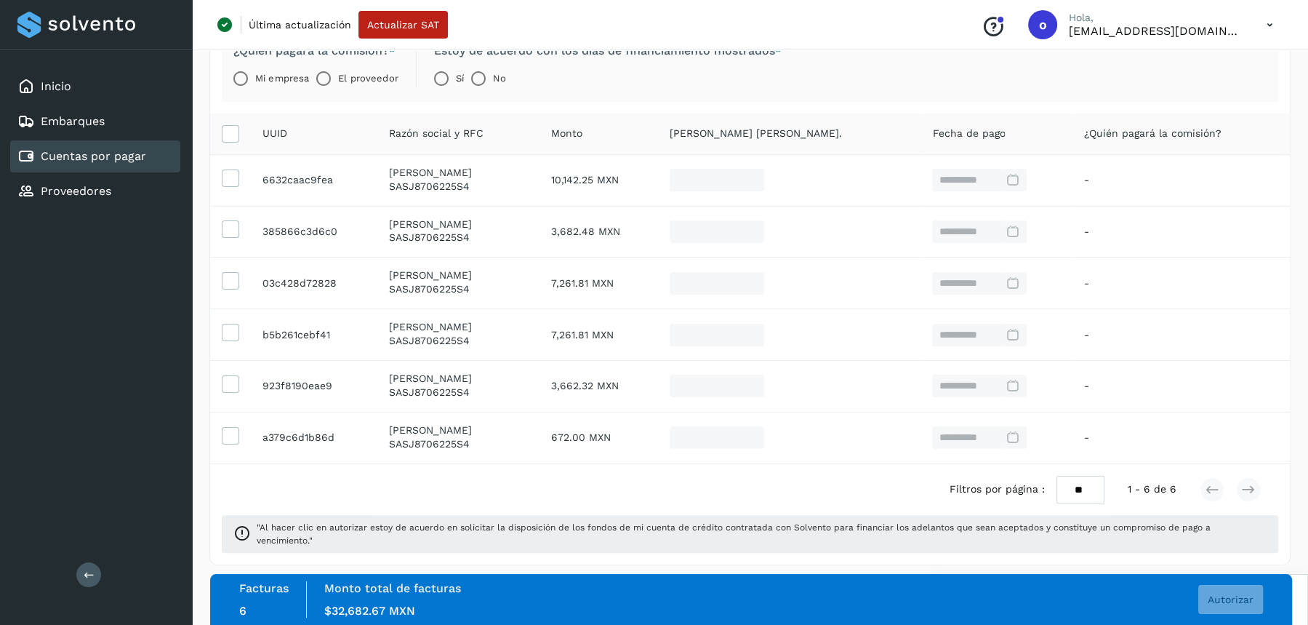
scroll to position [156, 0]
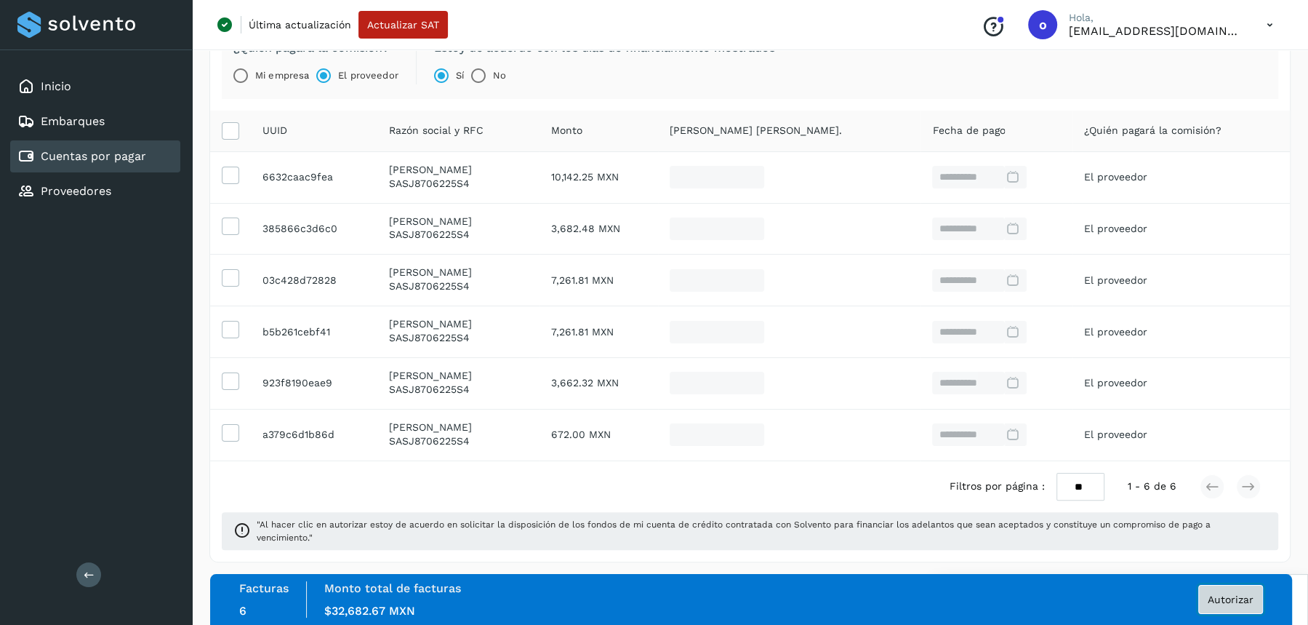
click at [1226, 597] on span "Autorizar" at bounding box center [1231, 599] width 46 height 10
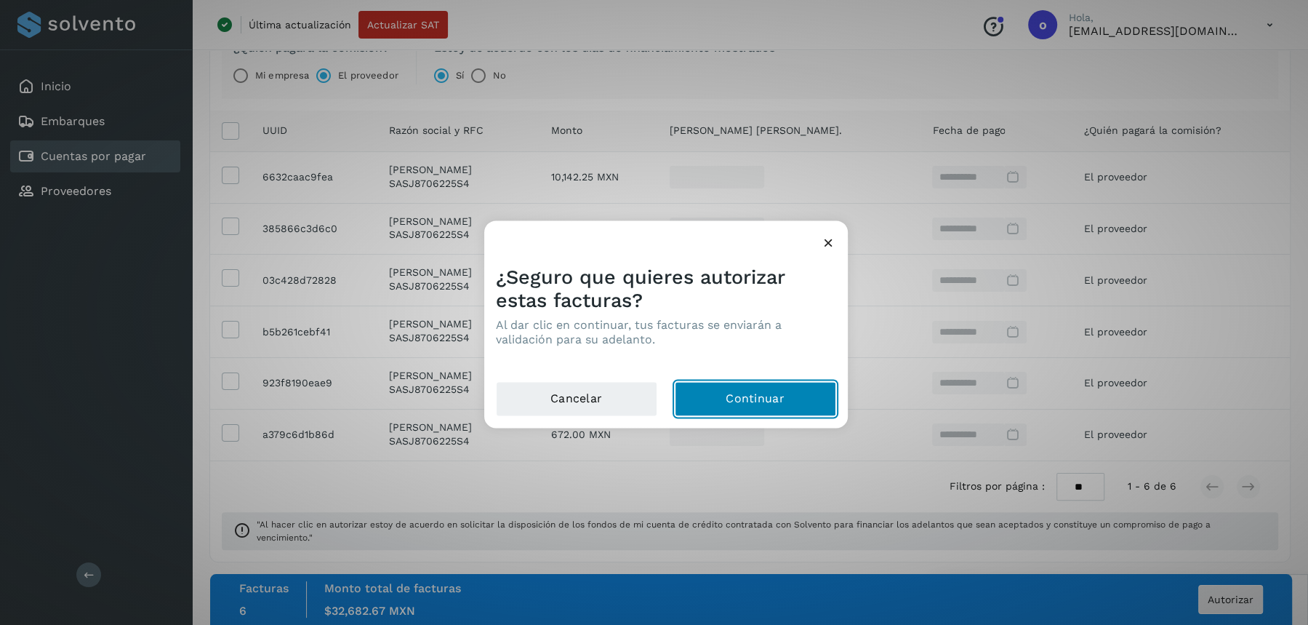
click at [780, 385] on button "Continuar" at bounding box center [755, 398] width 161 height 35
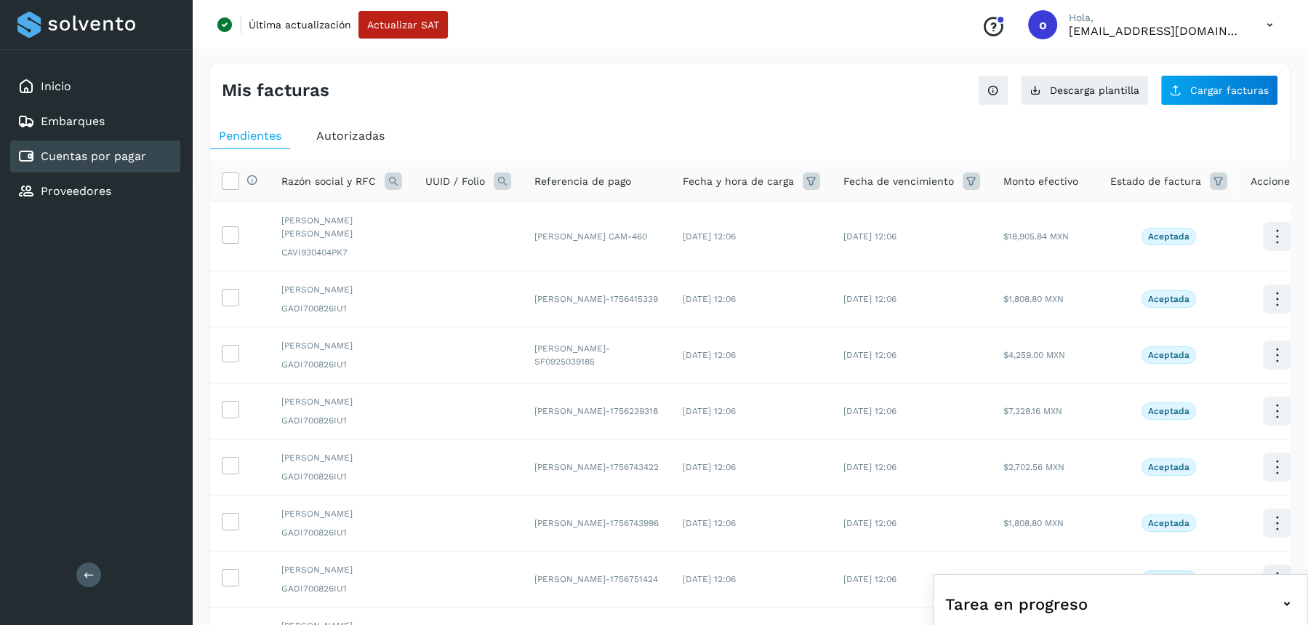
click at [392, 181] on icon at bounding box center [393, 180] width 17 height 17
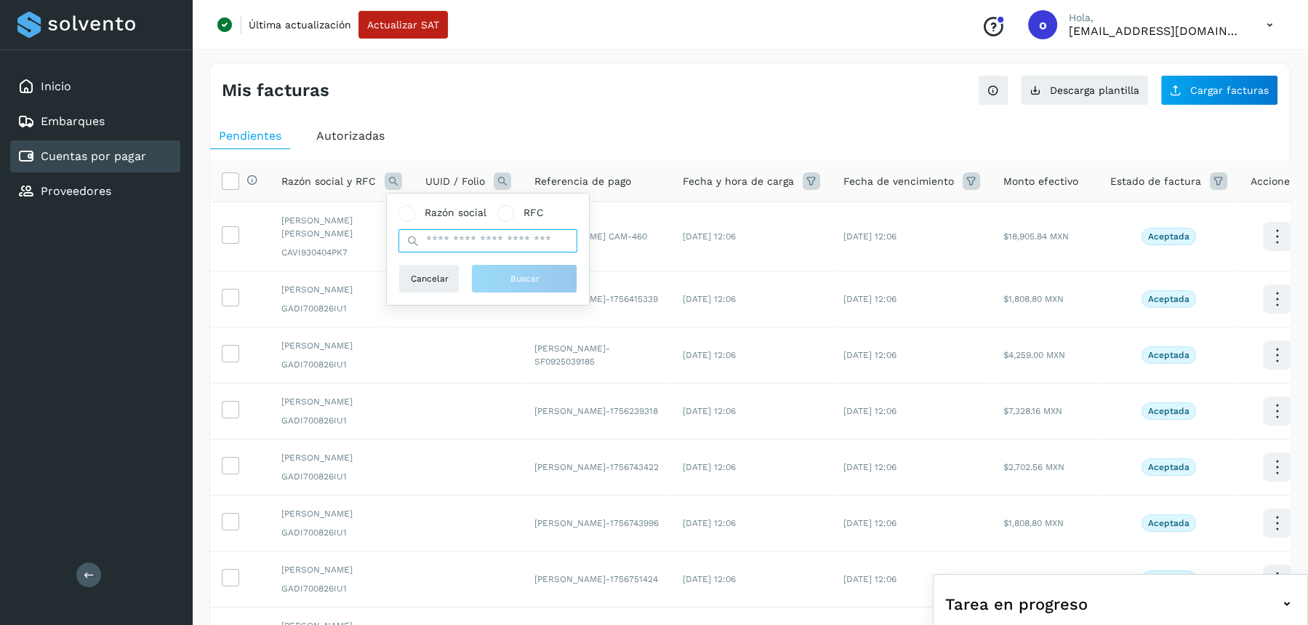
click at [433, 248] on input "text" at bounding box center [488, 240] width 179 height 23
paste input "**********"
type input "**********"
click at [500, 285] on button "Buscar" at bounding box center [532, 278] width 106 height 29
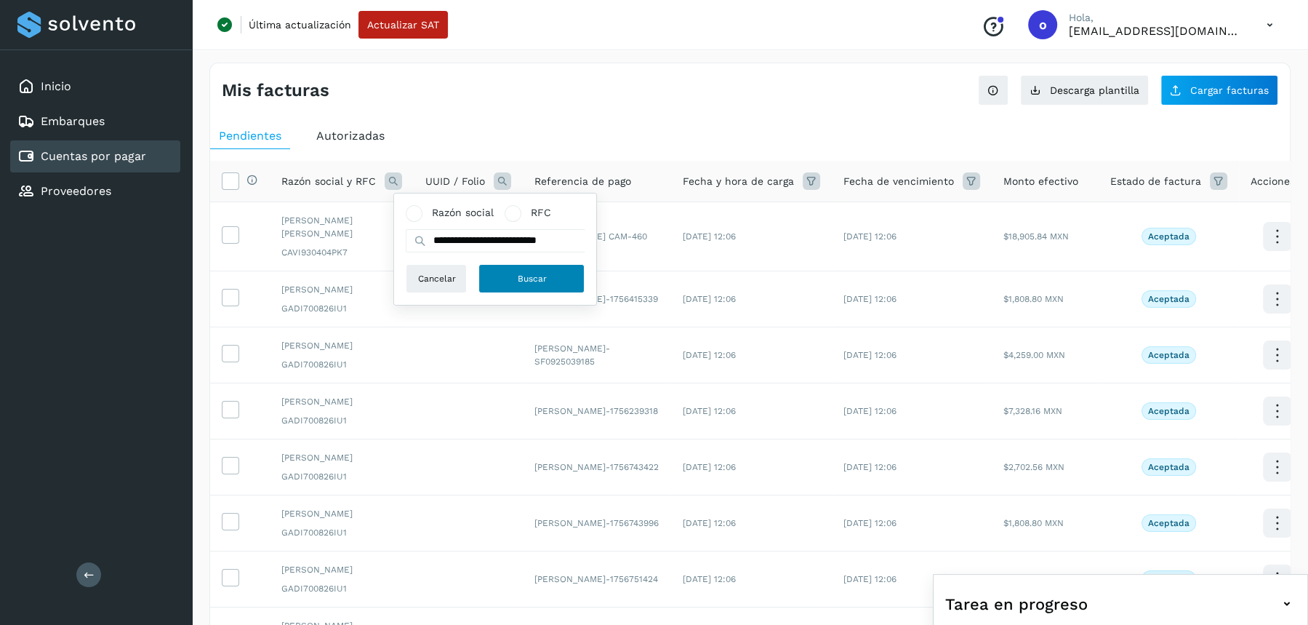
scroll to position [0, 0]
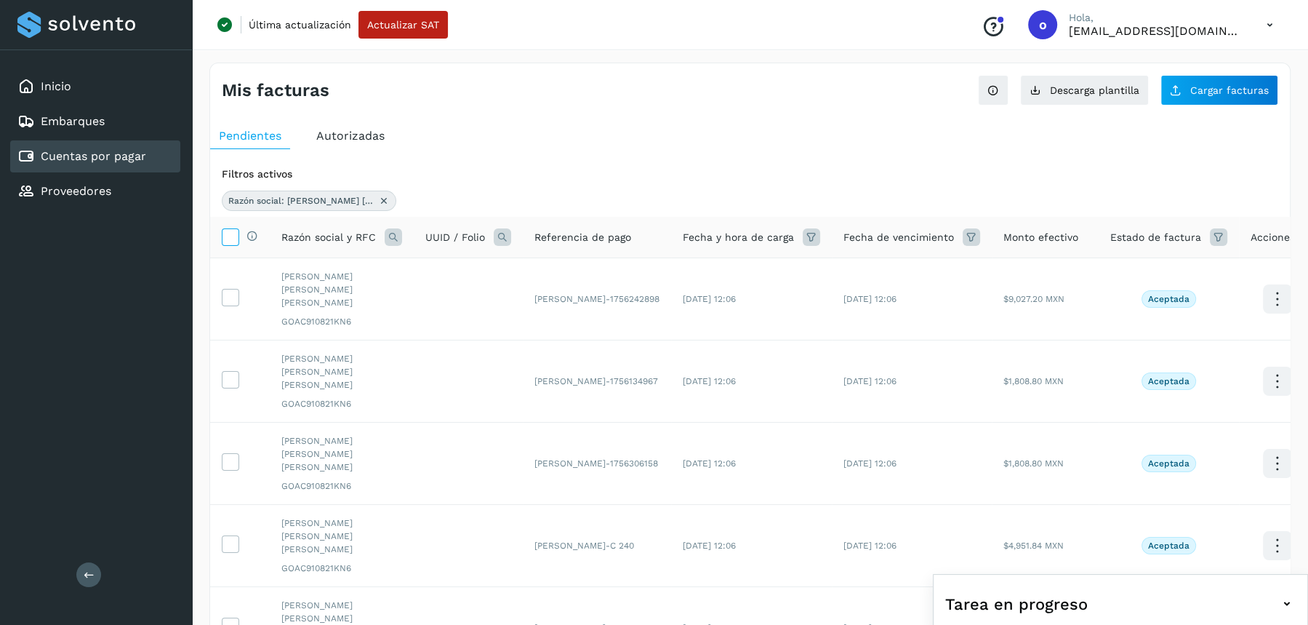
click at [233, 244] on label at bounding box center [230, 236] width 17 height 17
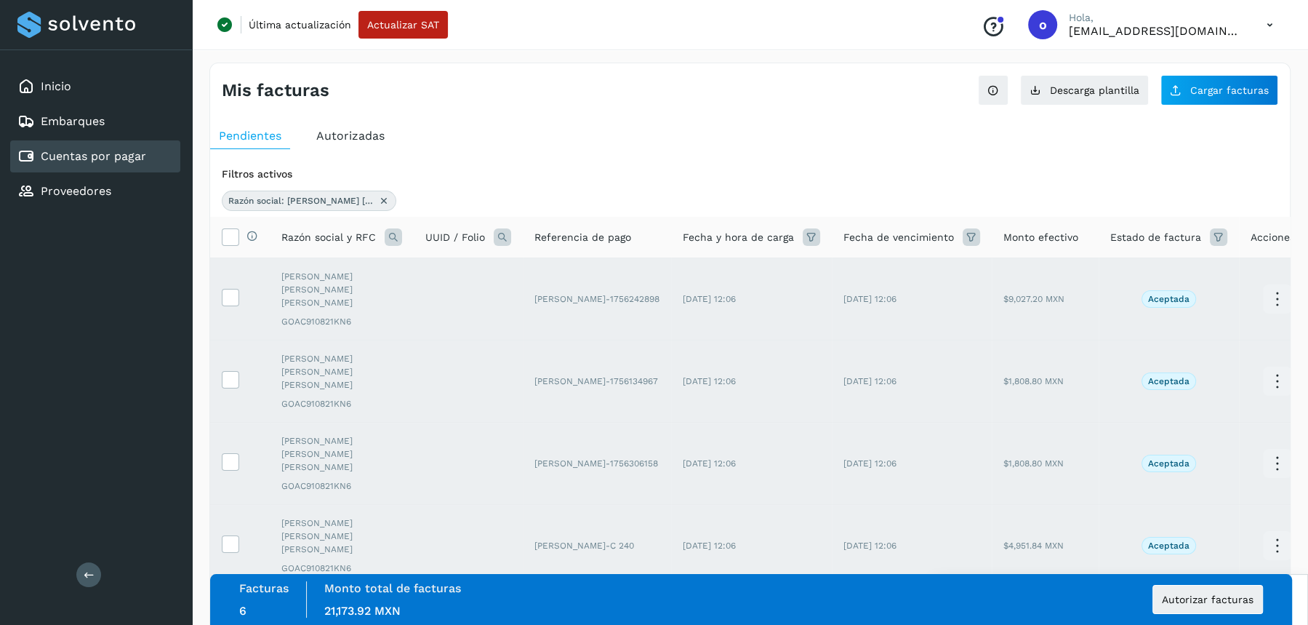
scroll to position [167, 0]
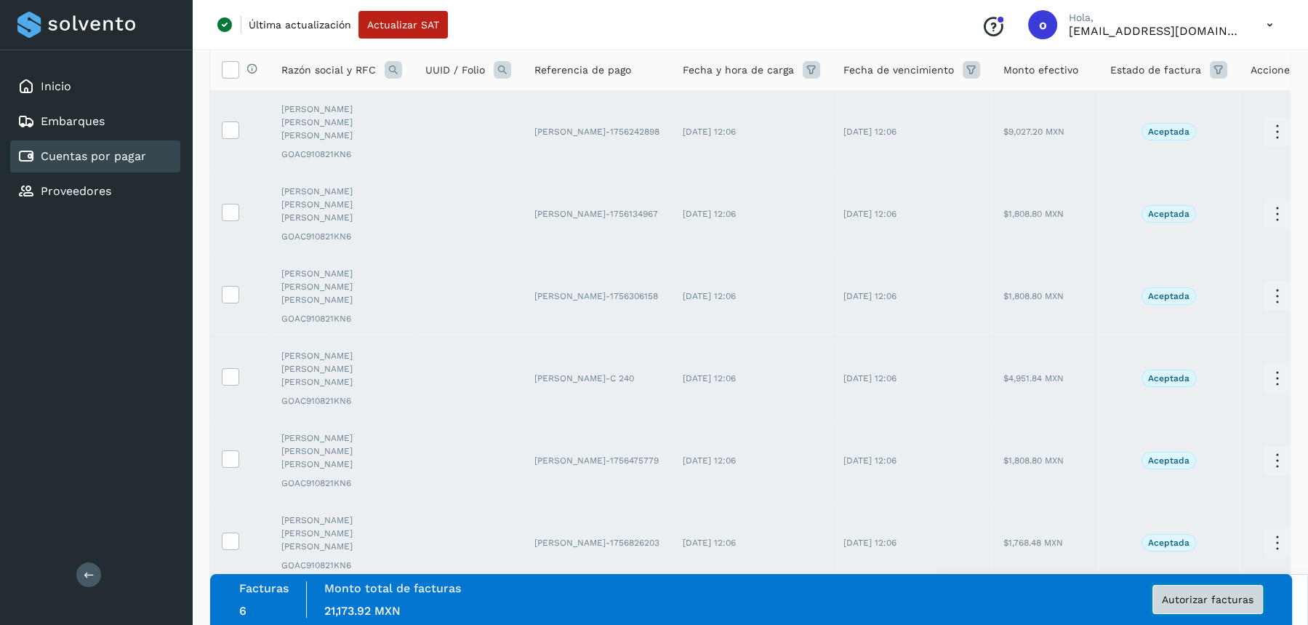
click at [1232, 594] on span "Autorizar facturas" at bounding box center [1208, 599] width 92 height 10
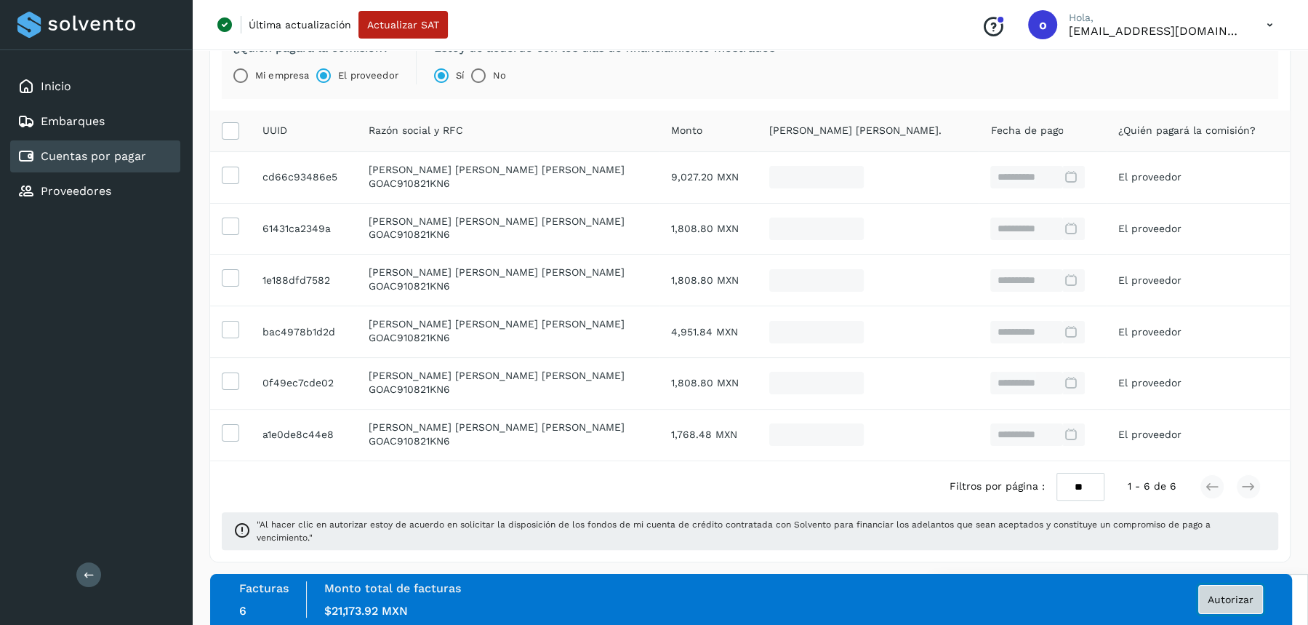
click at [1220, 600] on span "Autorizar" at bounding box center [1231, 599] width 46 height 10
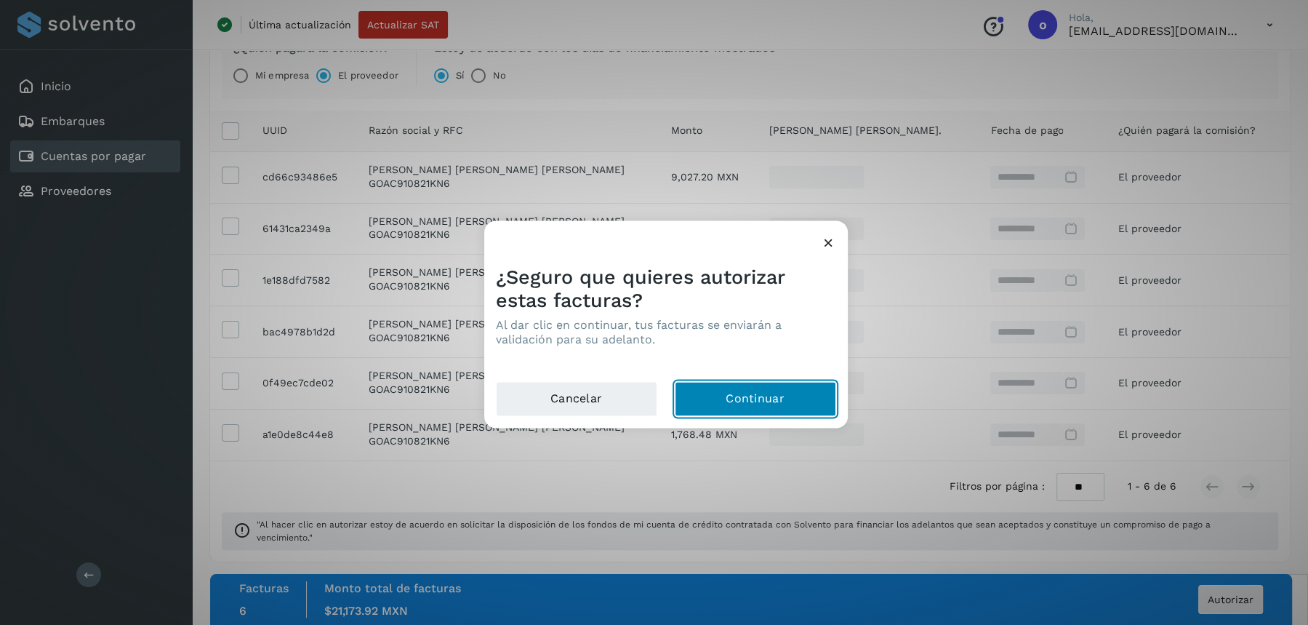
click at [791, 412] on button "Continuar" at bounding box center [755, 398] width 161 height 35
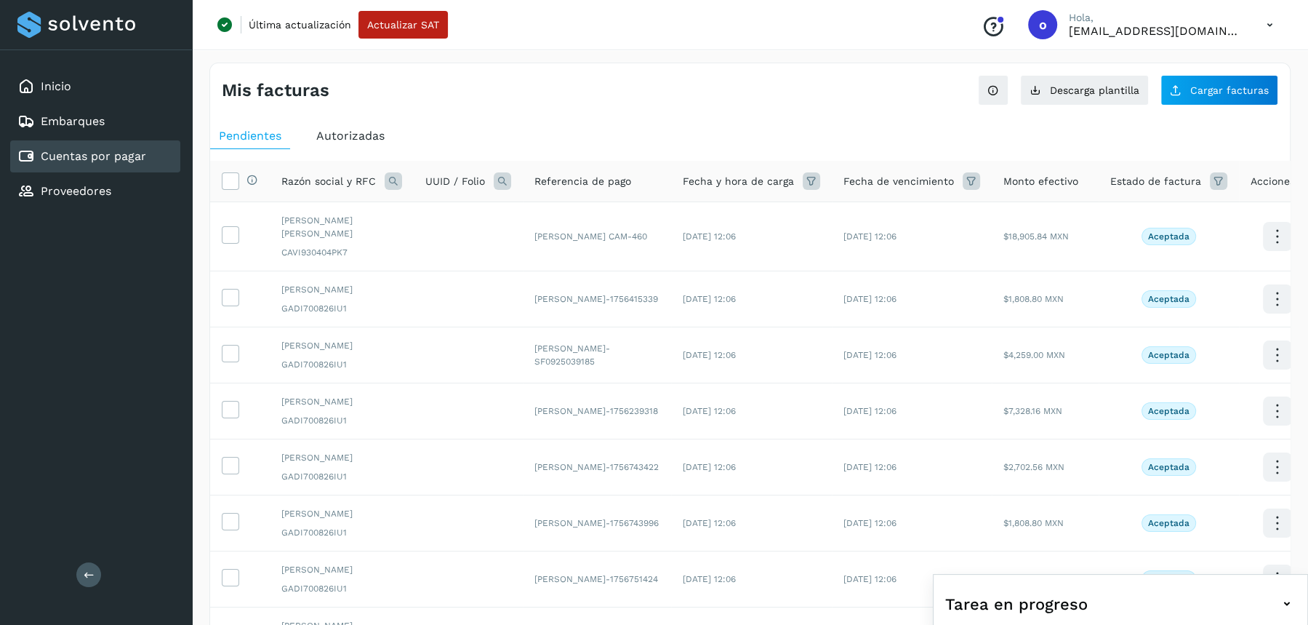
click at [400, 180] on icon at bounding box center [393, 180] width 17 height 17
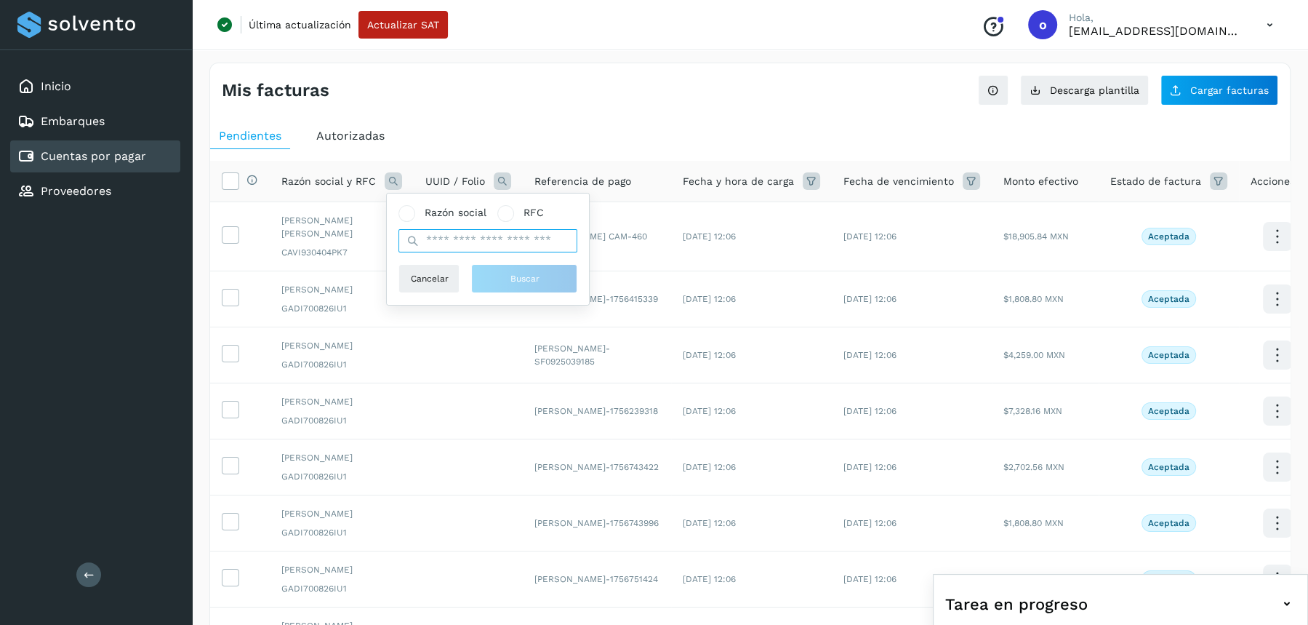
click at [449, 241] on input "text" at bounding box center [488, 240] width 179 height 23
paste input "**********"
type input "**********"
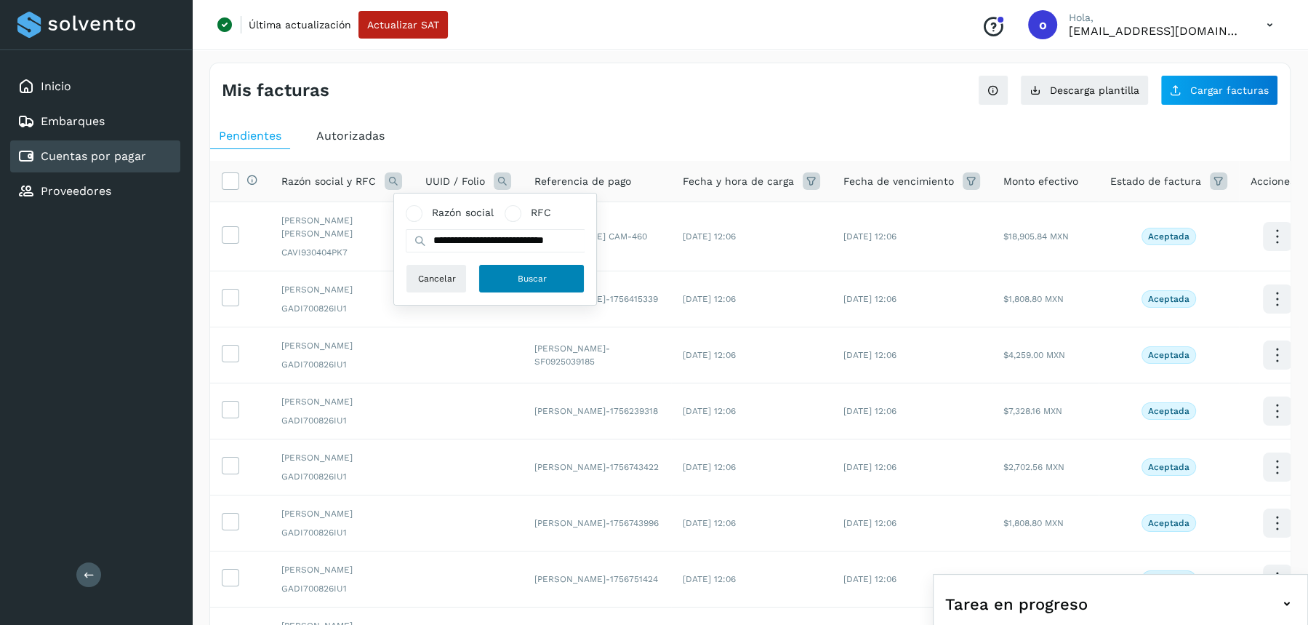
click at [515, 284] on button "Buscar" at bounding box center [532, 278] width 106 height 29
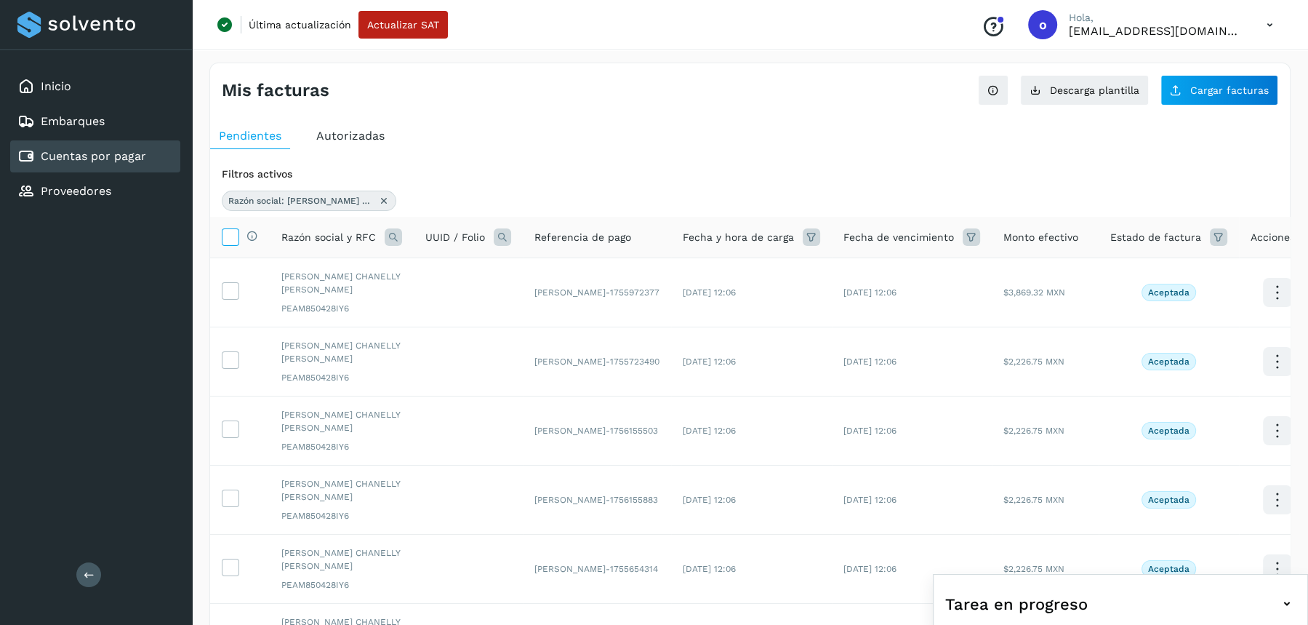
click at [234, 230] on icon at bounding box center [230, 235] width 15 height 15
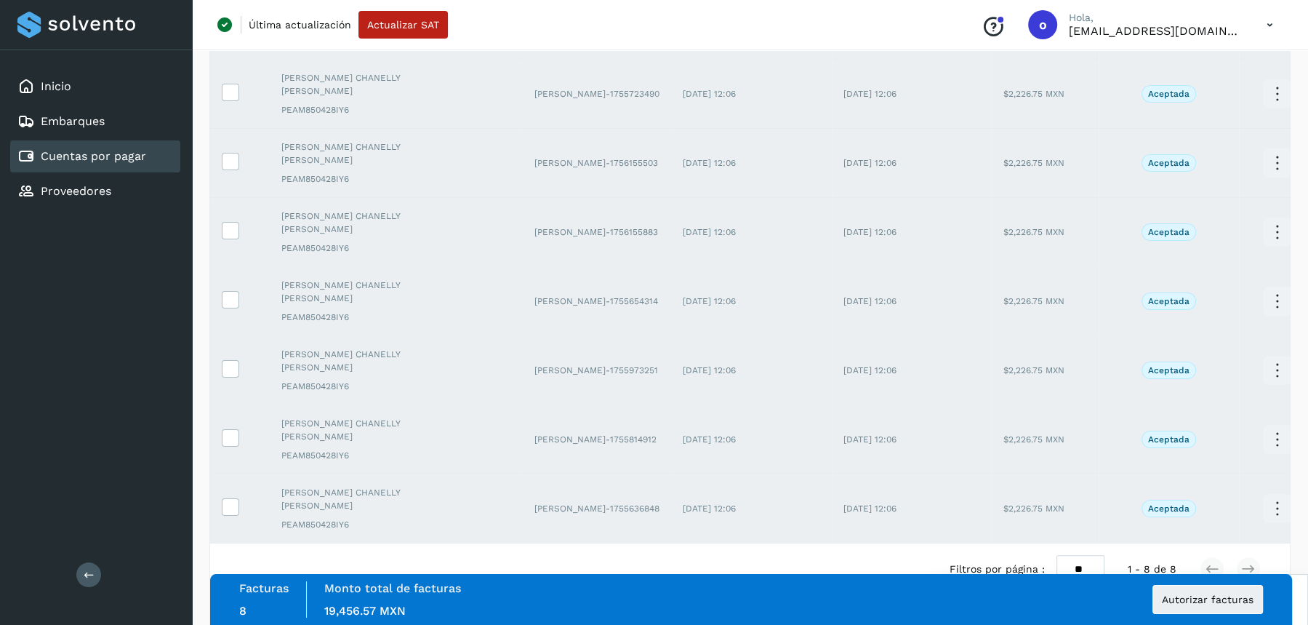
scroll to position [305, 0]
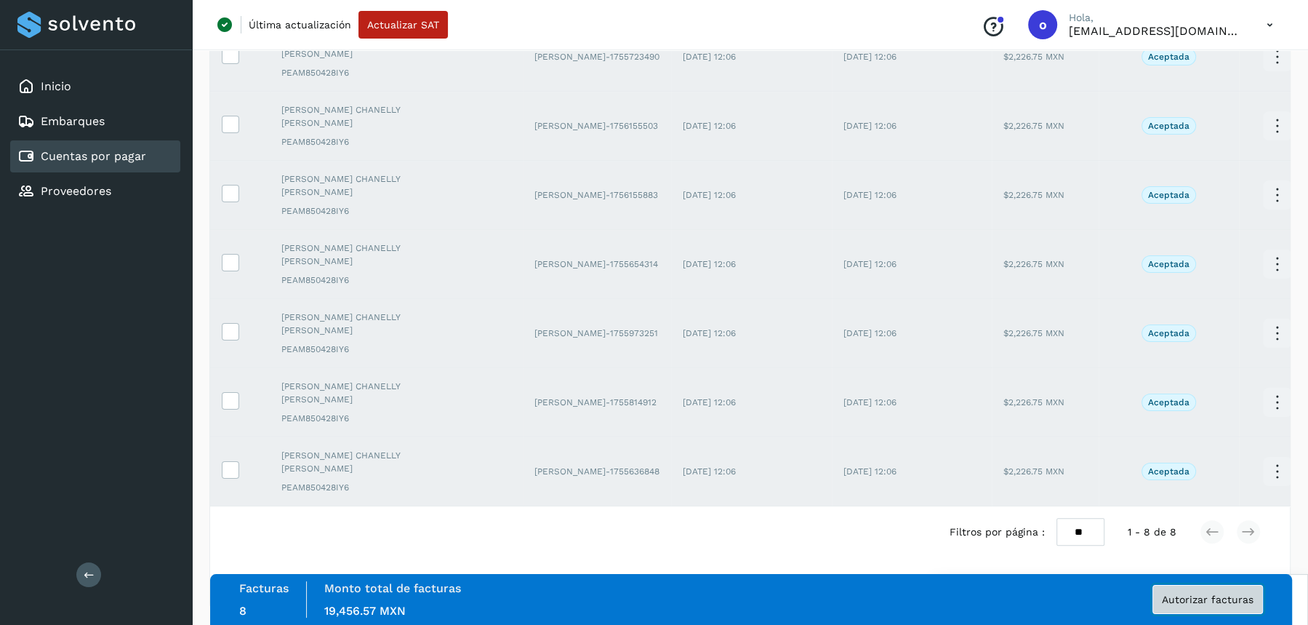
click at [1181, 599] on span "Autorizar facturas" at bounding box center [1208, 599] width 92 height 10
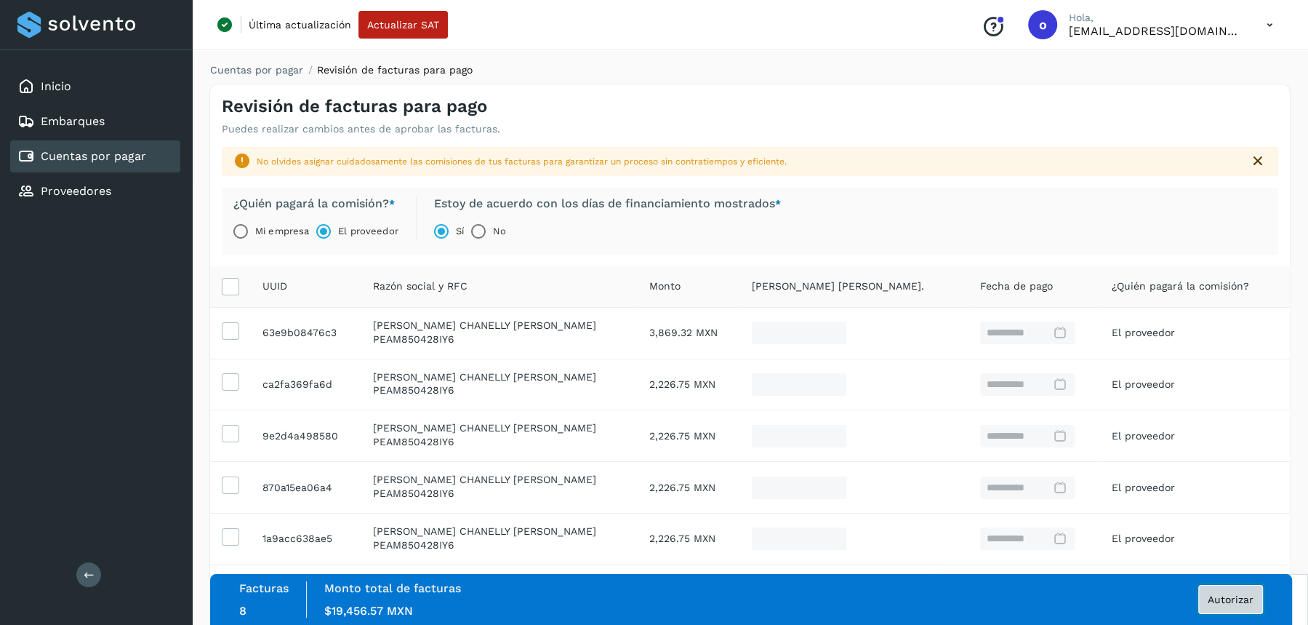
click at [1234, 604] on span "Autorizar" at bounding box center [1231, 599] width 46 height 10
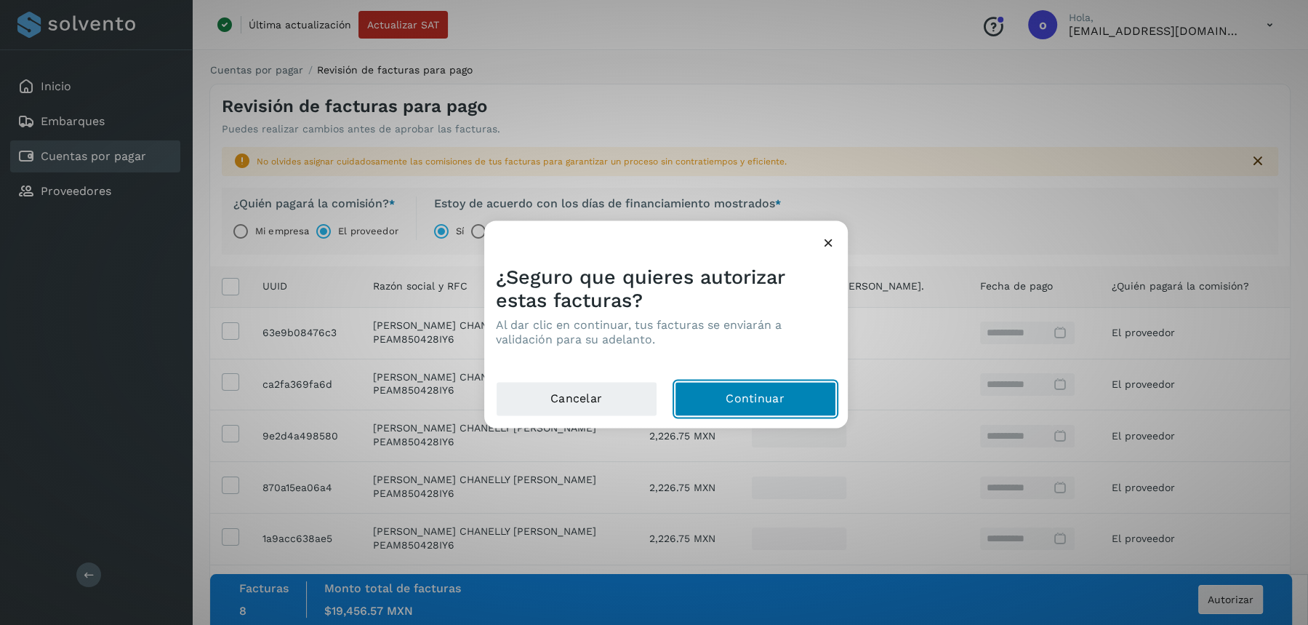
click at [777, 400] on button "Continuar" at bounding box center [755, 398] width 161 height 35
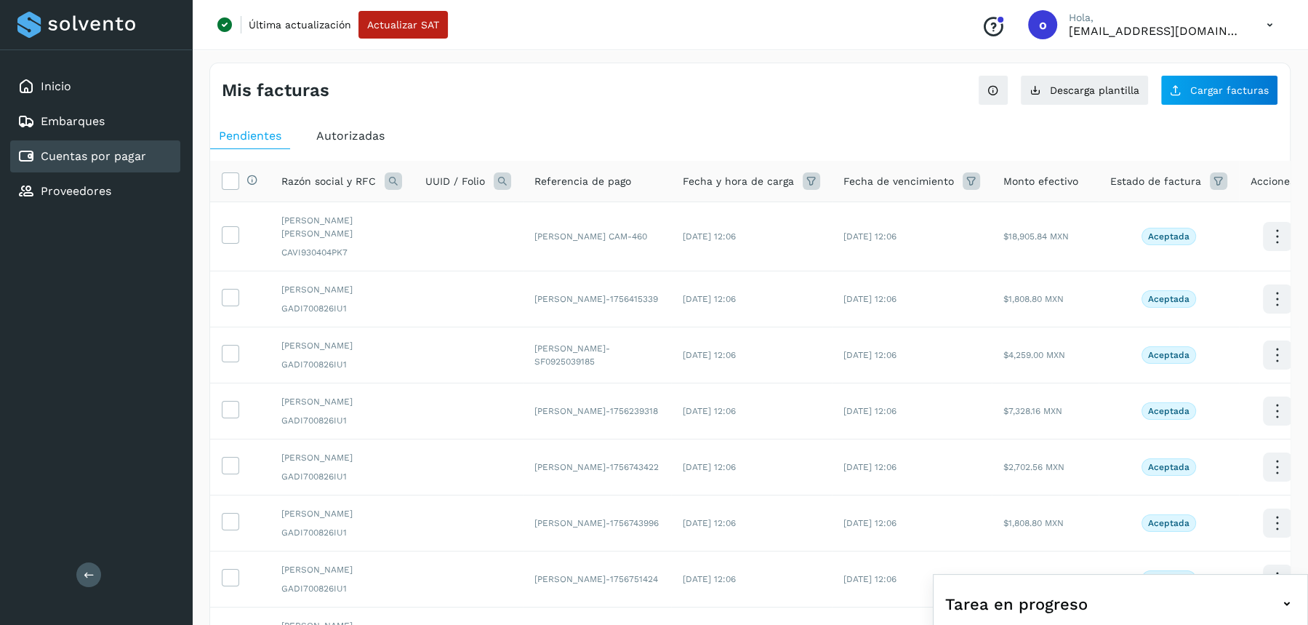
click at [385, 190] on th "Razón social y RFC" at bounding box center [342, 181] width 144 height 41
click at [391, 183] on icon at bounding box center [393, 180] width 17 height 17
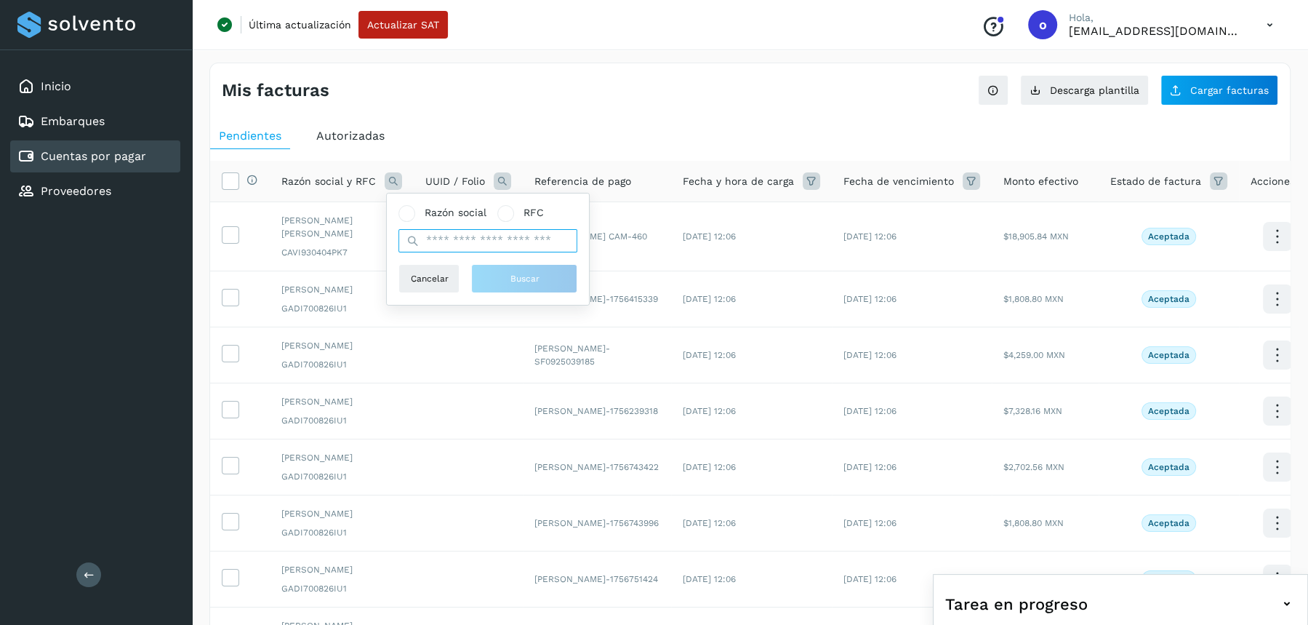
click at [431, 247] on input "text" at bounding box center [488, 240] width 179 height 23
type input "******"
click at [508, 272] on button "Buscar" at bounding box center [524, 278] width 106 height 29
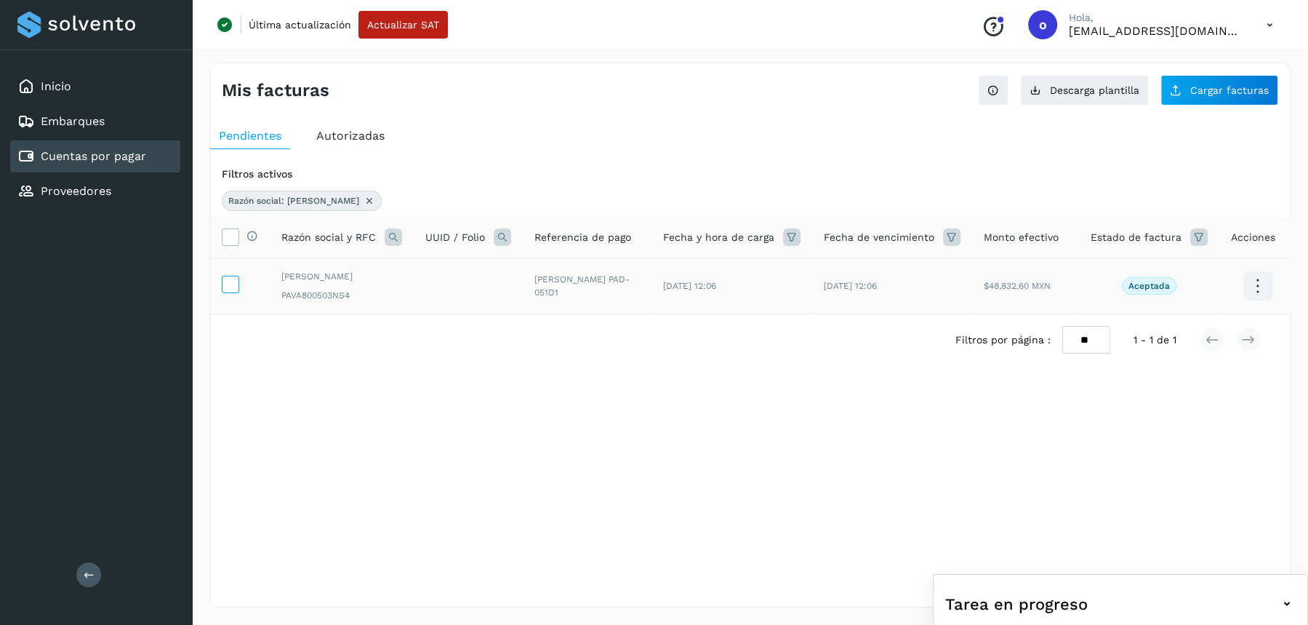
click at [235, 289] on icon at bounding box center [230, 283] width 15 height 15
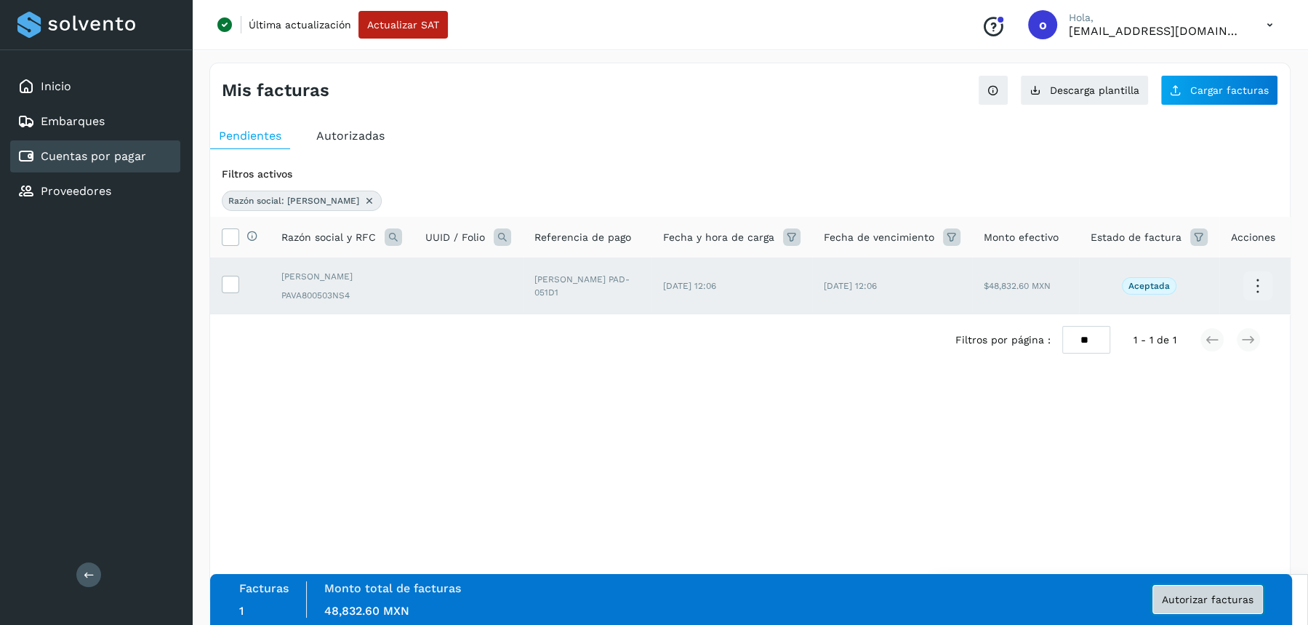
click at [1172, 594] on span "Autorizar facturas" at bounding box center [1208, 599] width 92 height 10
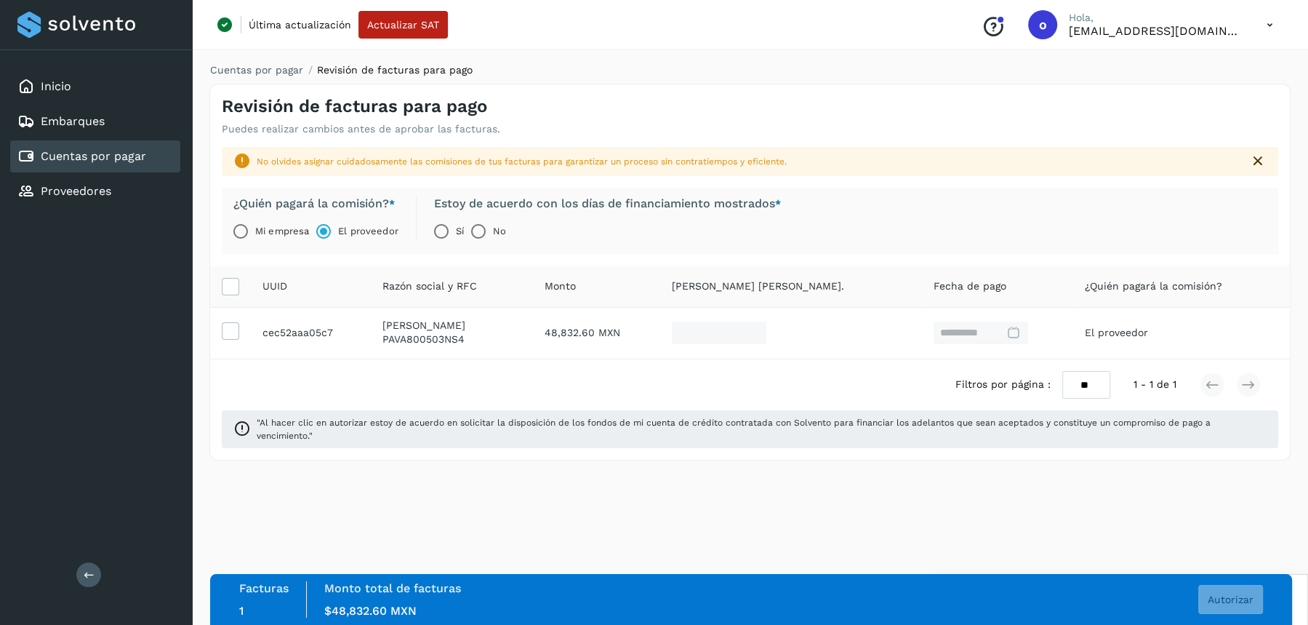
click at [460, 228] on label "Sí" at bounding box center [460, 231] width 8 height 29
click at [1231, 602] on span "Autorizar" at bounding box center [1231, 599] width 46 height 10
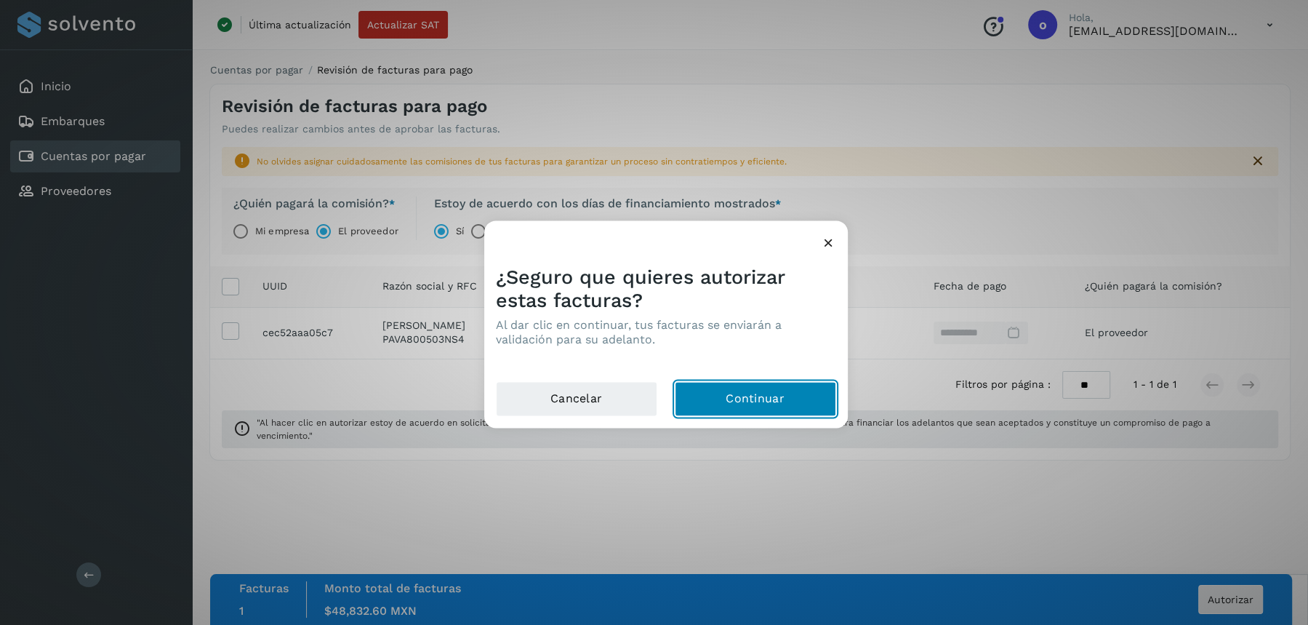
click at [818, 391] on button "Continuar" at bounding box center [755, 398] width 161 height 35
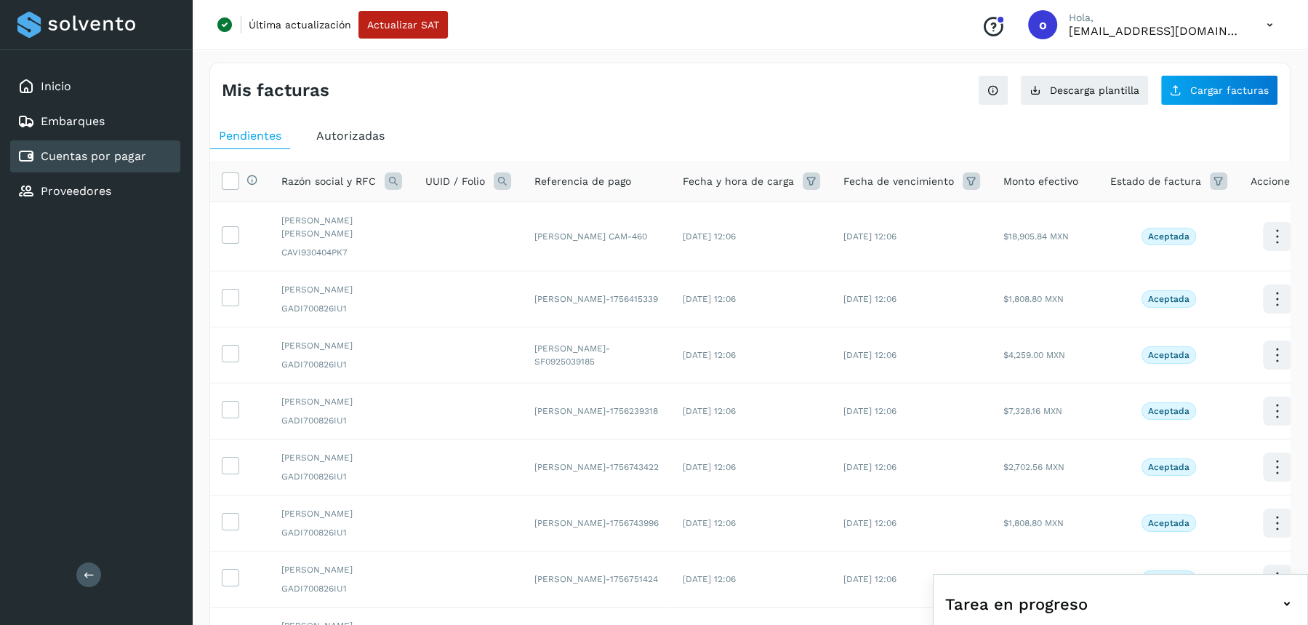
click at [377, 178] on div "Razón social y RFC" at bounding box center [341, 180] width 121 height 17
click at [383, 178] on div "Razón social y RFC" at bounding box center [341, 180] width 121 height 17
click at [393, 181] on icon at bounding box center [393, 180] width 17 height 17
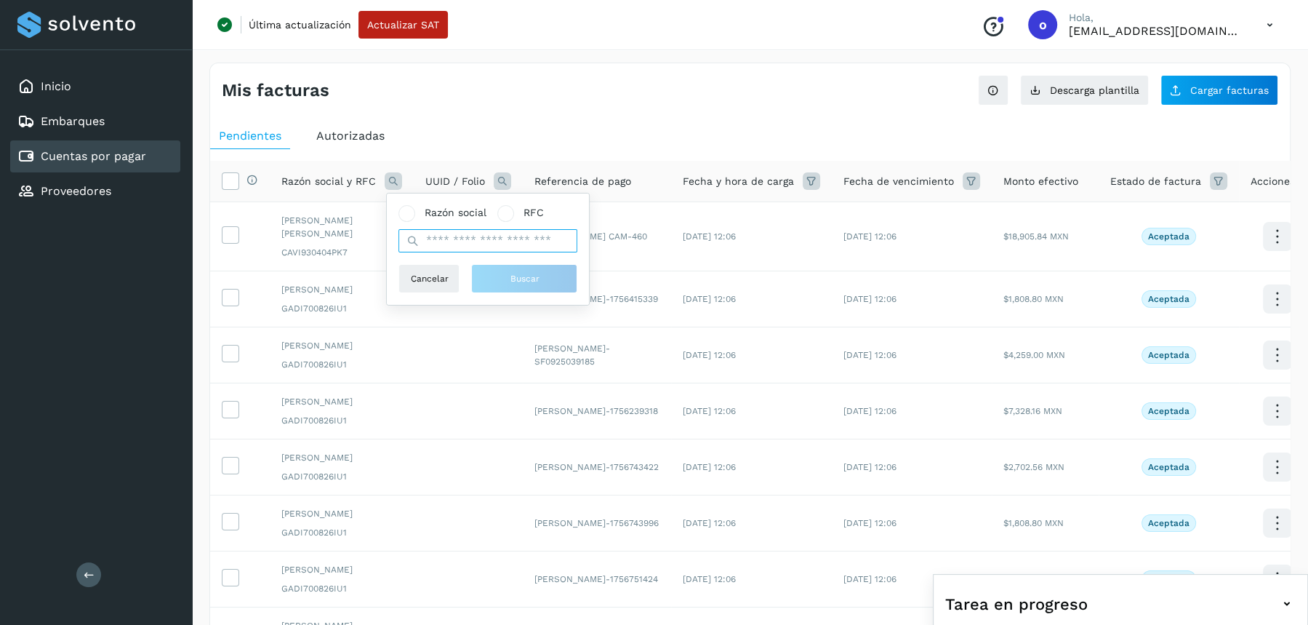
click at [475, 241] on input "text" at bounding box center [488, 240] width 179 height 23
type input "*****"
click at [537, 276] on span "Buscar" at bounding box center [524, 278] width 29 height 13
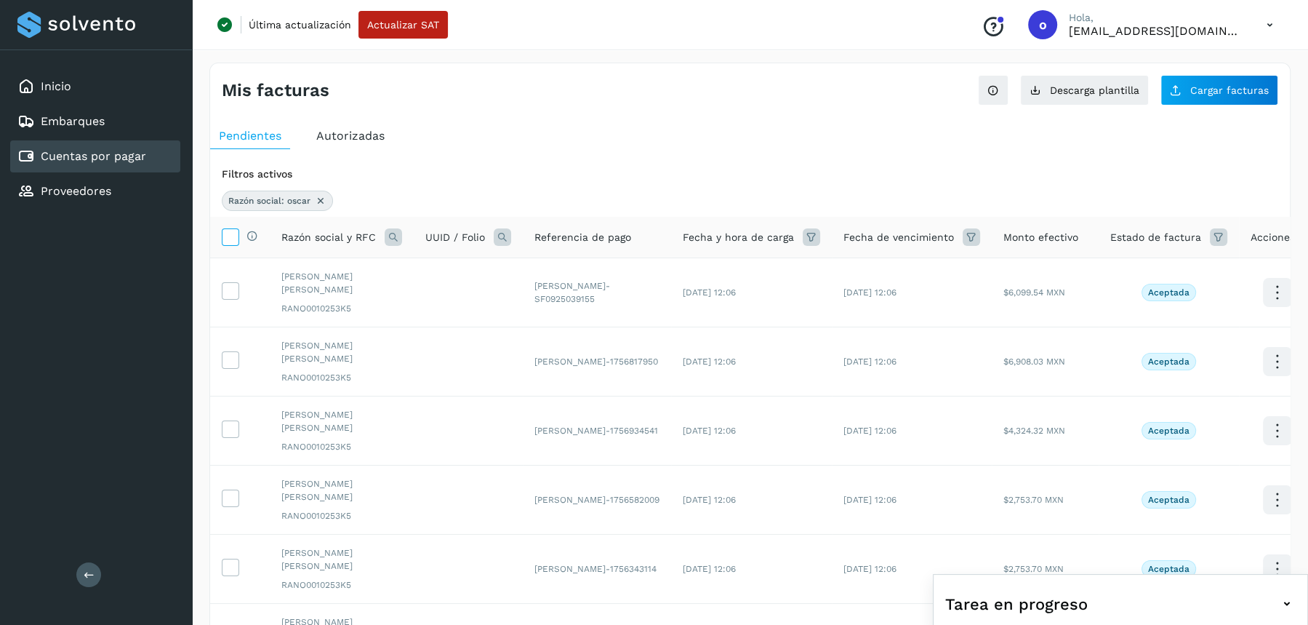
click at [232, 232] on icon at bounding box center [230, 235] width 15 height 15
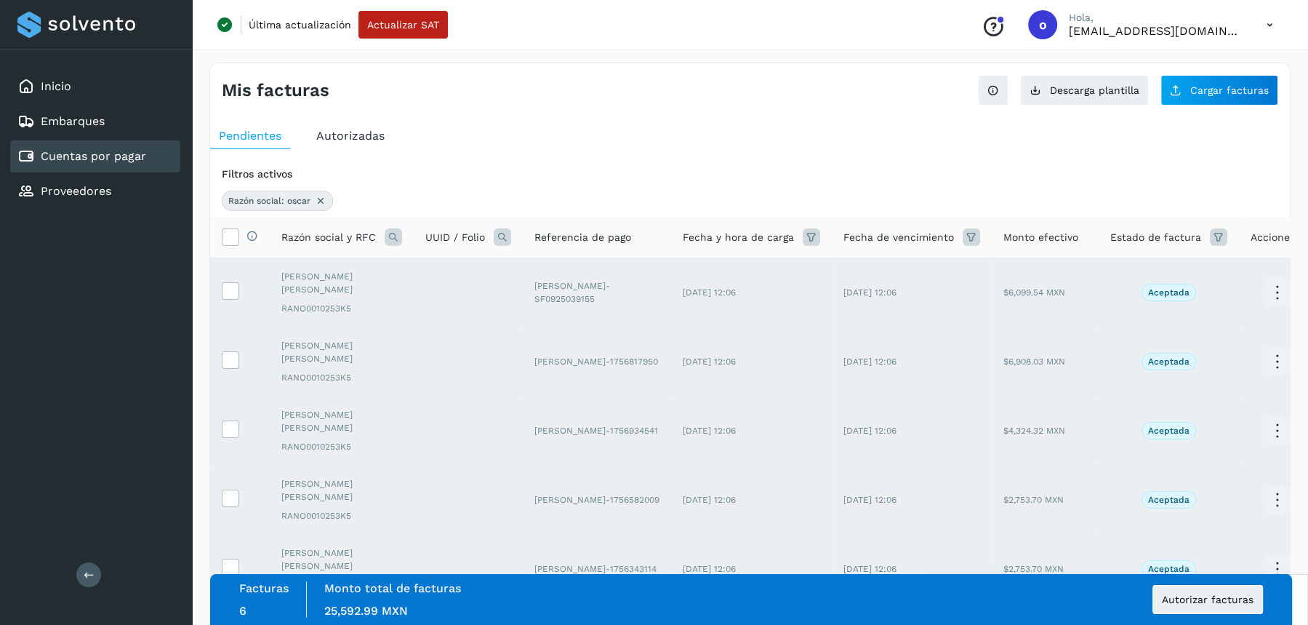
scroll to position [88, 0]
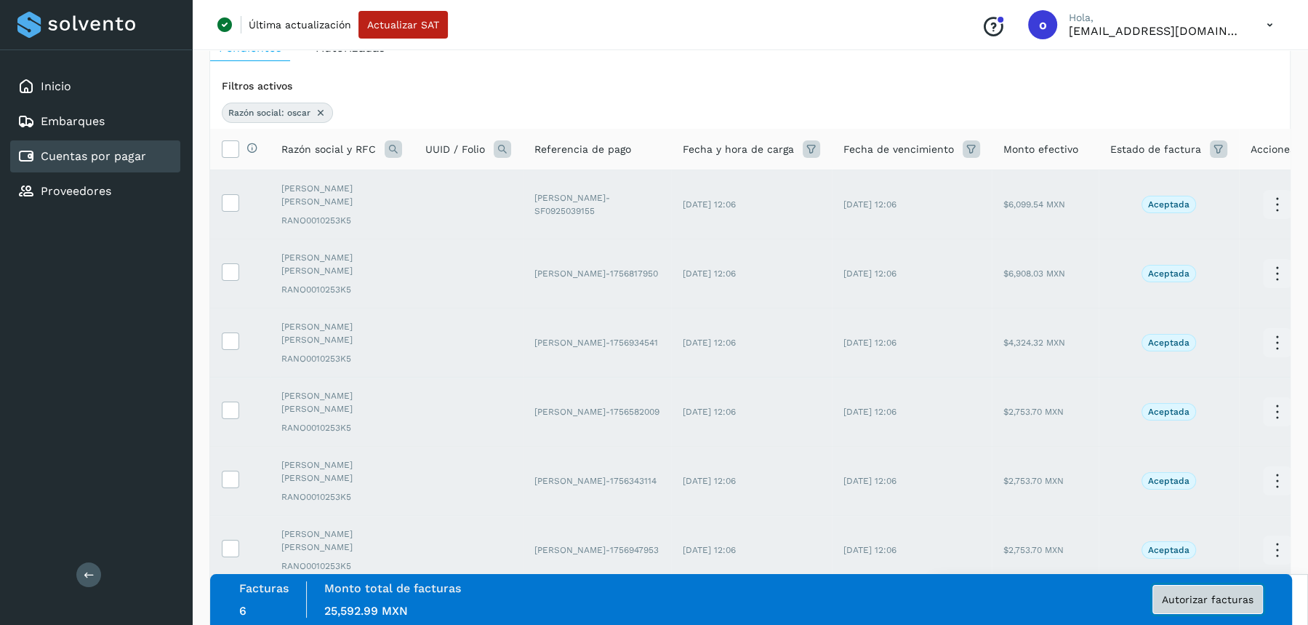
click at [1202, 601] on span "Autorizar facturas" at bounding box center [1208, 599] width 92 height 10
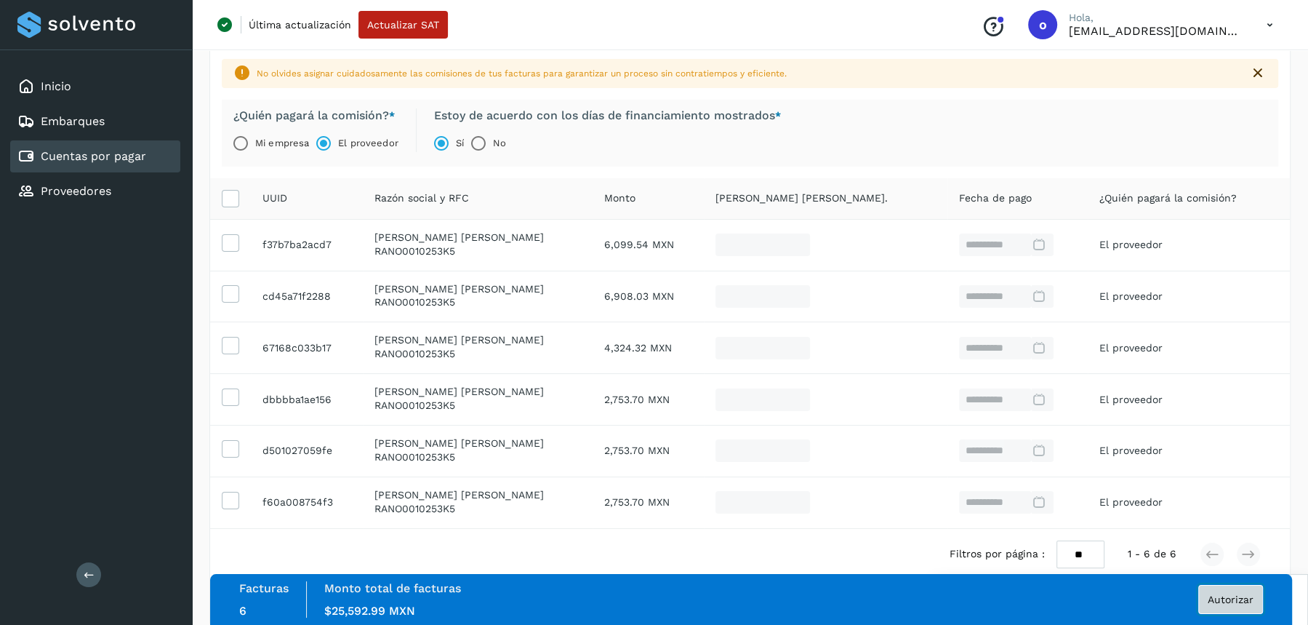
click at [1228, 604] on span "Autorizar" at bounding box center [1231, 599] width 46 height 10
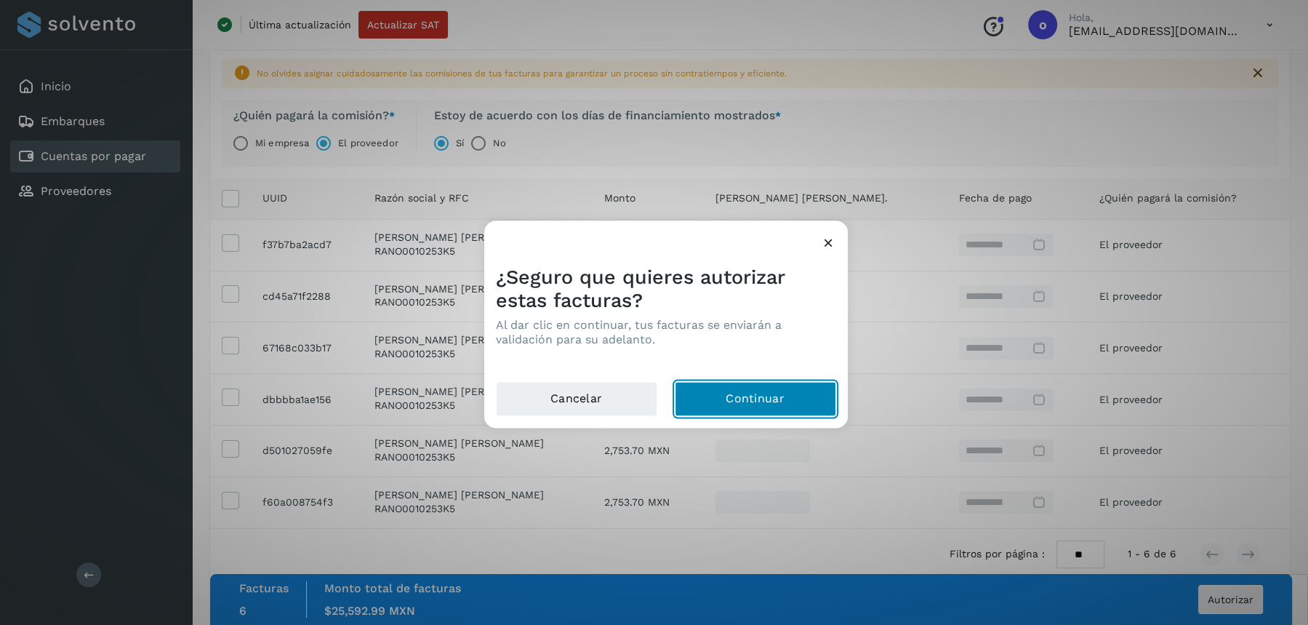
click at [783, 399] on button "Continuar" at bounding box center [755, 398] width 161 height 35
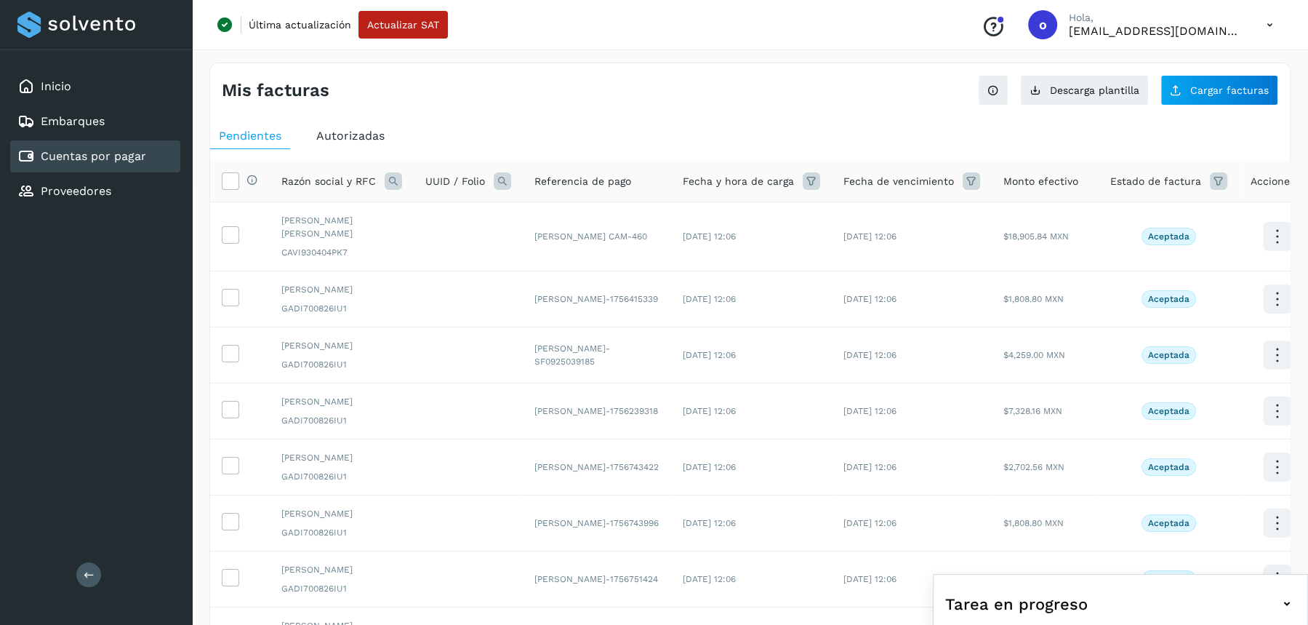
click at [392, 181] on icon at bounding box center [393, 180] width 17 height 17
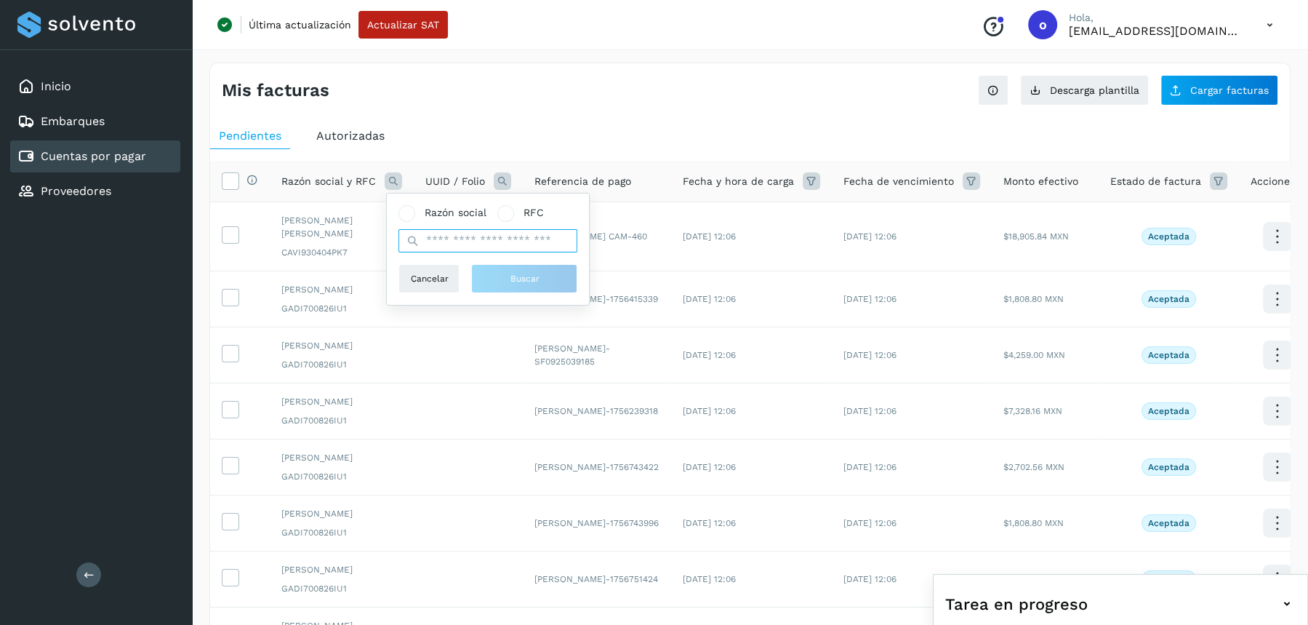
click at [473, 240] on input "text" at bounding box center [488, 240] width 179 height 23
type input "***"
click at [491, 284] on button "Buscar" at bounding box center [524, 278] width 106 height 29
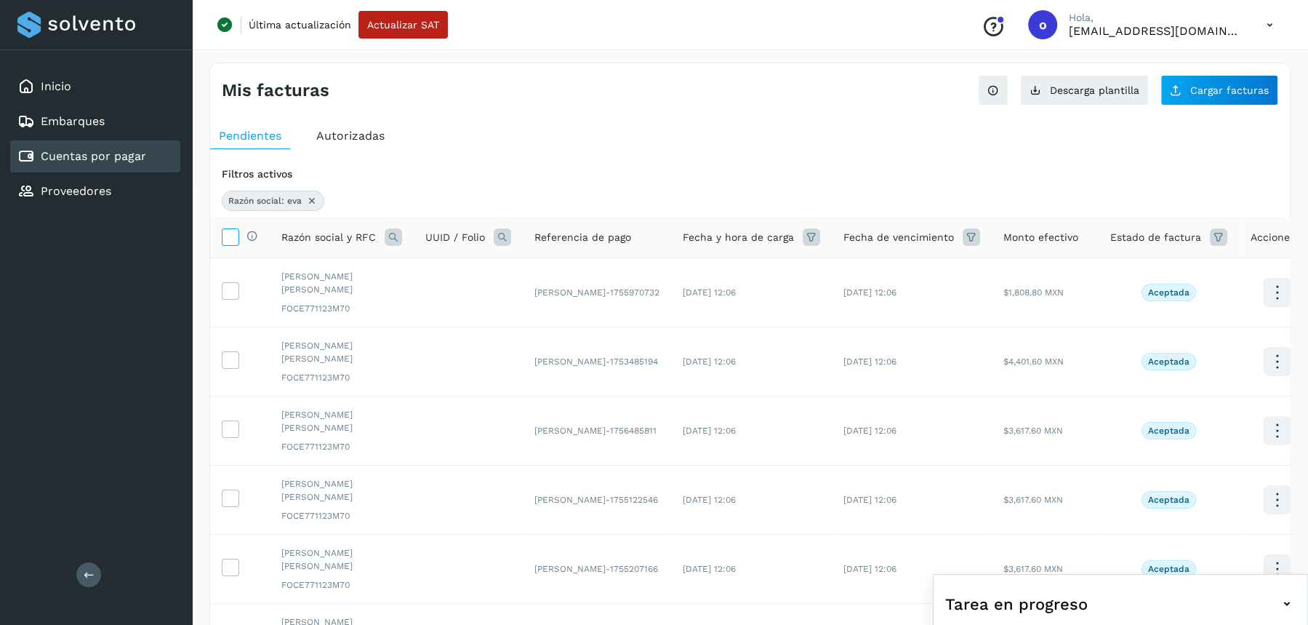
click at [236, 230] on icon at bounding box center [230, 235] width 15 height 15
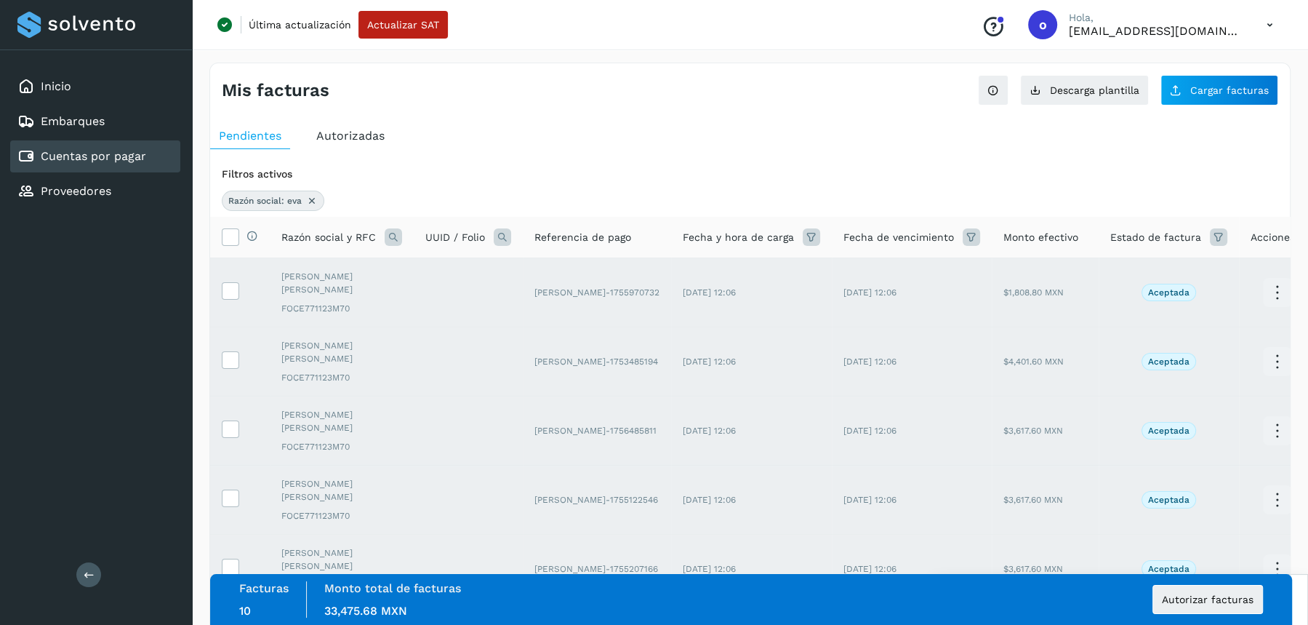
scroll to position [311, 0]
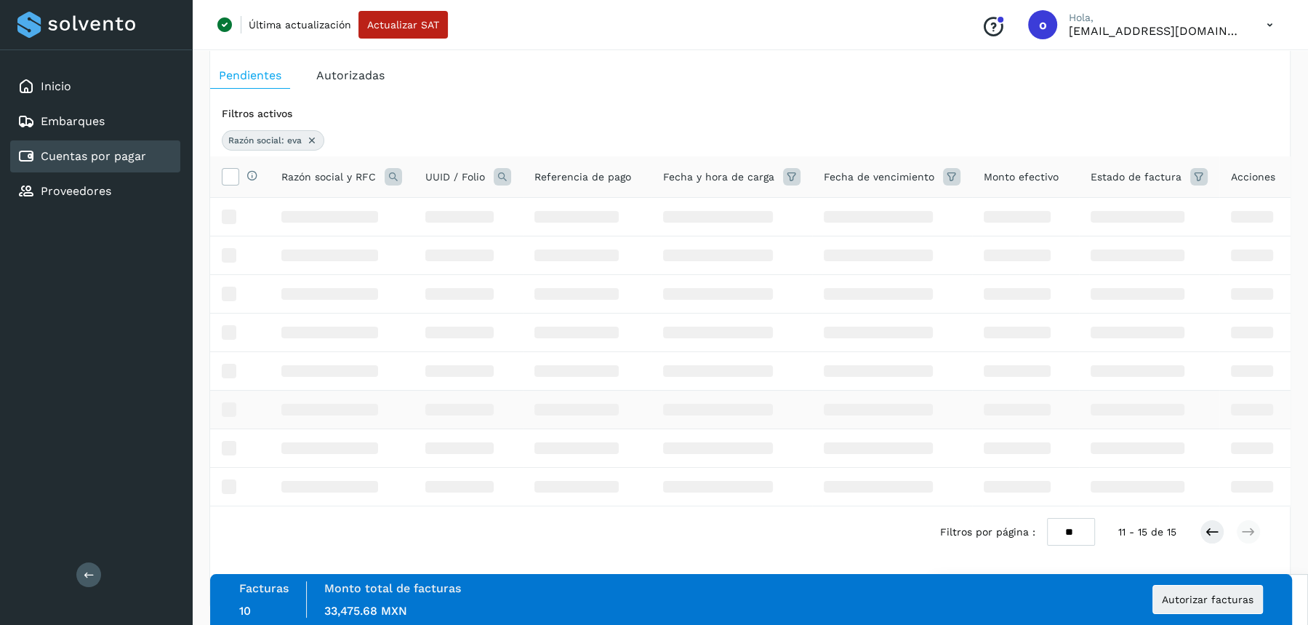
scroll to position [46, 0]
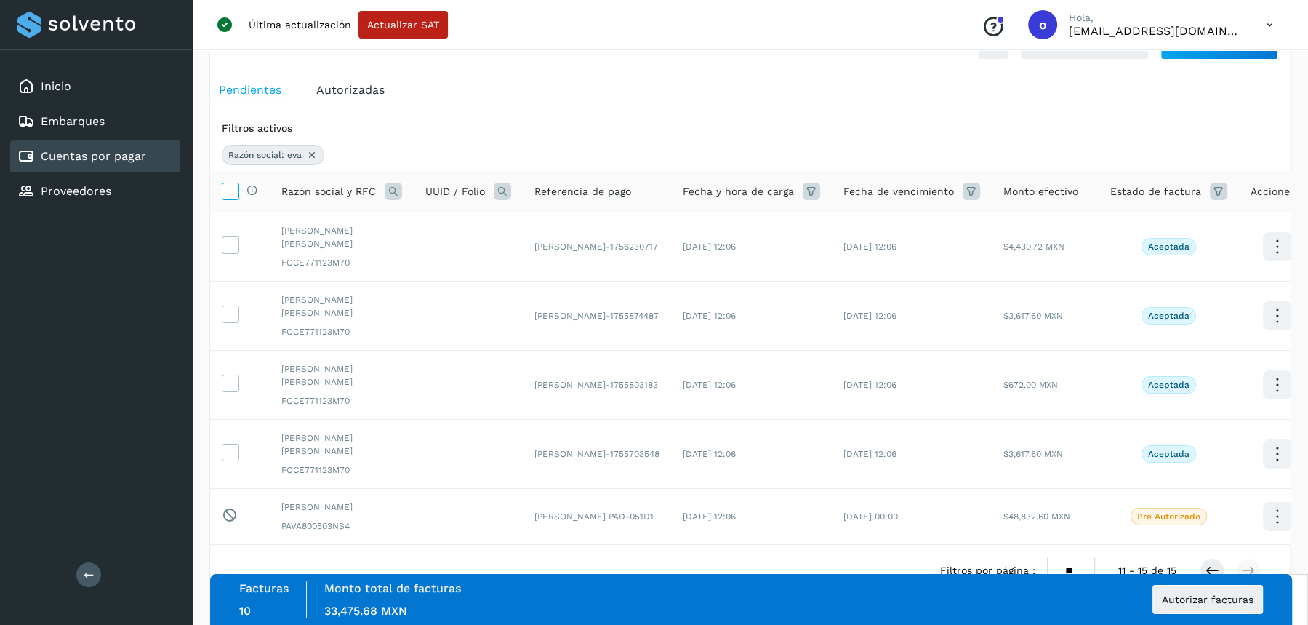
click at [225, 191] on icon at bounding box center [230, 190] width 15 height 15
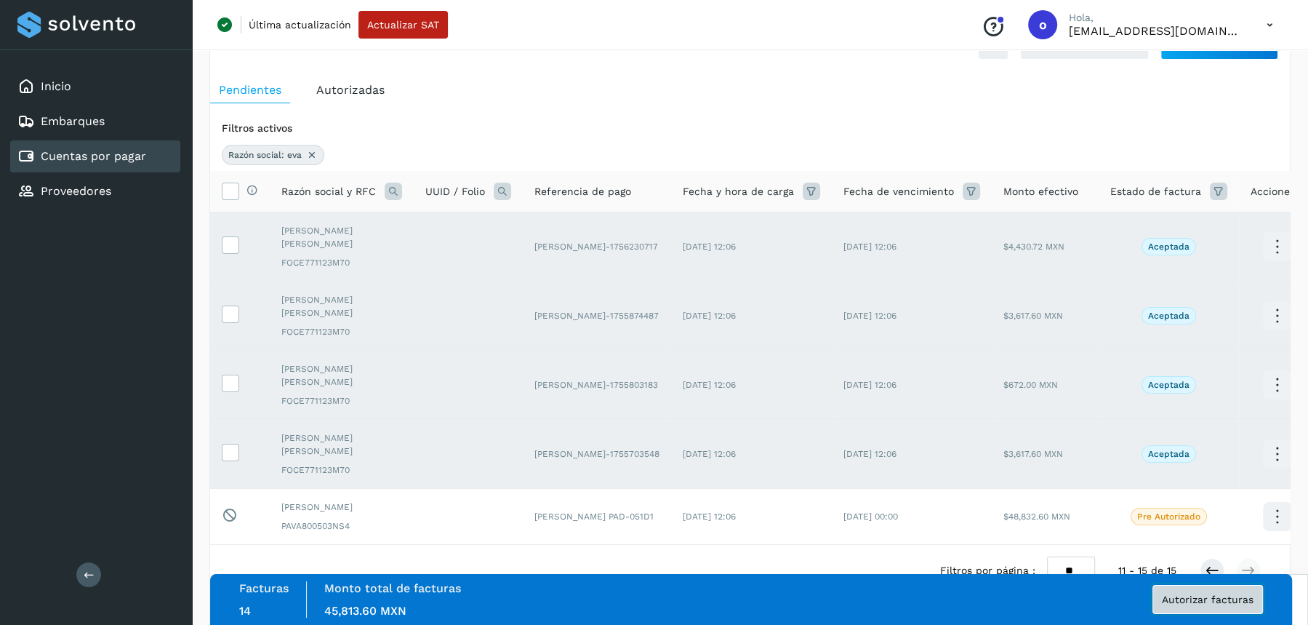
click at [1194, 599] on span "Autorizar facturas" at bounding box center [1208, 599] width 92 height 10
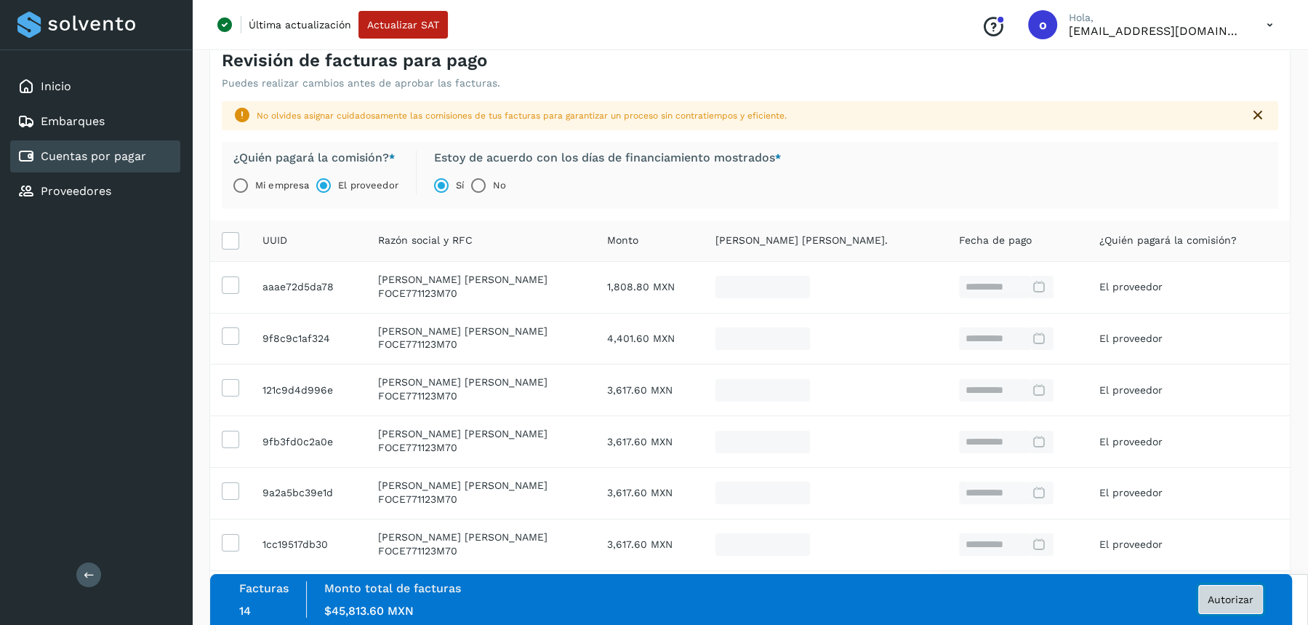
click at [1209, 600] on span "Autorizar" at bounding box center [1231, 599] width 46 height 10
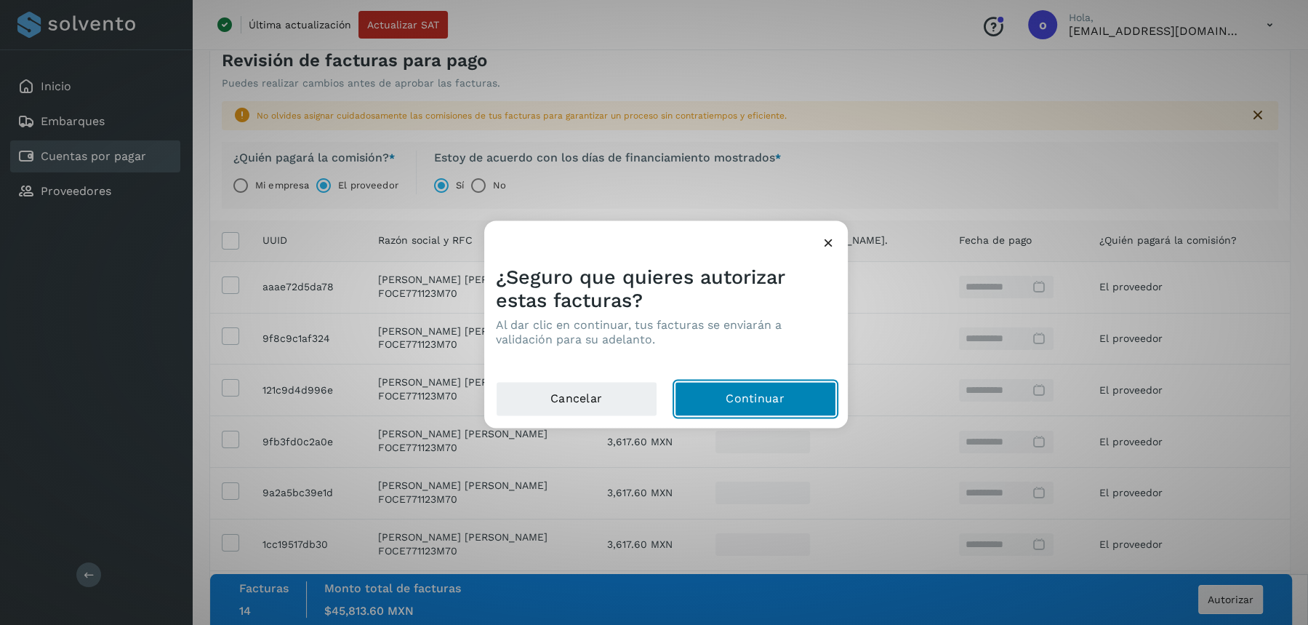
click at [773, 394] on button "Continuar" at bounding box center [755, 398] width 161 height 35
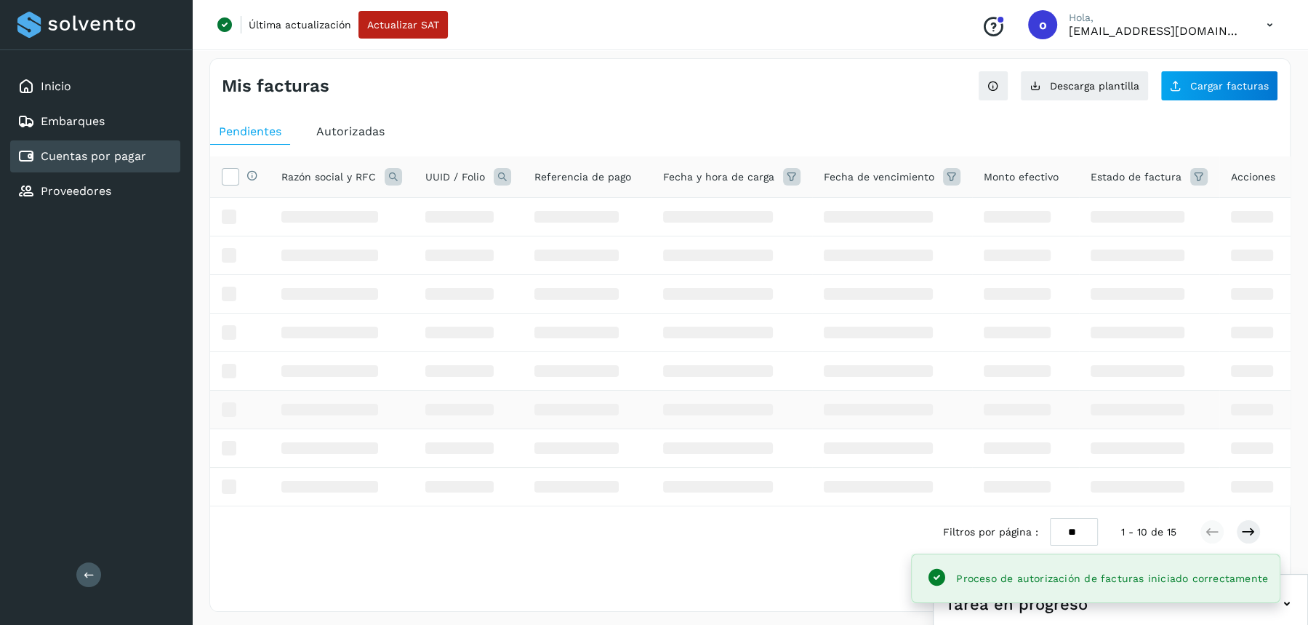
scroll to position [46, 0]
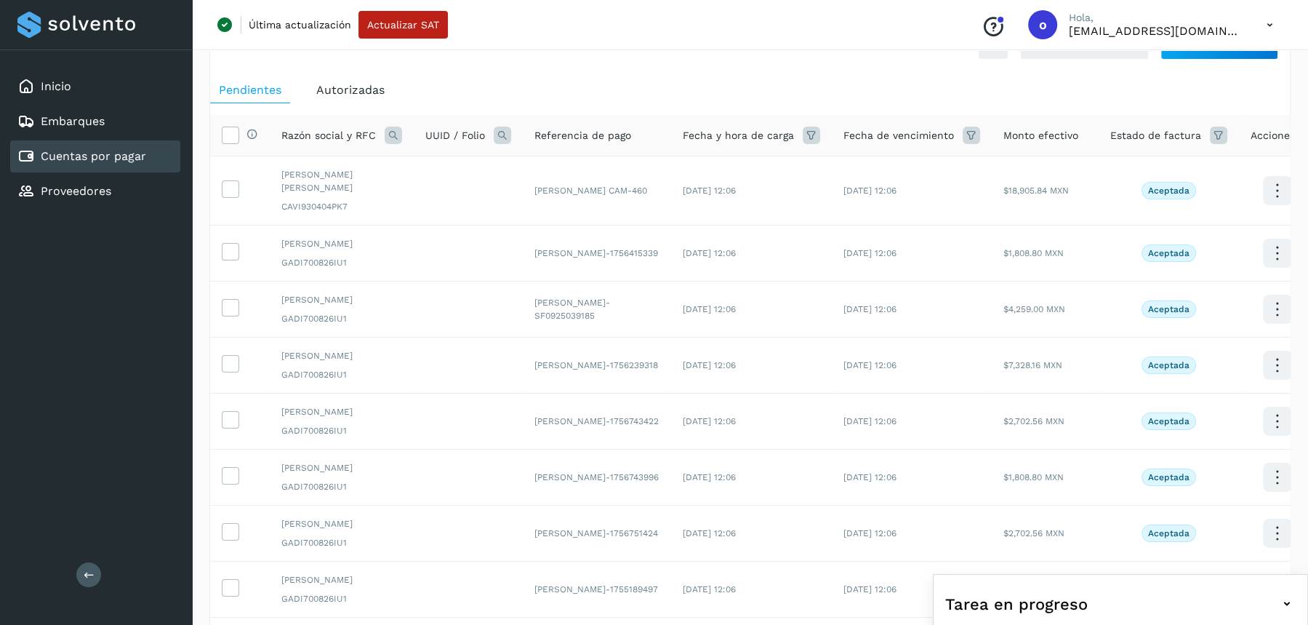
click at [393, 137] on icon at bounding box center [393, 135] width 17 height 17
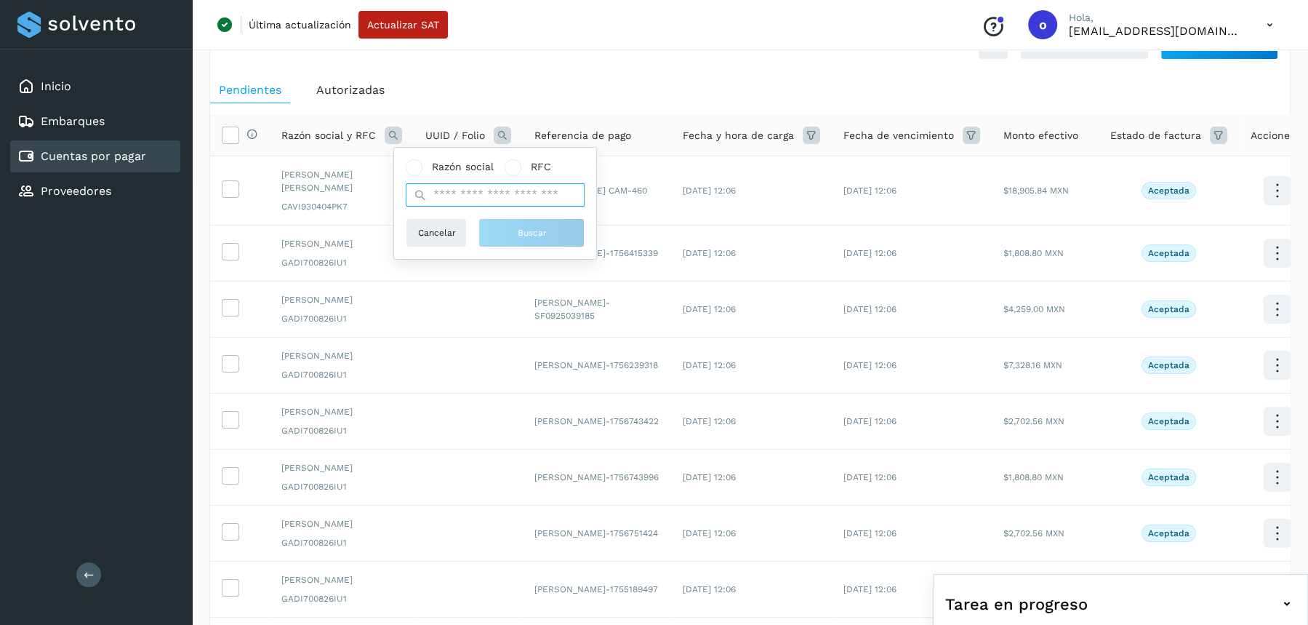
click at [454, 194] on input "text" at bounding box center [495, 194] width 179 height 23
paste input "**********"
type input "**********"
click at [508, 235] on button "Buscar" at bounding box center [532, 232] width 106 height 29
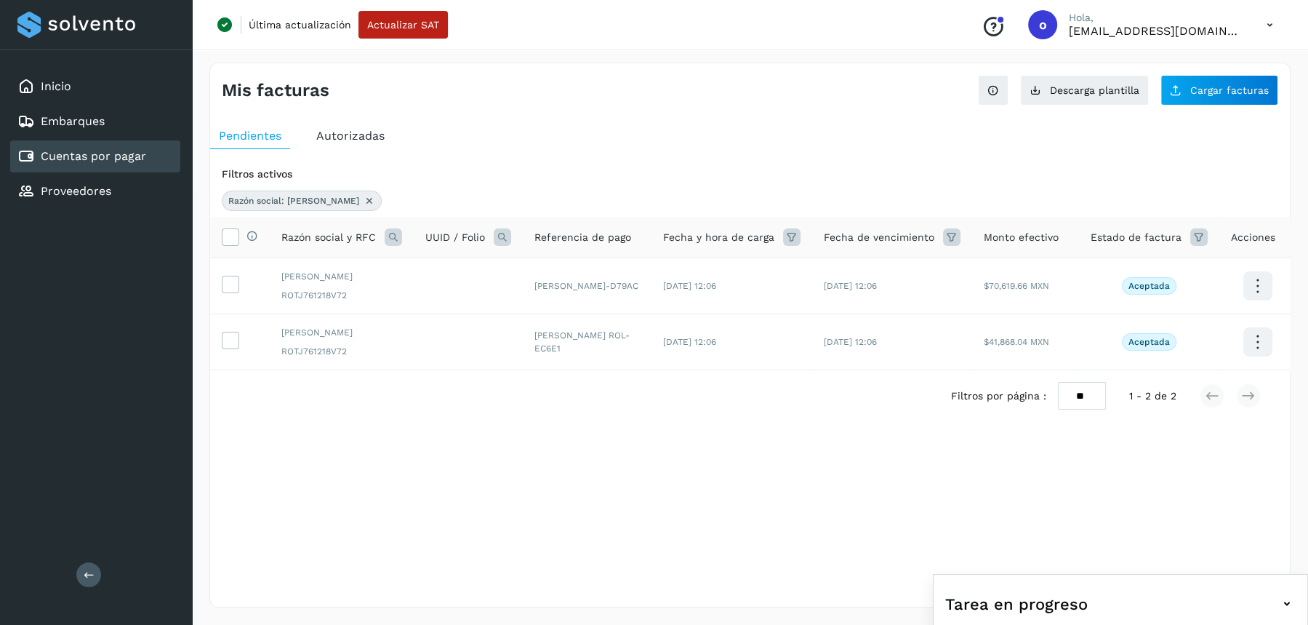
scroll to position [0, 0]
click at [231, 236] on icon at bounding box center [230, 235] width 15 height 15
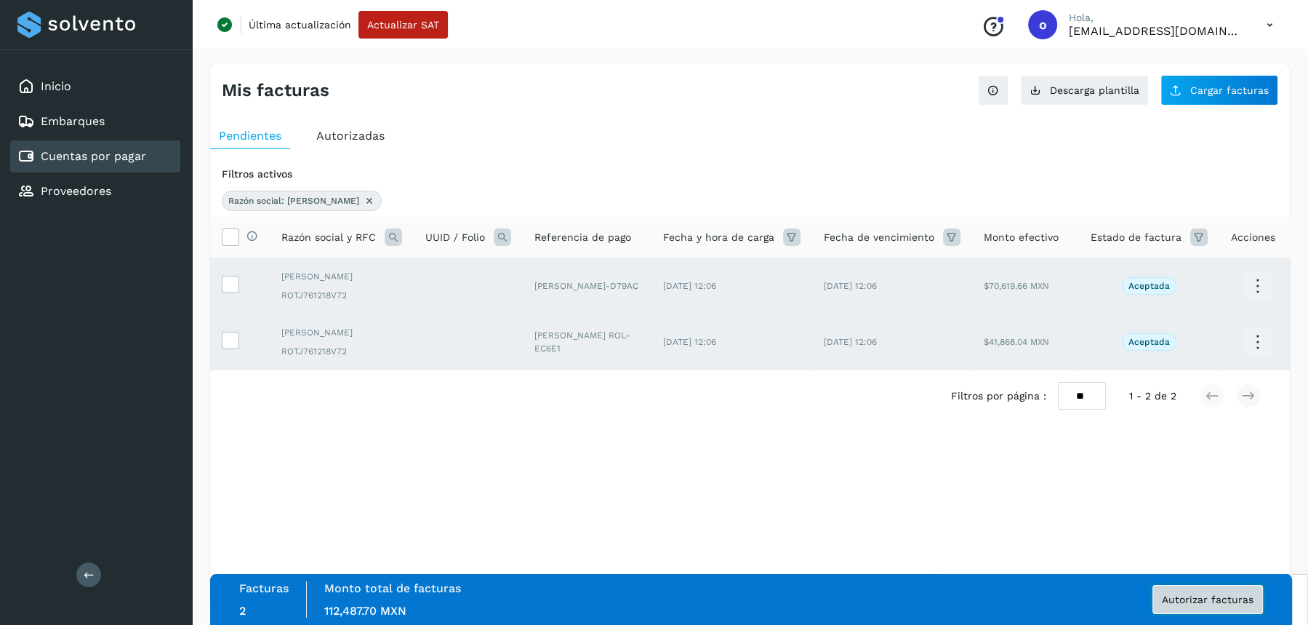
click at [1193, 601] on span "Autorizar facturas" at bounding box center [1208, 599] width 92 height 10
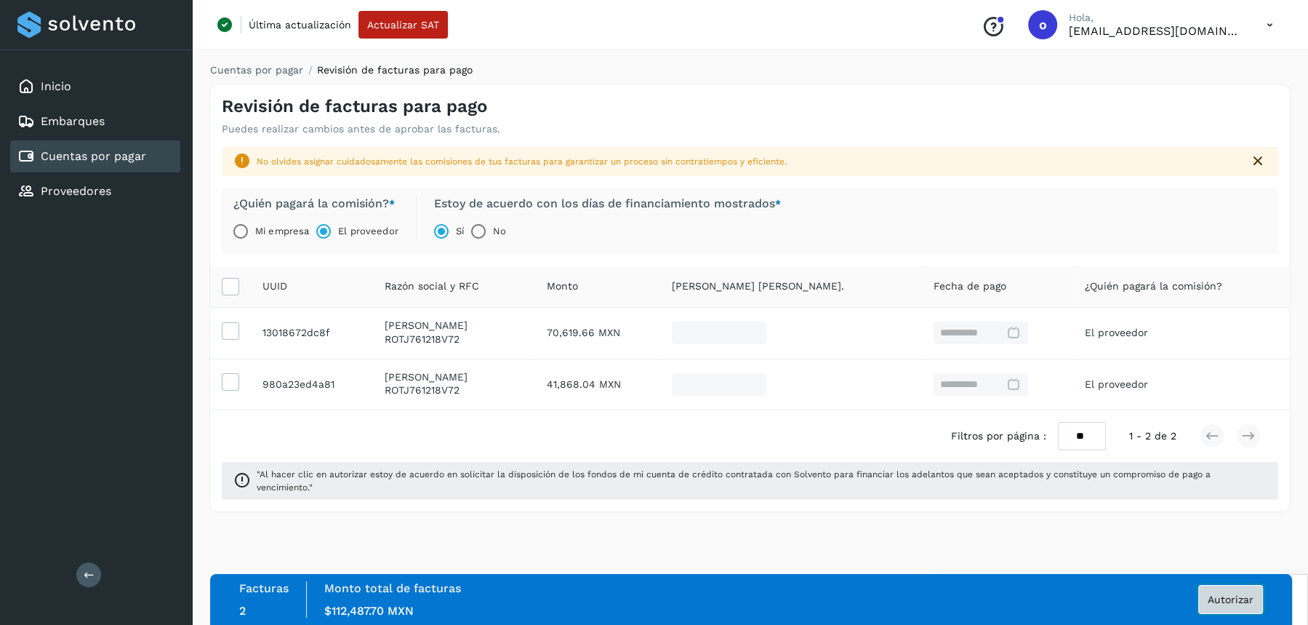
click at [1244, 598] on span "Autorizar" at bounding box center [1231, 599] width 46 height 10
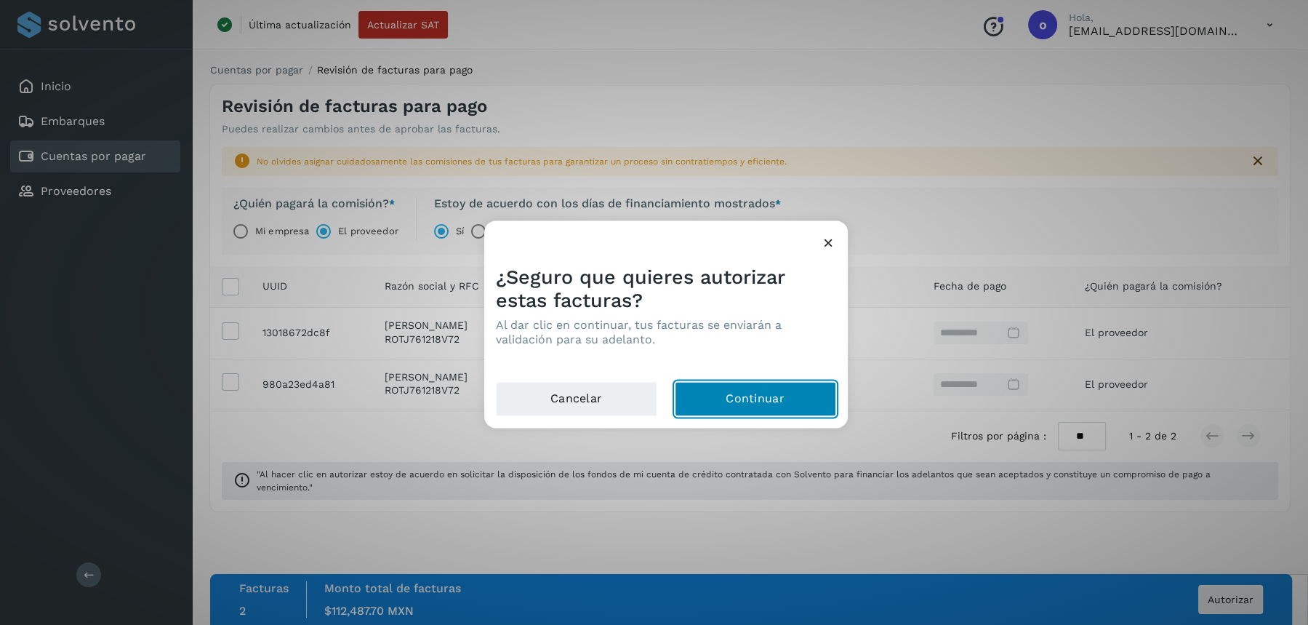
click at [772, 413] on button "Continuar" at bounding box center [755, 398] width 161 height 35
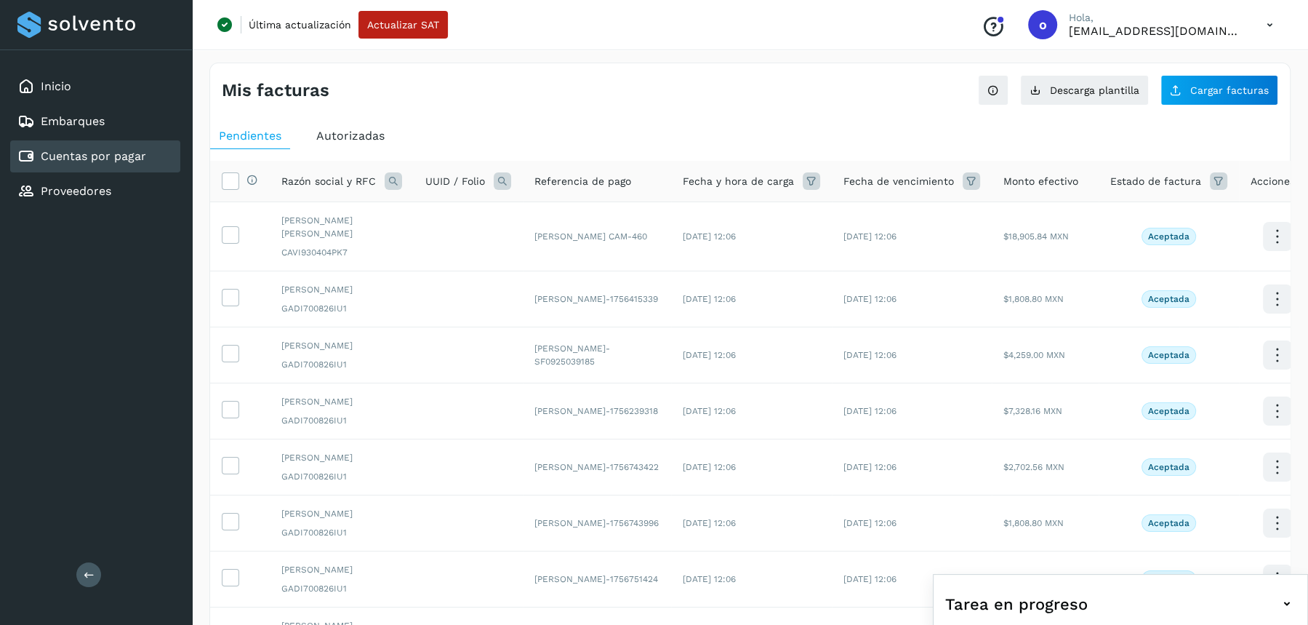
click at [387, 185] on icon at bounding box center [393, 180] width 17 height 17
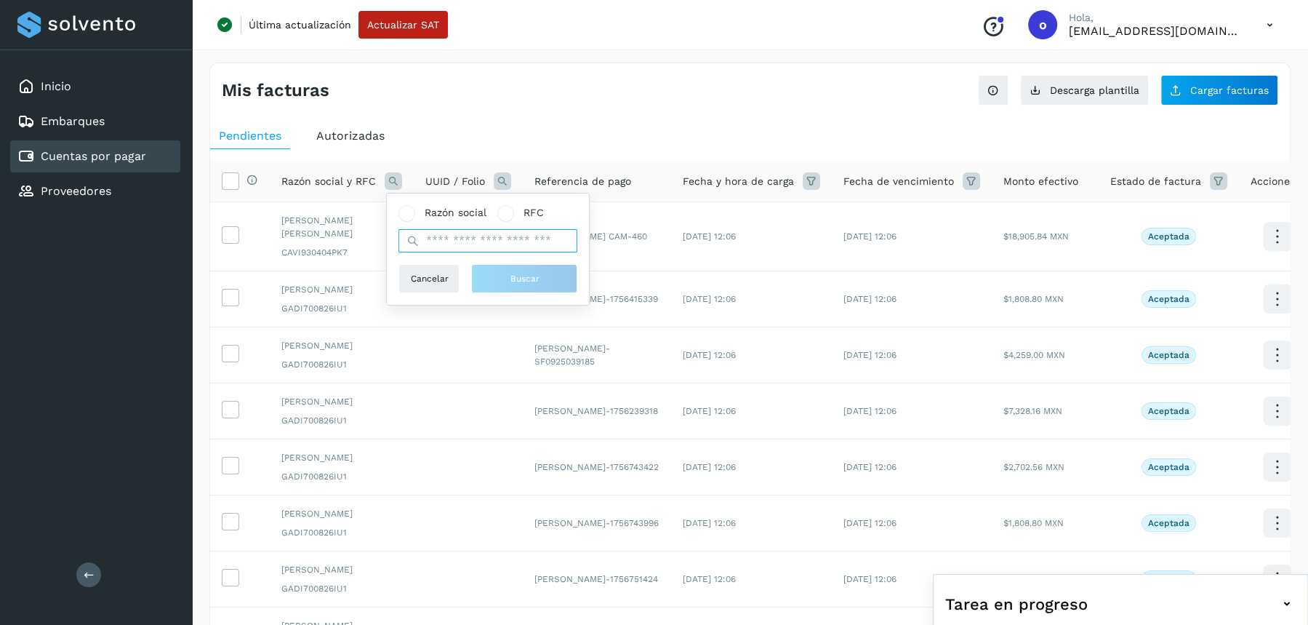
click at [481, 249] on input "text" at bounding box center [488, 240] width 179 height 23
type input "*****"
click at [499, 277] on button "Buscar" at bounding box center [524, 278] width 106 height 29
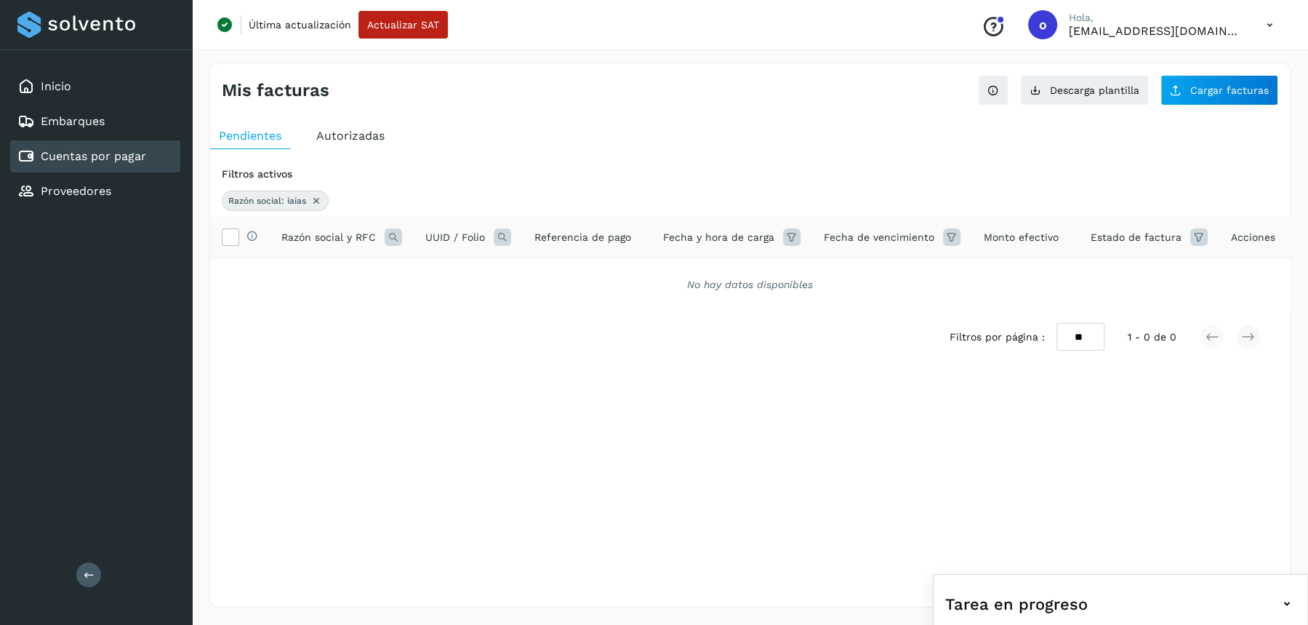
click at [382, 232] on div "Razón social y RFC" at bounding box center [341, 236] width 121 height 17
click at [315, 200] on icon at bounding box center [317, 201] width 12 height 12
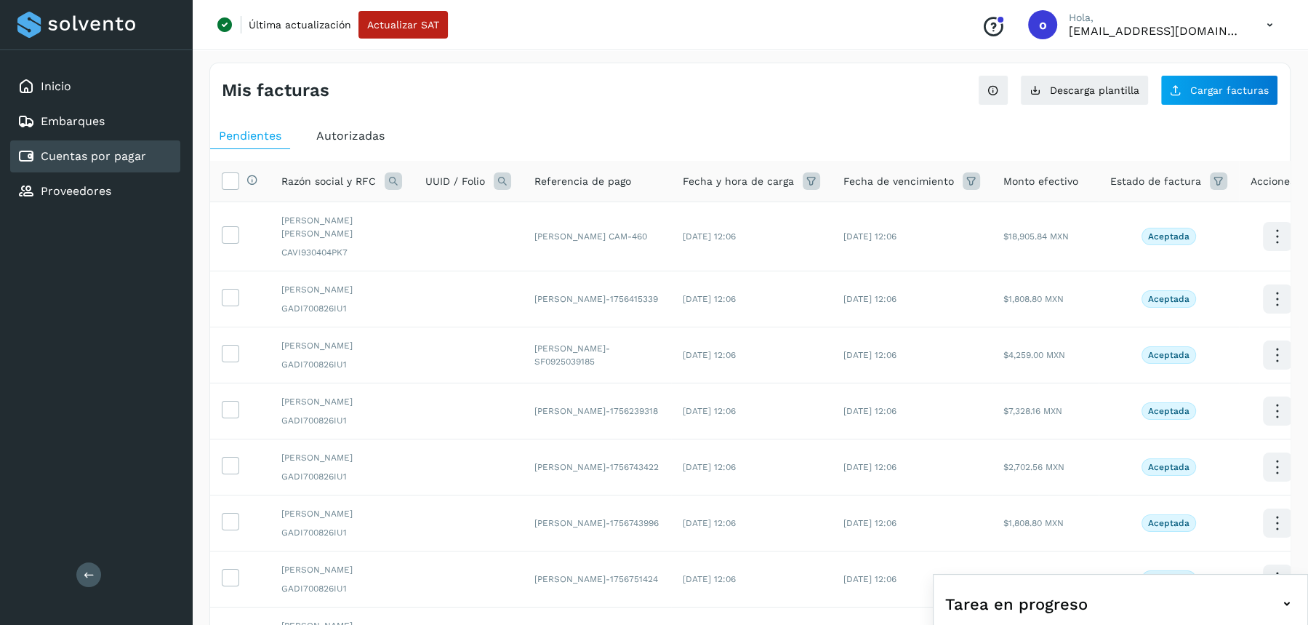
click at [391, 177] on icon at bounding box center [393, 180] width 17 height 17
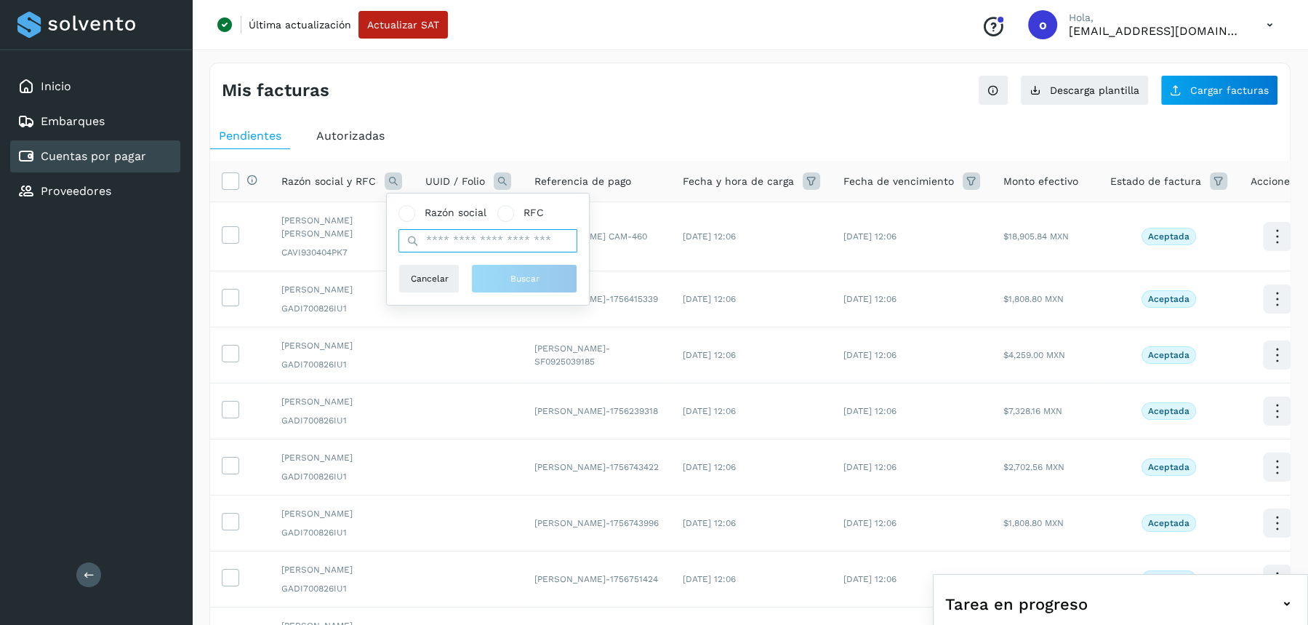
click at [459, 244] on input "text" at bounding box center [488, 240] width 179 height 23
type input "******"
click at [500, 287] on button "Buscar" at bounding box center [524, 278] width 106 height 29
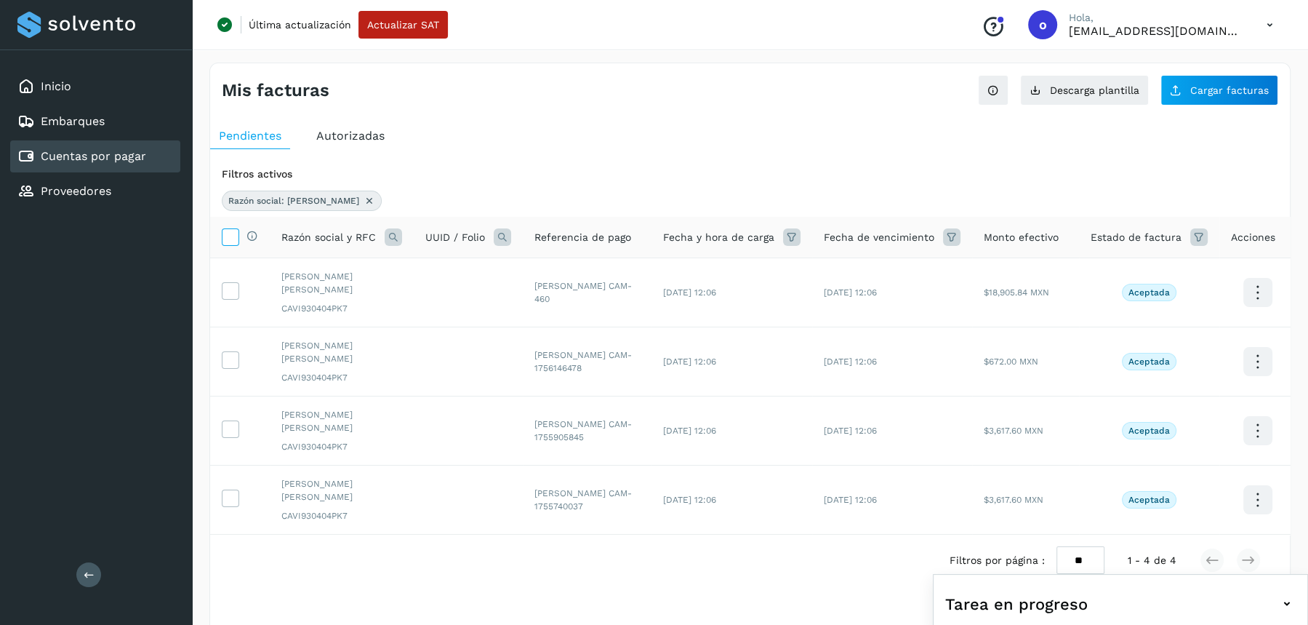
click at [232, 229] on icon at bounding box center [230, 235] width 15 height 15
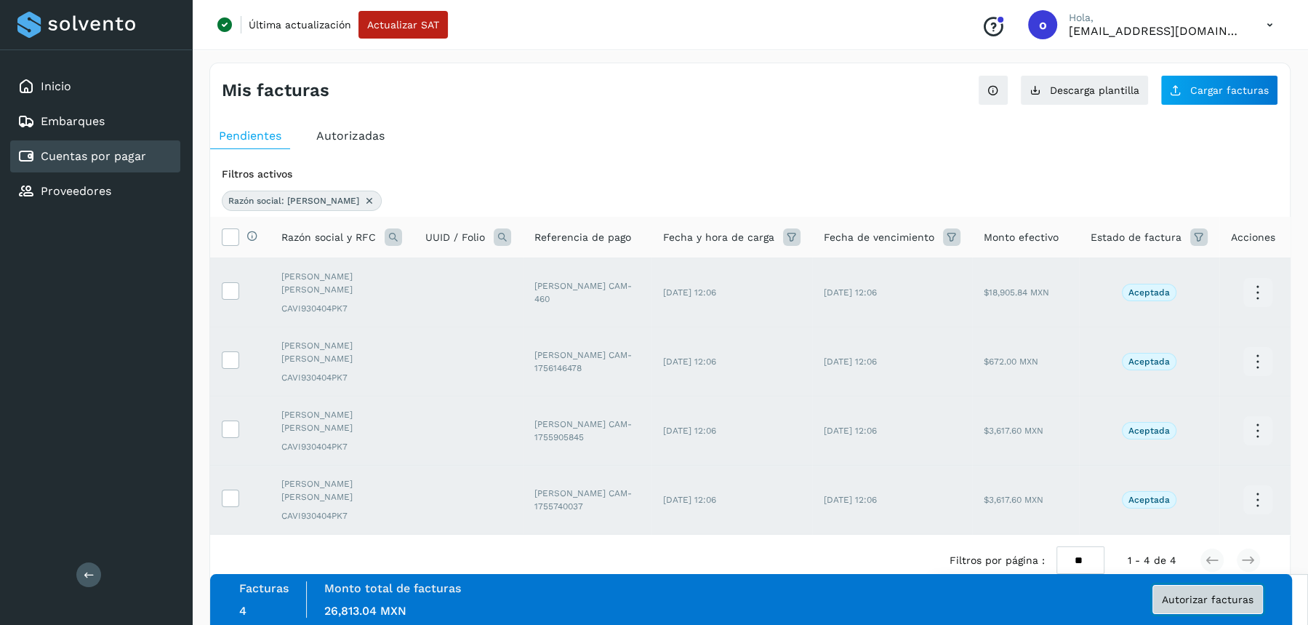
click at [1210, 594] on span "Autorizar facturas" at bounding box center [1208, 599] width 92 height 10
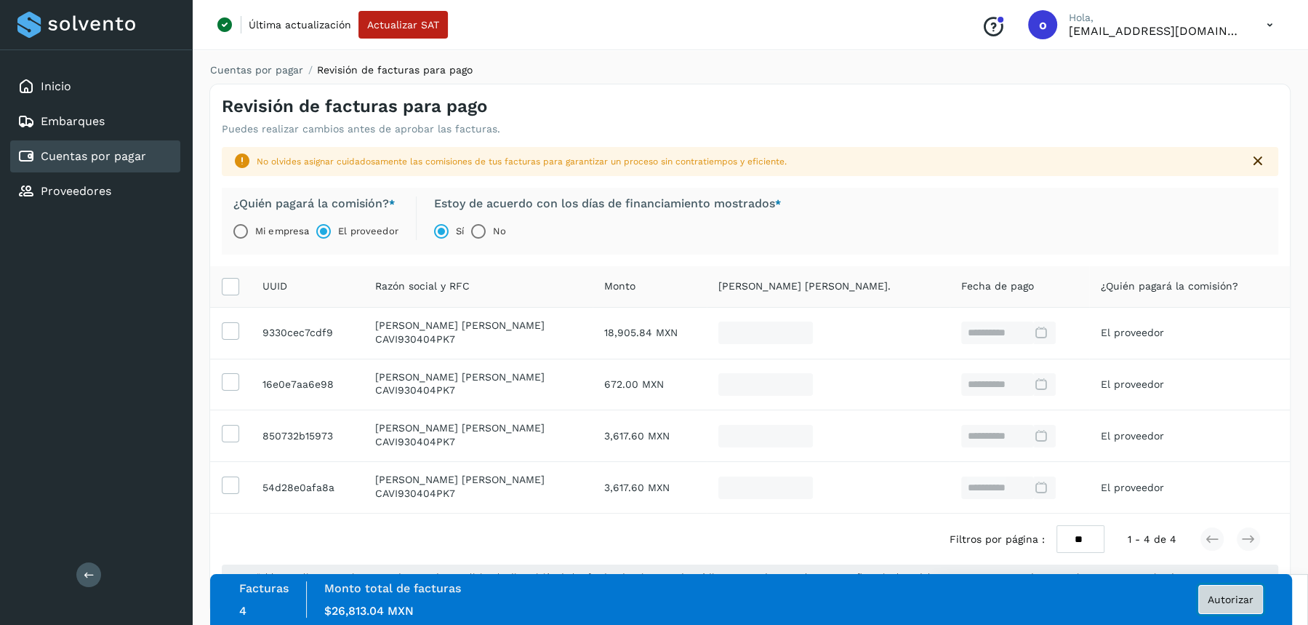
click at [1223, 608] on button "Autorizar" at bounding box center [1231, 599] width 65 height 29
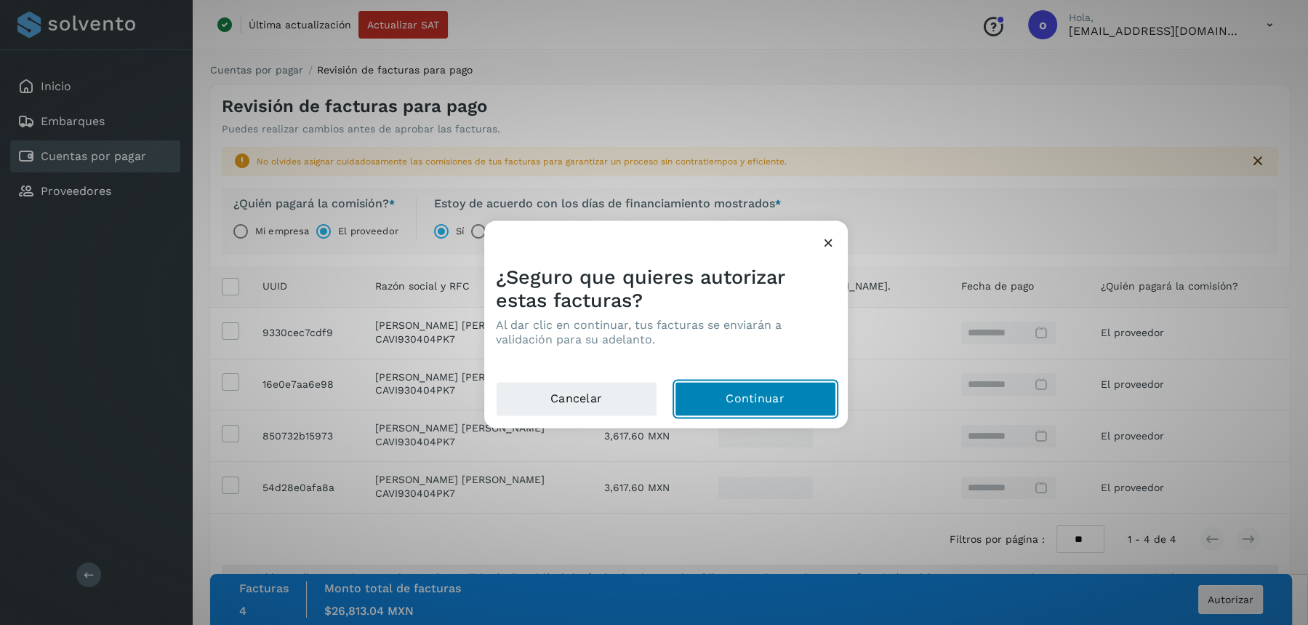
click at [766, 401] on button "Continuar" at bounding box center [755, 398] width 161 height 35
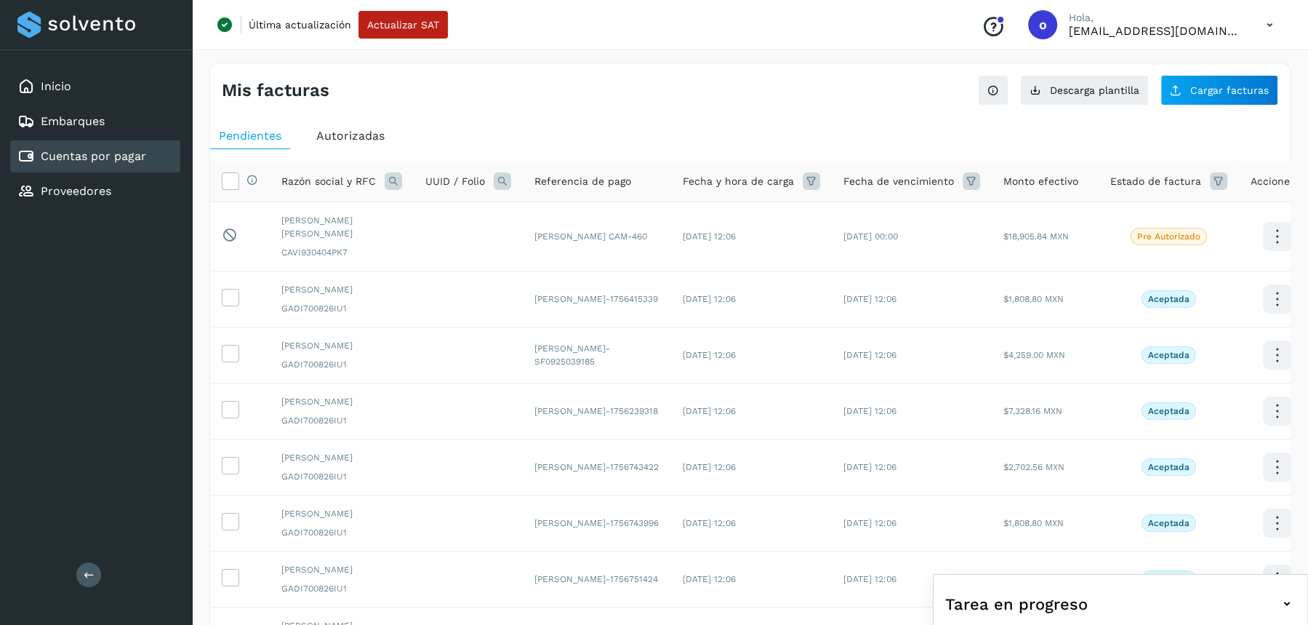
click at [391, 180] on icon at bounding box center [393, 180] width 17 height 17
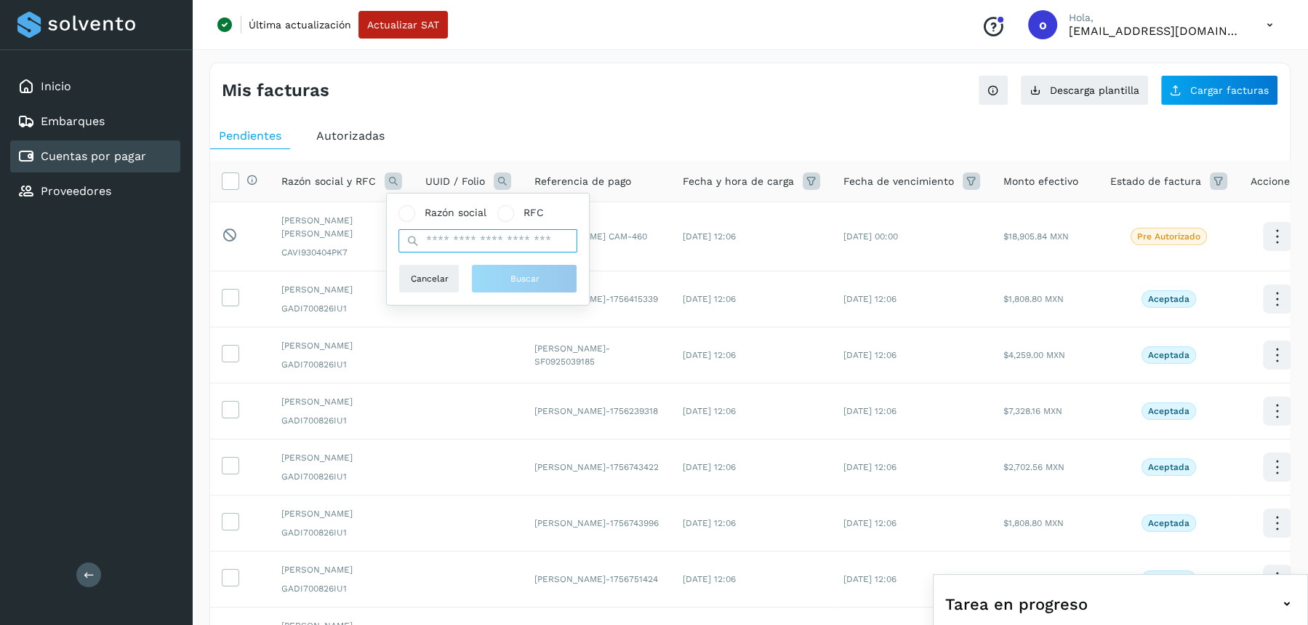
click at [444, 241] on input "text" at bounding box center [488, 240] width 179 height 23
paste input "**********"
type input "**********"
click at [529, 281] on span "Buscar" at bounding box center [524, 278] width 29 height 13
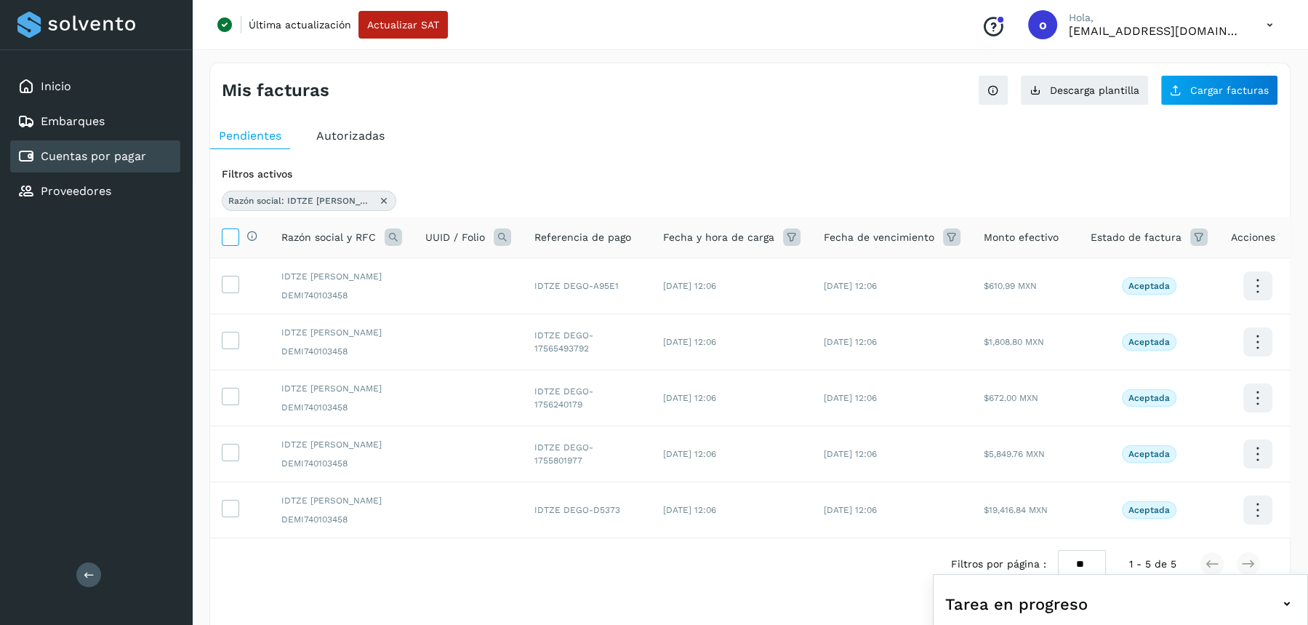
click at [231, 236] on icon at bounding box center [230, 235] width 15 height 15
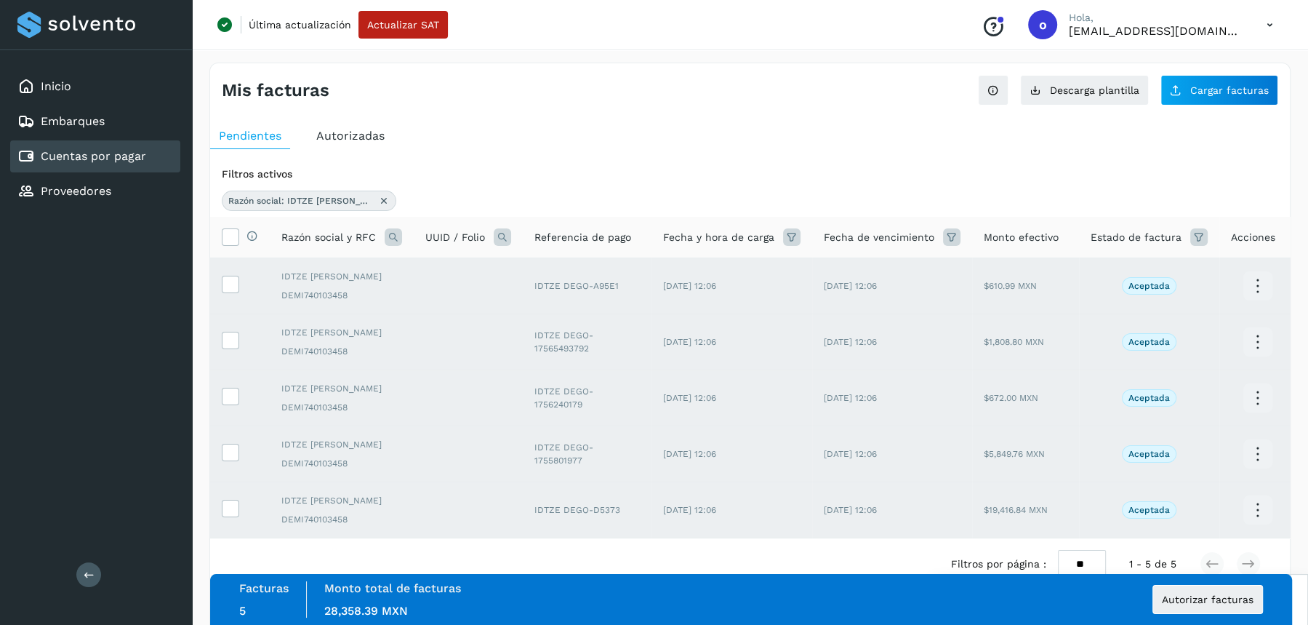
scroll to position [33, 0]
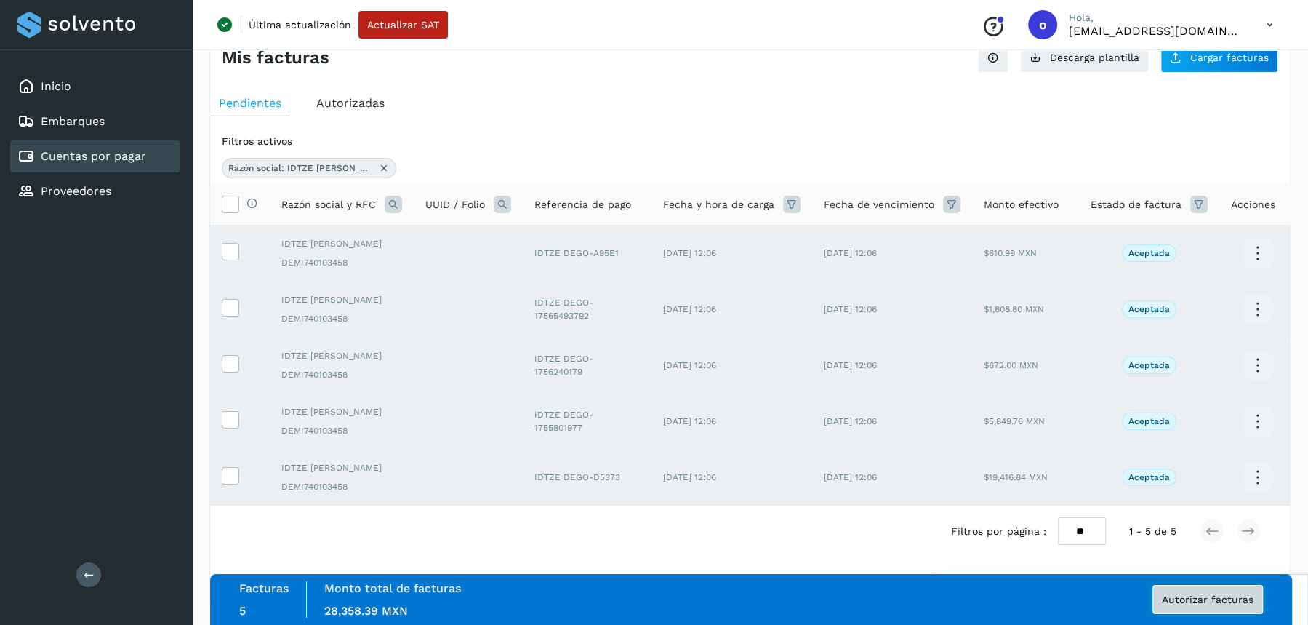
click at [1188, 596] on span "Autorizar facturas" at bounding box center [1208, 599] width 92 height 10
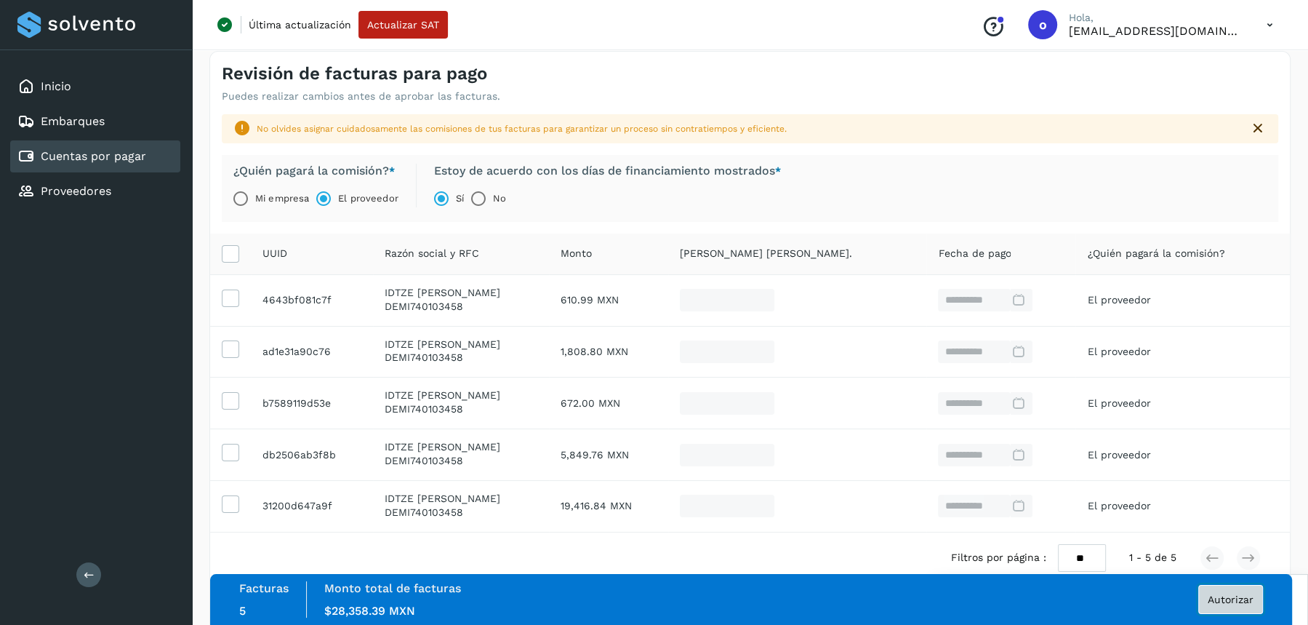
click at [1248, 599] on span "Autorizar" at bounding box center [1231, 599] width 46 height 10
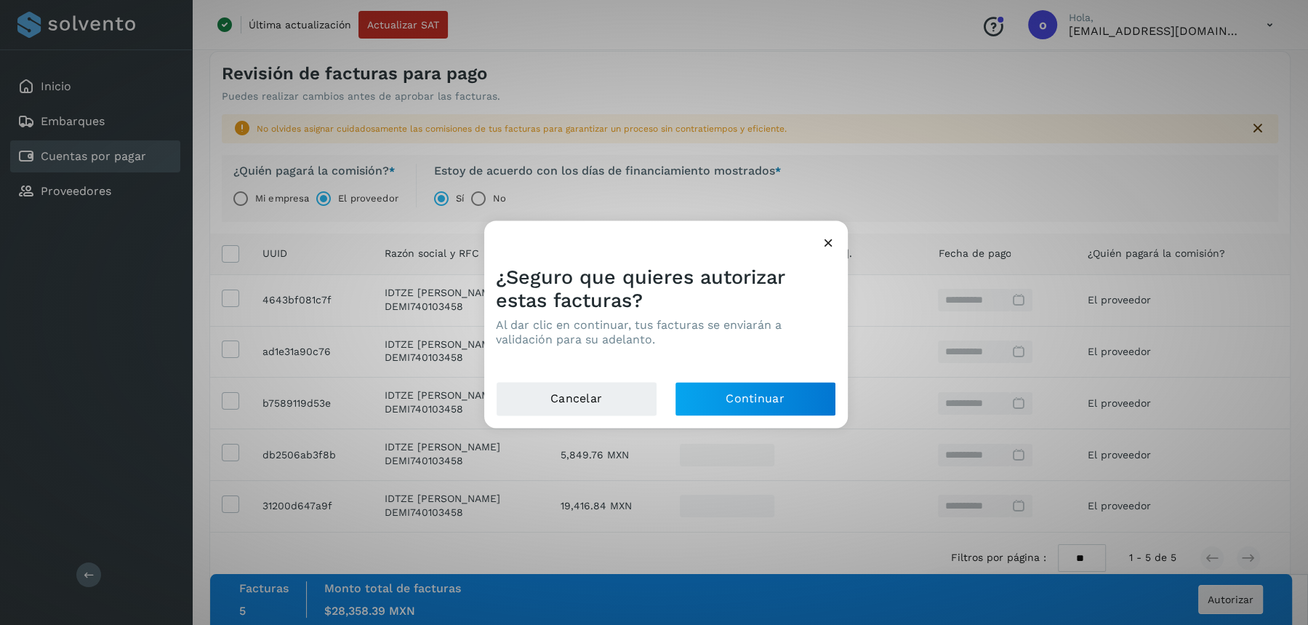
click at [807, 417] on div "Cancelar Continuar" at bounding box center [666, 404] width 364 height 47
click at [800, 397] on button "Continuar" at bounding box center [755, 398] width 161 height 35
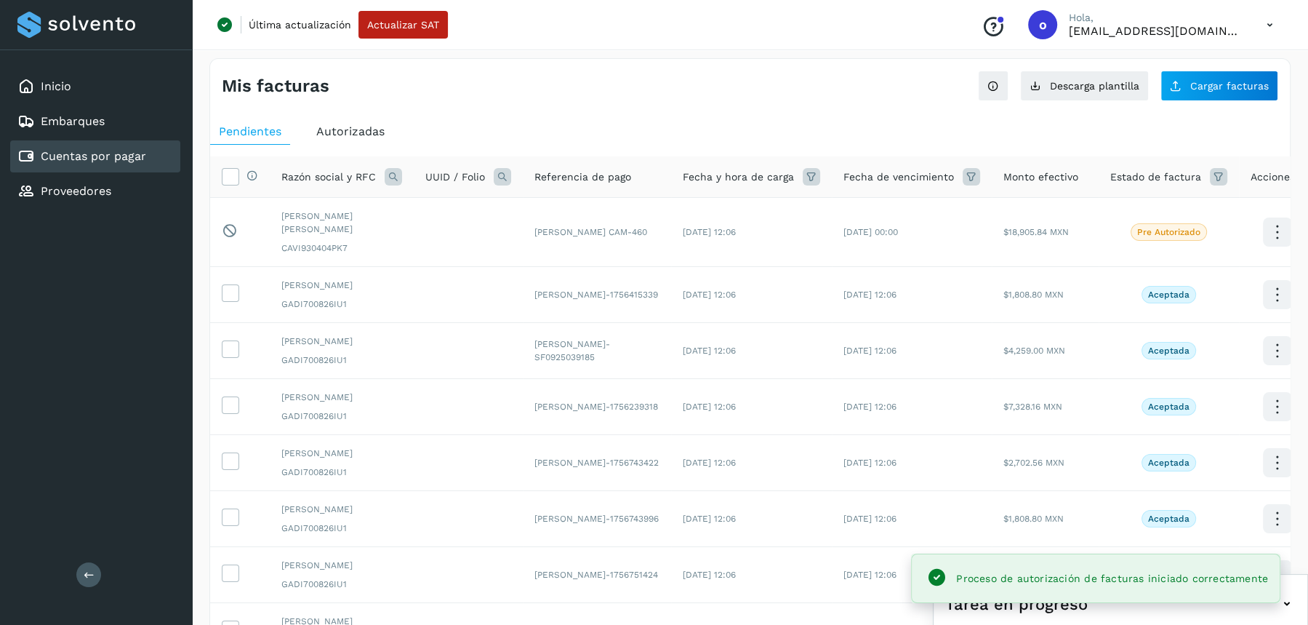
scroll to position [33, 0]
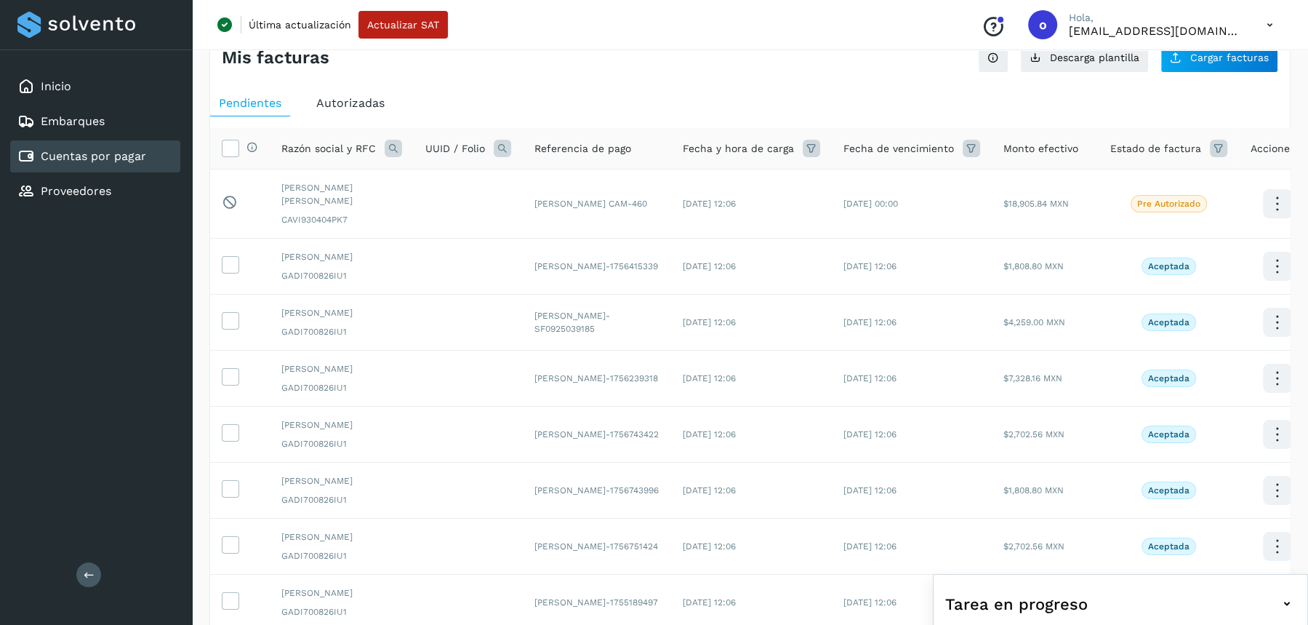
click at [390, 151] on icon at bounding box center [393, 148] width 17 height 17
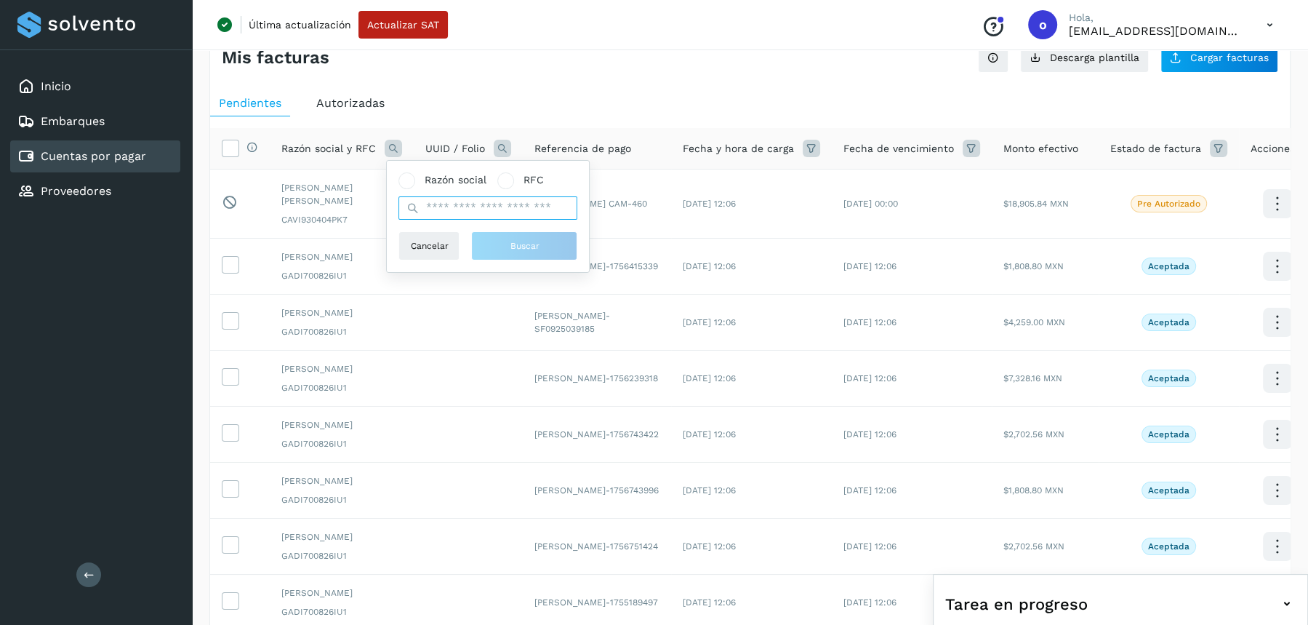
click at [441, 199] on input "text" at bounding box center [488, 207] width 179 height 23
paste input "**********"
type input "**********"
click at [496, 249] on button "Buscar" at bounding box center [524, 245] width 106 height 29
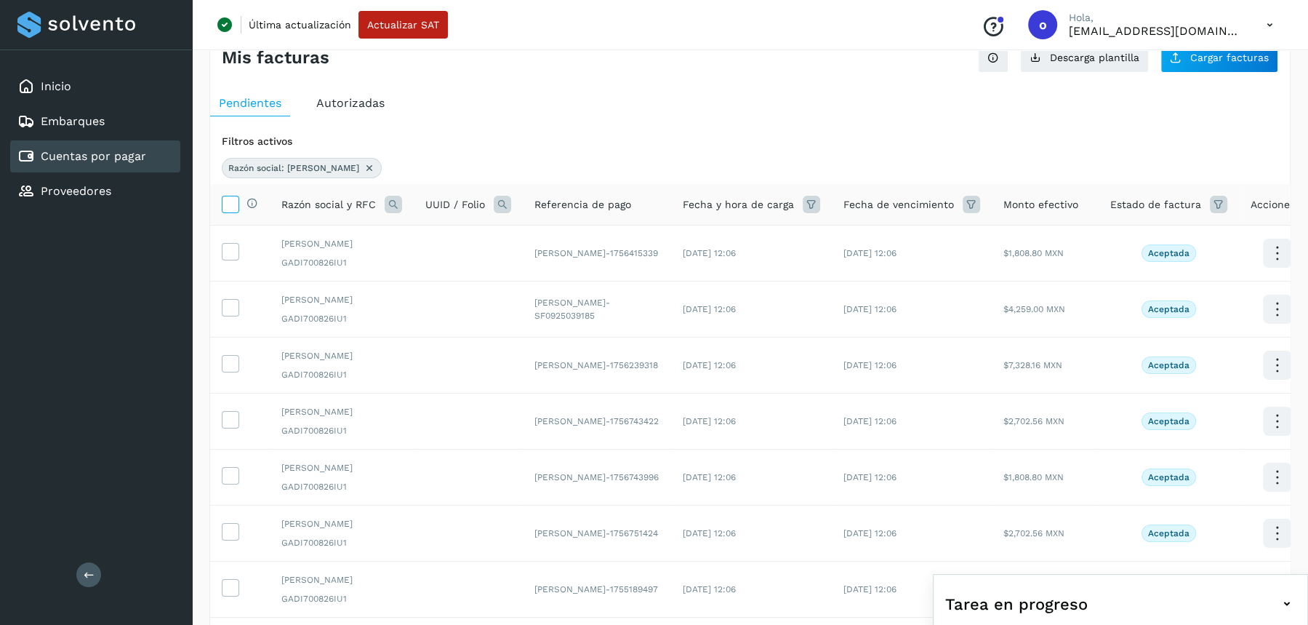
click at [223, 196] on icon at bounding box center [230, 203] width 15 height 15
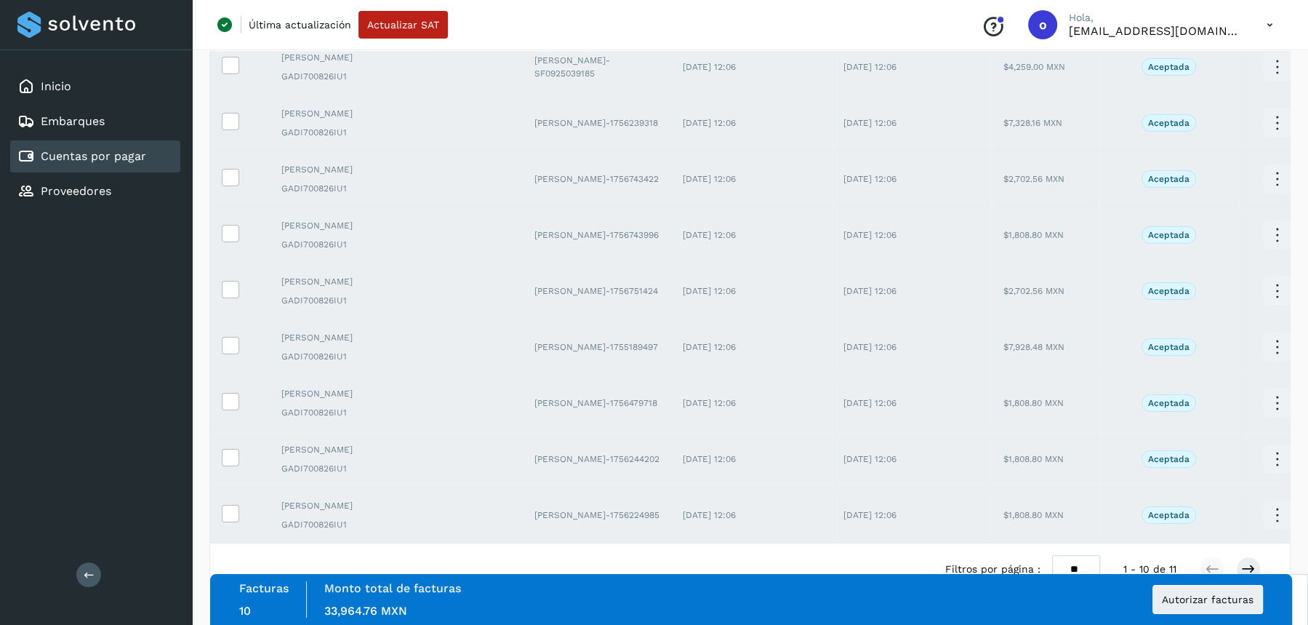
scroll to position [442, 0]
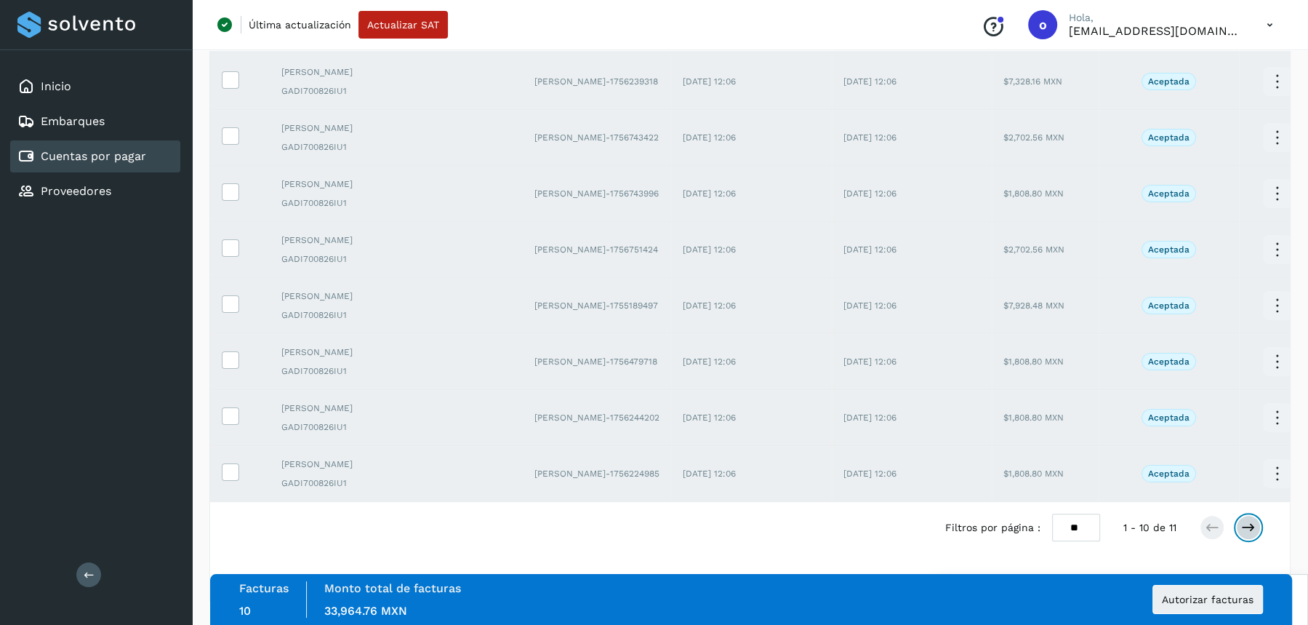
drag, startPoint x: 1249, startPoint y: 529, endPoint x: 1216, endPoint y: 529, distance: 32.7
click at [1249, 529] on icon at bounding box center [1249, 527] width 15 height 15
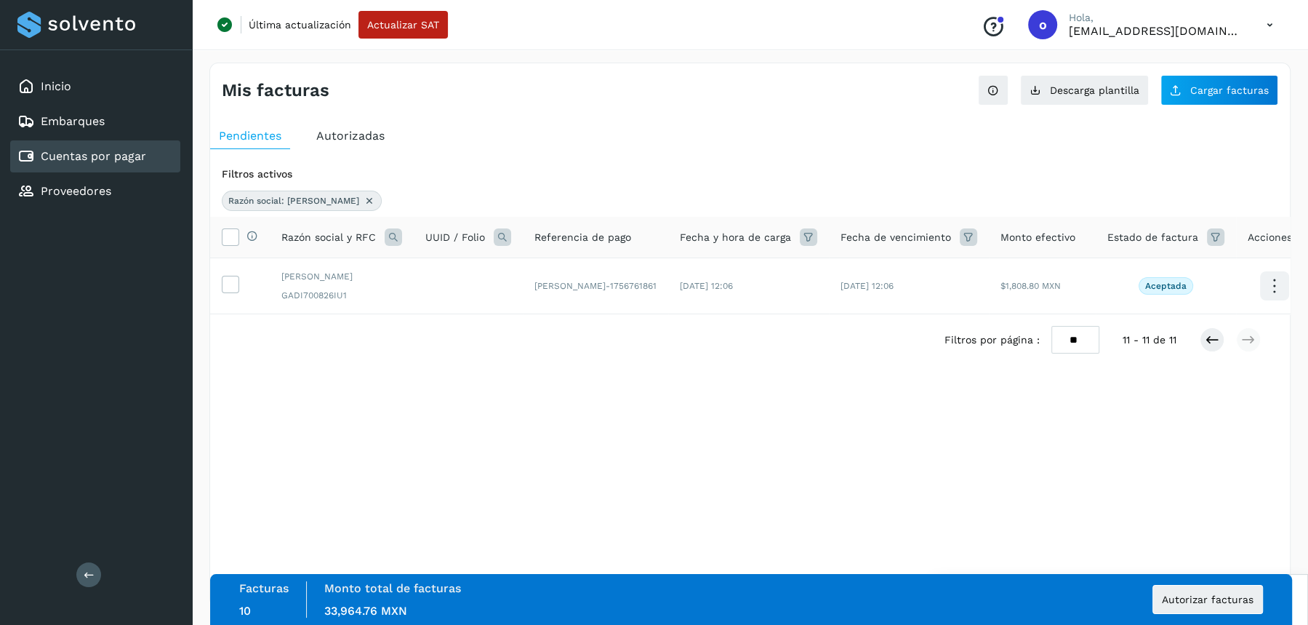
scroll to position [0, 0]
click at [233, 241] on icon at bounding box center [230, 235] width 15 height 15
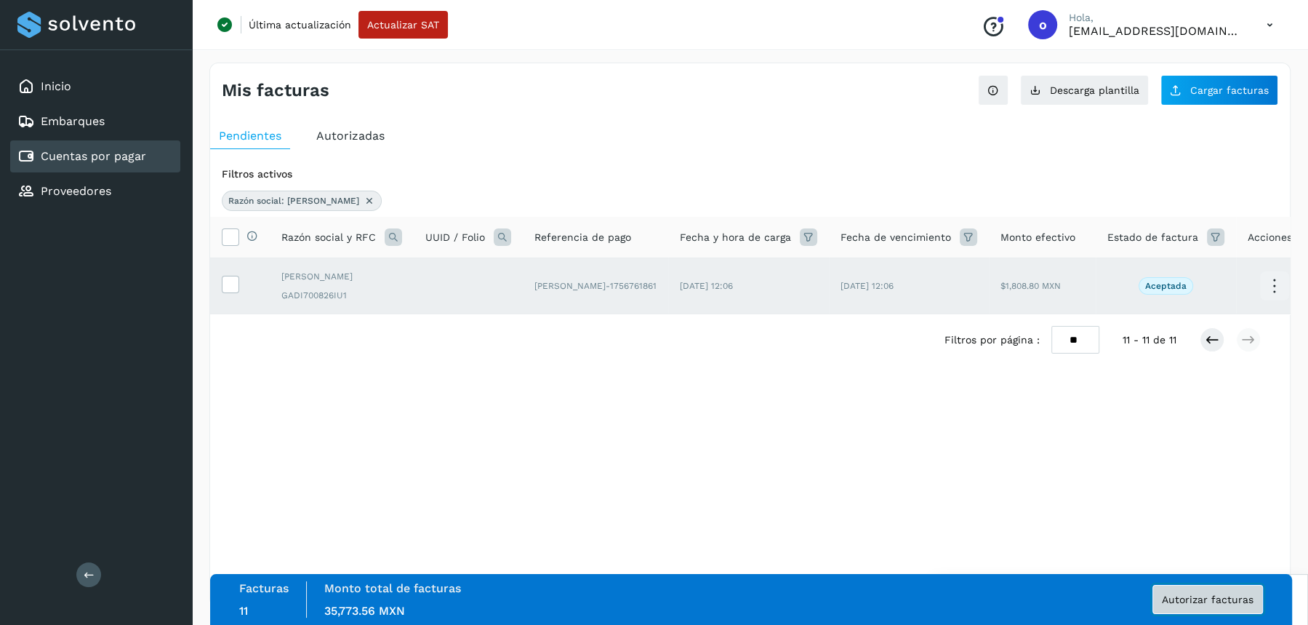
click at [1203, 599] on span "Autorizar facturas" at bounding box center [1208, 599] width 92 height 10
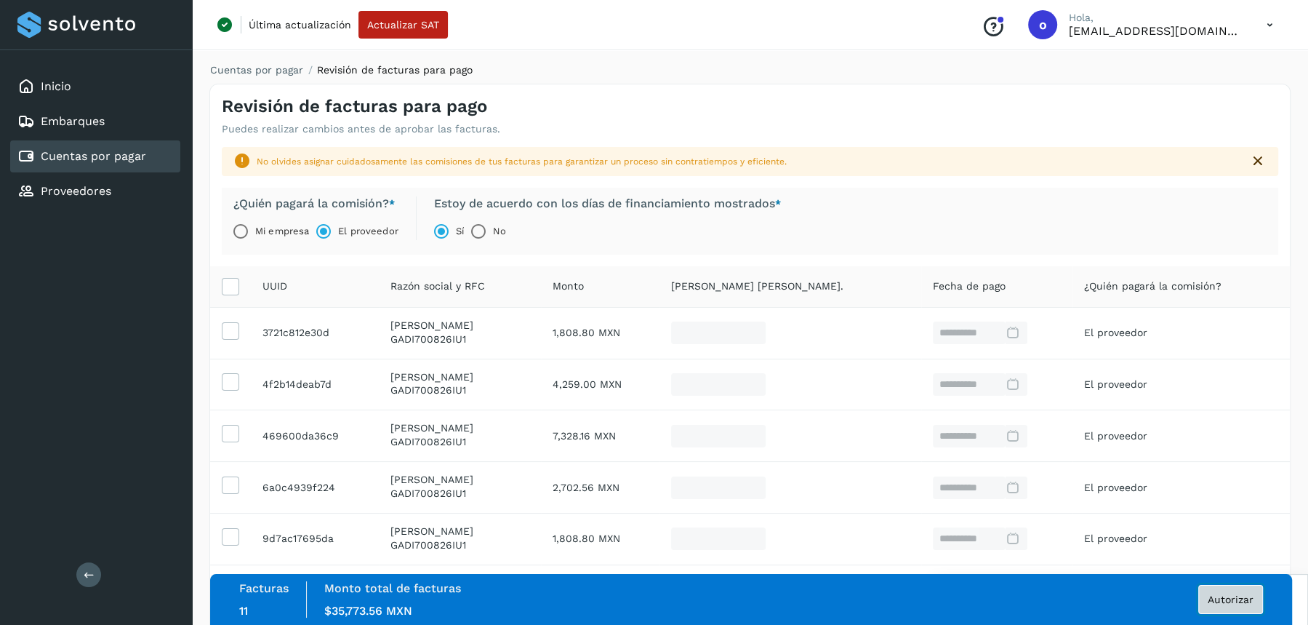
click at [1223, 599] on span "Autorizar" at bounding box center [1231, 599] width 46 height 10
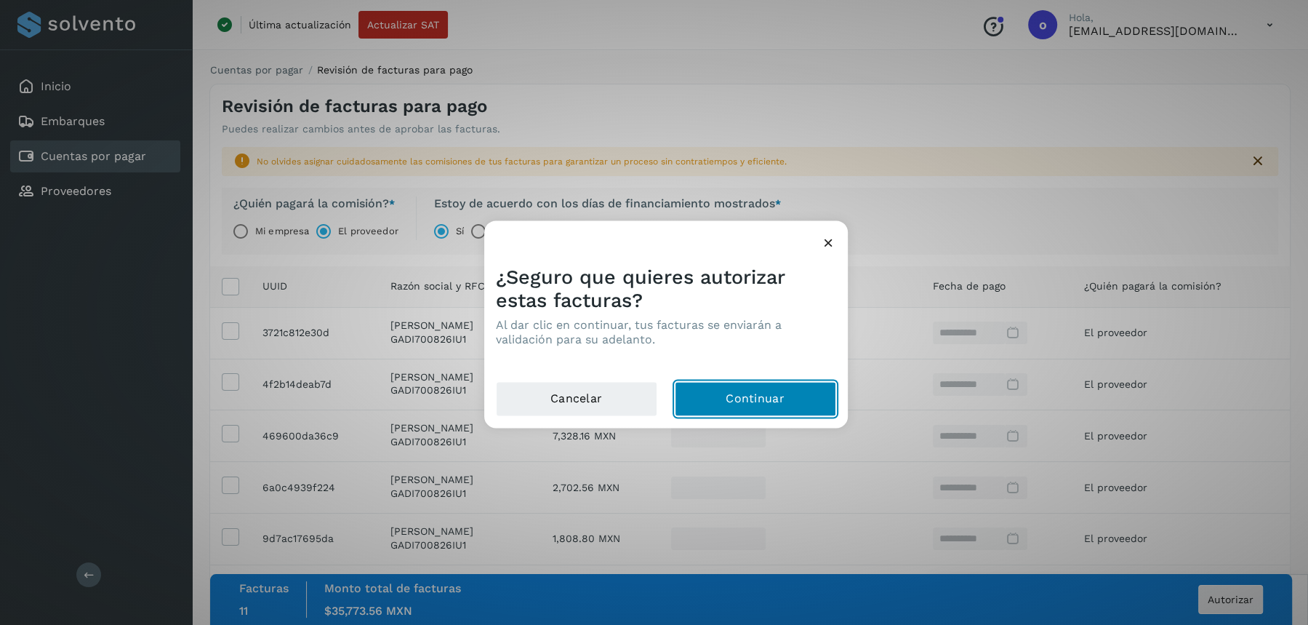
click at [774, 395] on button "Continuar" at bounding box center [755, 398] width 161 height 35
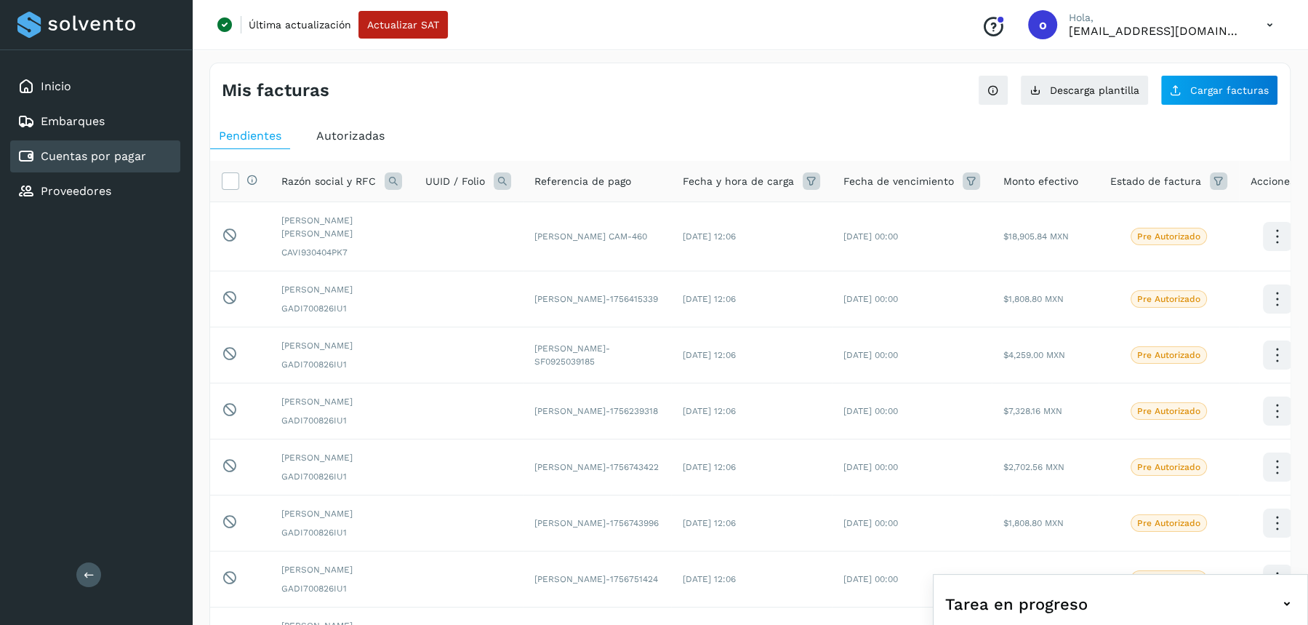
click at [398, 183] on icon at bounding box center [393, 180] width 17 height 17
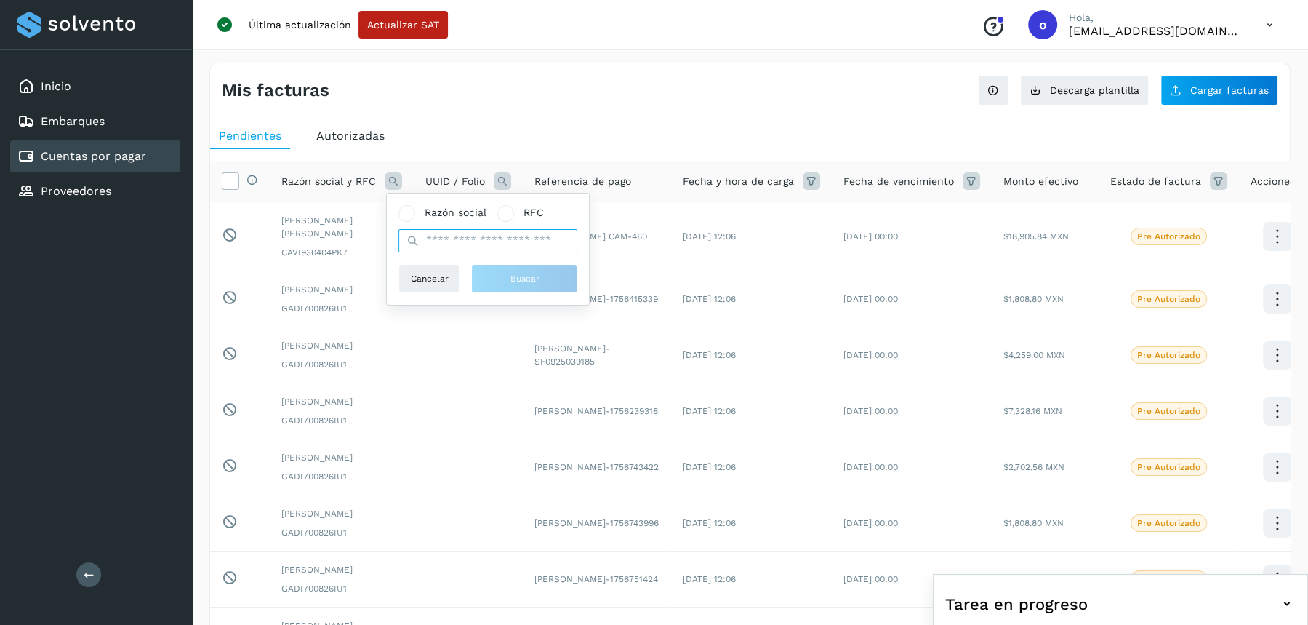
click at [452, 245] on input "text" at bounding box center [488, 240] width 179 height 23
paste input "**********"
type input "**********"
click at [501, 270] on button "Buscar" at bounding box center [532, 278] width 106 height 29
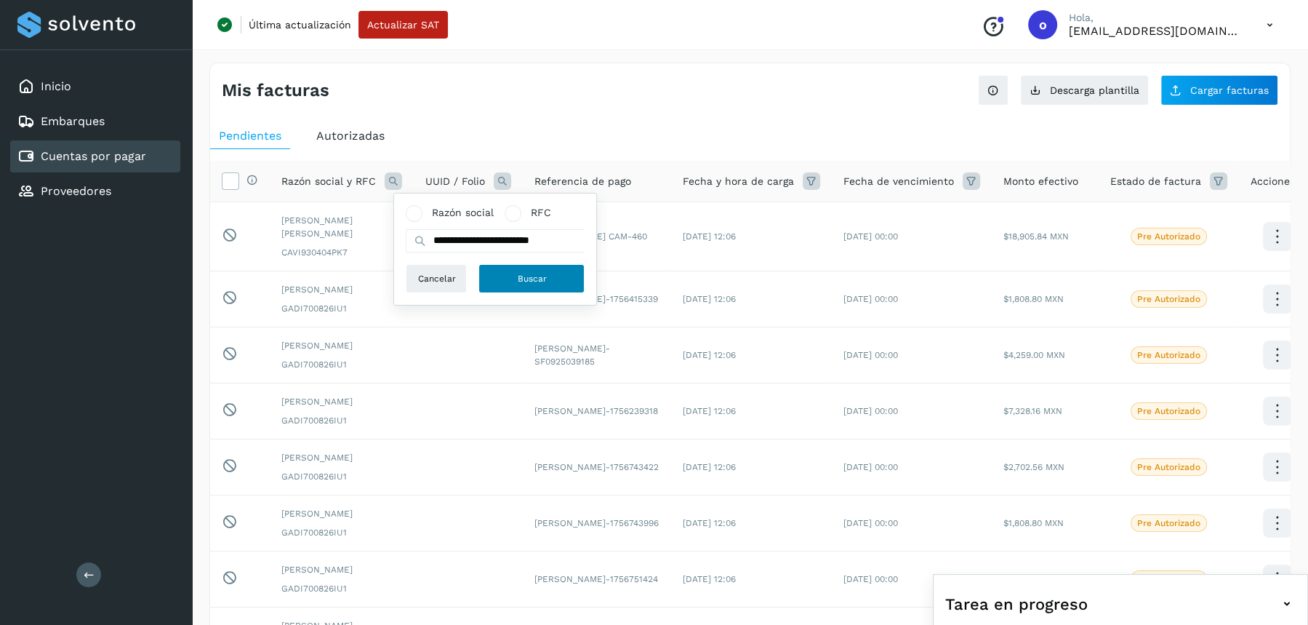
scroll to position [0, 0]
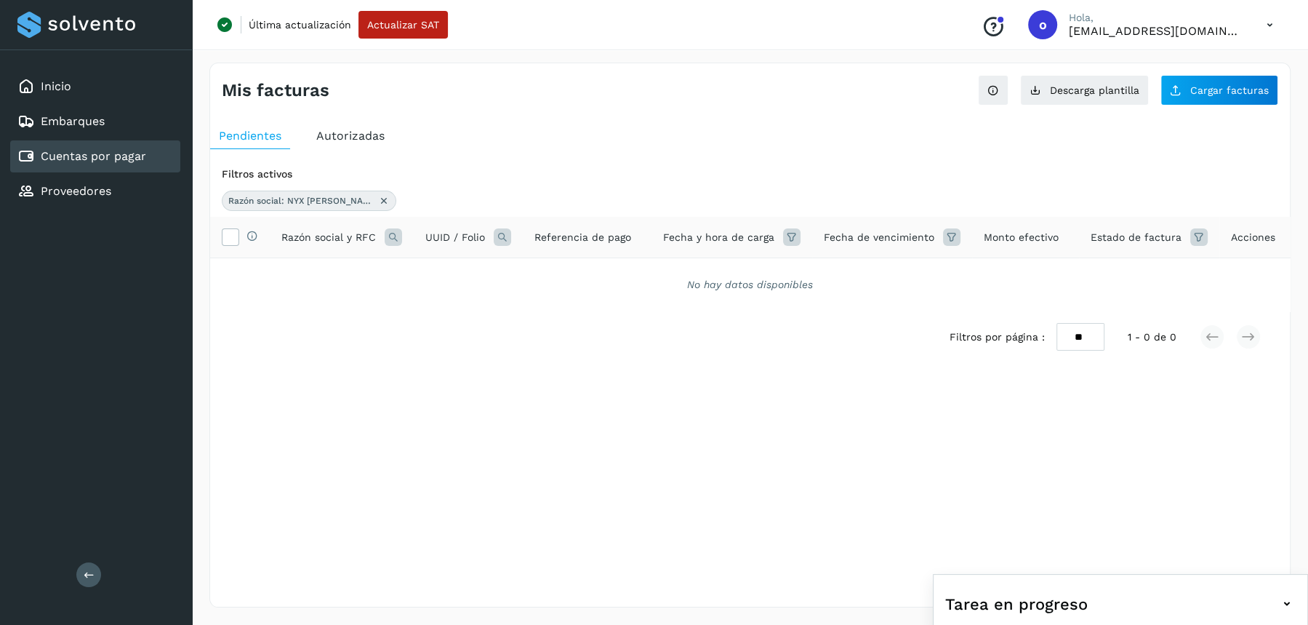
click at [274, 132] on span "Pendientes" at bounding box center [250, 136] width 63 height 14
click at [384, 204] on icon at bounding box center [384, 201] width 12 height 12
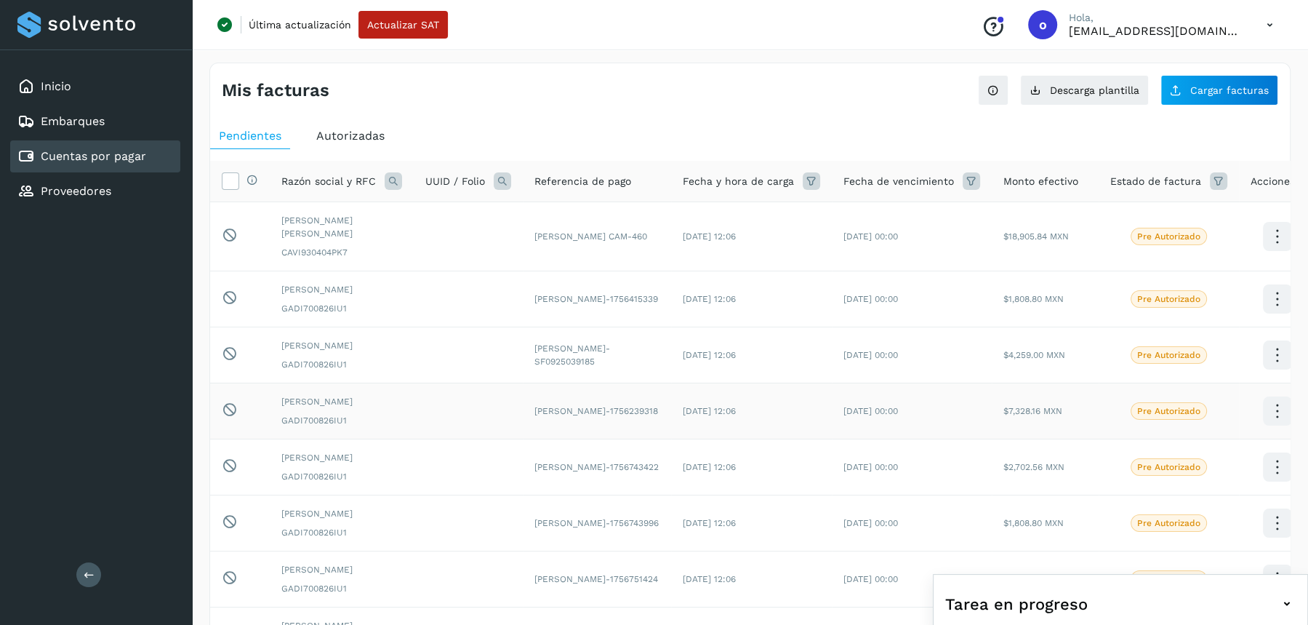
scroll to position [361, 0]
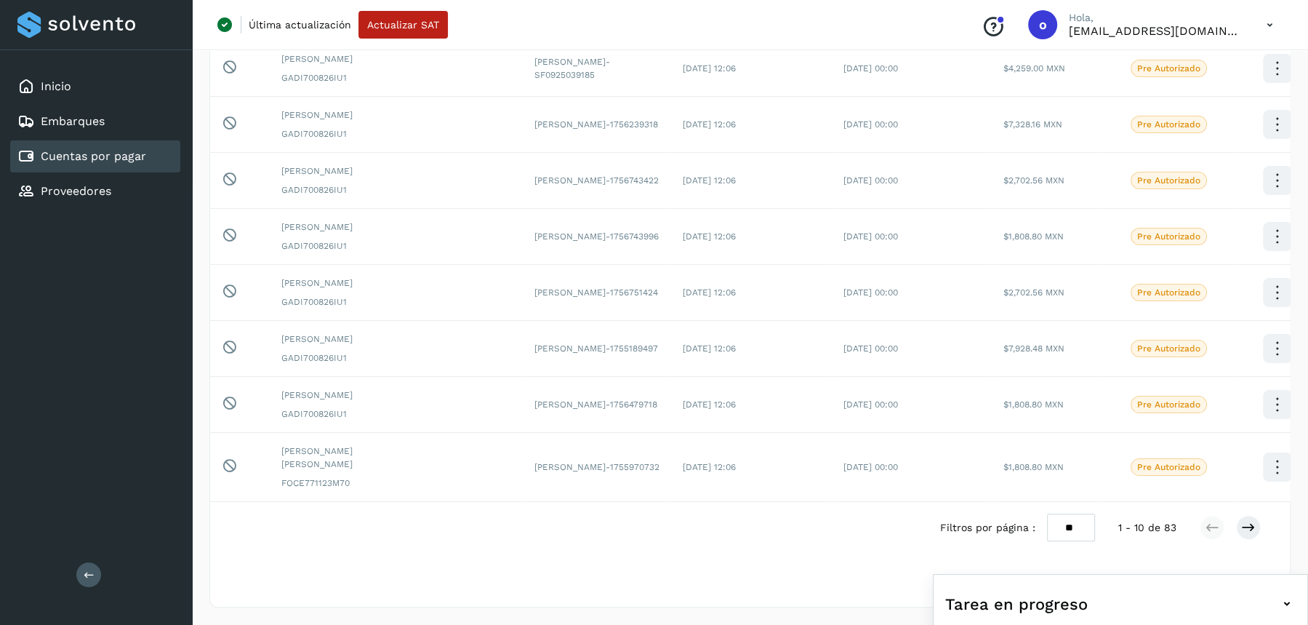
click at [1290, 607] on icon at bounding box center [1287, 603] width 17 height 17
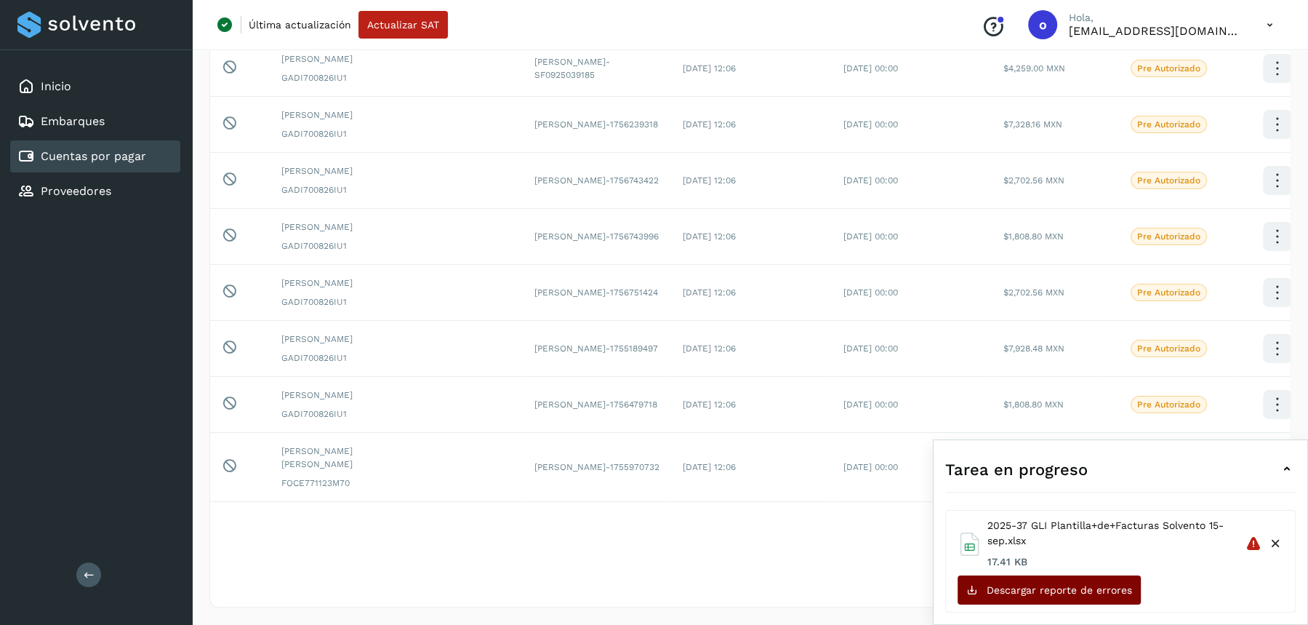
click at [1103, 596] on button "Descargar reporte de errores" at bounding box center [1049, 589] width 183 height 29
click at [1290, 471] on icon at bounding box center [1287, 468] width 17 height 17
